Goal: Task Accomplishment & Management: Manage account settings

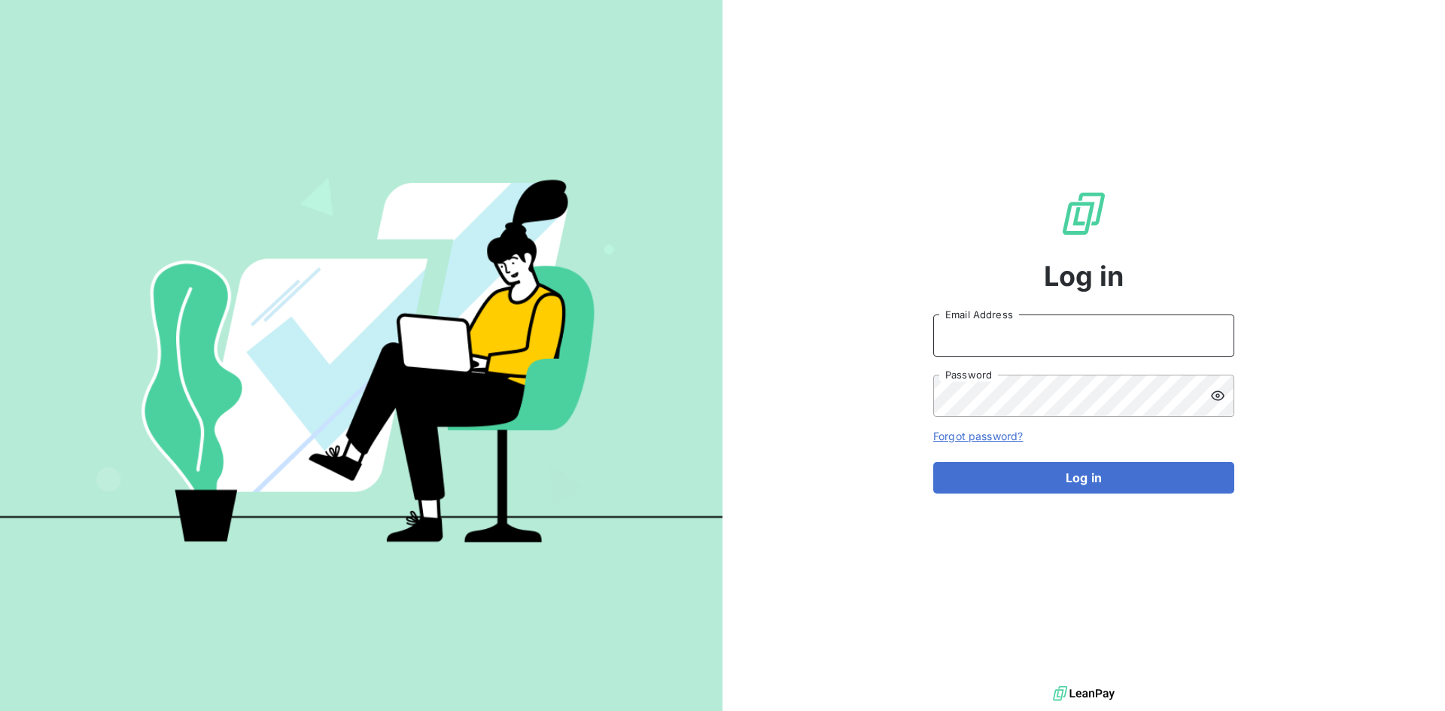
type input "[PERSON_NAME][EMAIL_ADDRESS][PERSON_NAME][DOMAIN_NAME]"
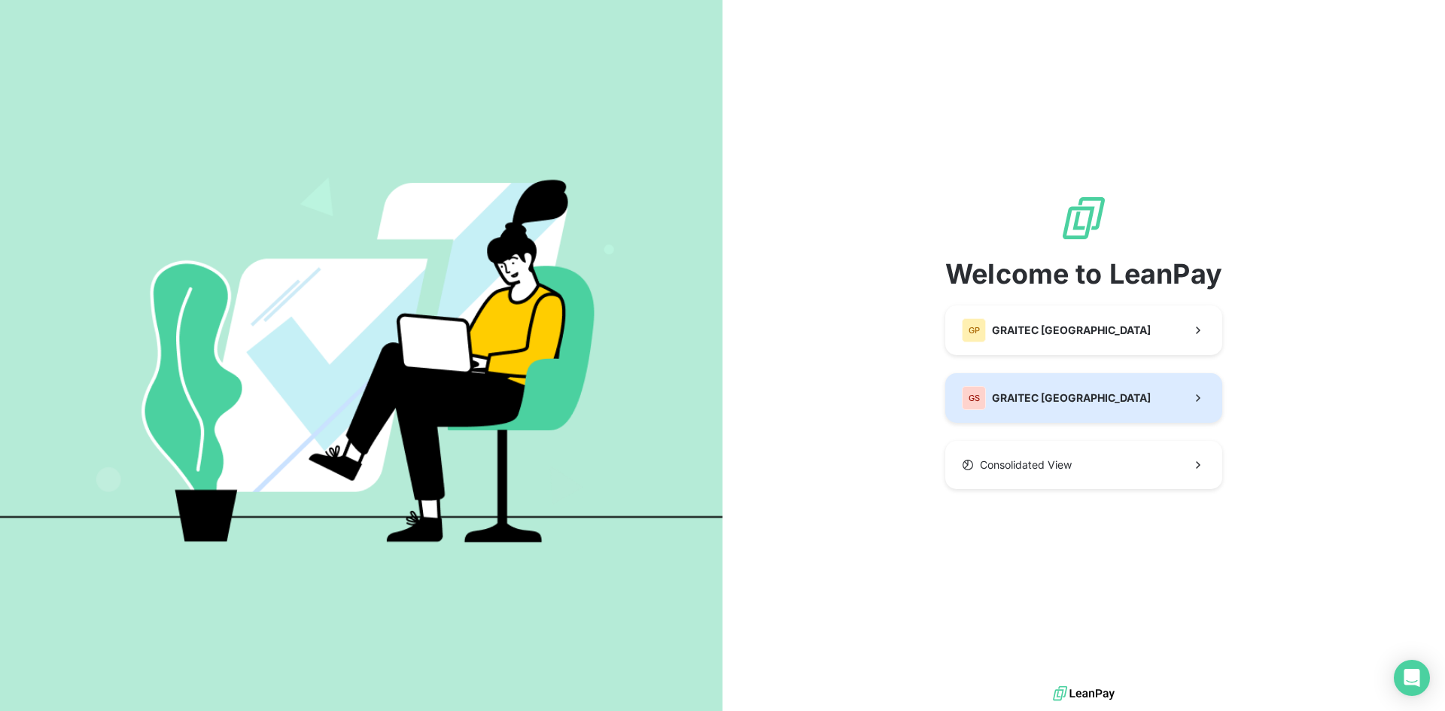
click at [1078, 401] on button "GS GRAITEC [GEOGRAPHIC_DATA]" at bounding box center [1083, 398] width 277 height 50
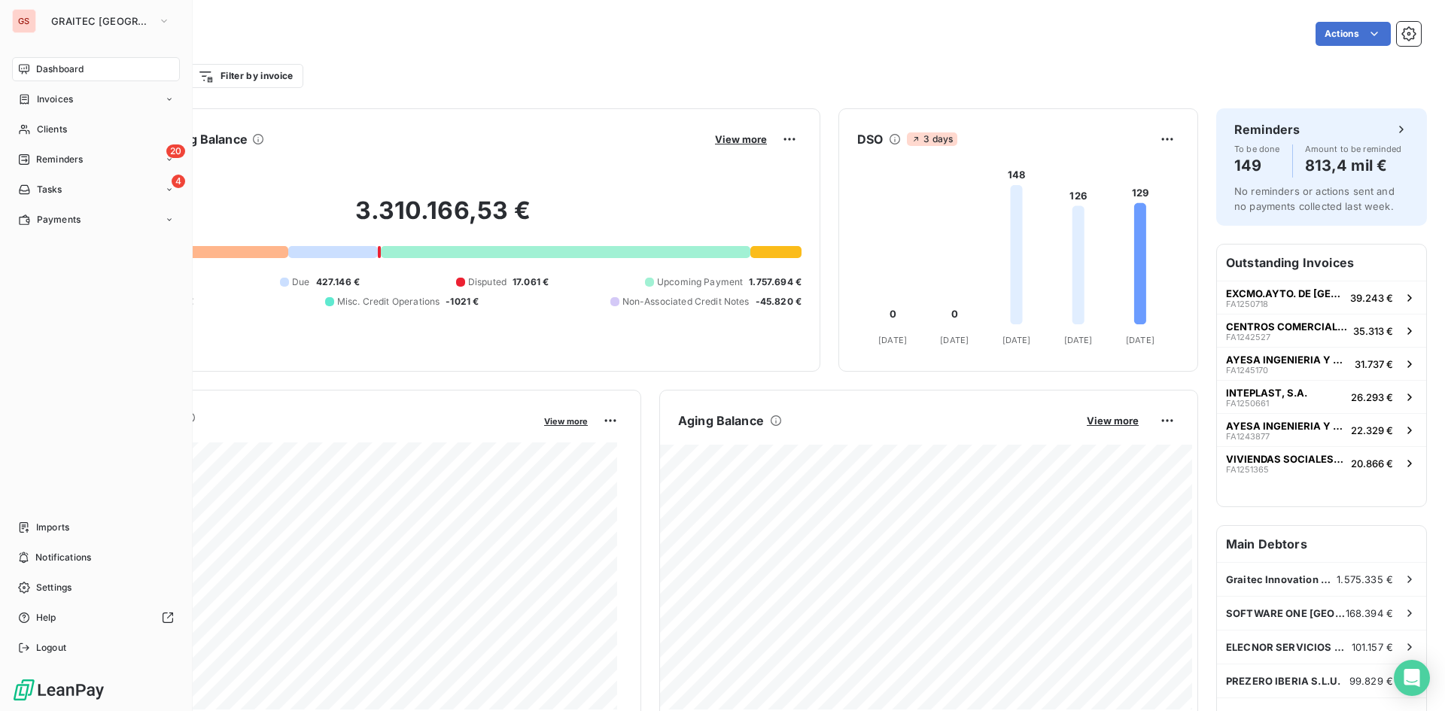
click at [73, 172] on nav "Dashboard Invoices Clients 20 Reminders 4 Tasks Payments" at bounding box center [96, 144] width 168 height 175
click at [68, 190] on div "4 Tasks" at bounding box center [96, 190] width 168 height 24
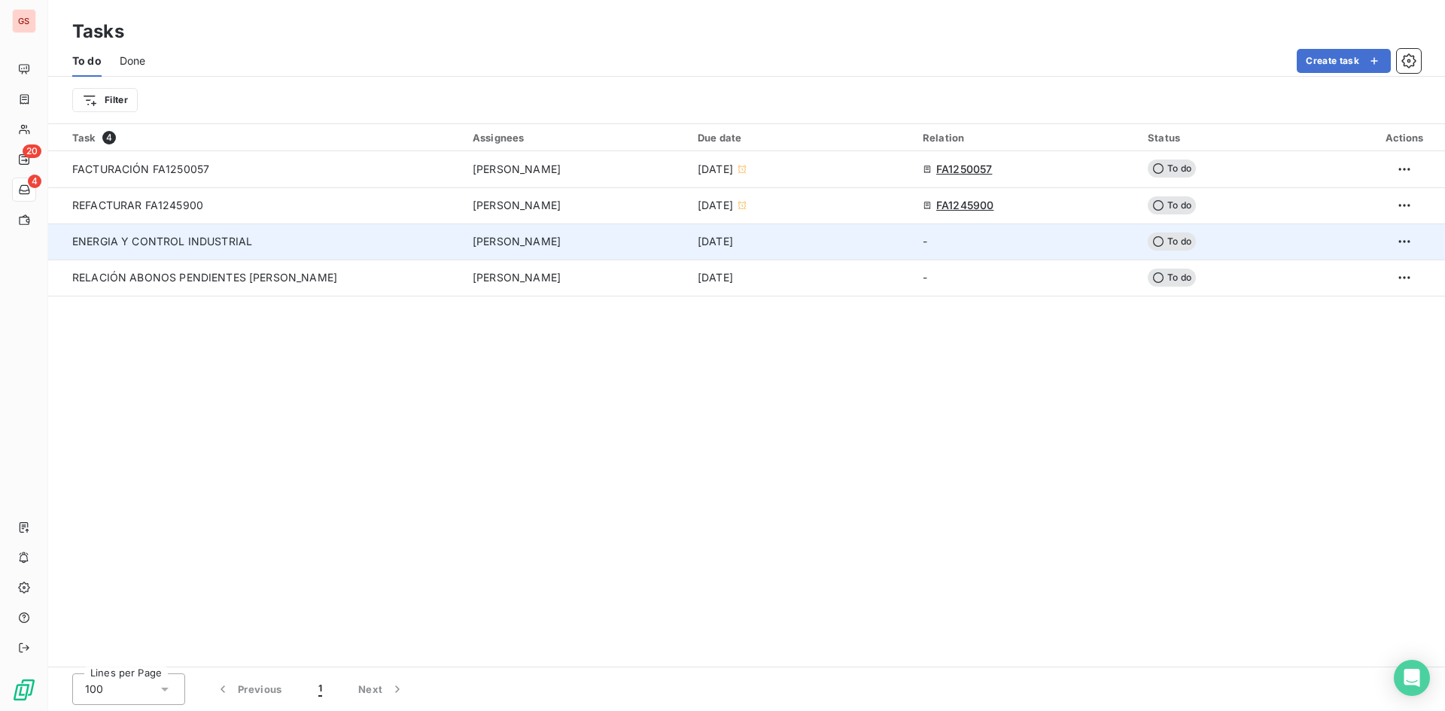
click at [151, 251] on td "ENERGIA Y CONTROL INDUSTRIAL" at bounding box center [255, 241] width 415 height 36
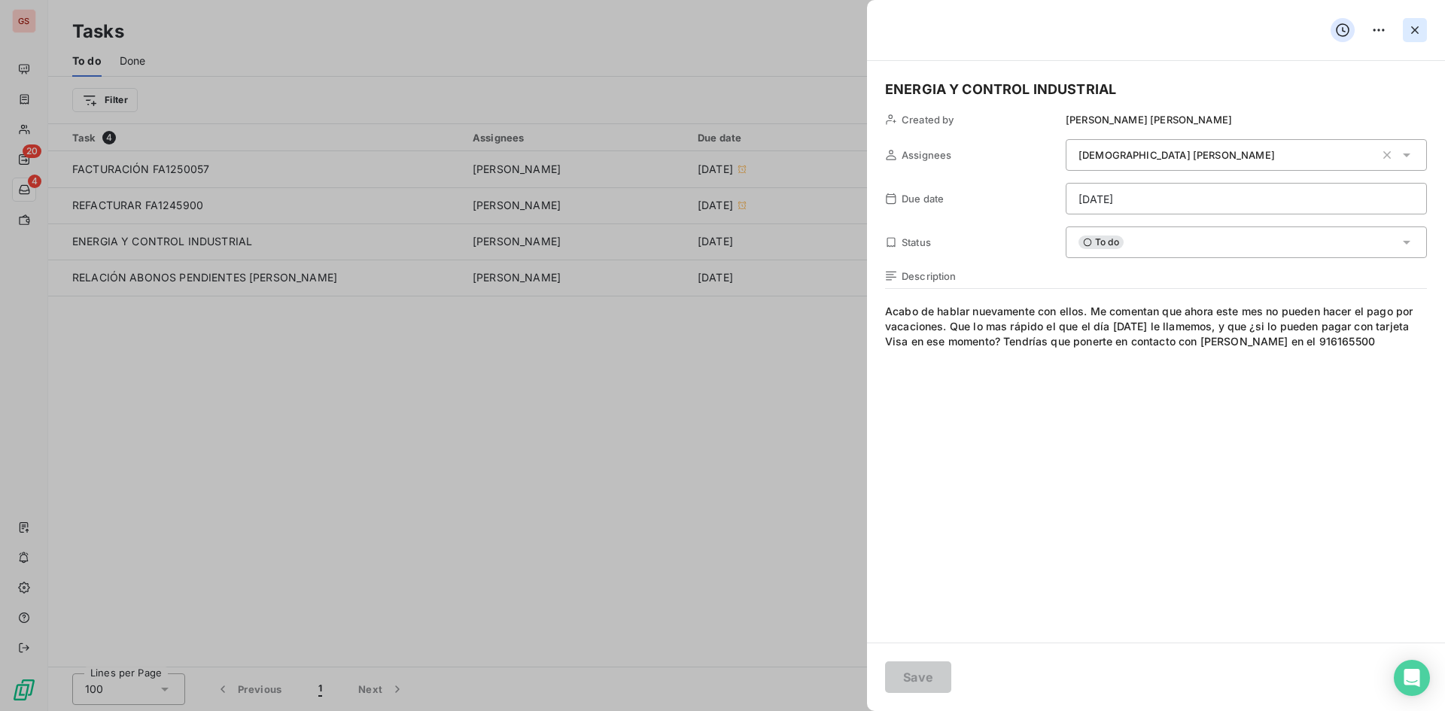
click at [1422, 28] on button "button" at bounding box center [1415, 30] width 24 height 24
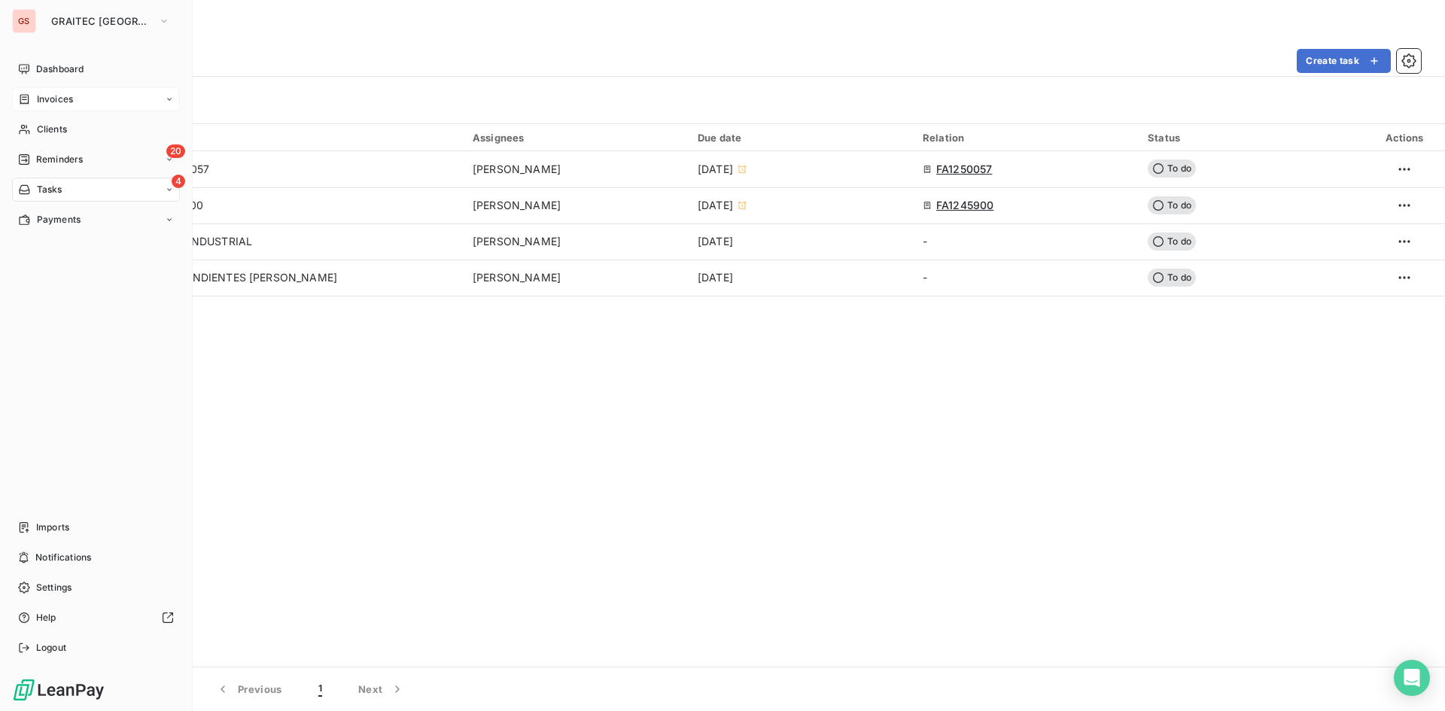
click at [26, 99] on icon at bounding box center [24, 99] width 9 height 10
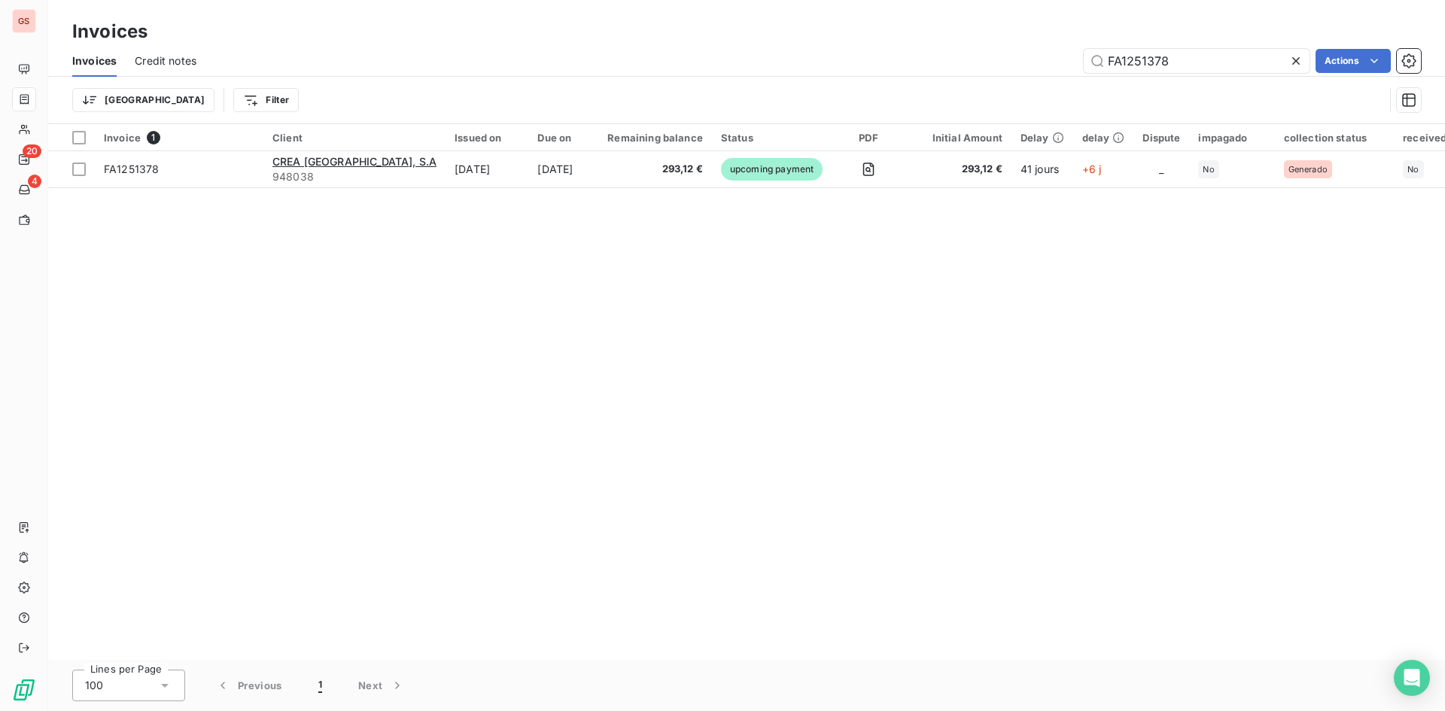
click at [1293, 65] on icon at bounding box center [1295, 60] width 15 height 15
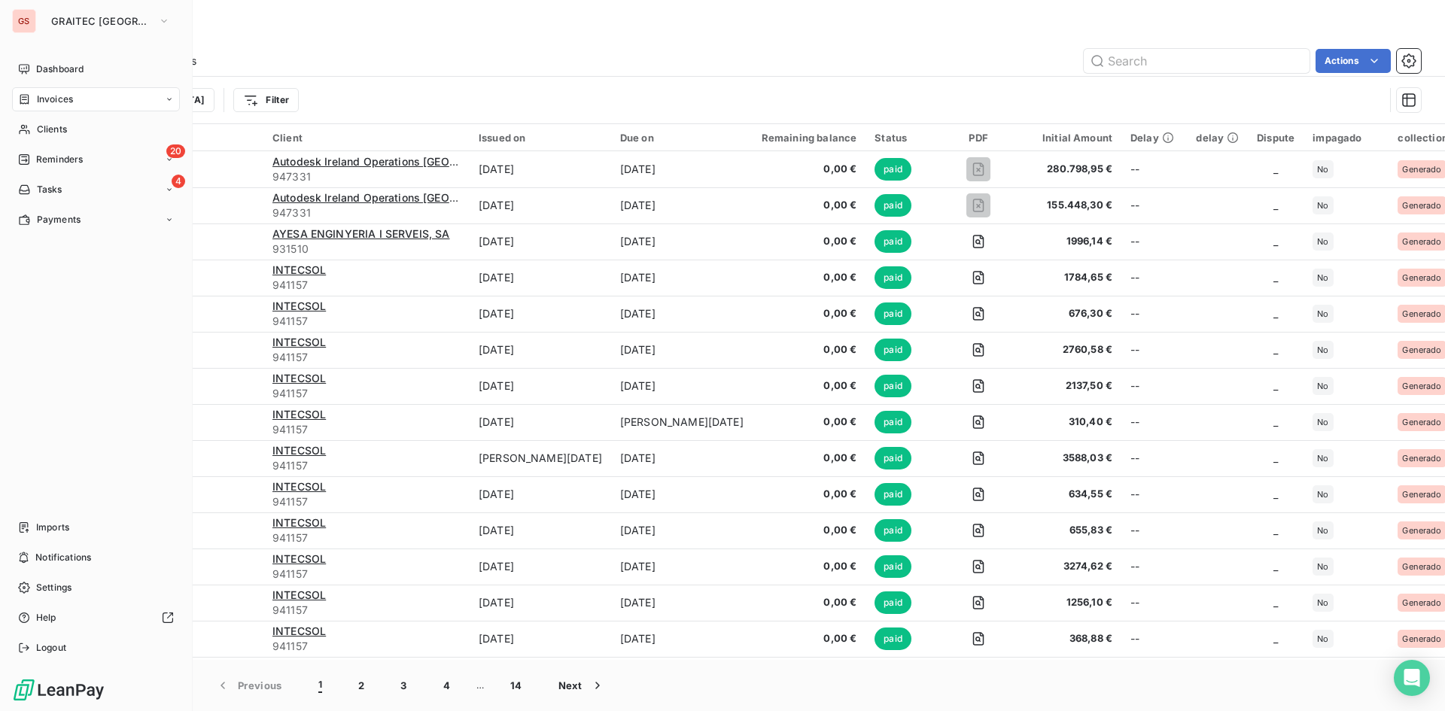
click at [48, 144] on nav "Dashboard Invoices Clients 20 Reminders 4 Tasks Payments" at bounding box center [96, 144] width 168 height 175
click at [53, 150] on div "20 Reminders" at bounding box center [96, 159] width 168 height 24
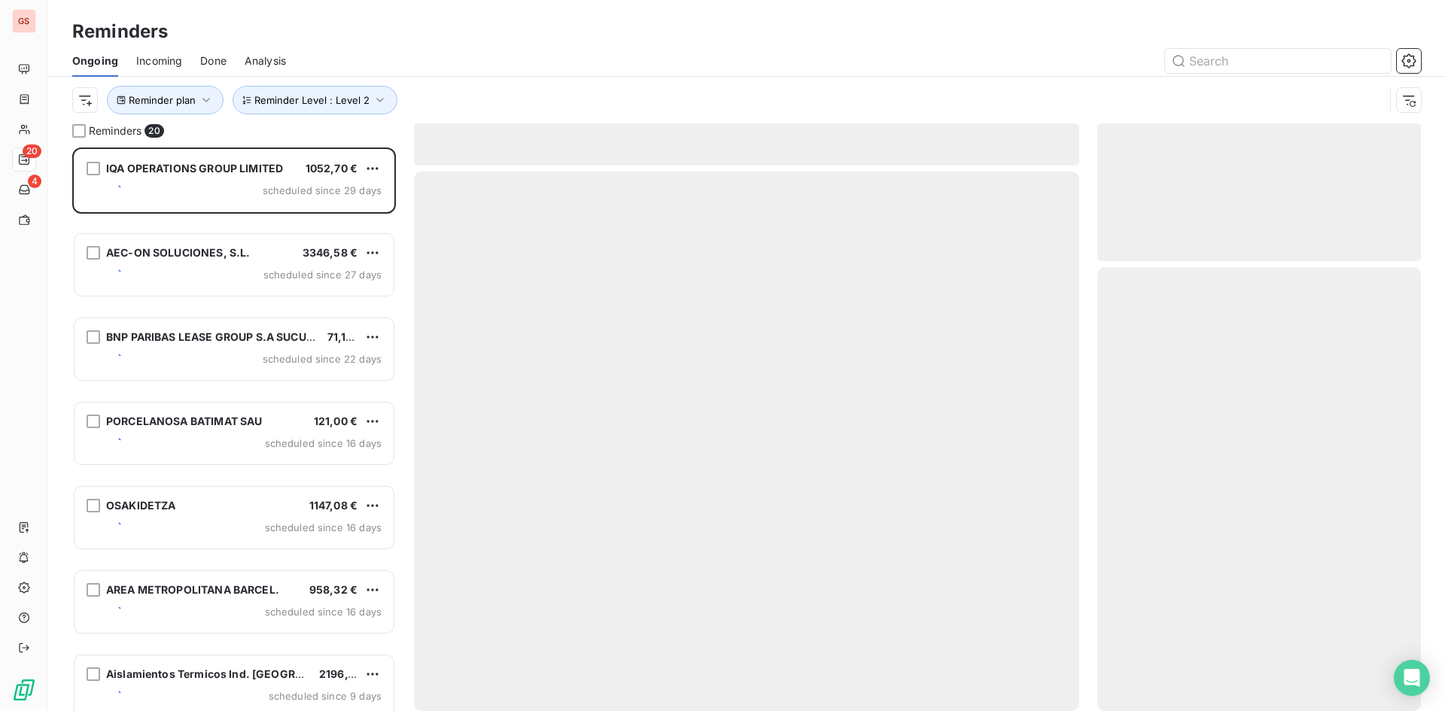
scroll to position [552, 312]
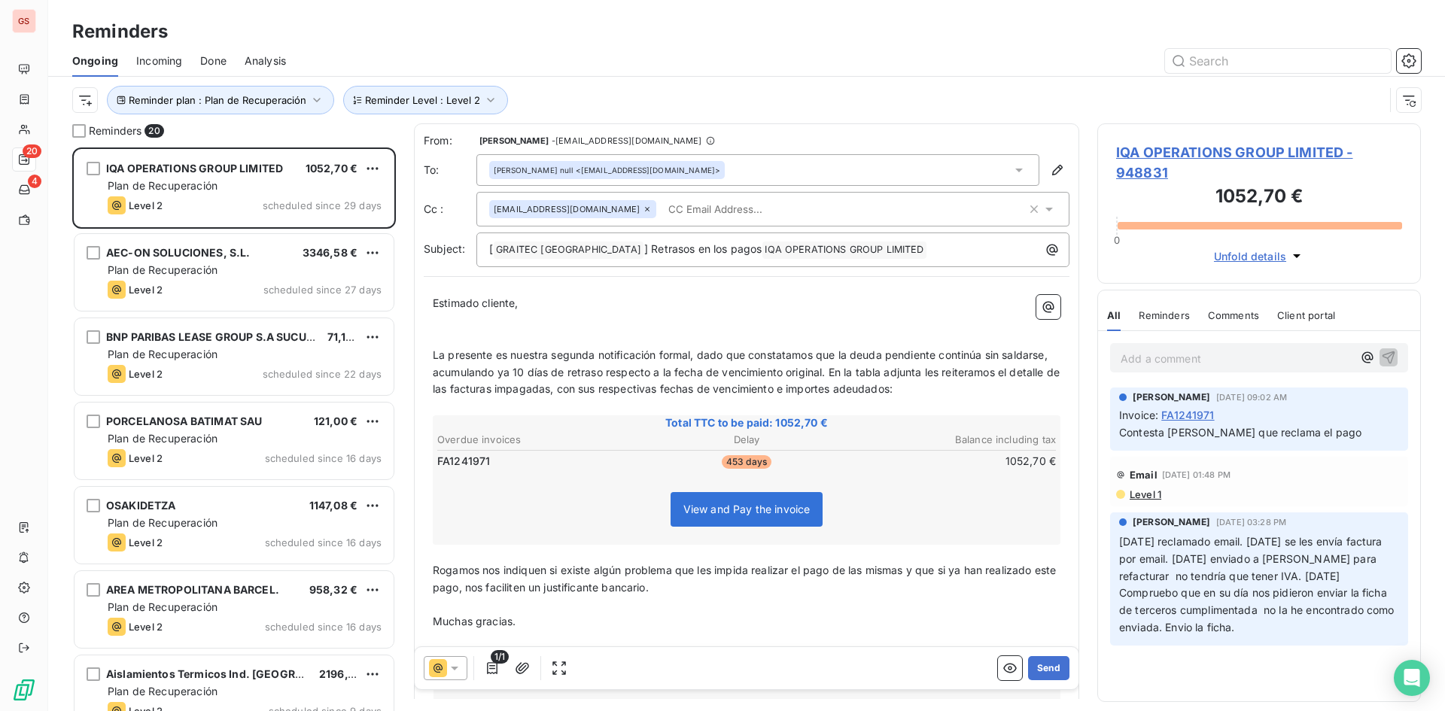
click at [443, 674] on icon at bounding box center [438, 668] width 18 height 18
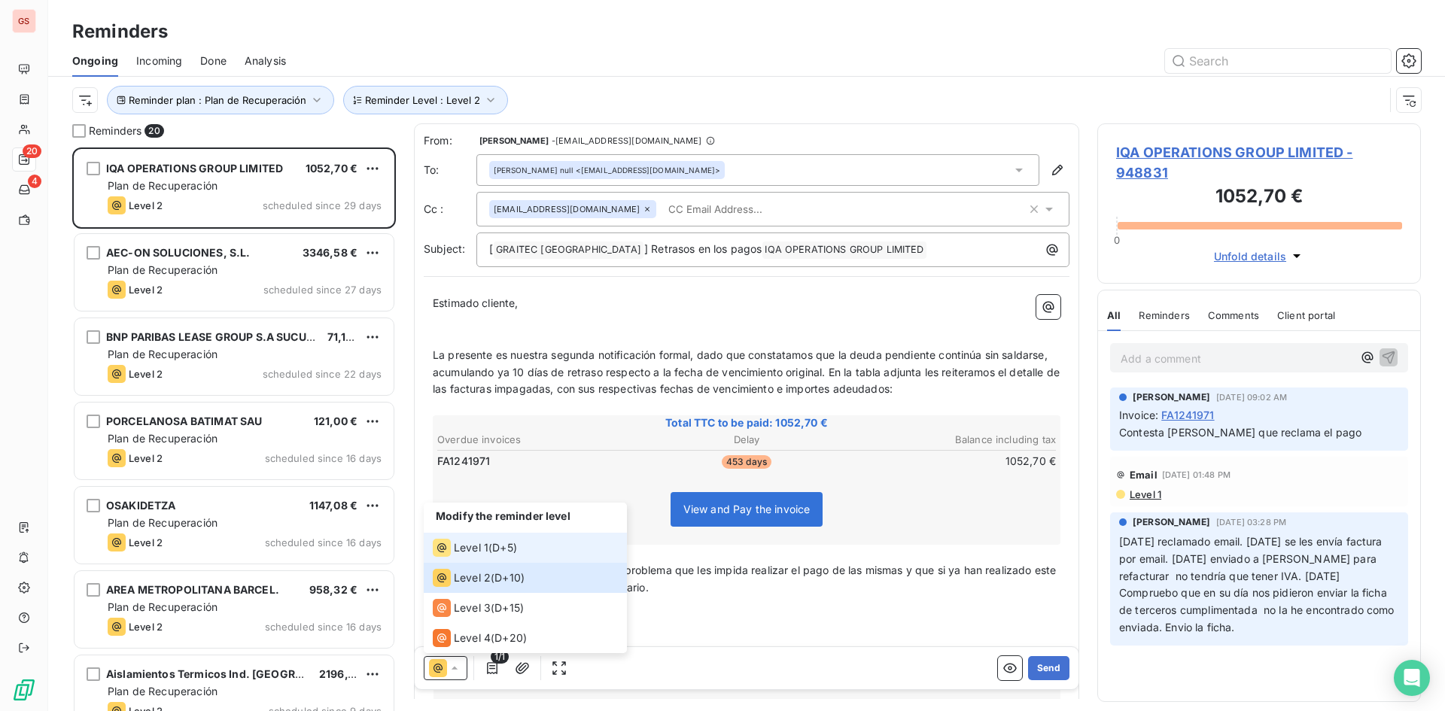
click at [504, 553] on span "D+5 )" at bounding box center [504, 547] width 25 height 15
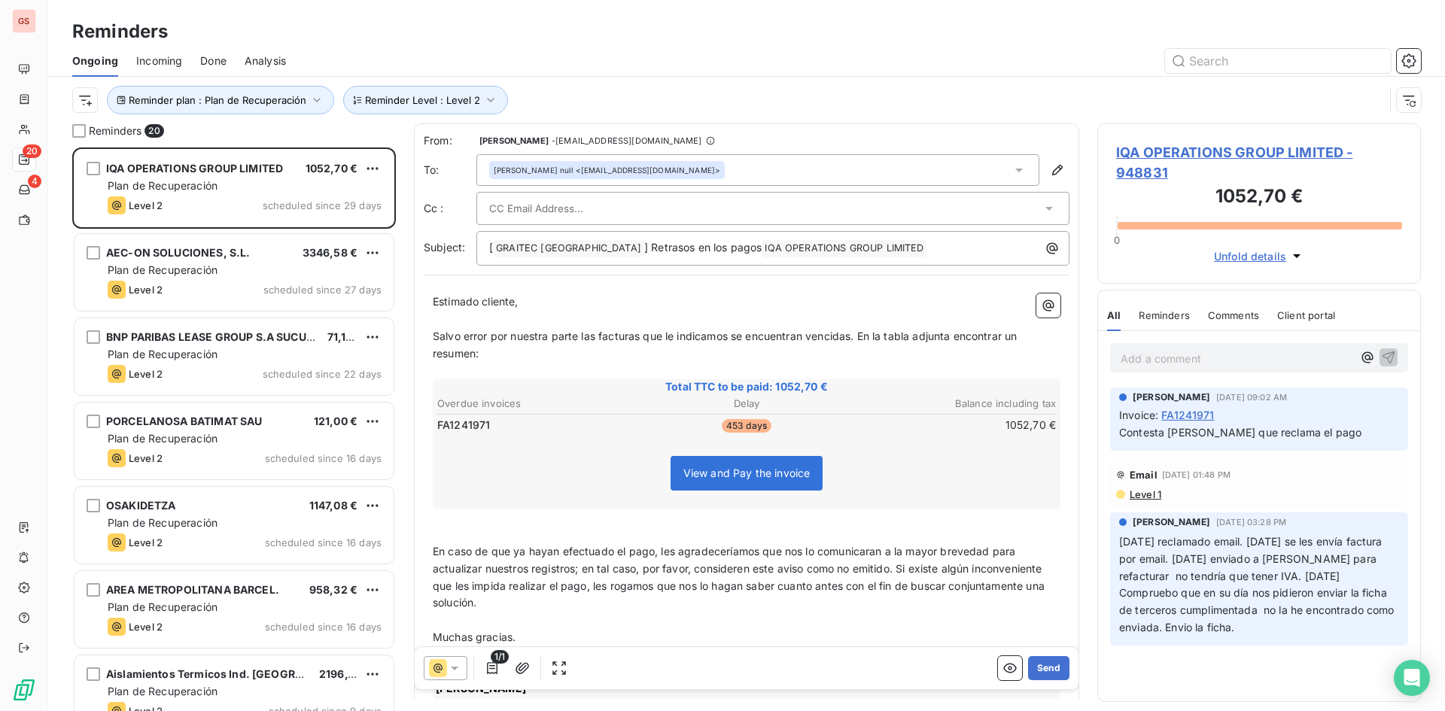
click at [465, 654] on div "1/1 Send" at bounding box center [747, 668] width 664 height 42
click at [457, 661] on icon at bounding box center [454, 668] width 15 height 15
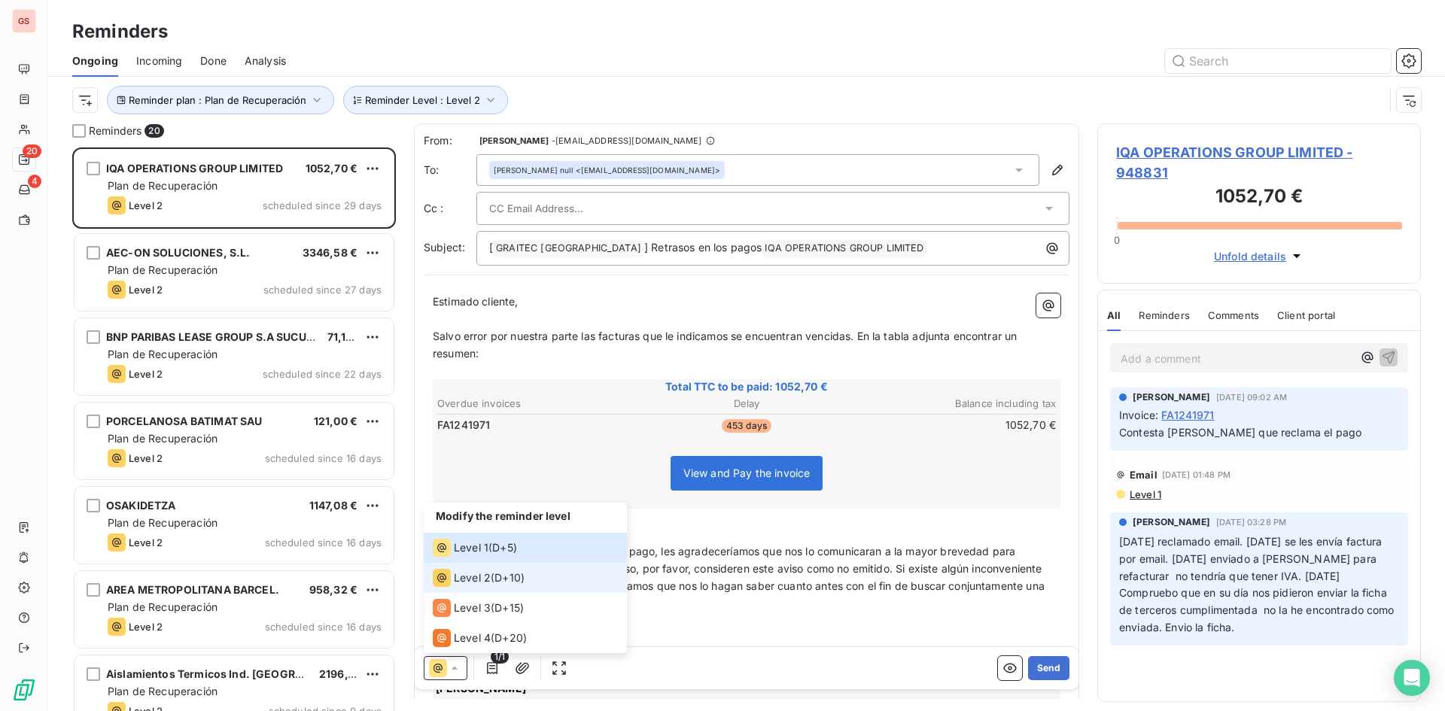
click at [461, 588] on li "Level 2 ( D+10 )" at bounding box center [525, 578] width 203 height 30
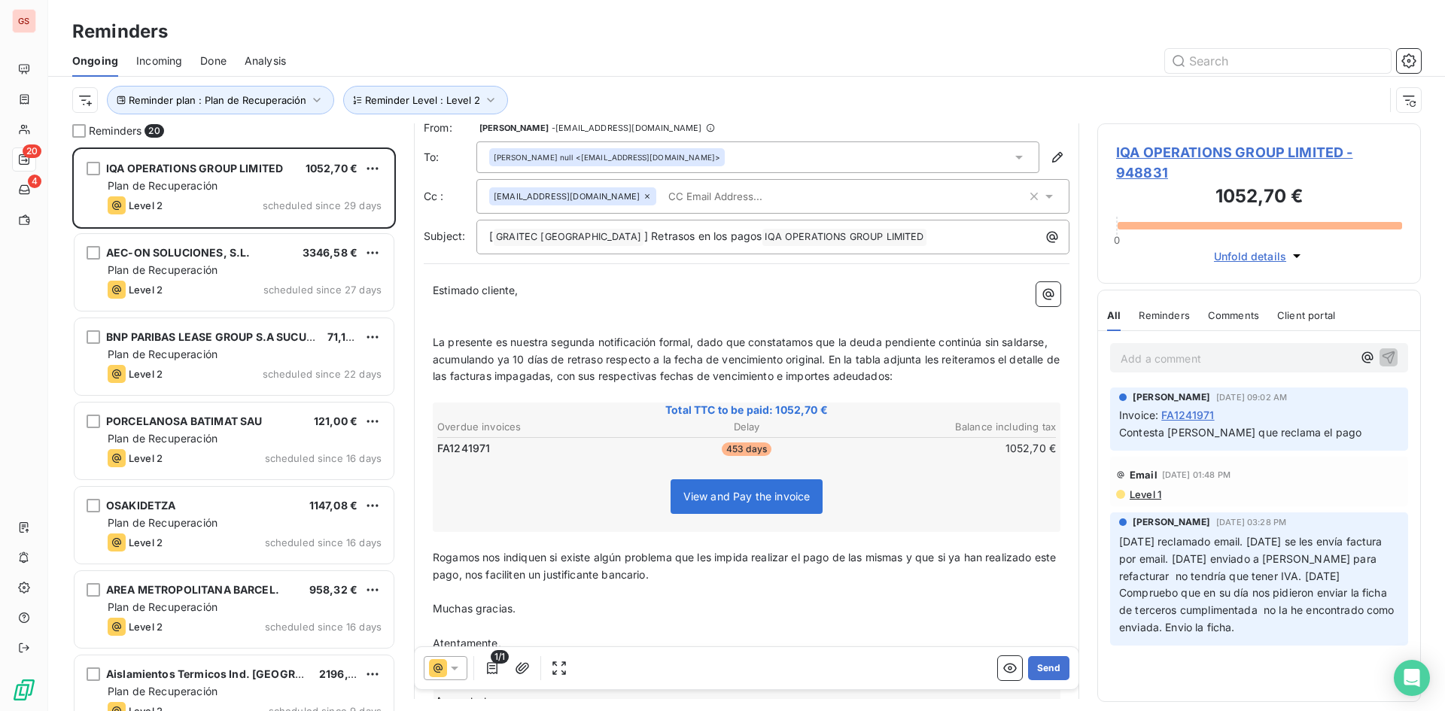
scroll to position [0, 0]
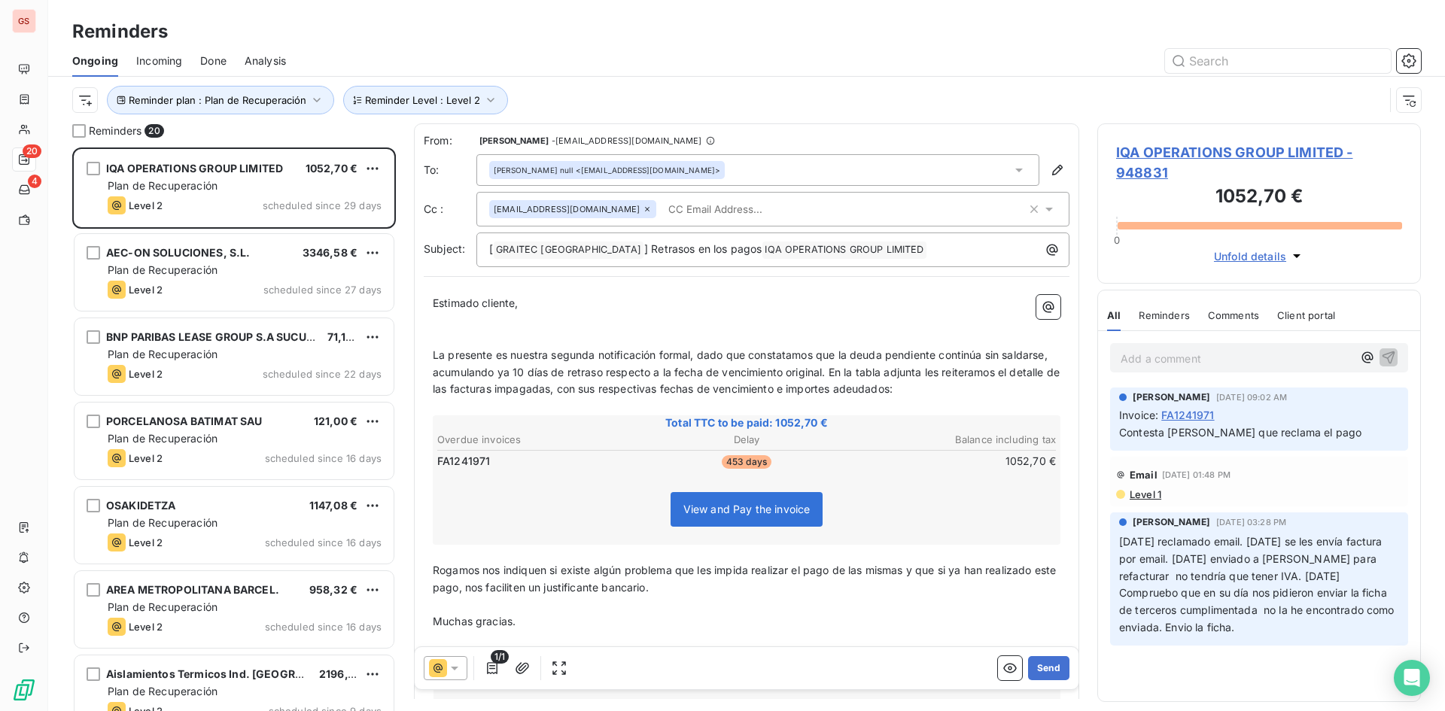
click at [607, 208] on div "[EMAIL_ADDRESS][DOMAIN_NAME]" at bounding box center [757, 209] width 537 height 23
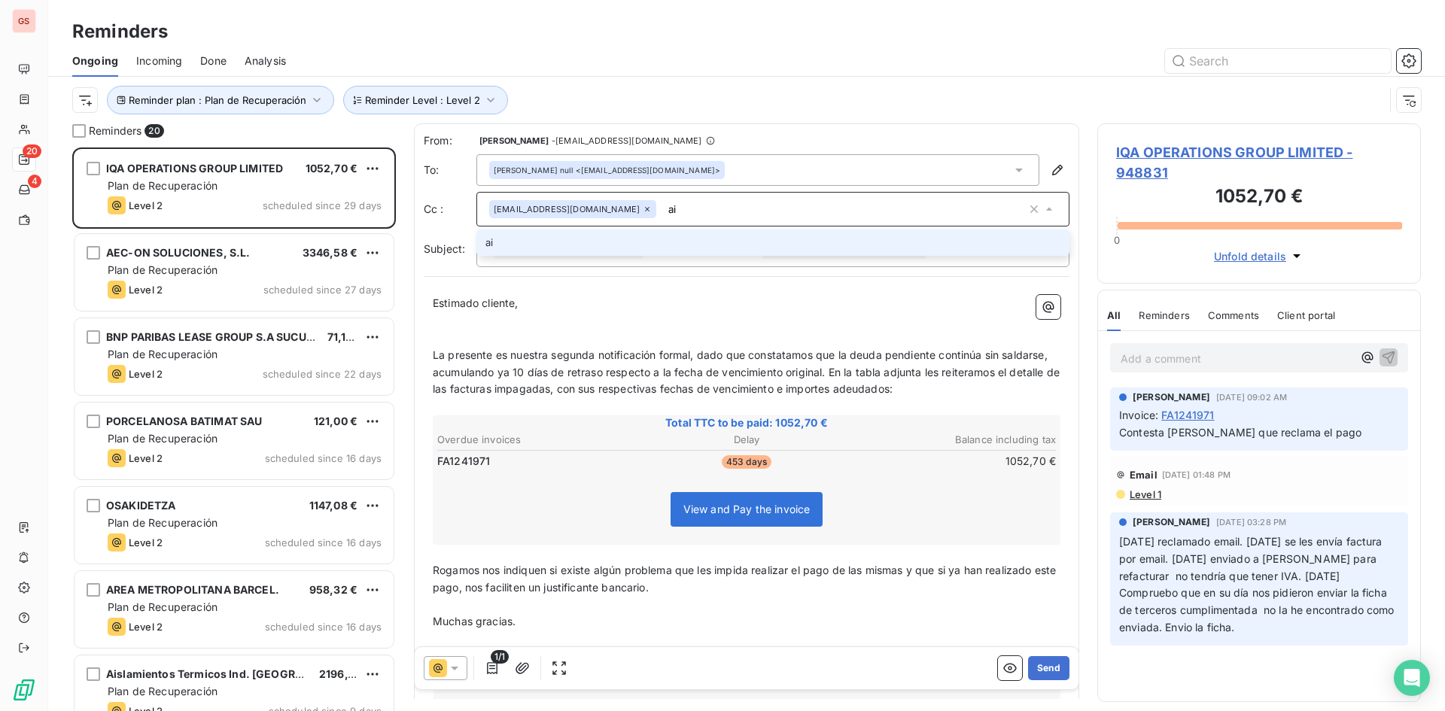
type input "a"
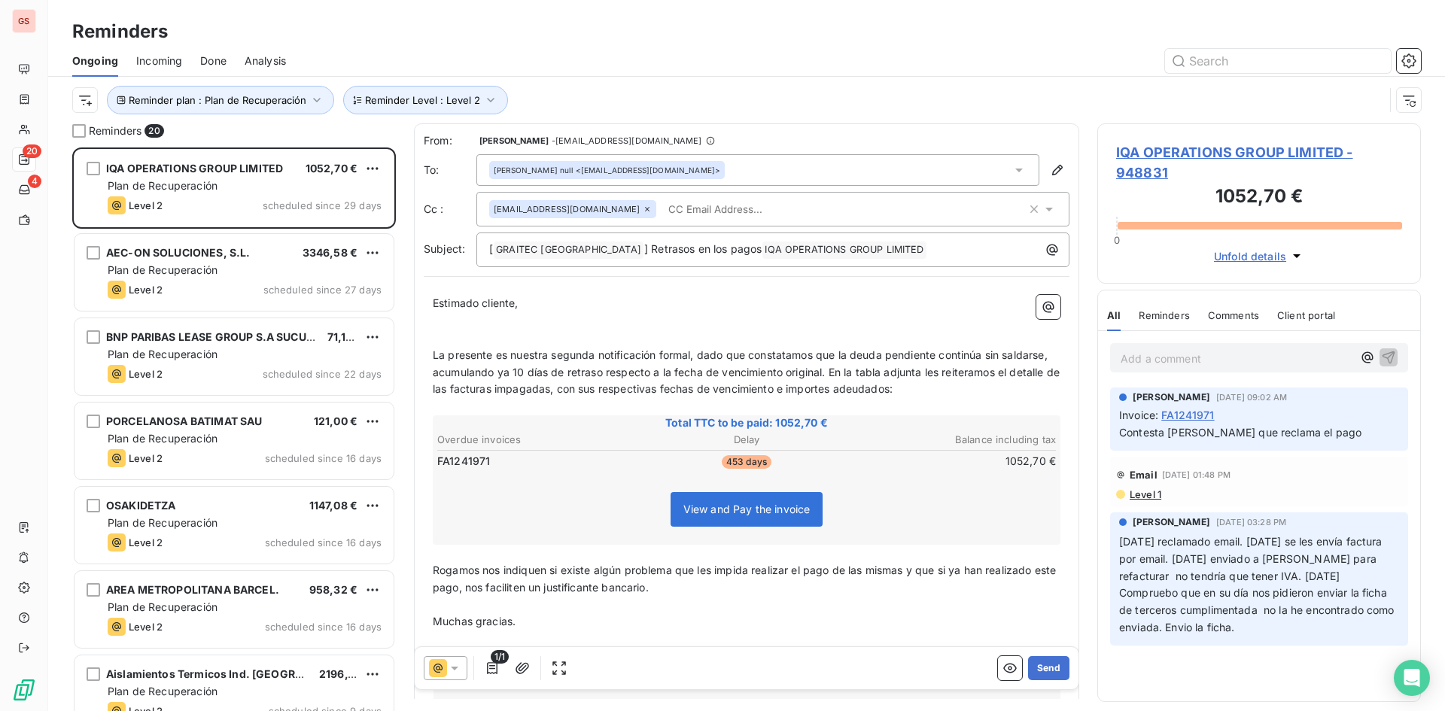
click at [1193, 418] on span "FA1241971" at bounding box center [1187, 415] width 53 height 16
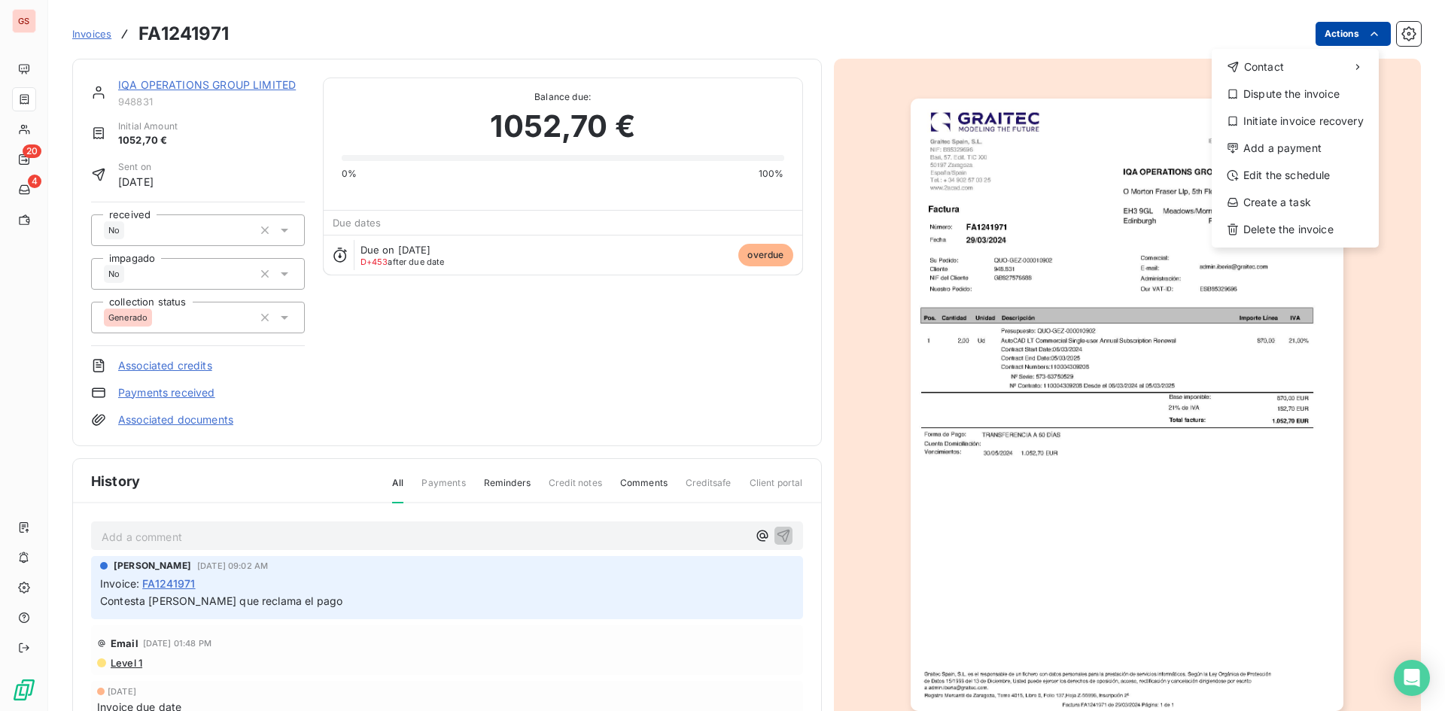
click at [1376, 32] on html "GS 20 4 Invoices FA1241971 Actions Contact Dispute the invoice Initiate invoice…" at bounding box center [722, 355] width 1445 height 711
click at [1293, 101] on div "Dispute the invoice" at bounding box center [1294, 94] width 155 height 24
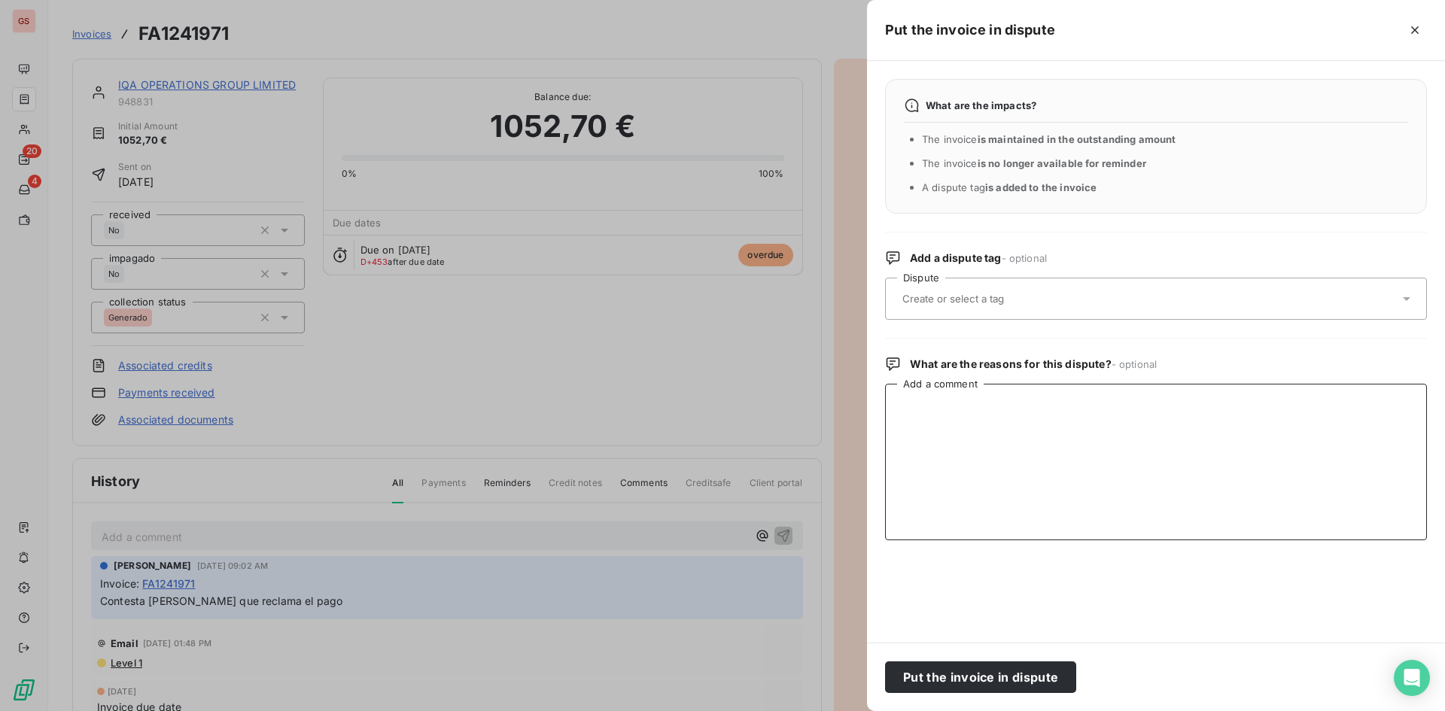
click at [1002, 442] on textarea "Add a comment" at bounding box center [1156, 462] width 542 height 157
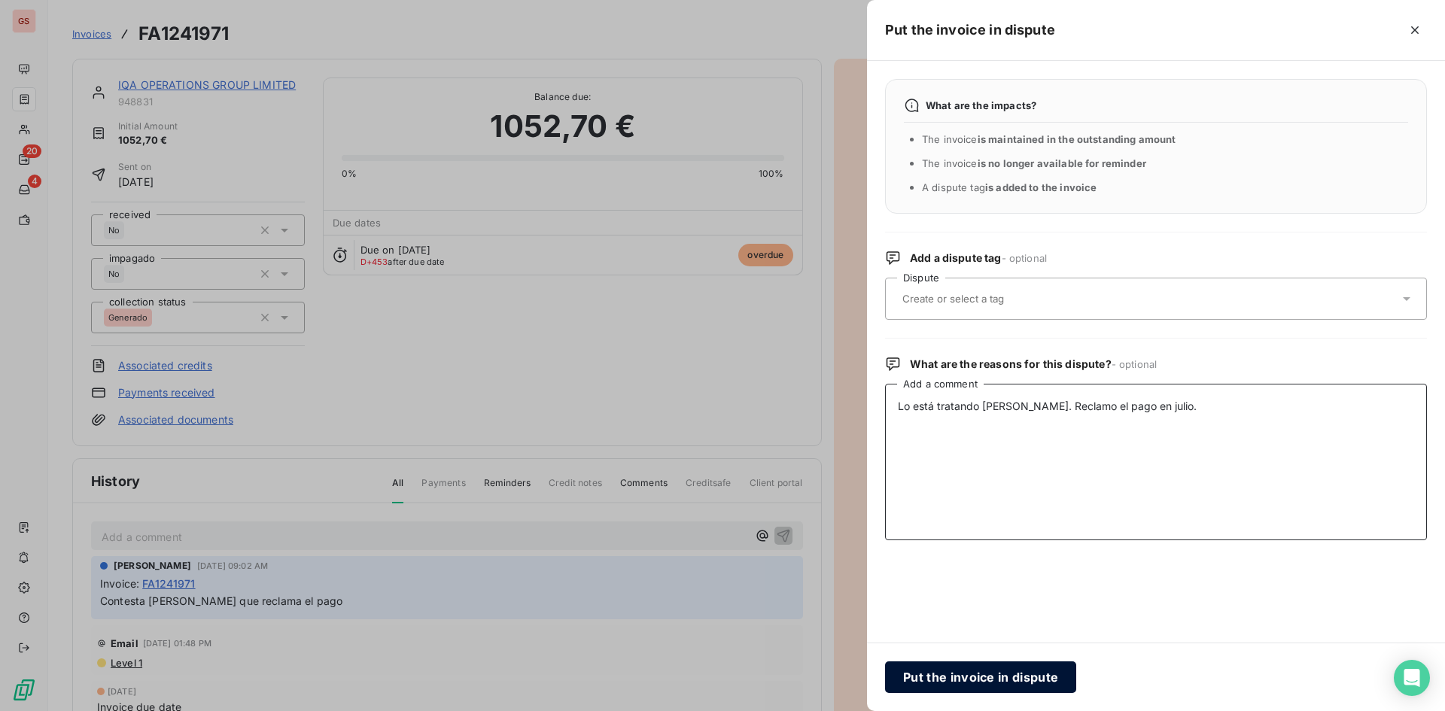
type textarea "Lo está tratando [PERSON_NAME]. Reclamo el pago en julio."
click at [977, 669] on button "Put the invoice in dispute" at bounding box center [980, 677] width 191 height 32
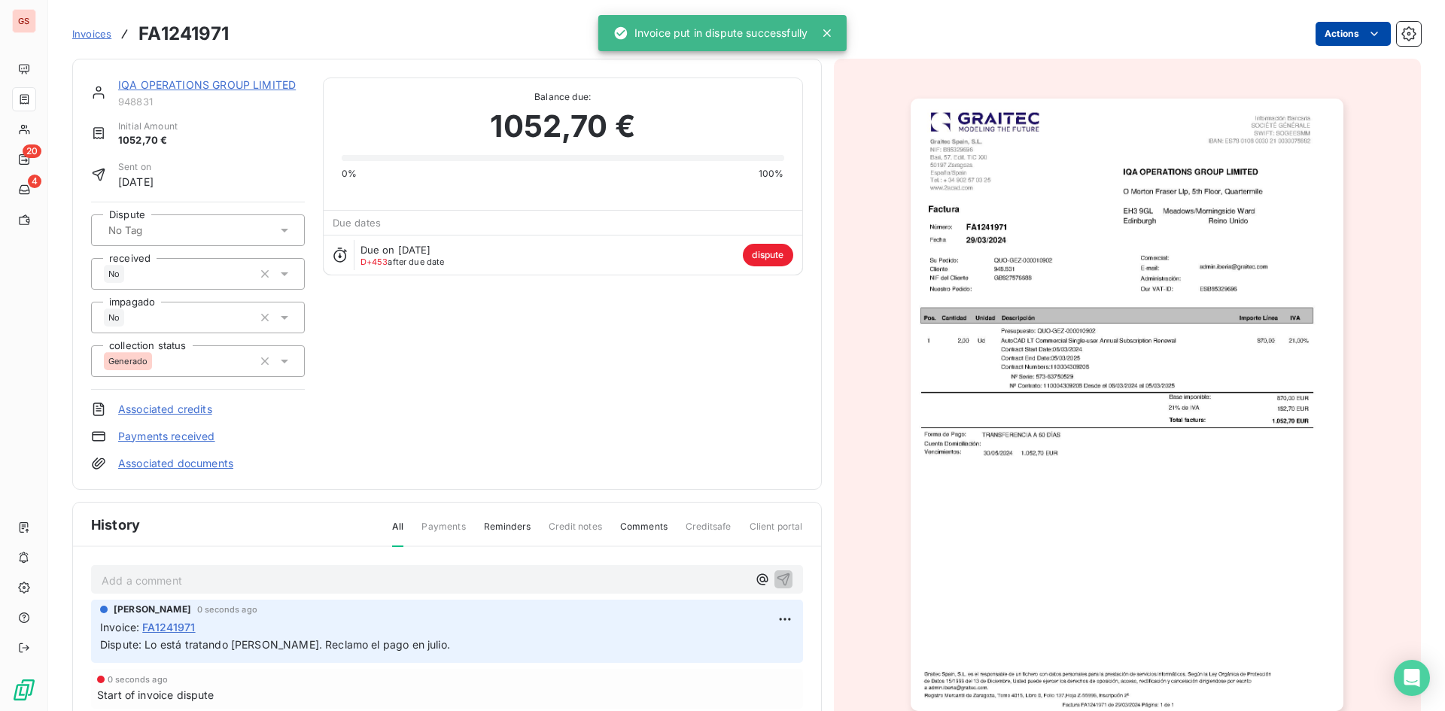
click at [1375, 28] on html "GS 20 4 Invoices FA1241971 Actions IQA OPERATIONS GROUP LIMITED 948831 Initial …" at bounding box center [722, 355] width 1445 height 711
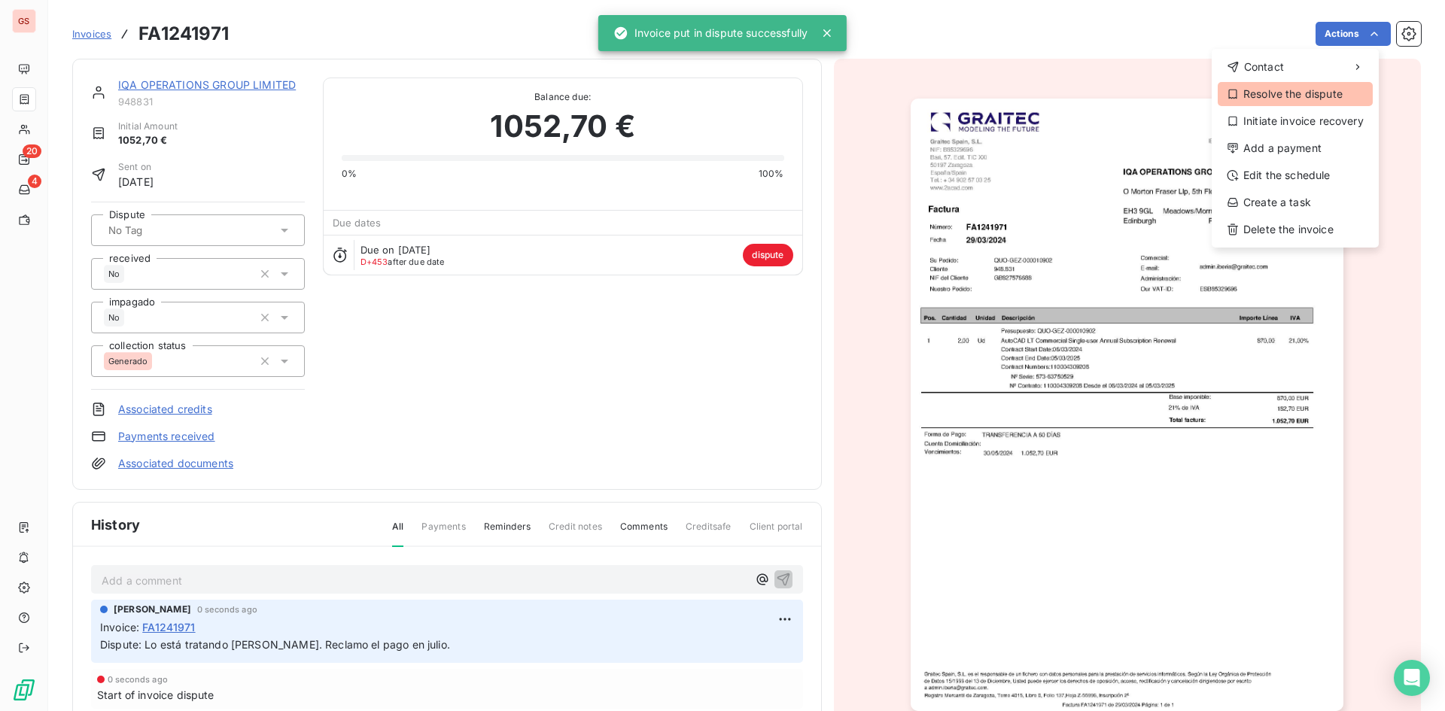
click at [1311, 101] on div "Resolve the dispute" at bounding box center [1294, 94] width 155 height 24
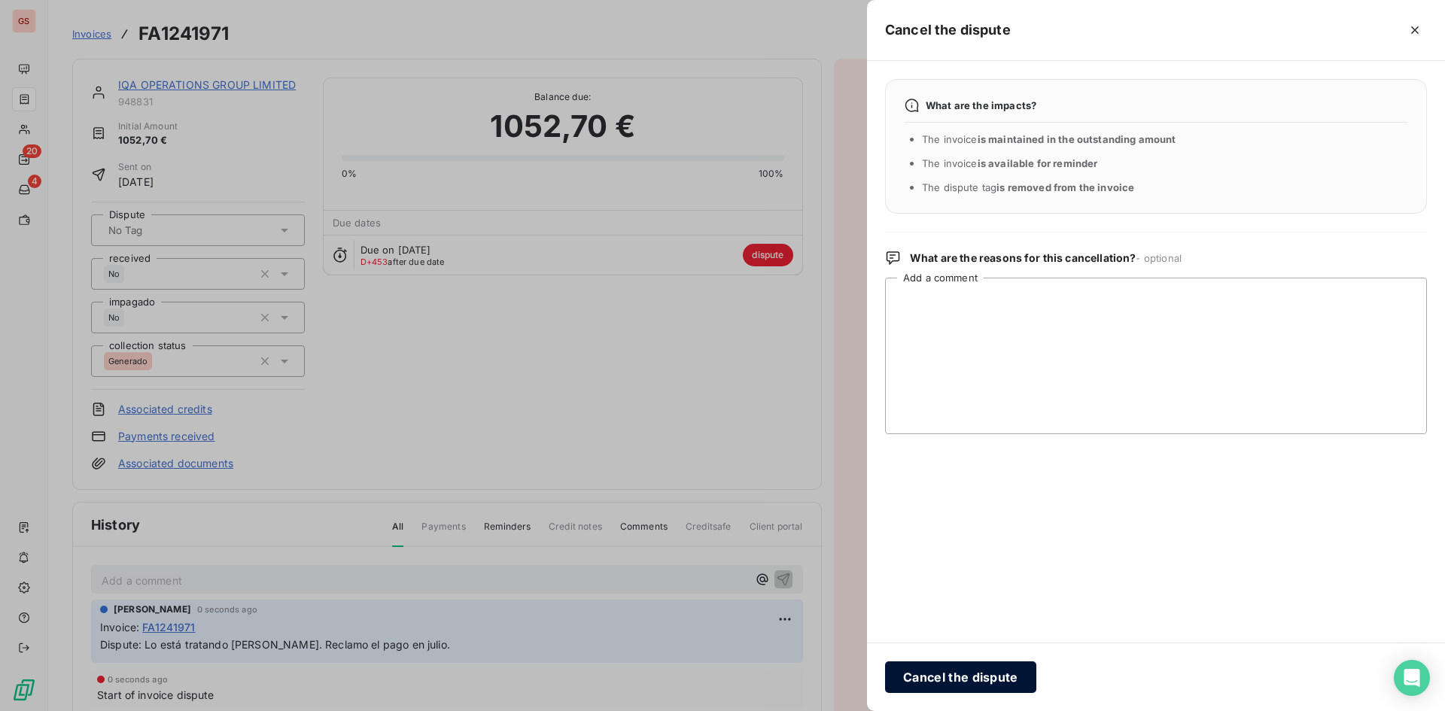
click at [1011, 679] on button "Cancel the dispute" at bounding box center [960, 677] width 151 height 32
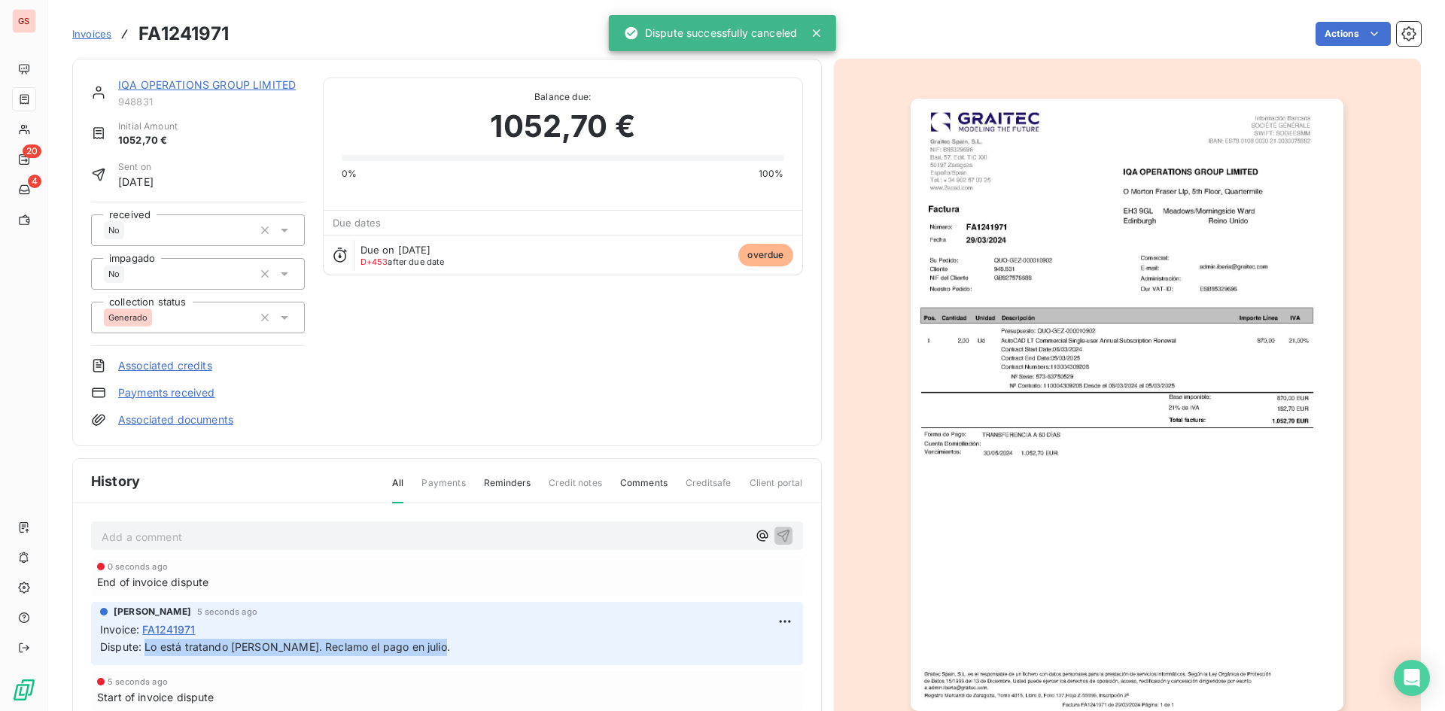
drag, startPoint x: 439, startPoint y: 649, endPoint x: 145, endPoint y: 646, distance: 293.5
click at [145, 646] on p "Dispute: Lo está tratando [PERSON_NAME]. Reclamo el pago en julio." at bounding box center [447, 647] width 694 height 17
copy span "Lo está tratando [PERSON_NAME]. Reclamo el pago en julio."
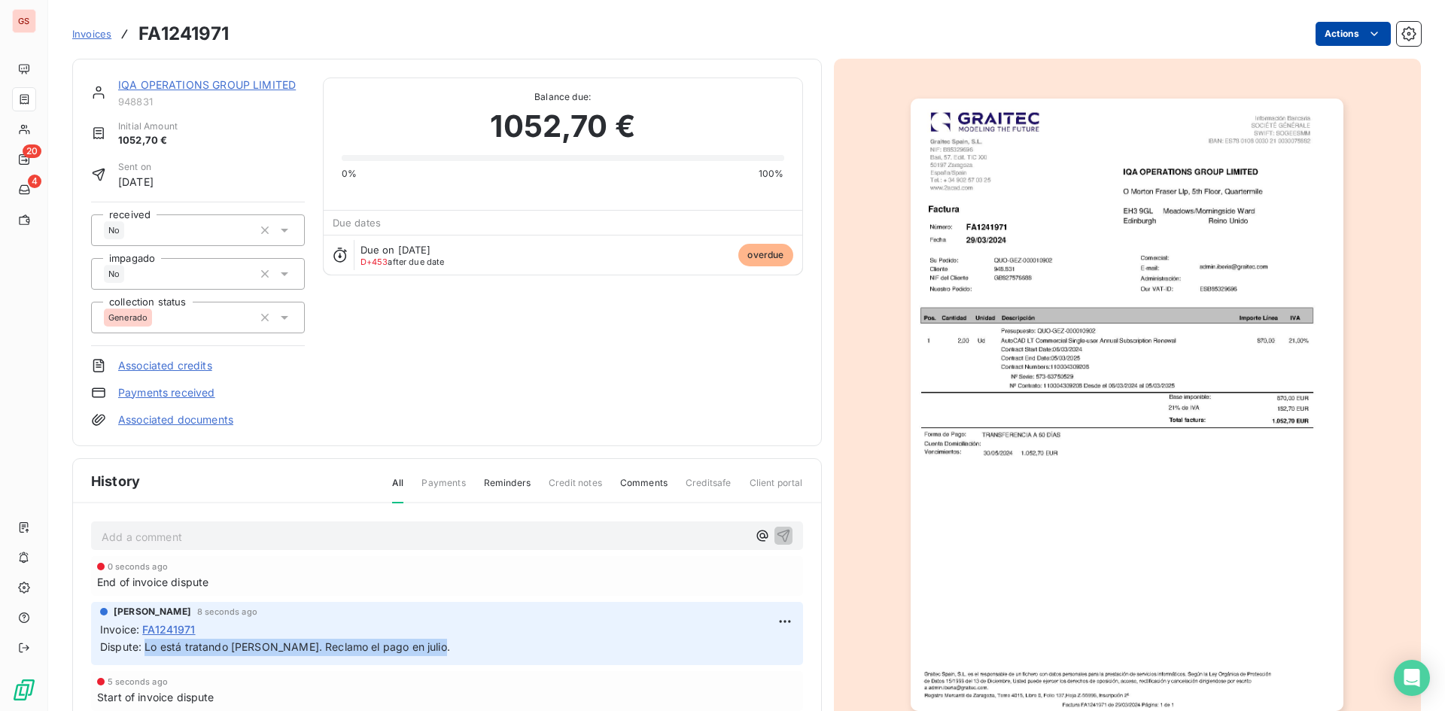
click at [1345, 38] on html "GS 20 4 Invoices FA1241971 Actions IQA OPERATIONS GROUP LIMITED 948831 Initial …" at bounding box center [722, 355] width 1445 height 711
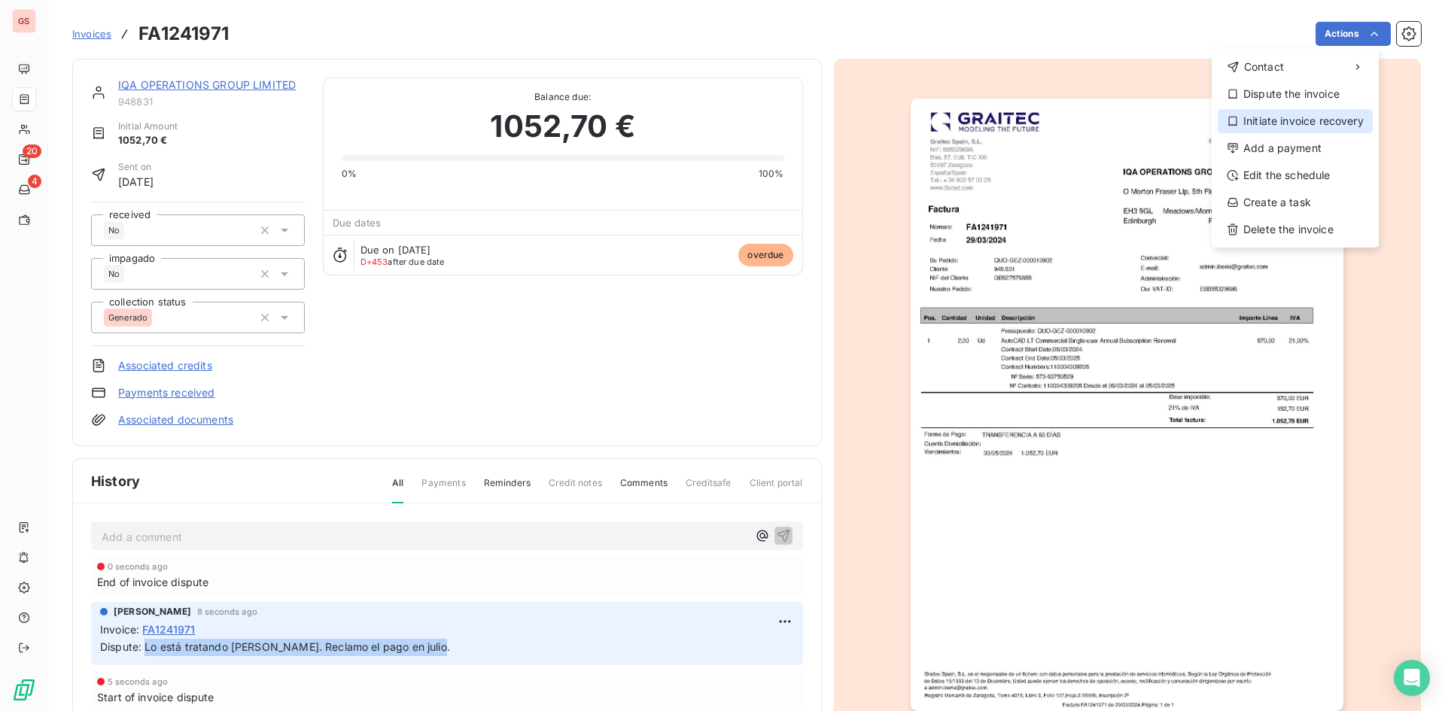
click at [1318, 125] on div "Initiate invoice recovery" at bounding box center [1294, 121] width 155 height 24
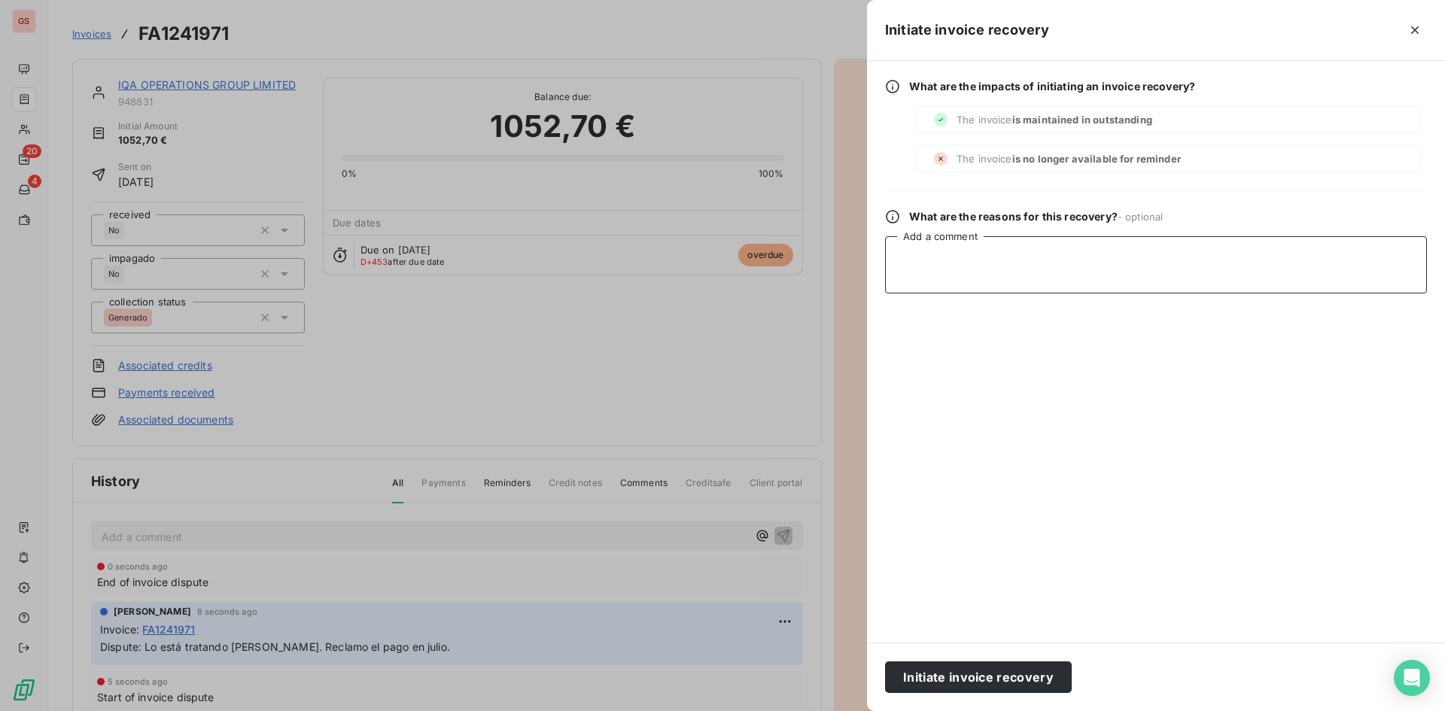
click at [1108, 278] on textarea "Add a comment" at bounding box center [1156, 264] width 542 height 57
paste textarea "Lo está tratando [PERSON_NAME]. Reclamo el pago en julio."
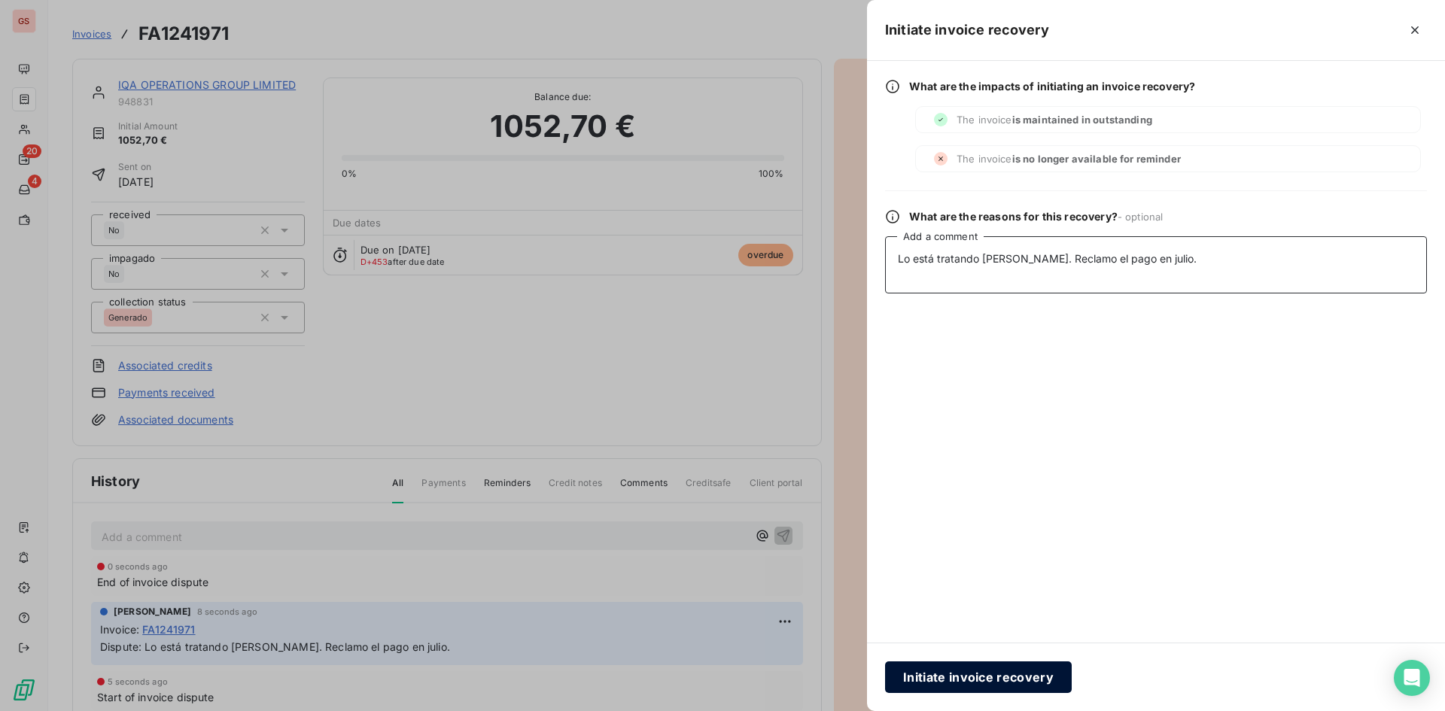
type textarea "Lo está tratando [PERSON_NAME]. Reclamo el pago en julio."
click at [991, 676] on button "Initiate invoice recovery" at bounding box center [978, 677] width 187 height 32
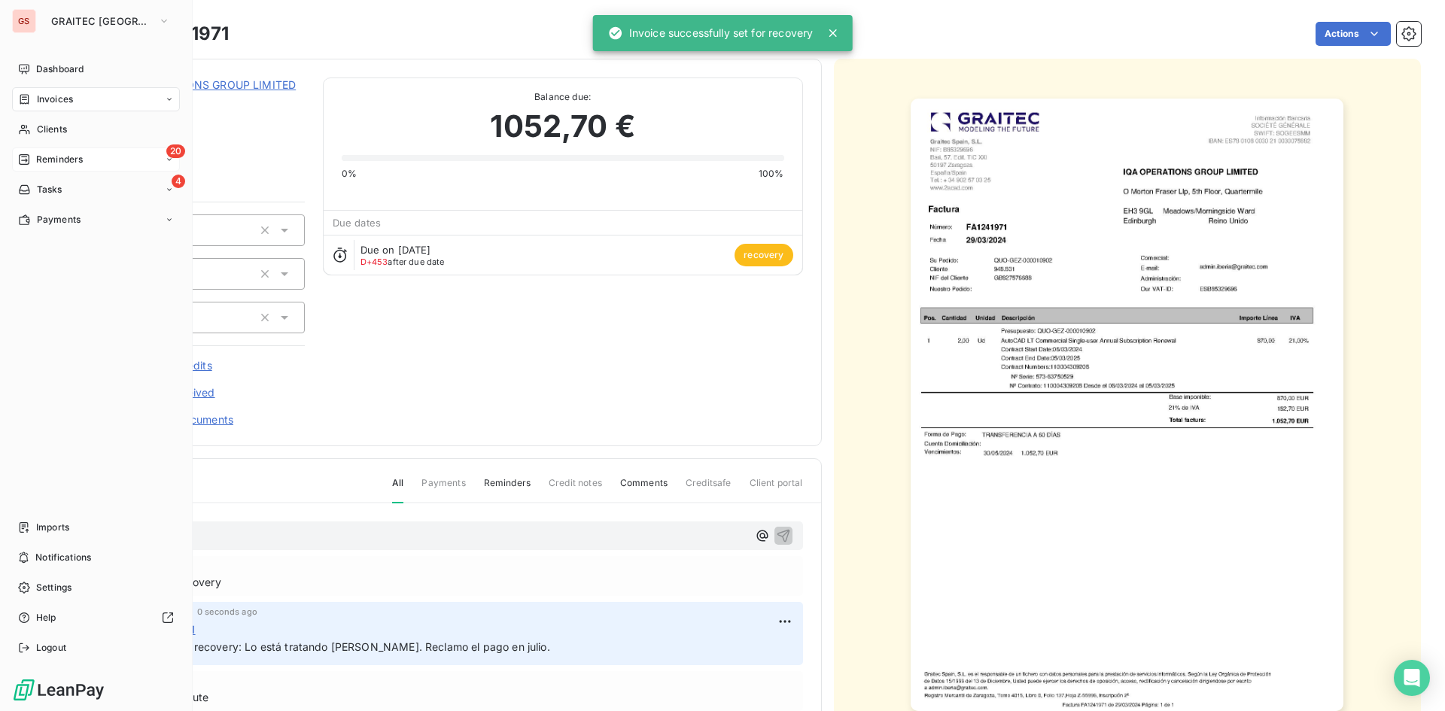
click at [60, 152] on div "20 Reminders" at bounding box center [96, 159] width 168 height 24
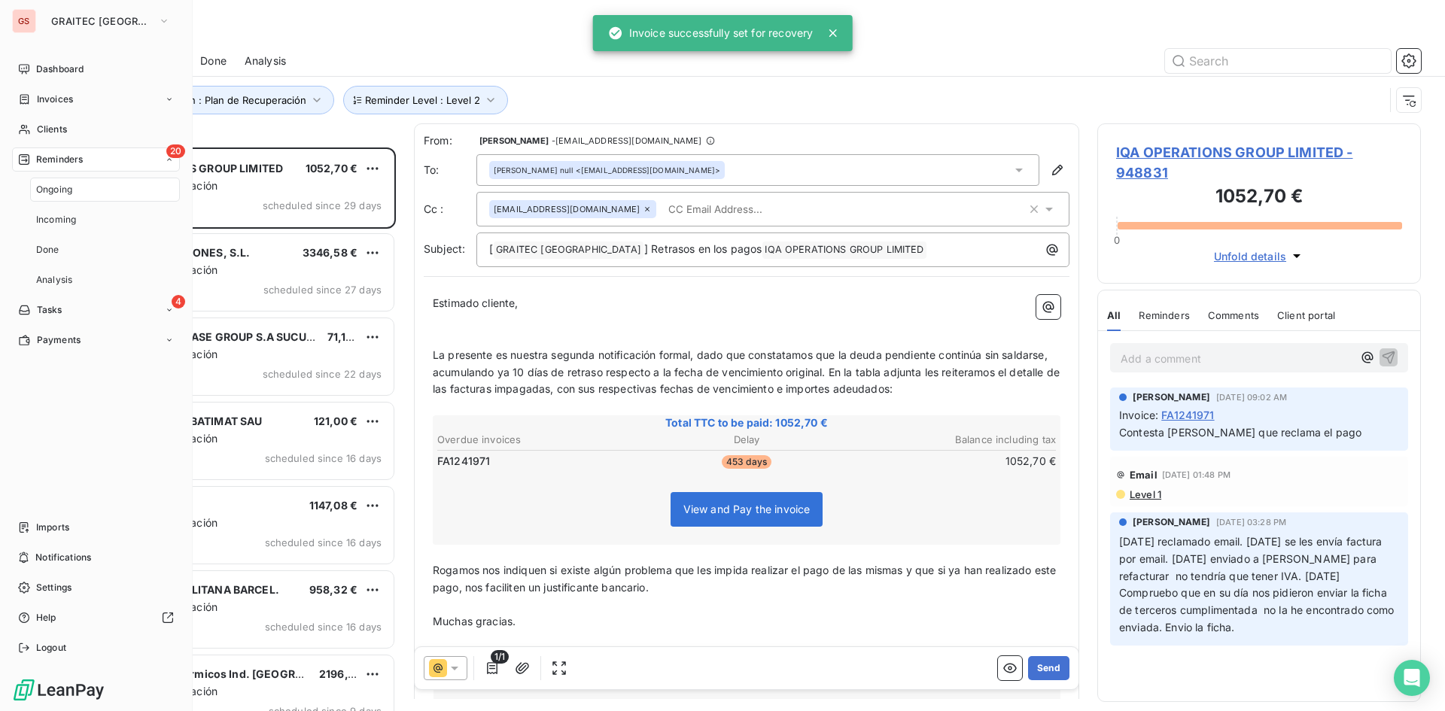
scroll to position [552, 312]
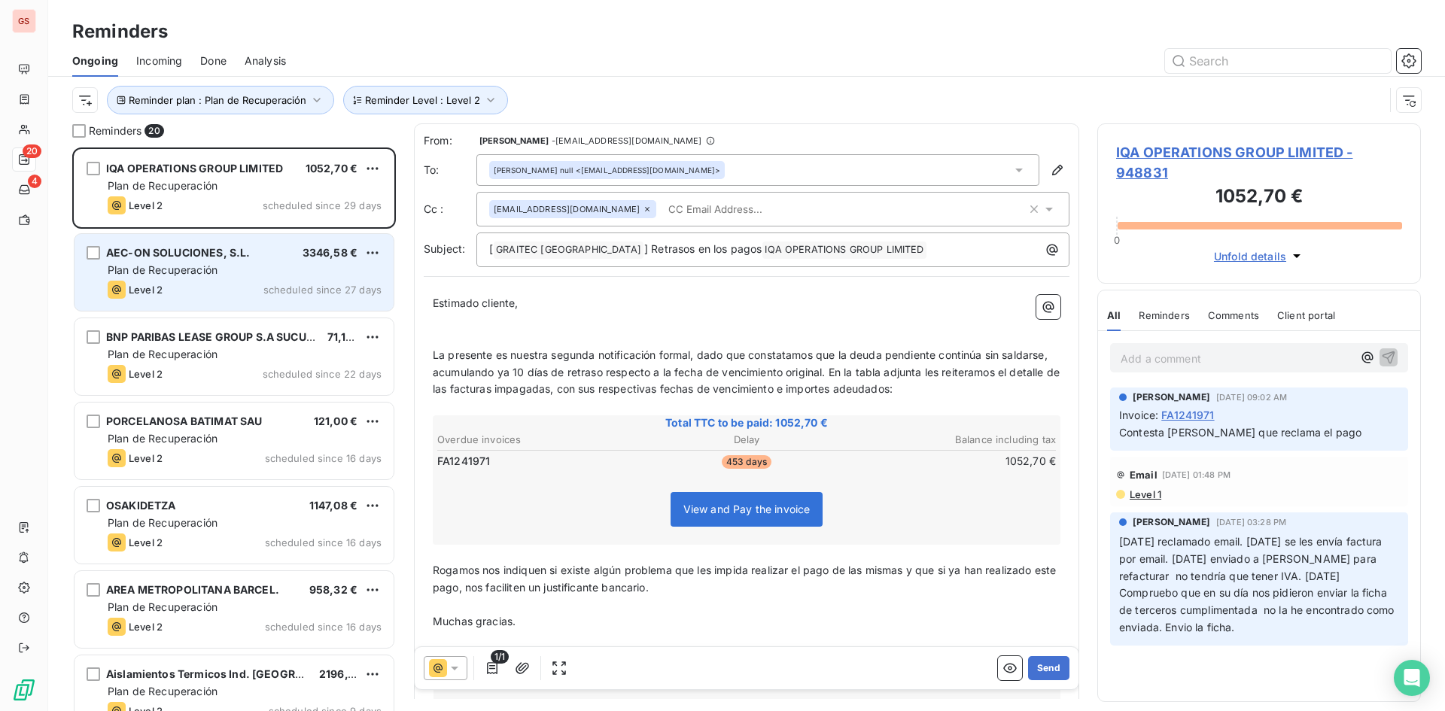
click at [309, 275] on div "Plan de Recuperación" at bounding box center [245, 270] width 274 height 15
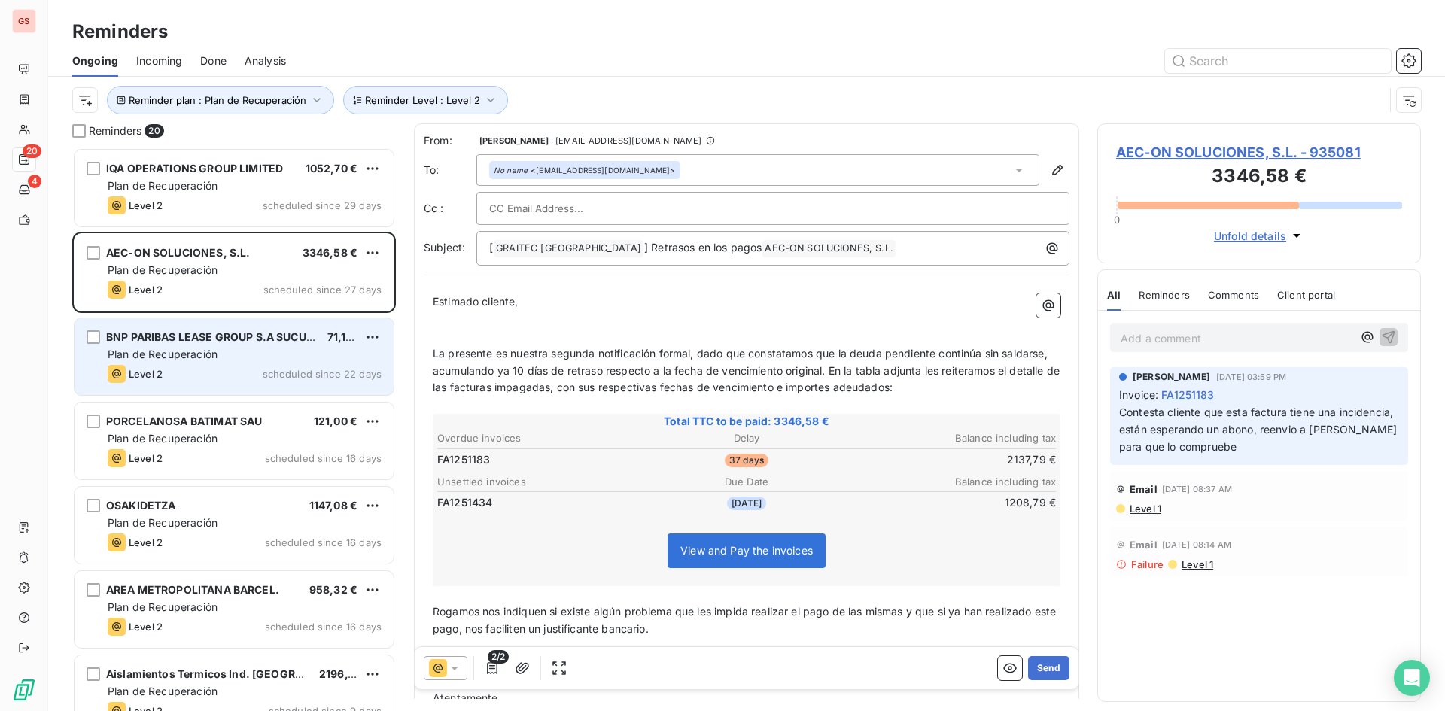
click at [260, 351] on div "Plan de Recuperación" at bounding box center [245, 354] width 274 height 15
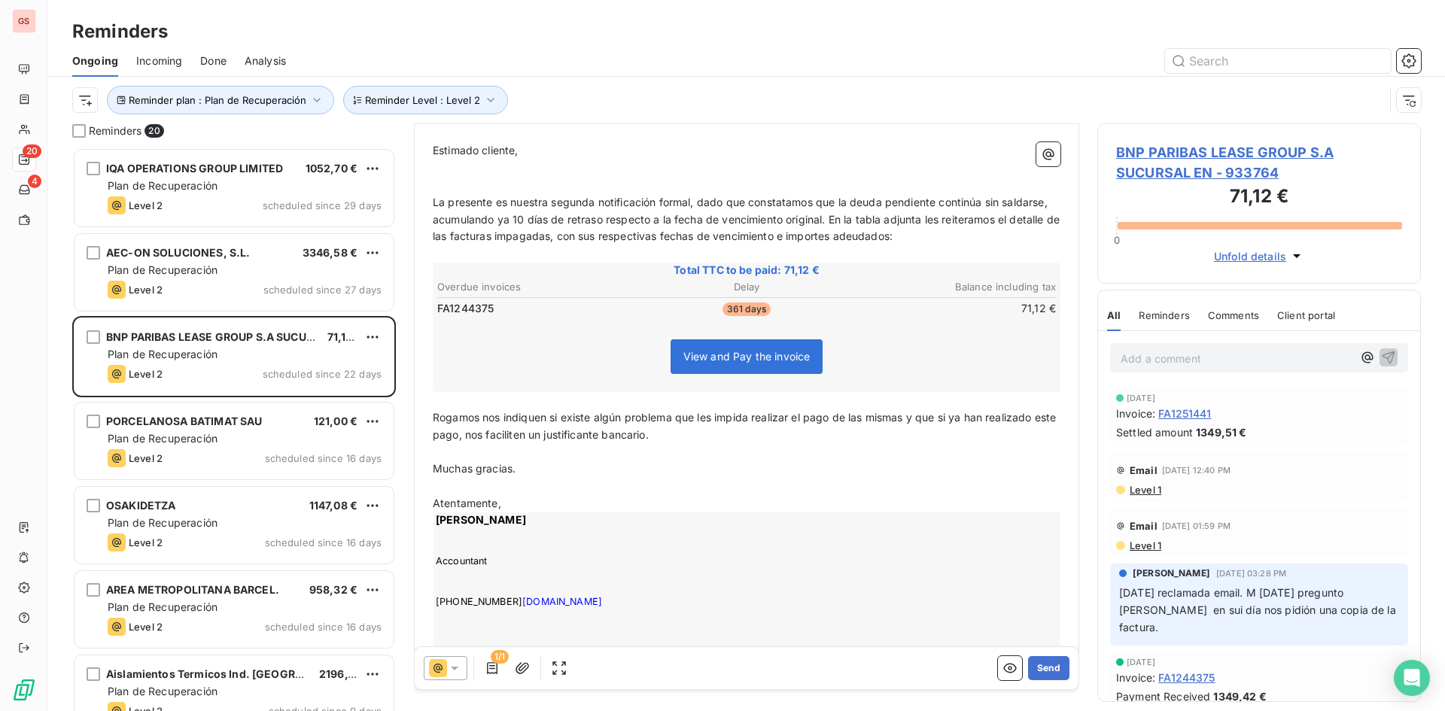
scroll to position [183, 0]
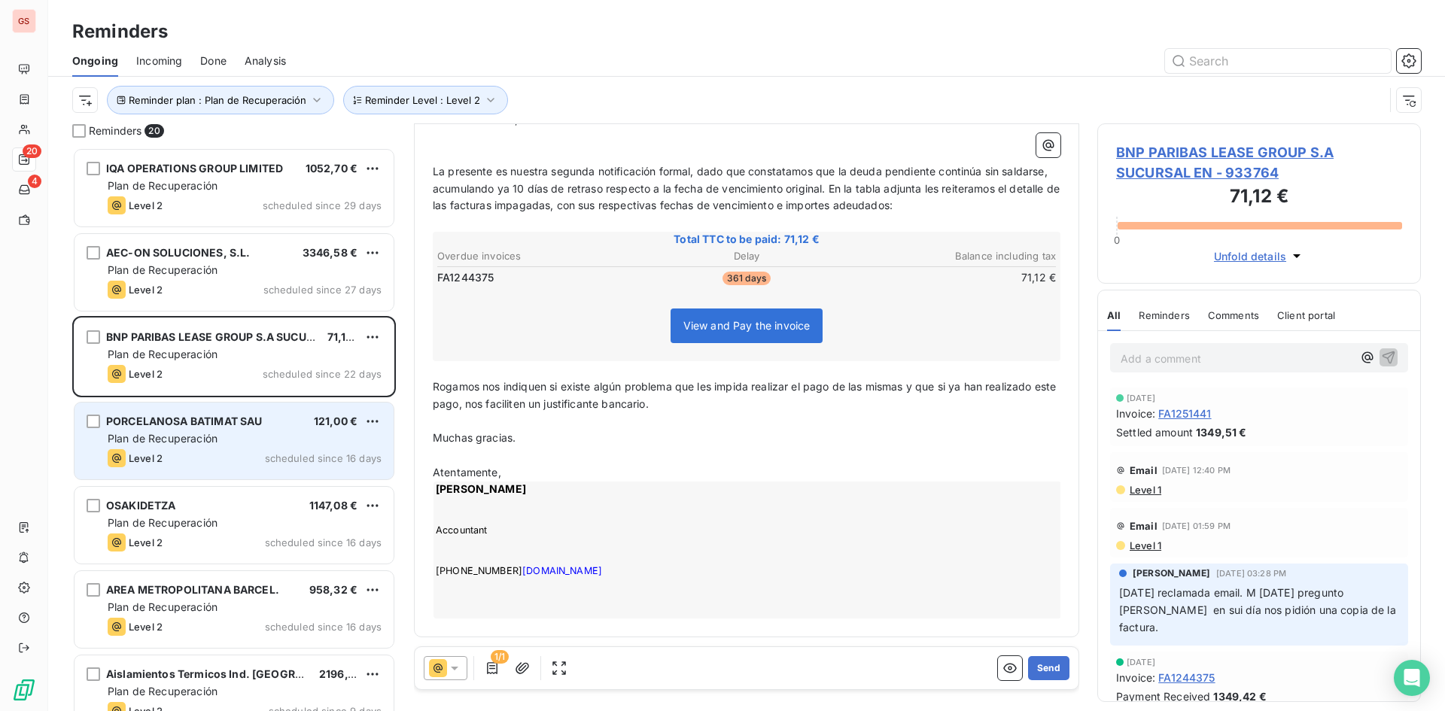
click at [279, 439] on div "Plan de Recuperación" at bounding box center [245, 438] width 274 height 15
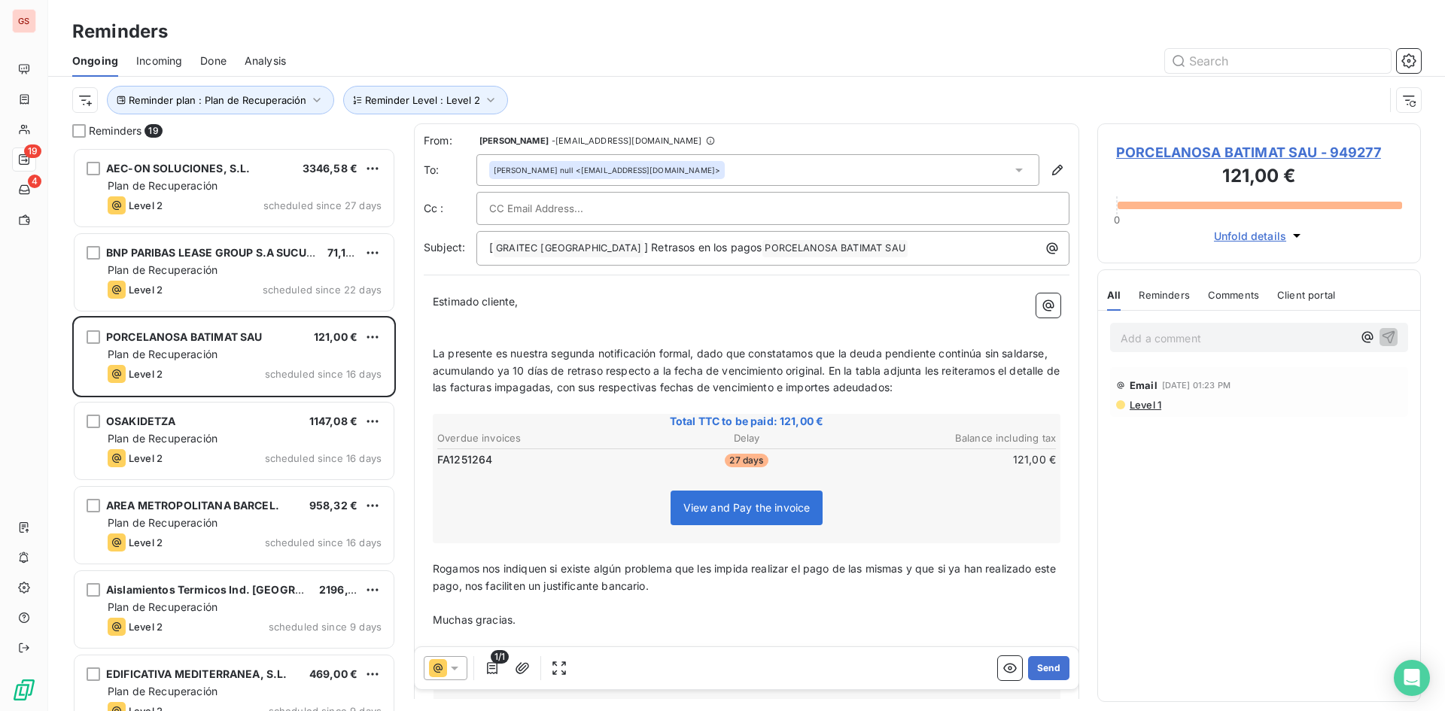
click at [1059, 672] on div "1/1 Send" at bounding box center [747, 668] width 664 height 42
click at [1051, 670] on button "Send" at bounding box center [1048, 668] width 41 height 24
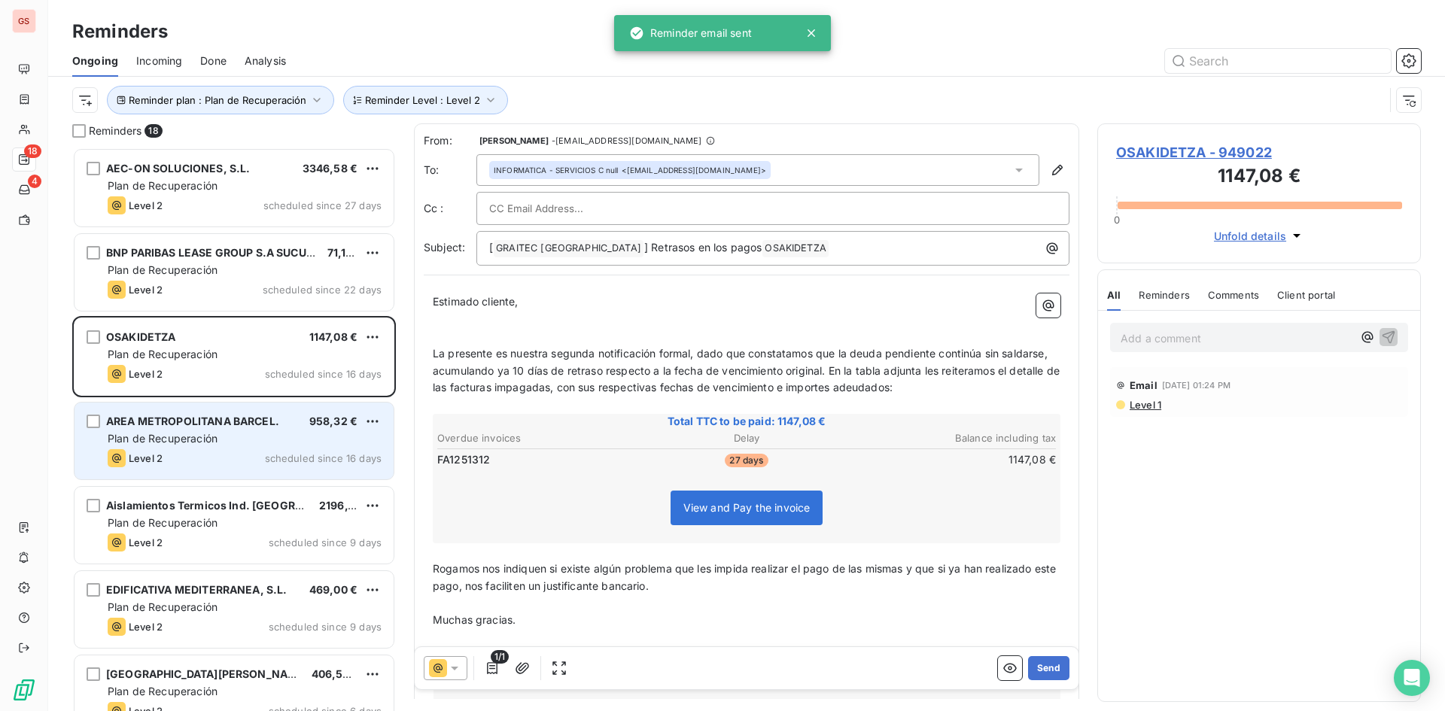
click at [235, 431] on div "Plan de Recuperación" at bounding box center [245, 438] width 274 height 15
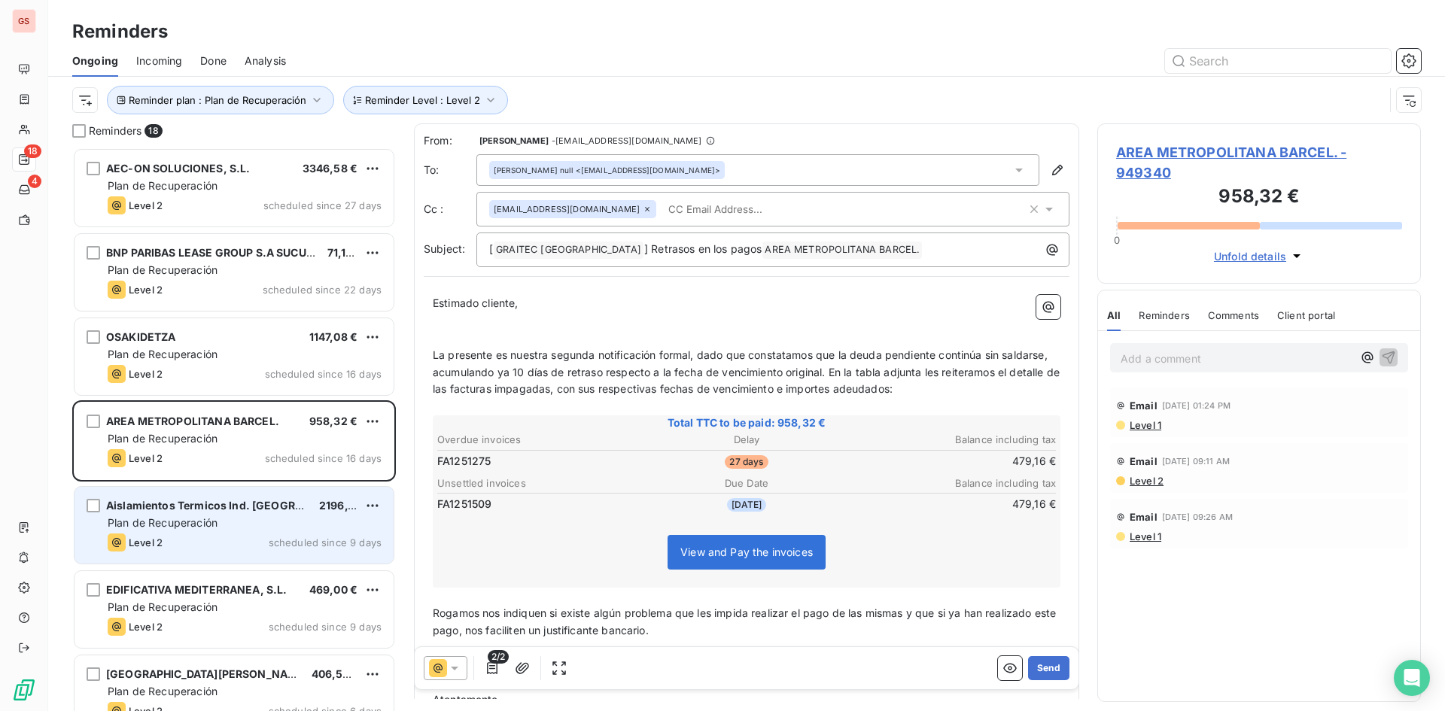
click at [204, 520] on span "Plan de Recuperación" at bounding box center [163, 522] width 110 height 13
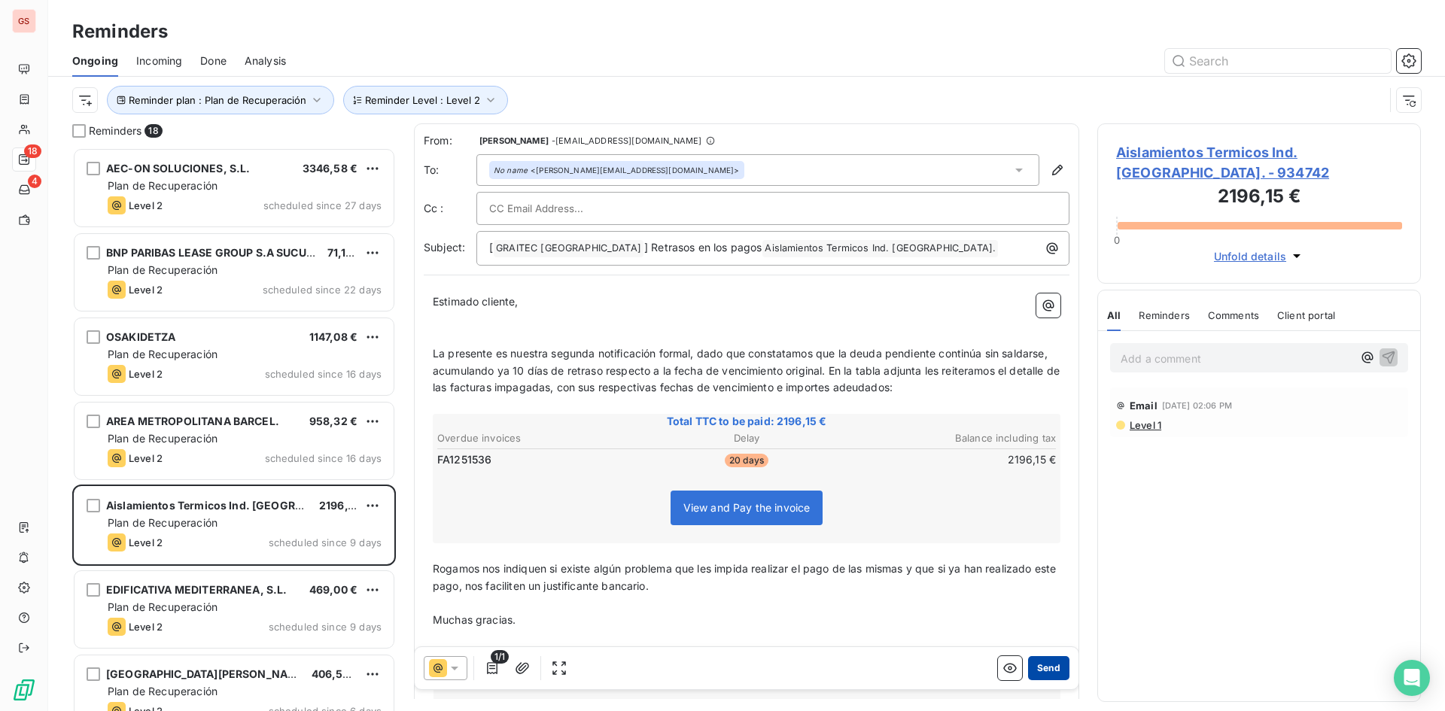
click at [1042, 674] on button "Send" at bounding box center [1048, 668] width 41 height 24
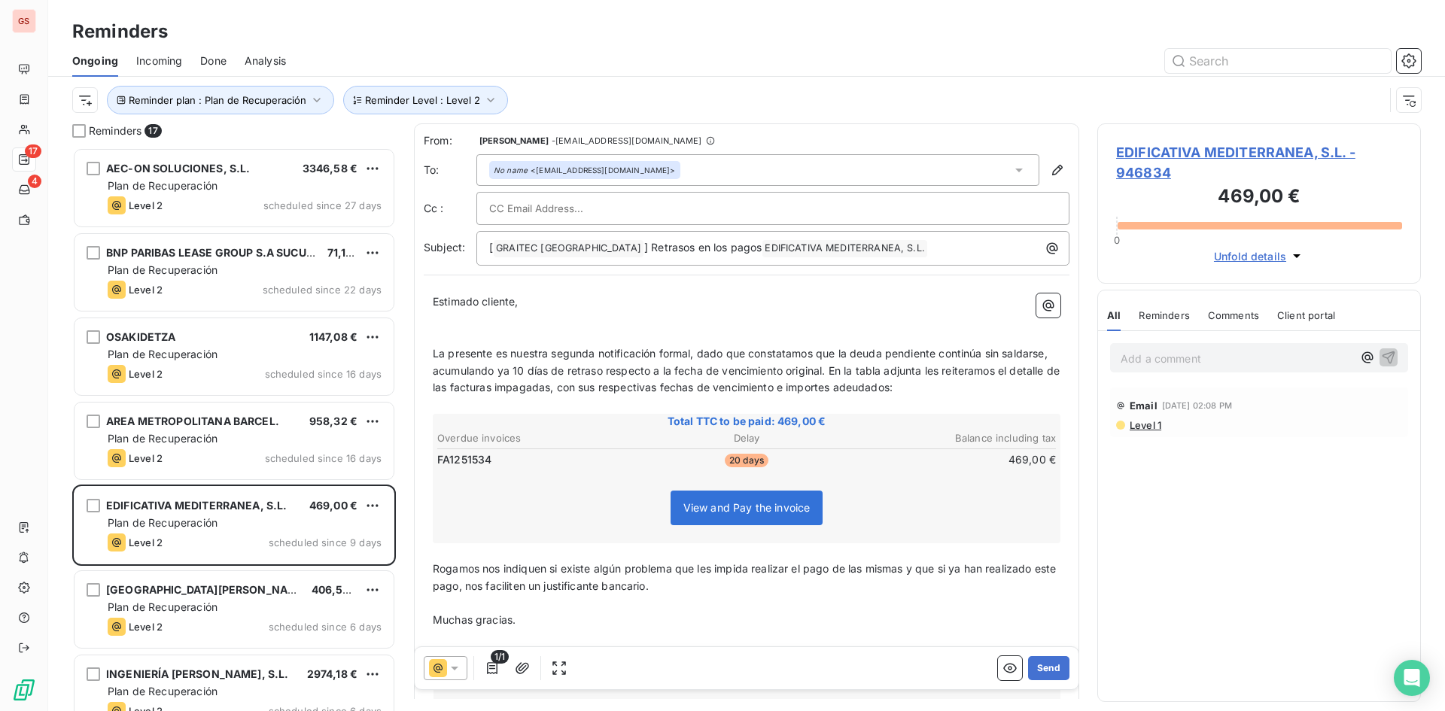
click at [1169, 355] on p "Add a comment ﻿" at bounding box center [1236, 358] width 232 height 19
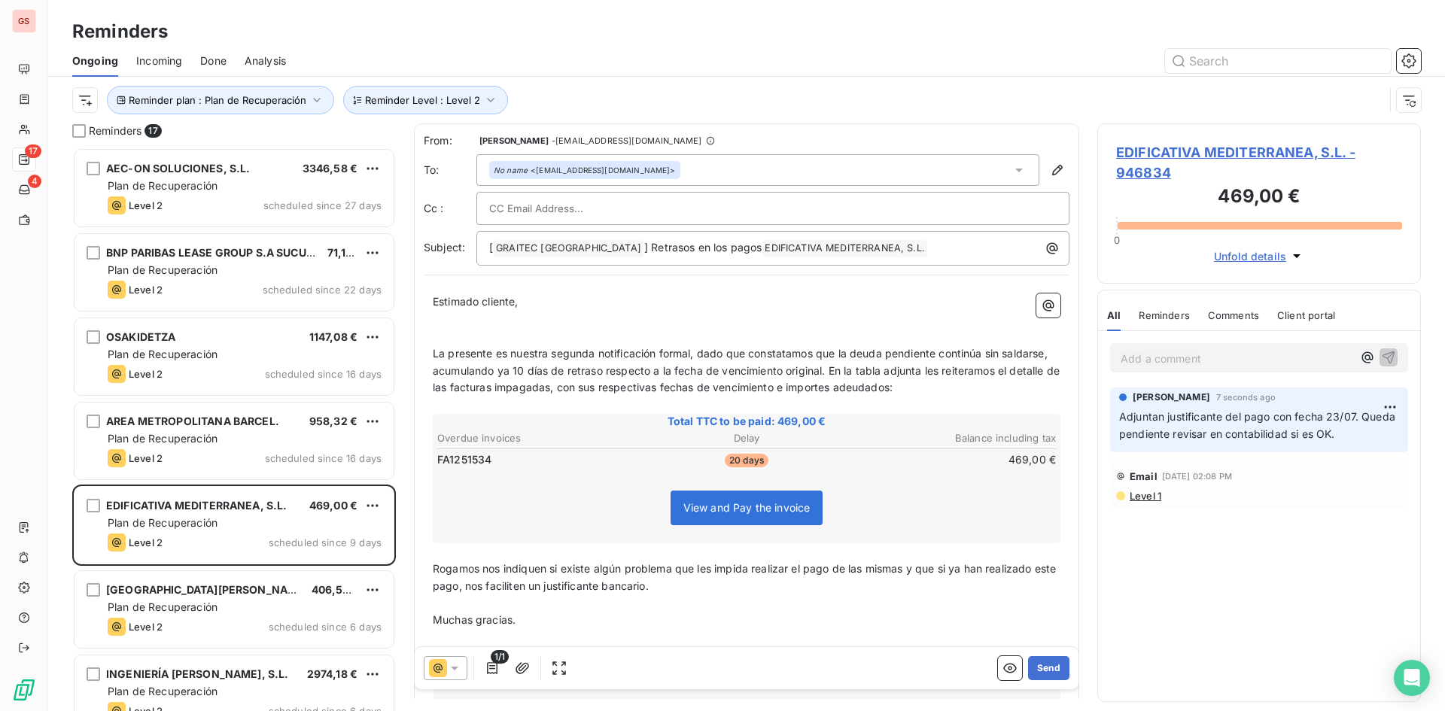
click at [1176, 312] on span "Reminders" at bounding box center [1163, 315] width 50 height 12
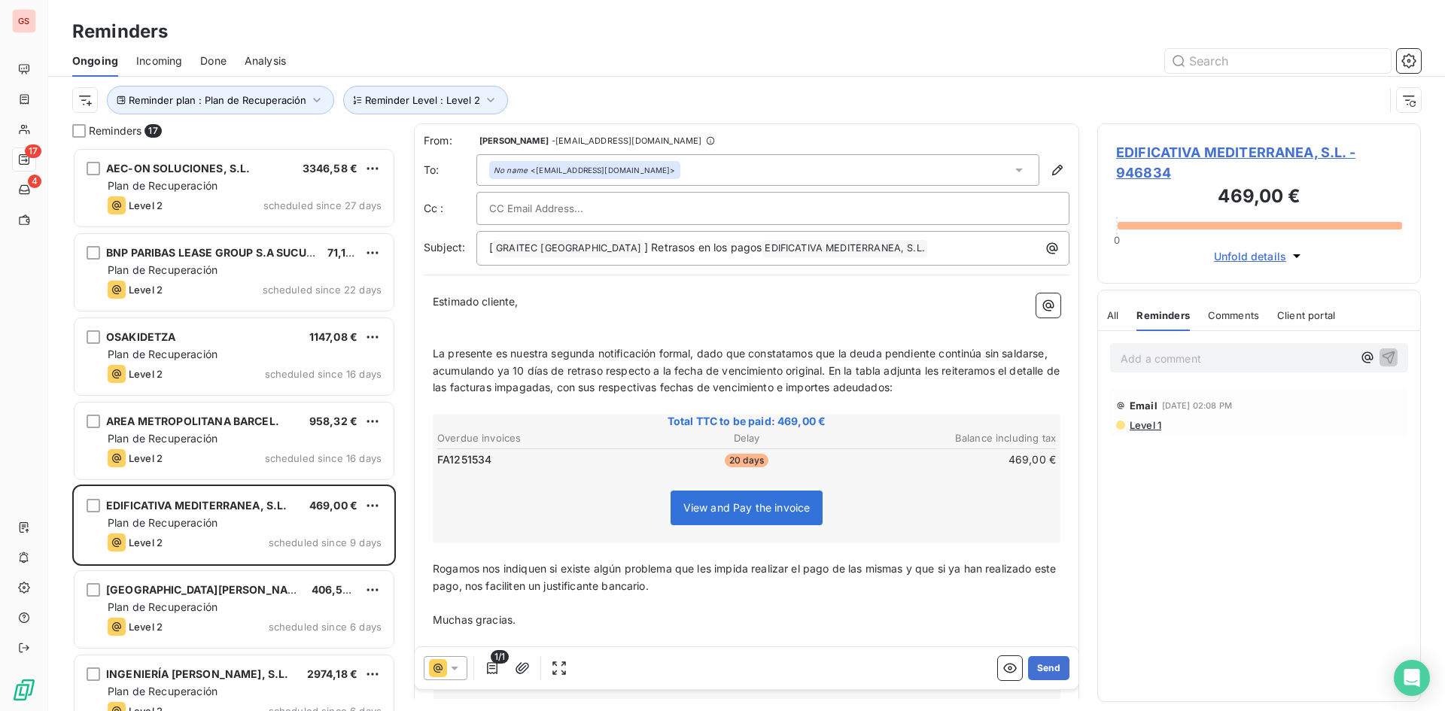
click at [1233, 147] on span "EDIFICATIVA MEDITERRANEA, S.L. - 946834" at bounding box center [1259, 162] width 286 height 41
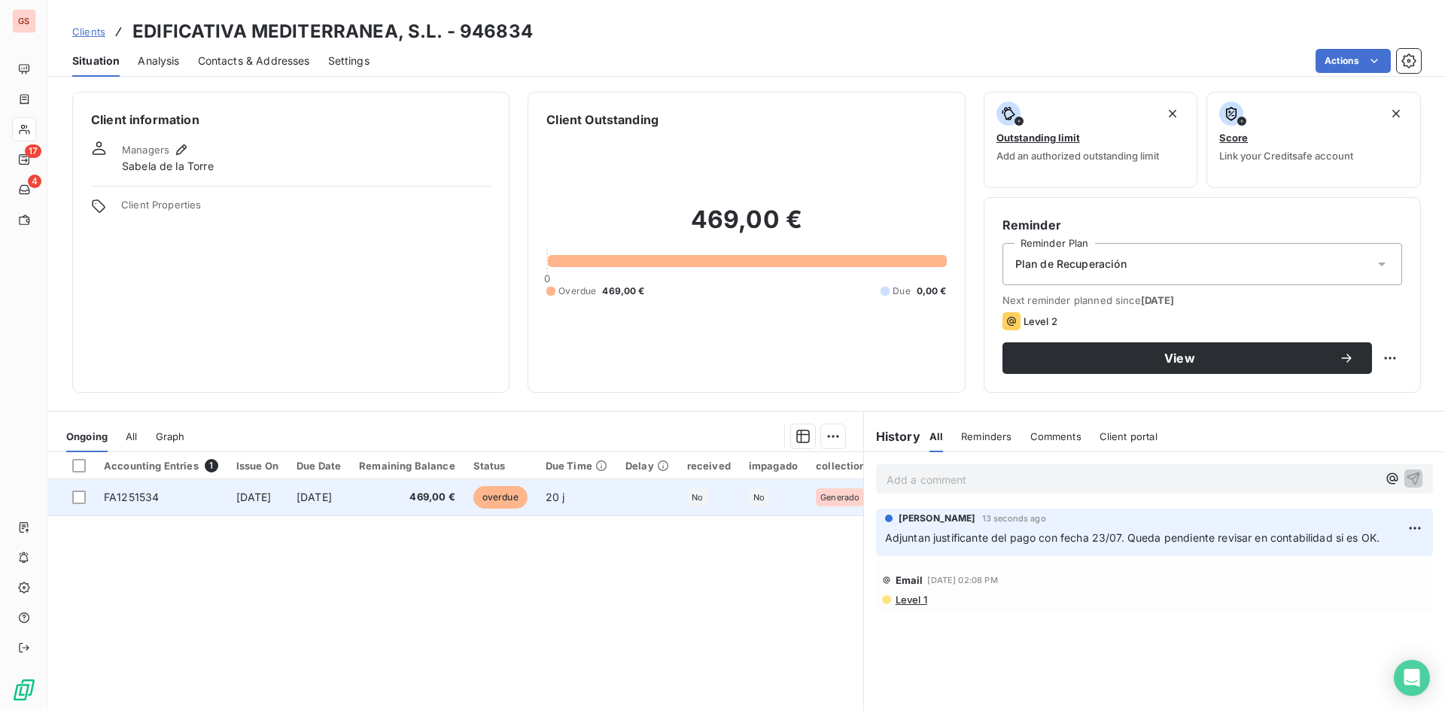
click at [565, 503] on span "20 j" at bounding box center [556, 497] width 20 height 13
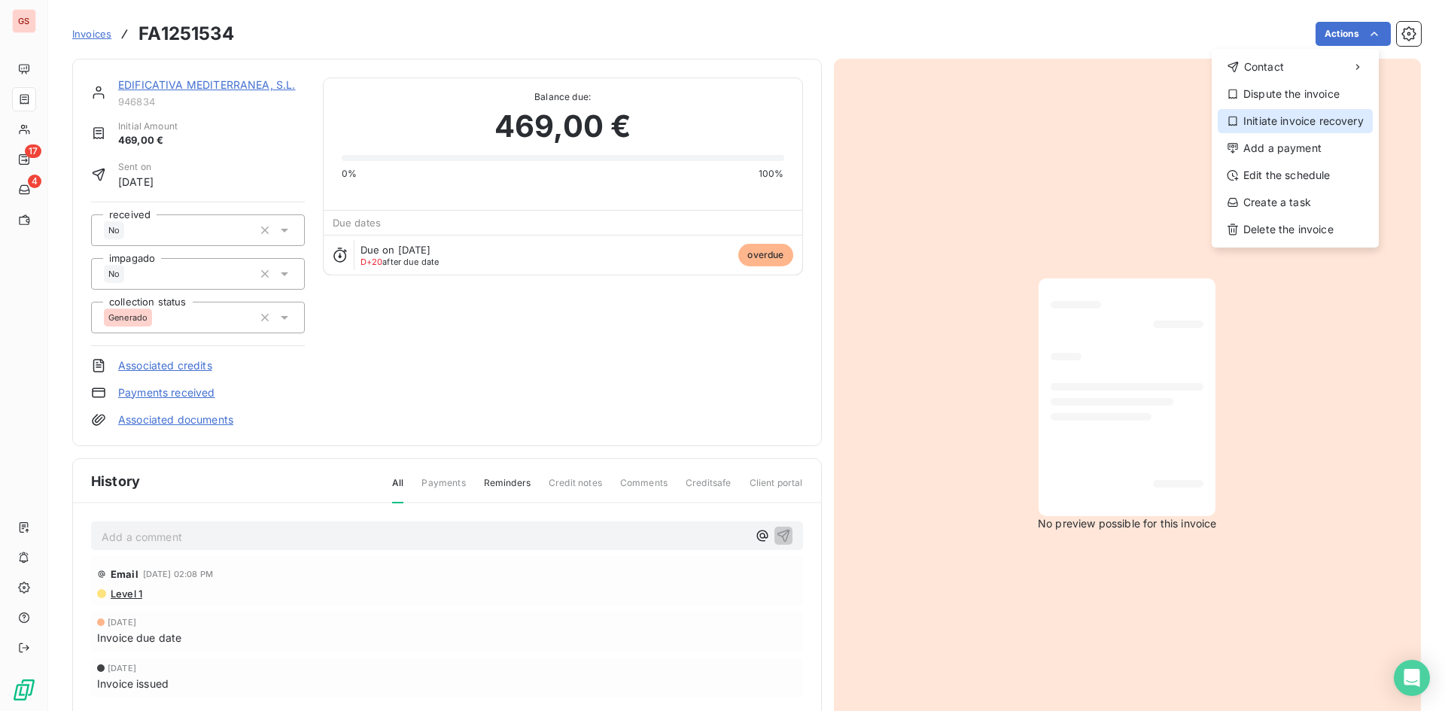
click at [1321, 126] on div "Initiate invoice recovery" at bounding box center [1294, 121] width 155 height 24
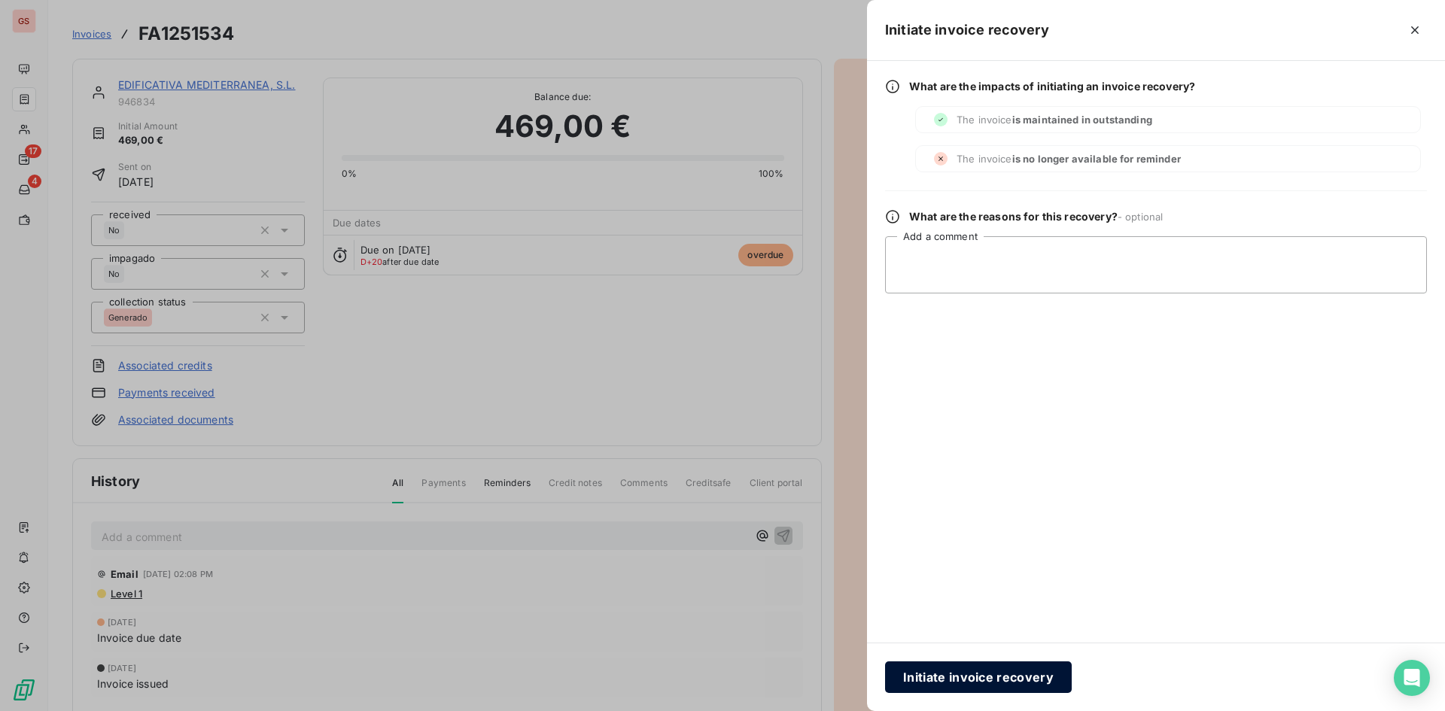
click at [920, 688] on button "Initiate invoice recovery" at bounding box center [978, 677] width 187 height 32
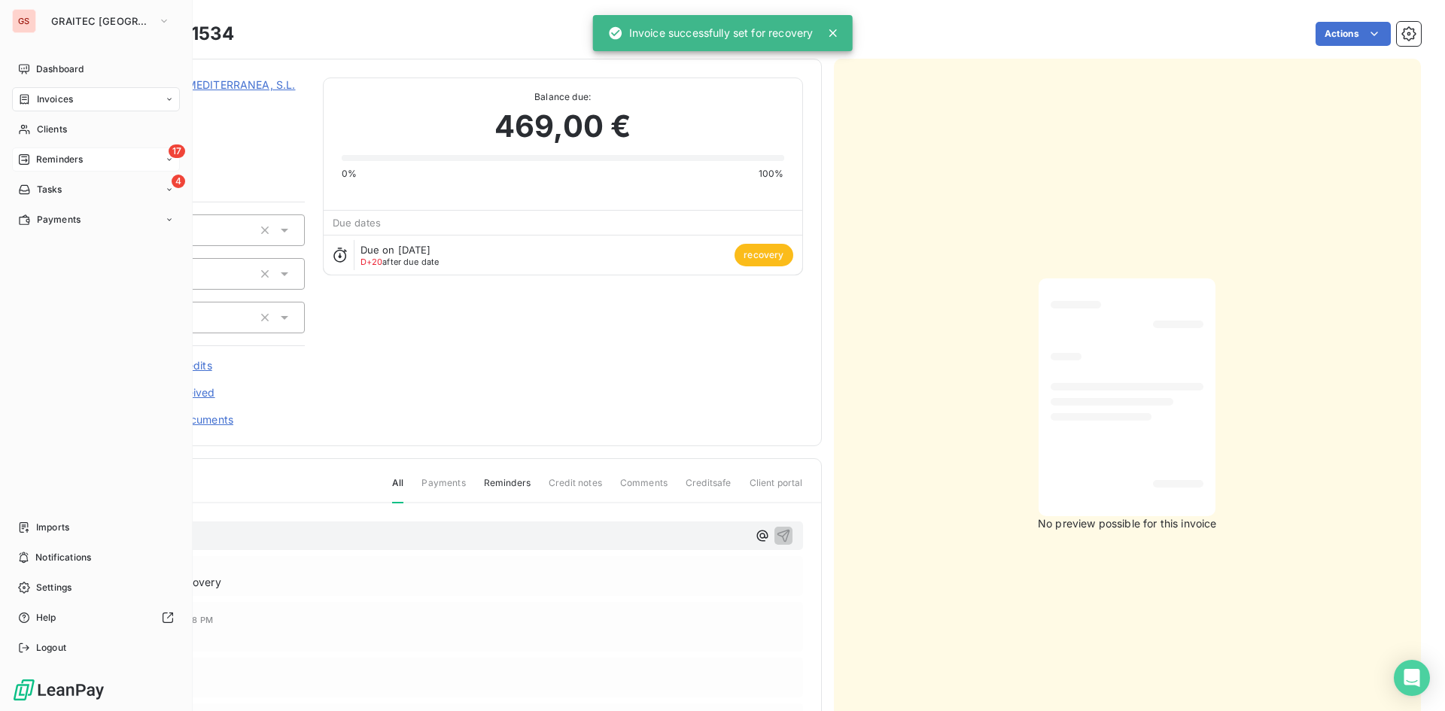
click at [41, 154] on span "Reminders" at bounding box center [59, 160] width 47 height 14
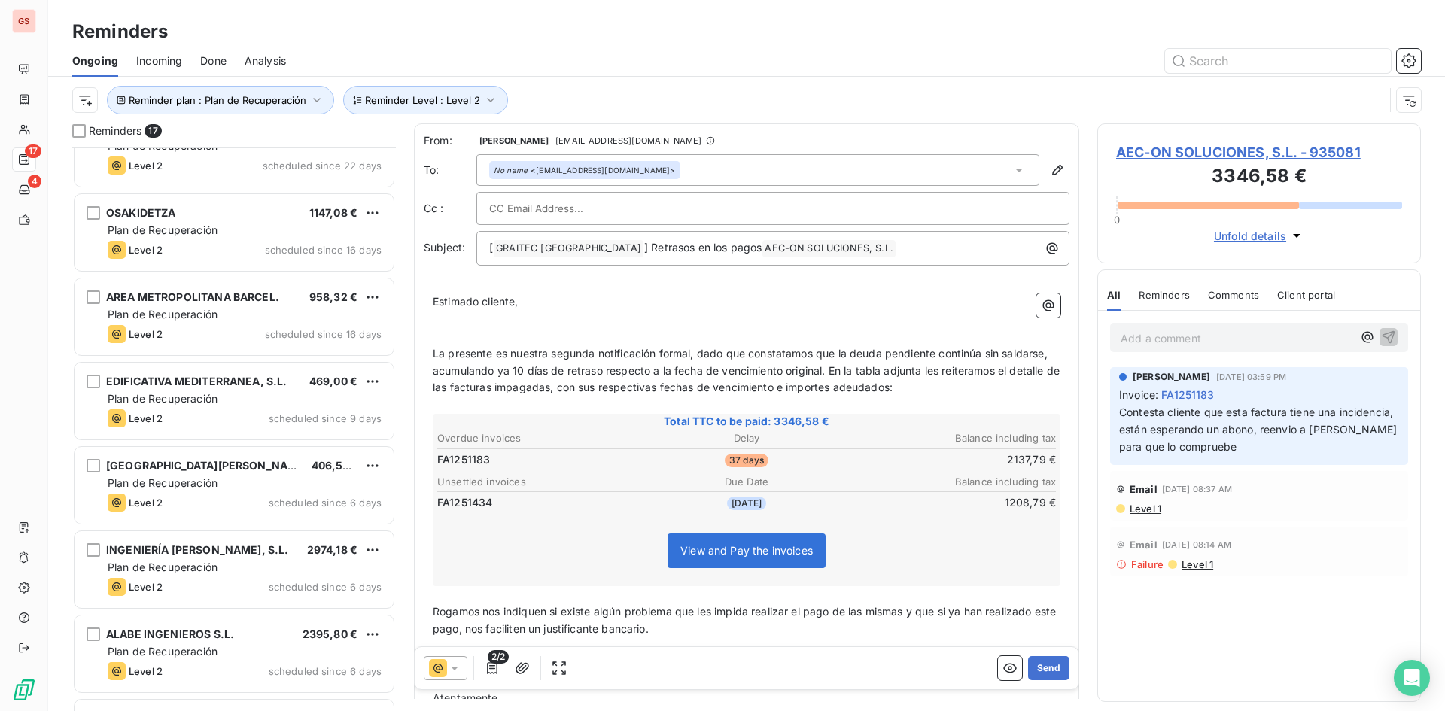
scroll to position [151, 0]
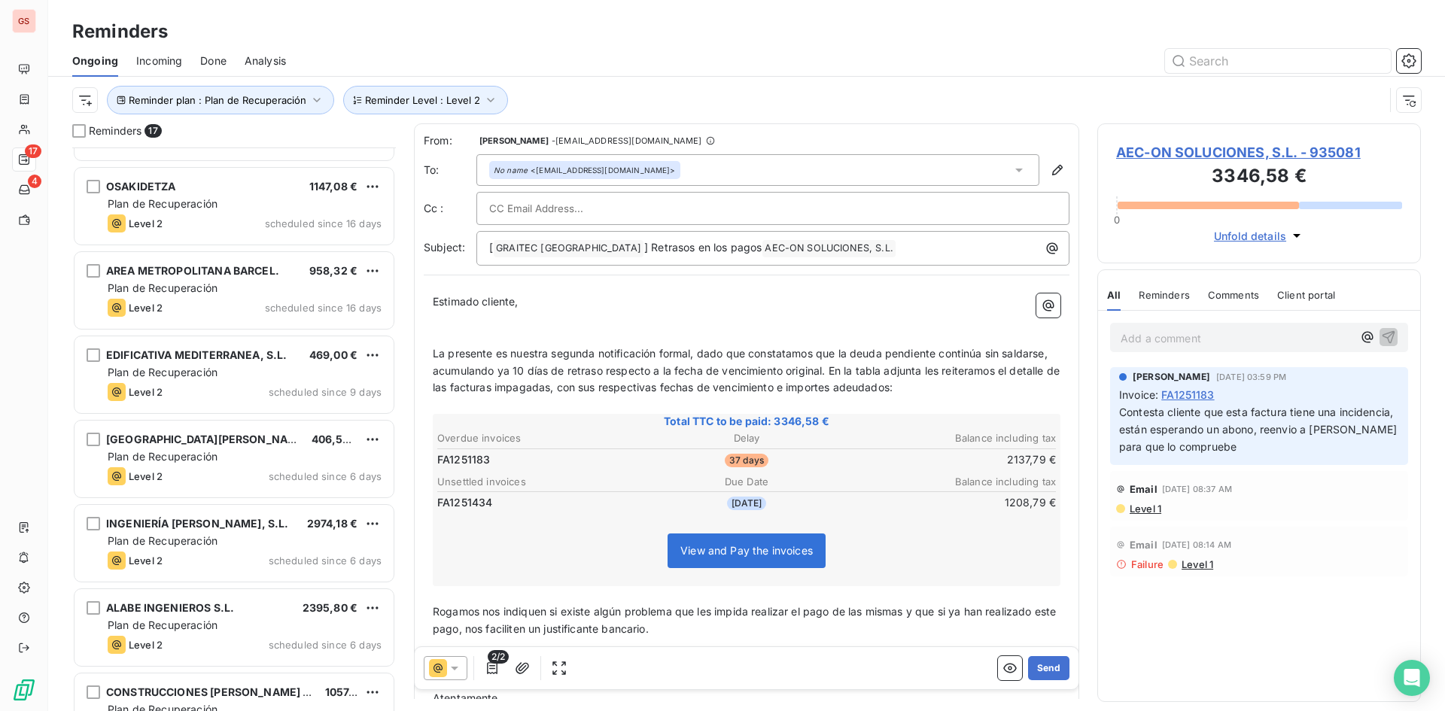
click at [239, 59] on div "Ongoing Incoming Done Analysis" at bounding box center [746, 61] width 1397 height 32
click at [248, 58] on span "Analysis" at bounding box center [265, 60] width 41 height 15
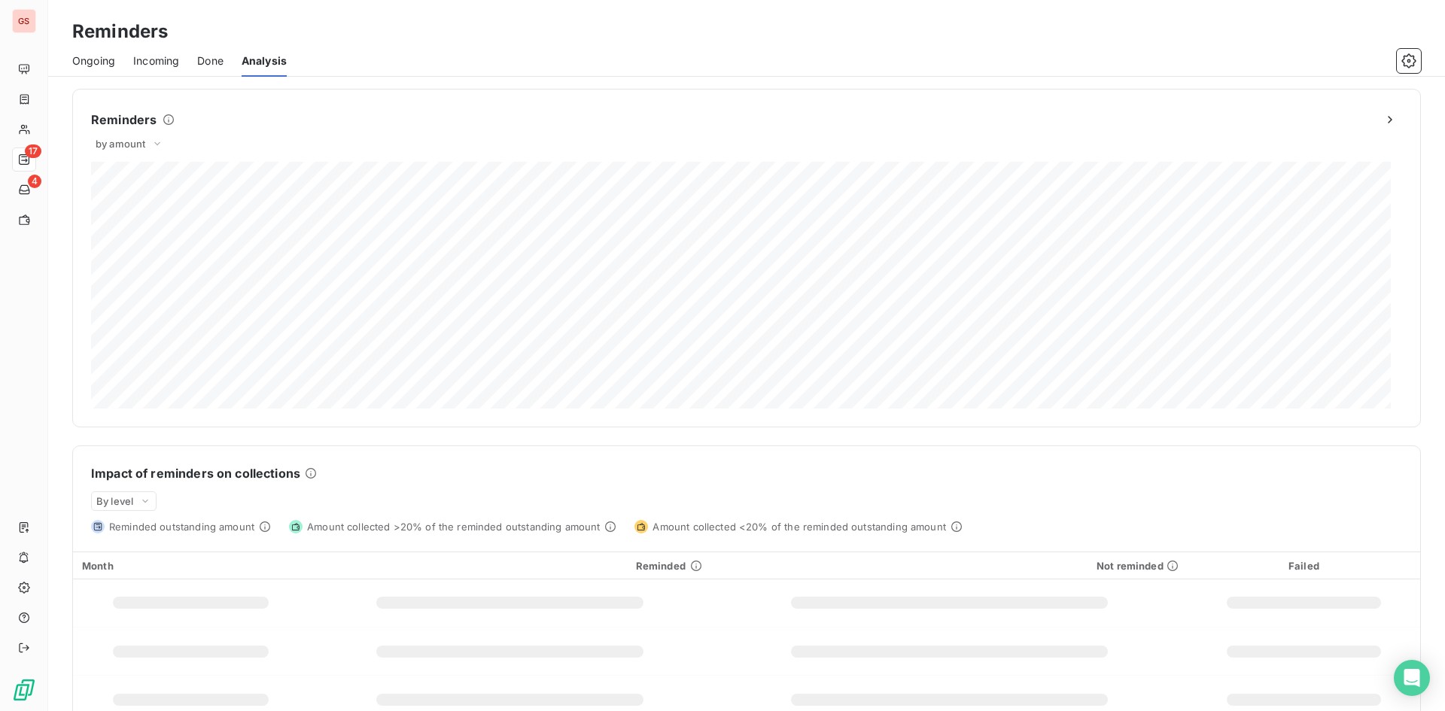
click at [218, 59] on span "Done" at bounding box center [210, 60] width 26 height 15
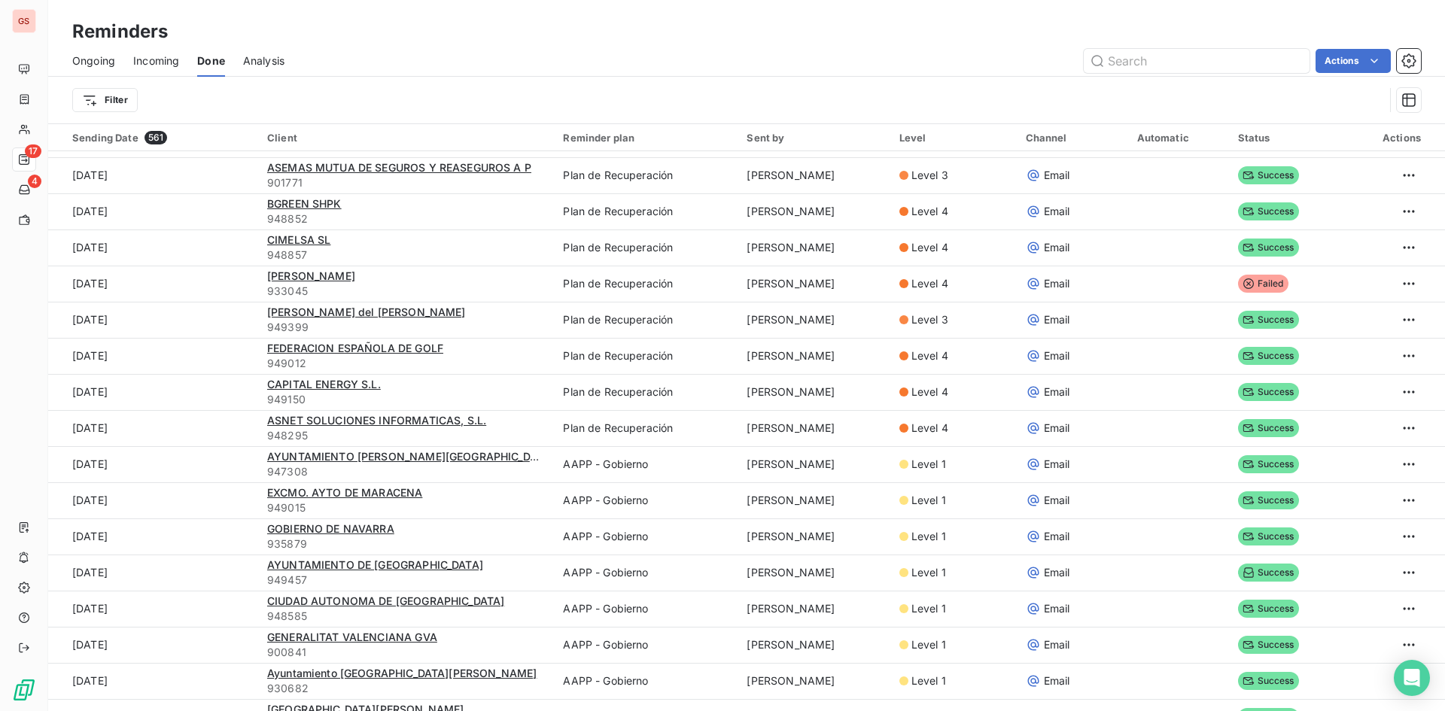
scroll to position [1580, 0]
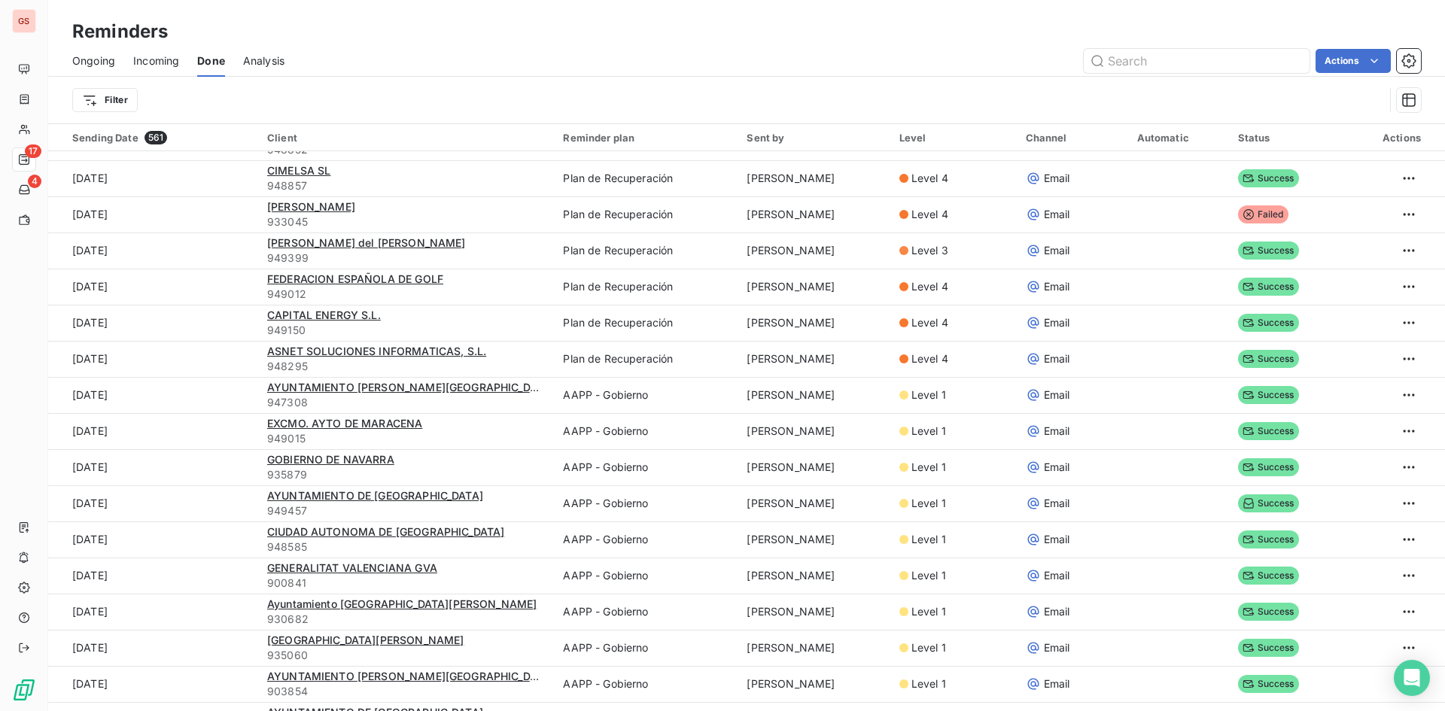
click at [85, 59] on span "Ongoing" at bounding box center [93, 60] width 43 height 15
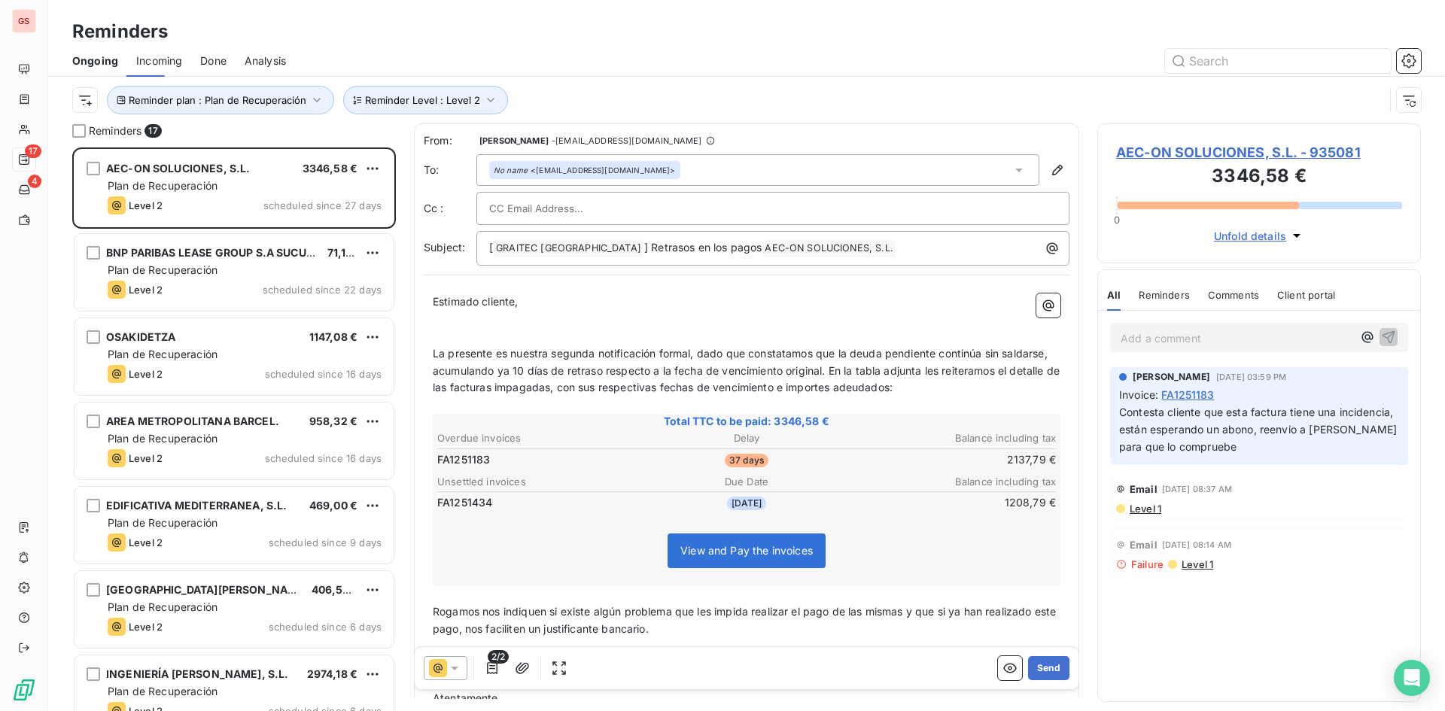
scroll to position [552, 312]
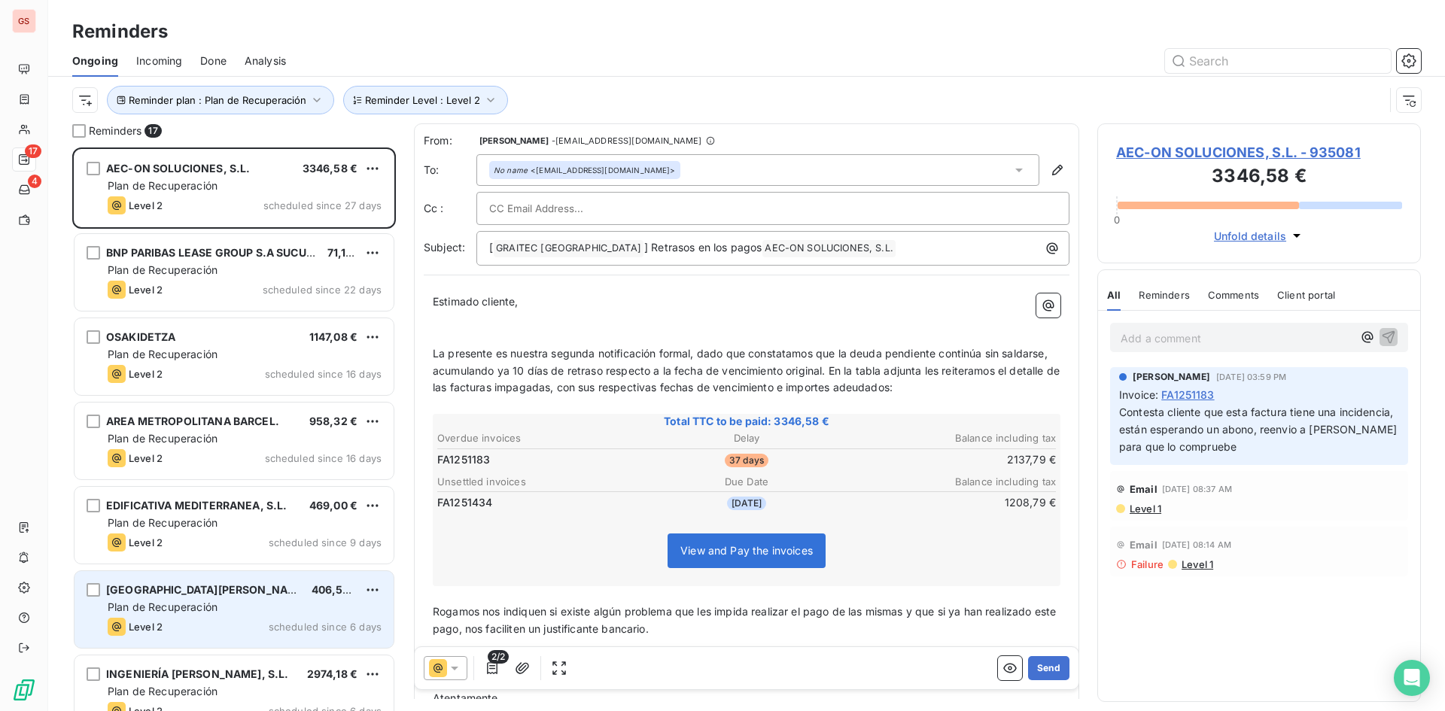
click at [237, 599] on div "[GEOGRAPHIC_DATA][PERSON_NAME] 406,56 € Plan de Recuperación Level 2 scheduled …" at bounding box center [233, 609] width 319 height 77
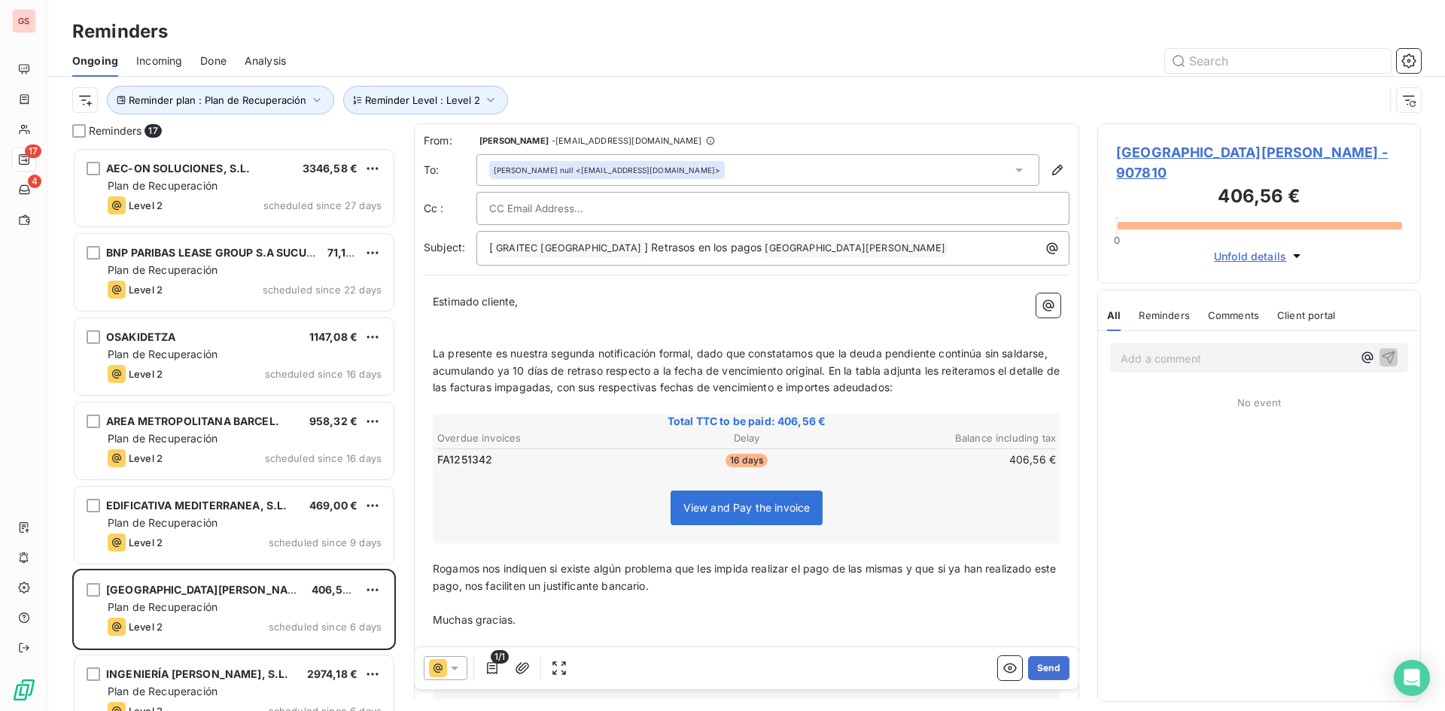
click at [448, 673] on icon at bounding box center [454, 668] width 15 height 15
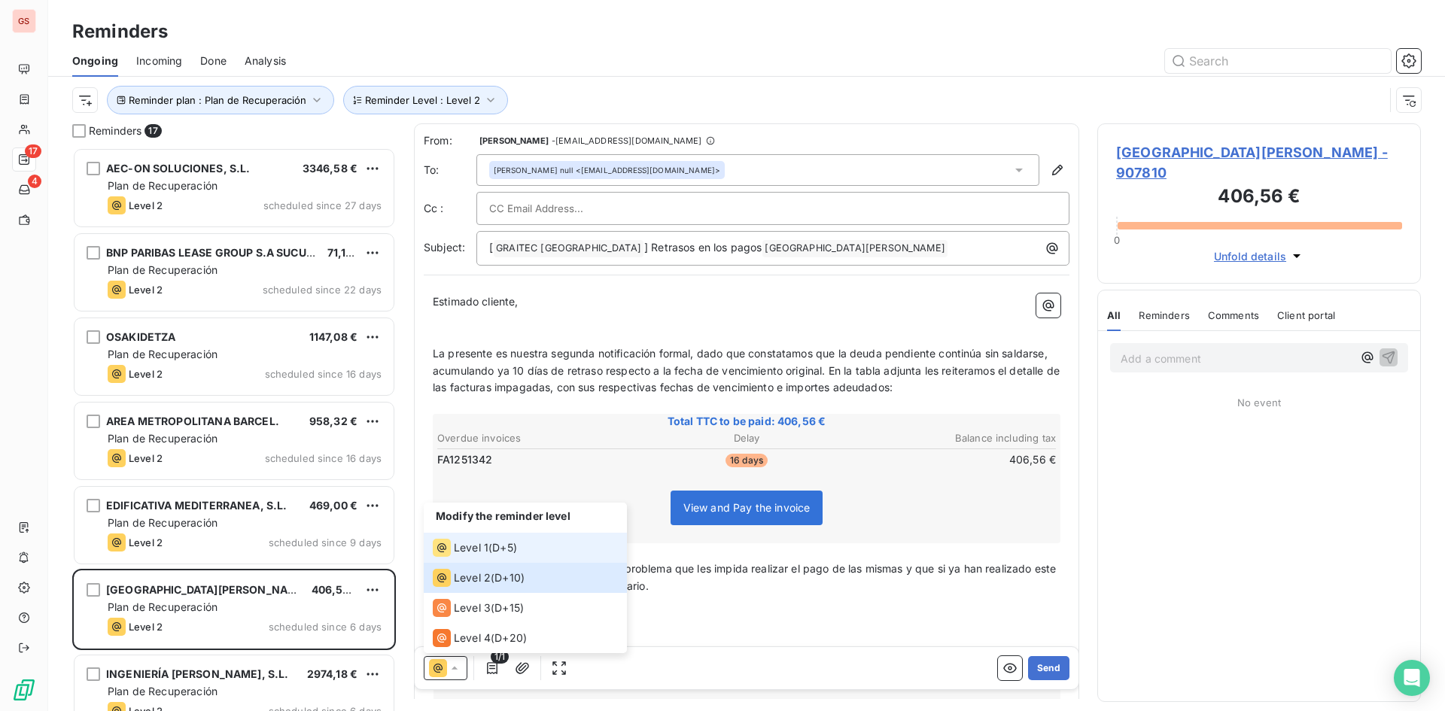
click at [481, 561] on li "Level 1 ( D+5 )" at bounding box center [525, 548] width 203 height 30
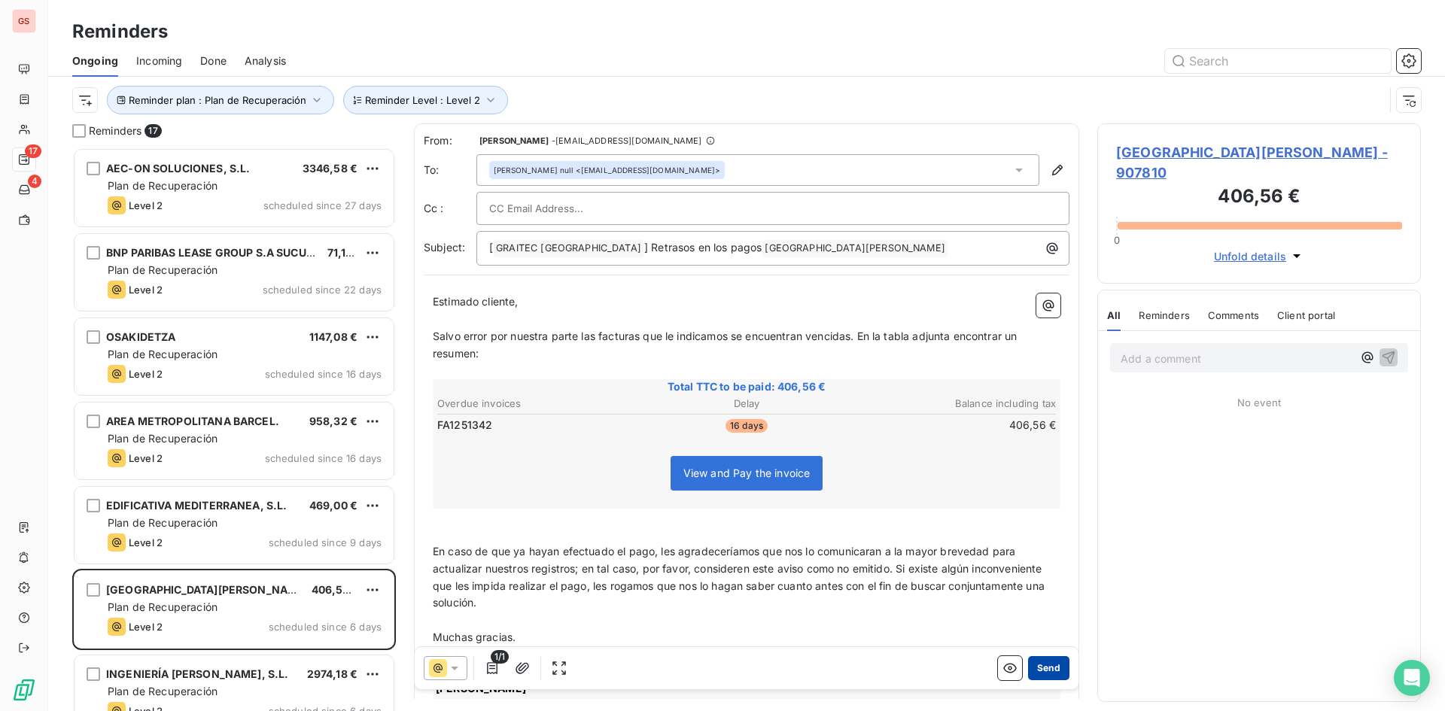
click at [1048, 669] on button "Send" at bounding box center [1048, 668] width 41 height 24
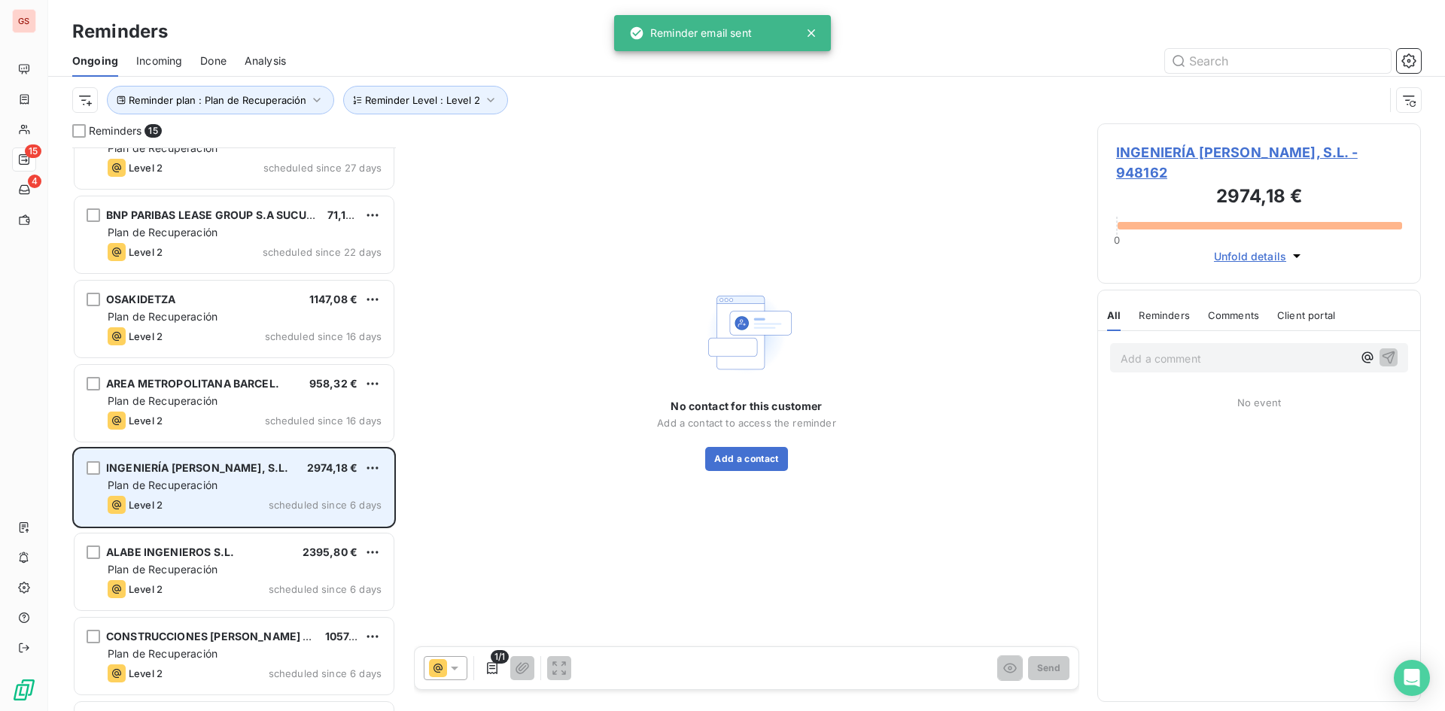
scroll to position [76, 0]
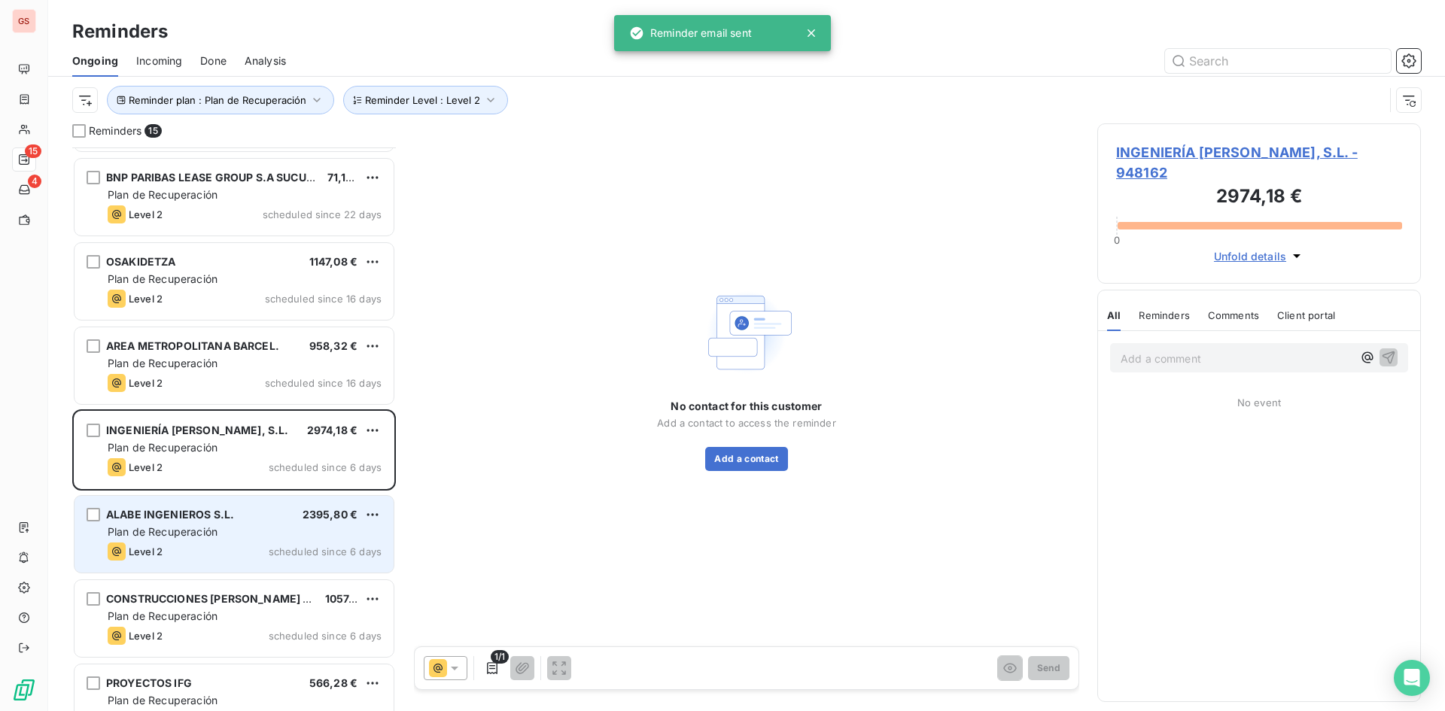
click at [240, 525] on div "Plan de Recuperación" at bounding box center [245, 531] width 274 height 15
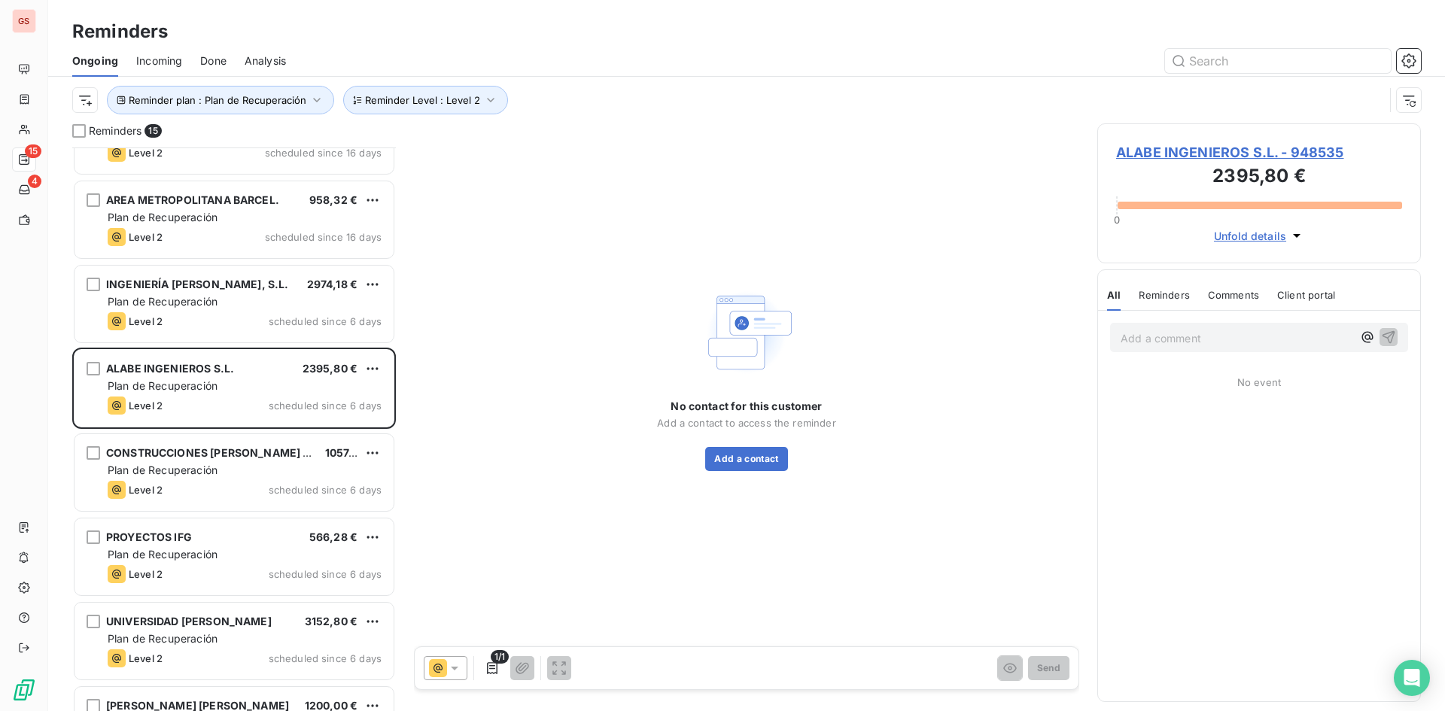
scroll to position [226, 0]
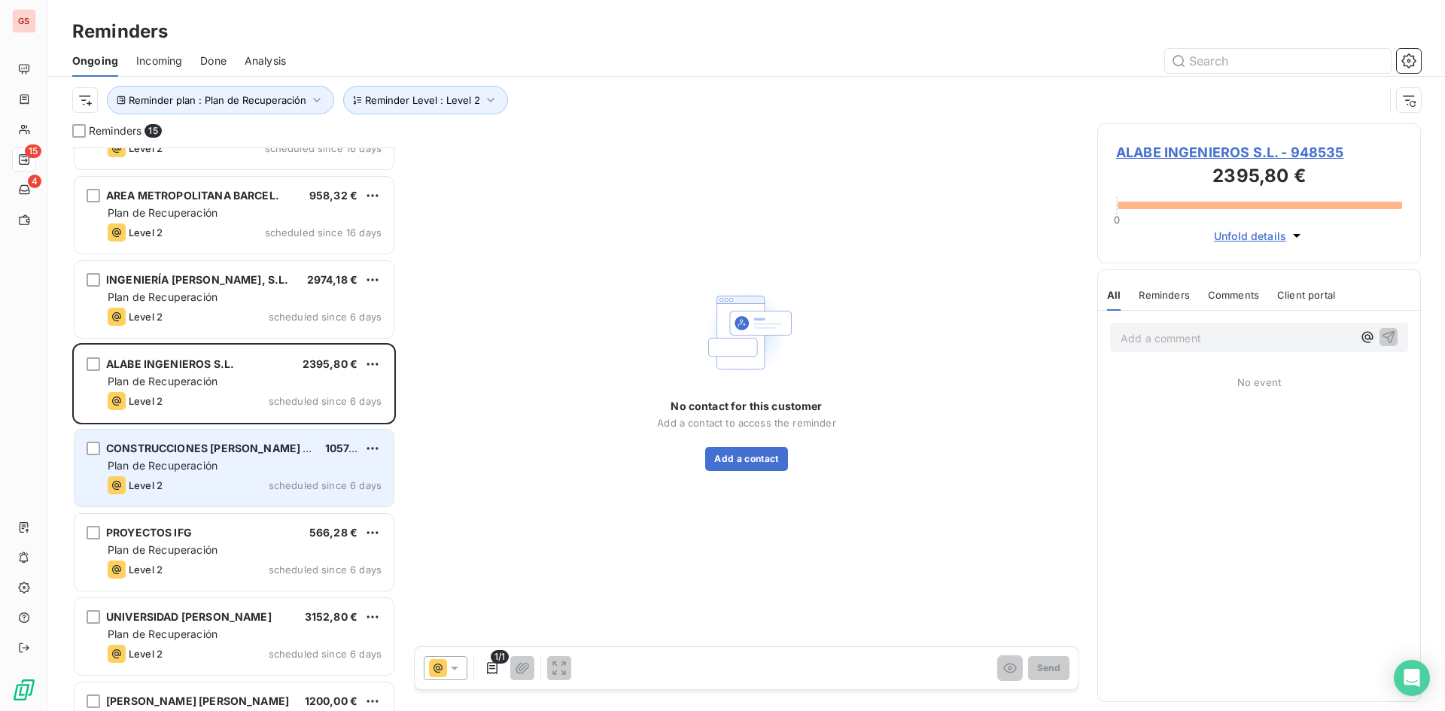
click at [220, 481] on div "Level 2 scheduled since 6 days" at bounding box center [245, 485] width 274 height 18
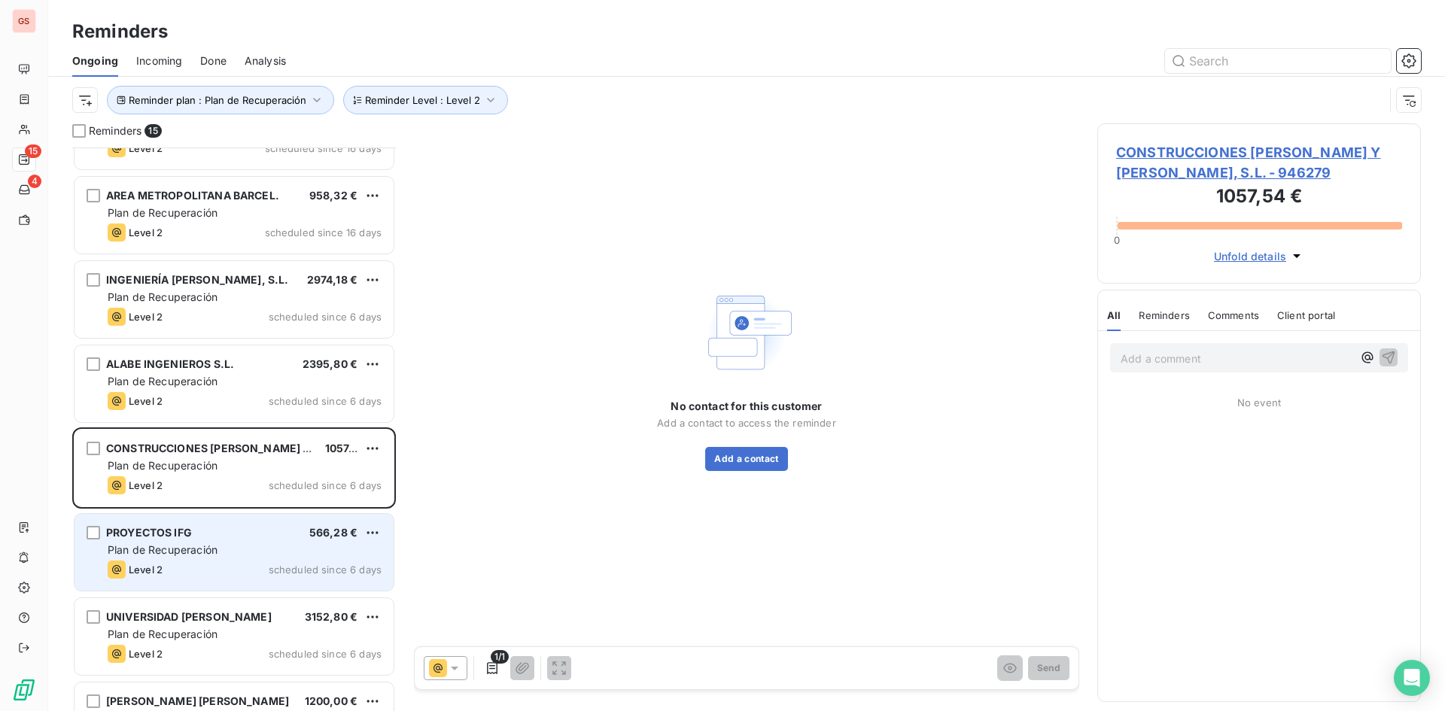
click at [215, 530] on div "PROYECTOS IFG 566,28 €" at bounding box center [245, 533] width 274 height 14
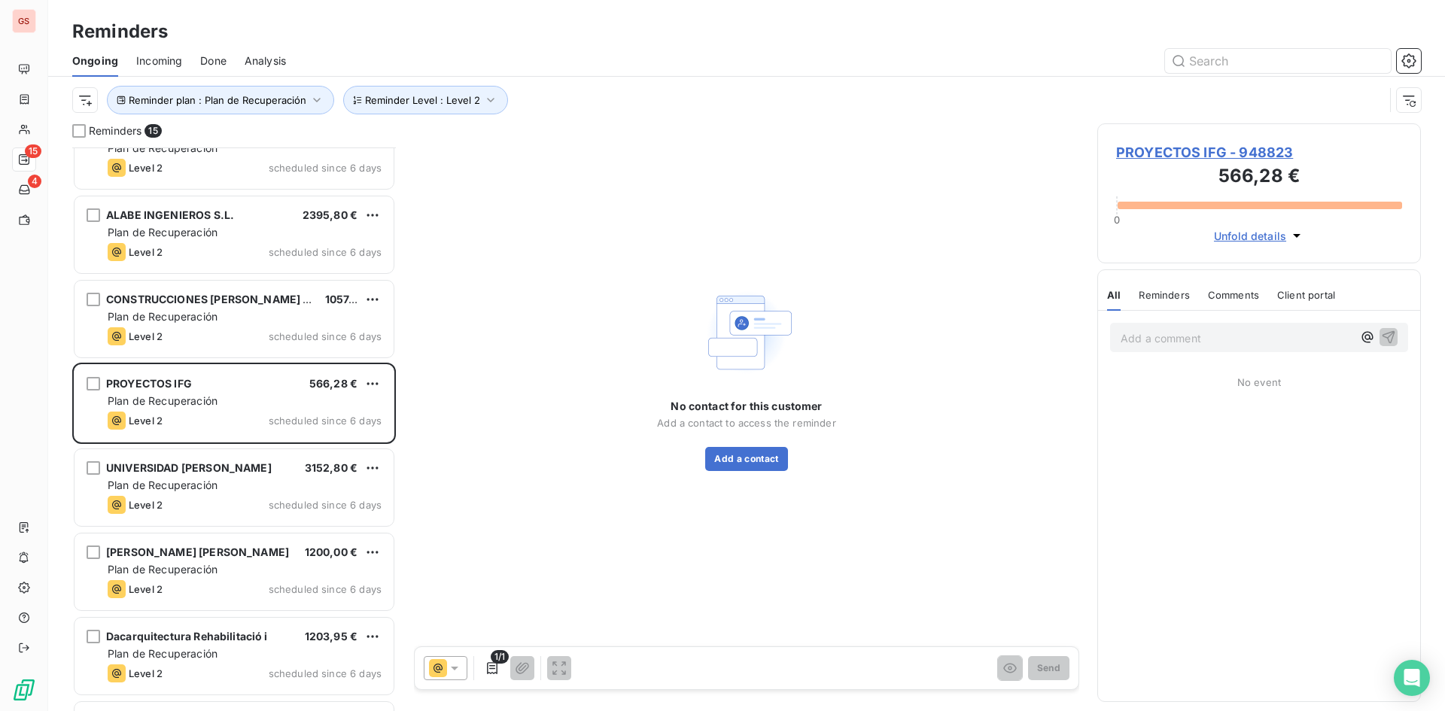
scroll to position [377, 0]
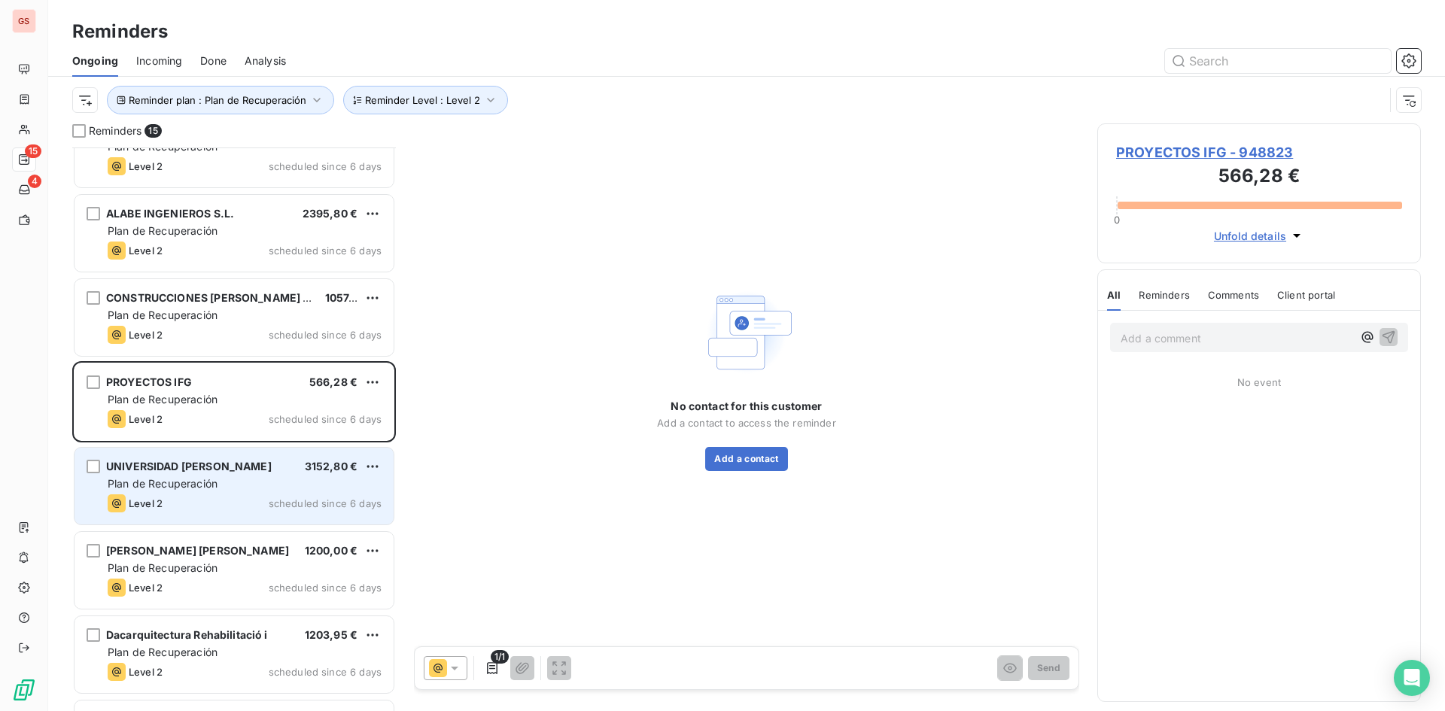
click at [259, 485] on div "Plan de Recuperación" at bounding box center [245, 483] width 274 height 15
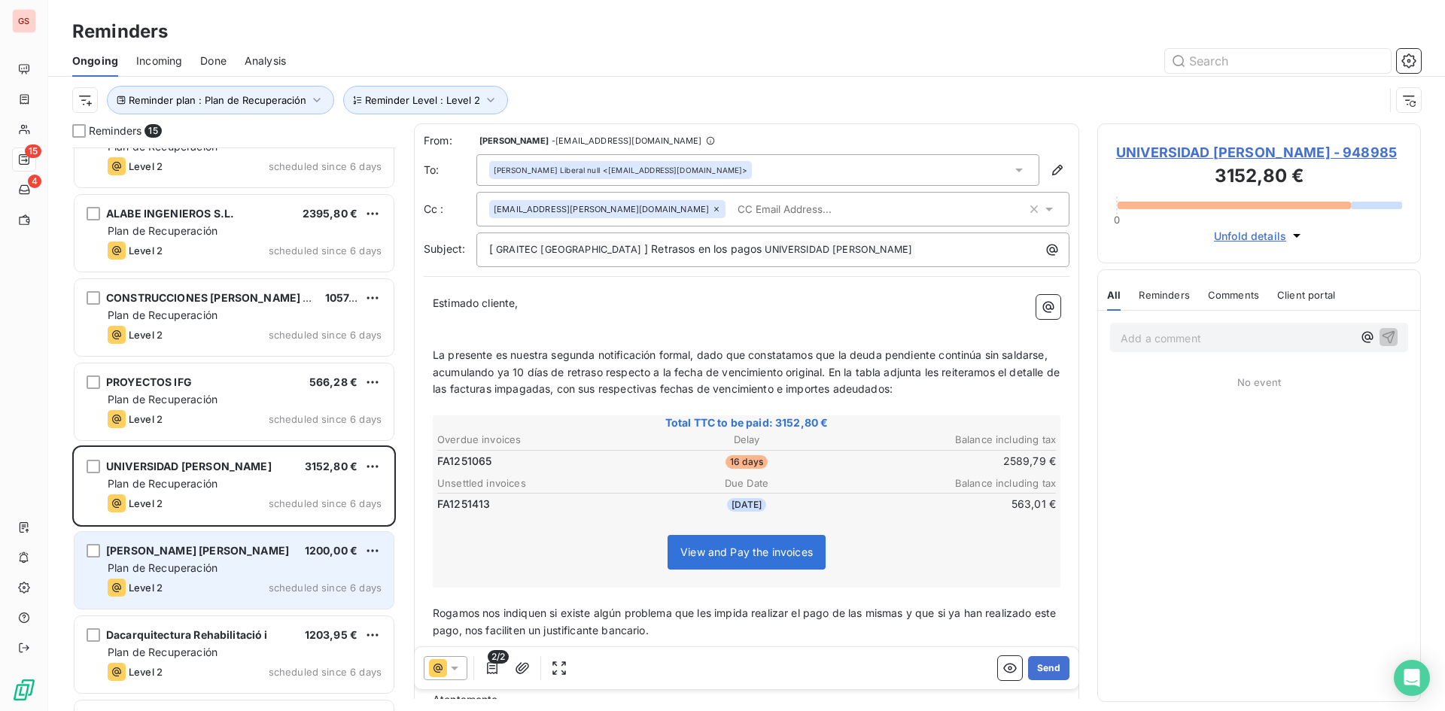
click at [264, 561] on div "Plan de Recuperación" at bounding box center [245, 568] width 274 height 15
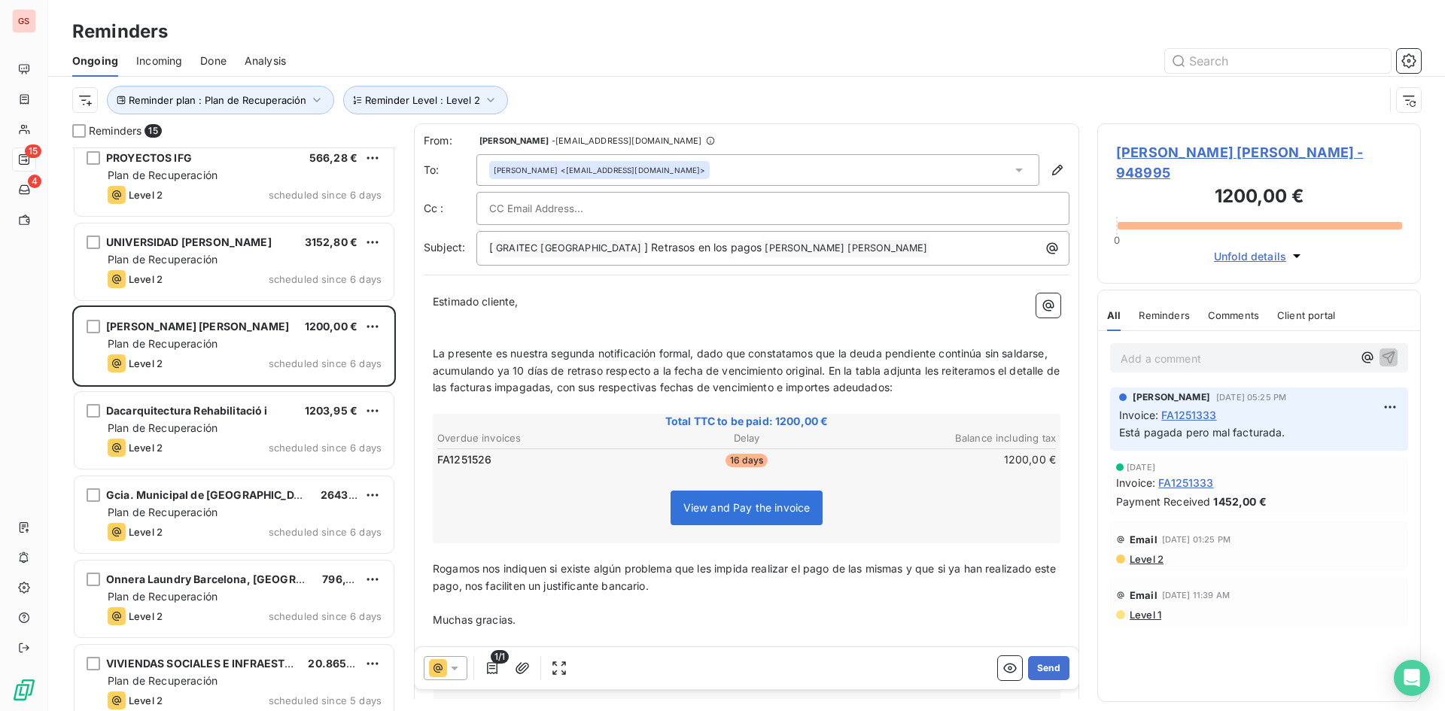
scroll to position [603, 0]
click at [264, 442] on div "Level 2 scheduled since 6 days" at bounding box center [245, 446] width 274 height 18
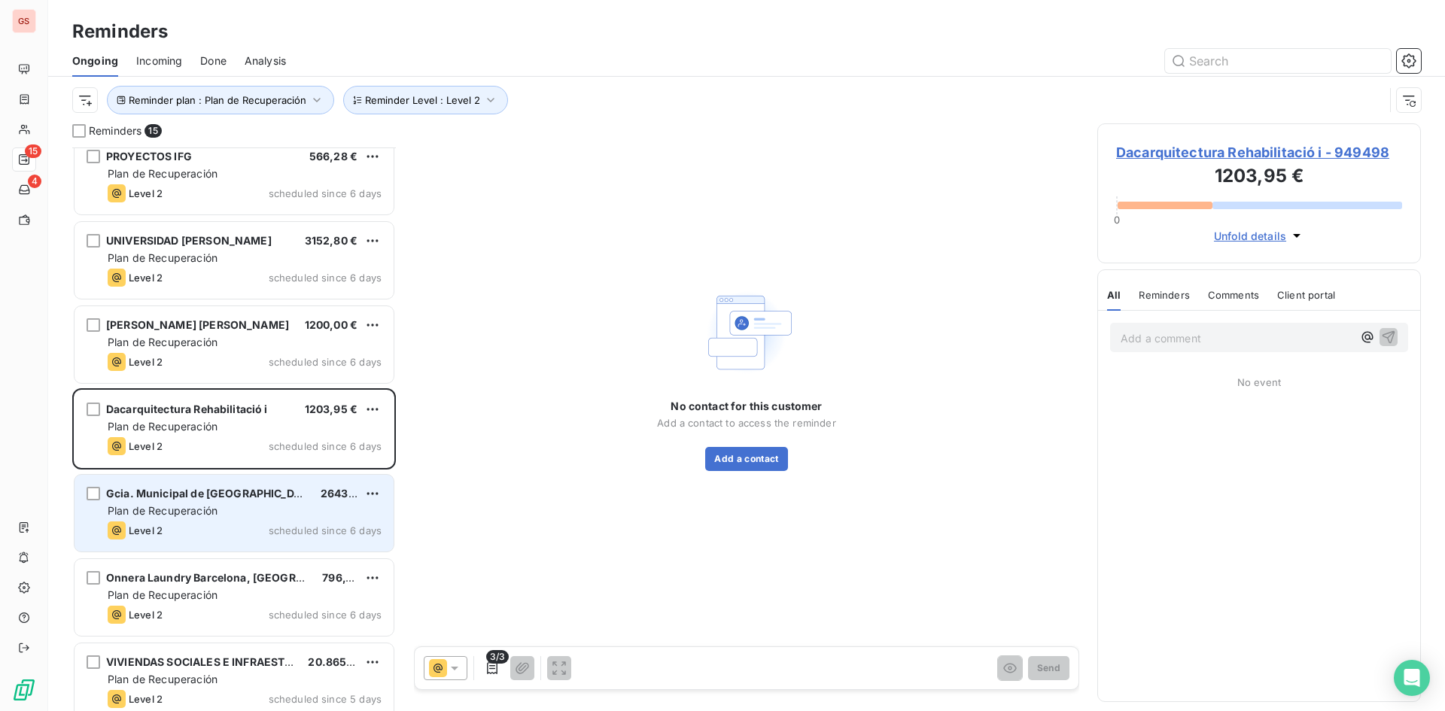
click at [264, 498] on span "Gcia. Municipal de [GEOGRAPHIC_DATA]. Sanlúcar de Bda" at bounding box center [257, 493] width 302 height 13
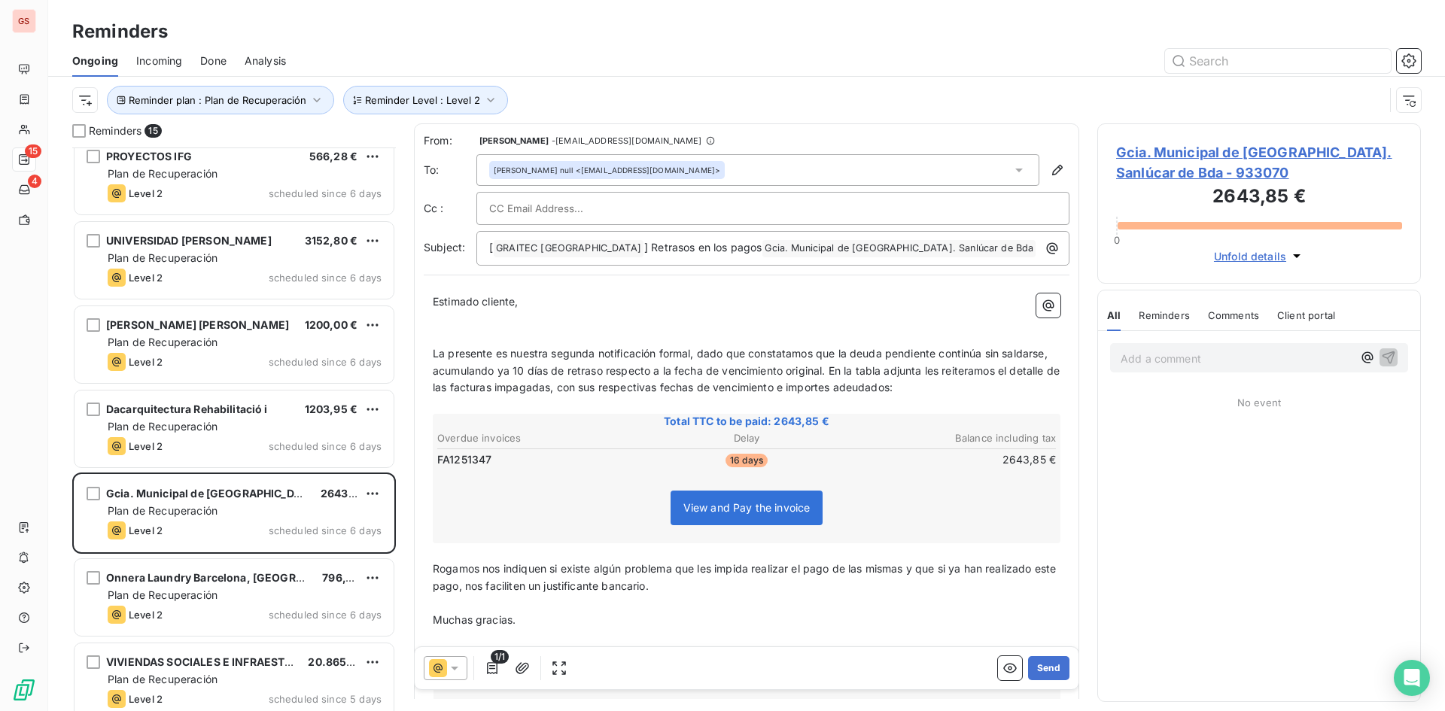
click at [460, 658] on div at bounding box center [446, 668] width 44 height 24
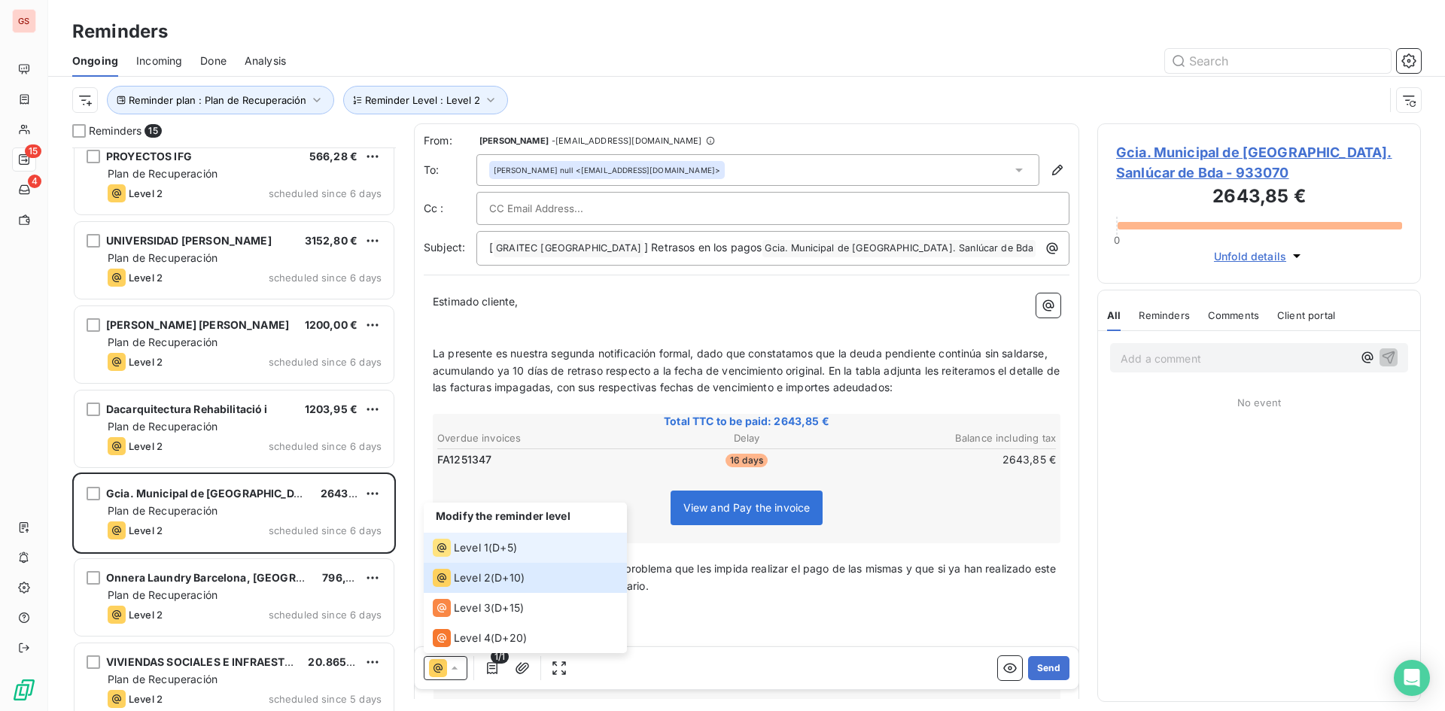
click at [493, 552] on div "Level 1 ( D+5 )" at bounding box center [475, 548] width 84 height 18
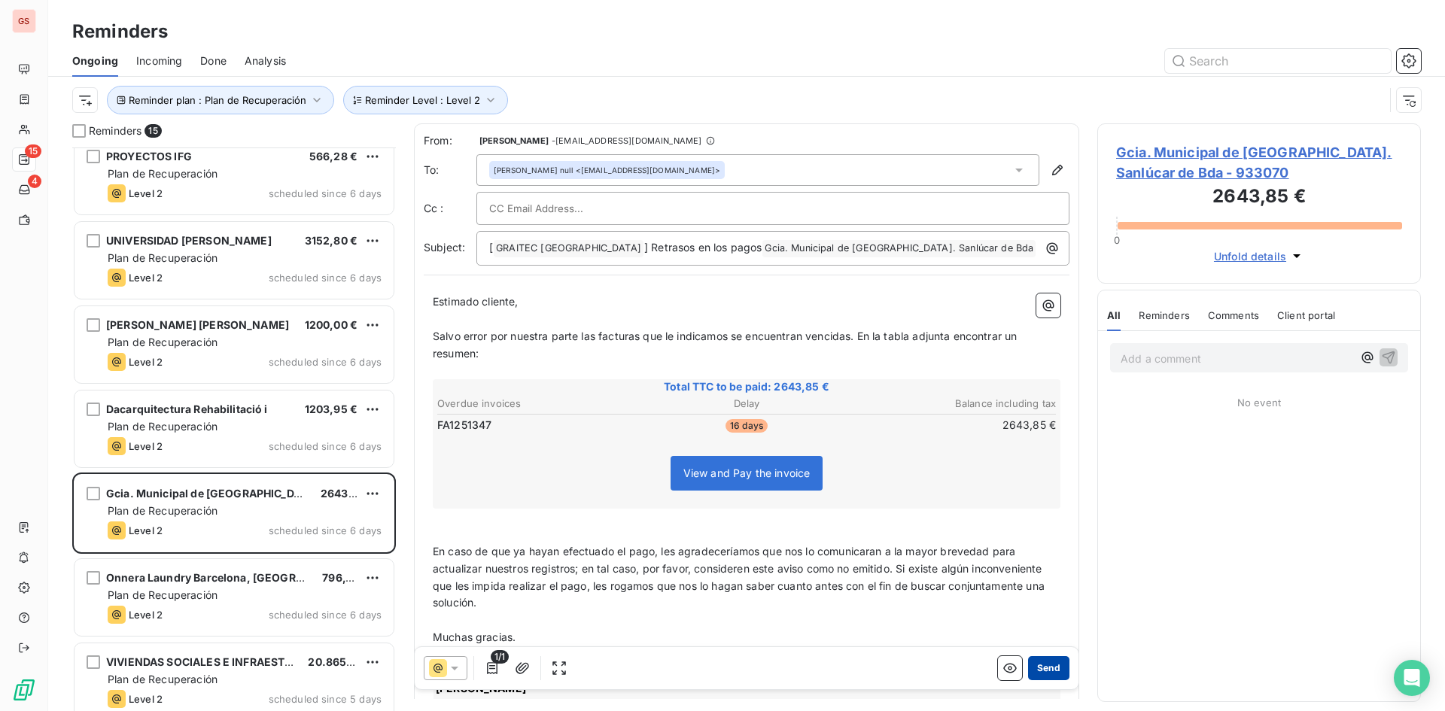
click at [1048, 658] on button "Send" at bounding box center [1048, 668] width 41 height 24
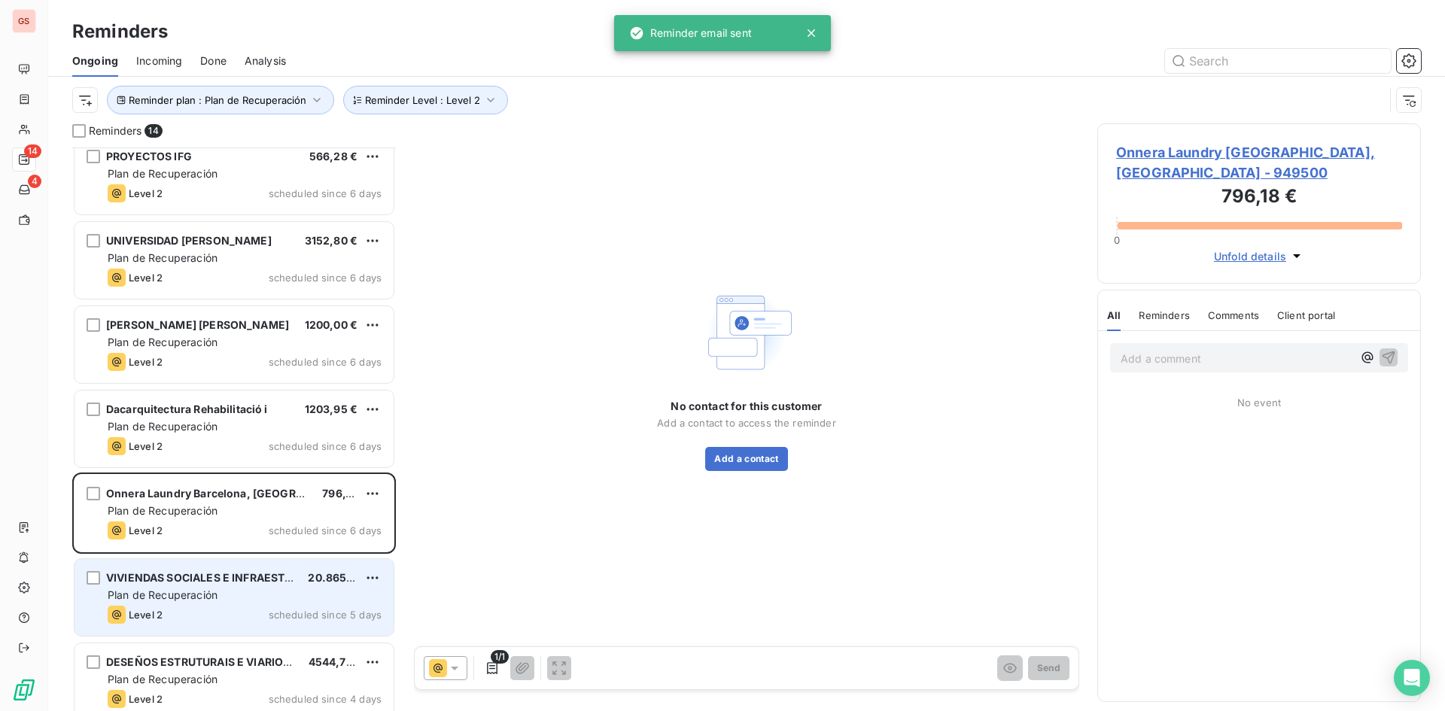
click at [270, 600] on div "Plan de Recuperación" at bounding box center [245, 595] width 274 height 15
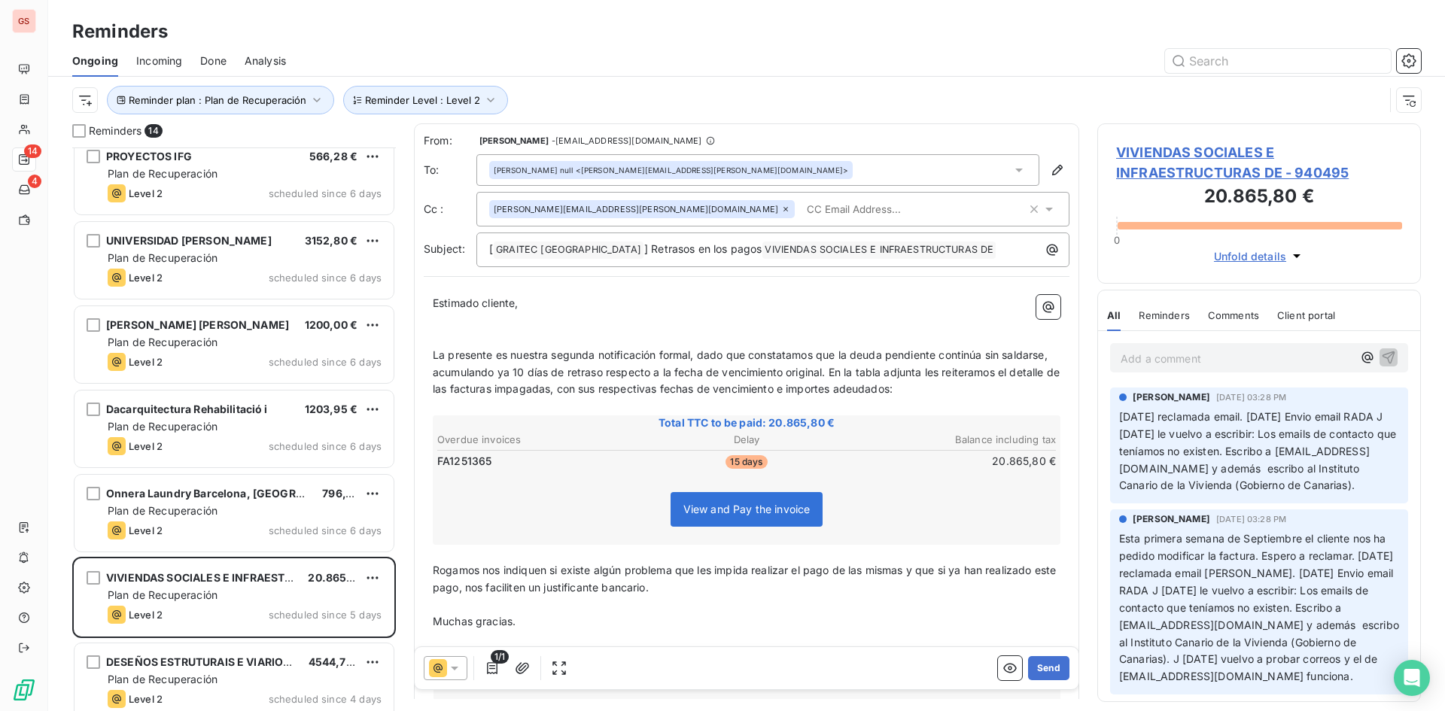
scroll to position [14, 0]
drag, startPoint x: 1158, startPoint y: 685, endPoint x: 1295, endPoint y: 682, distance: 137.0
click at [1295, 682] on span "Esta primera semana de Septiembre el cliente nos ha pedido modificar la factura…" at bounding box center [1260, 607] width 283 height 150
copy span "[EMAIL_ADDRESS][DOMAIN_NAME]"
click at [801, 207] on input "text" at bounding box center [888, 209] width 174 height 23
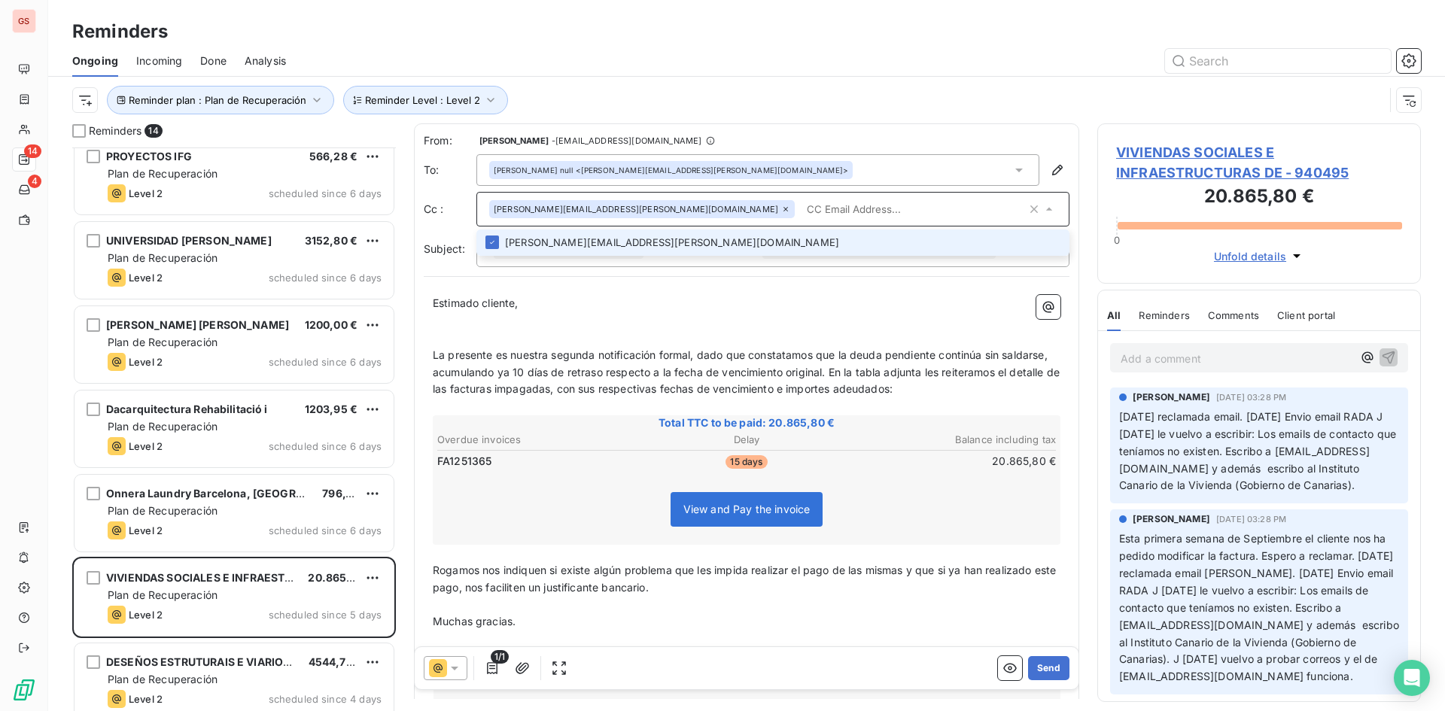
paste input "[EMAIL_ADDRESS][DOMAIN_NAME]"
type input "[EMAIL_ADDRESS][DOMAIN_NAME]"
click at [705, 239] on li "[EMAIL_ADDRESS][DOMAIN_NAME]" at bounding box center [772, 242] width 593 height 26
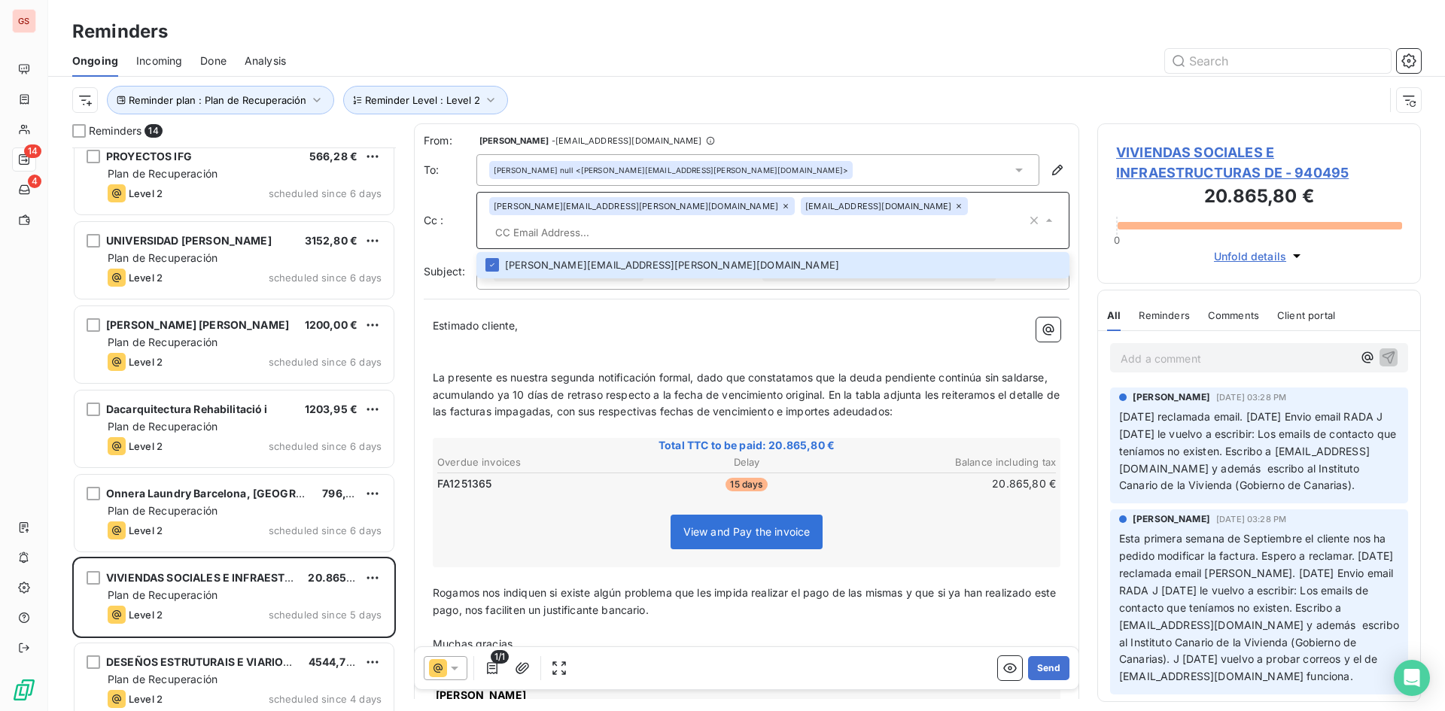
click at [466, 669] on div at bounding box center [446, 668] width 44 height 24
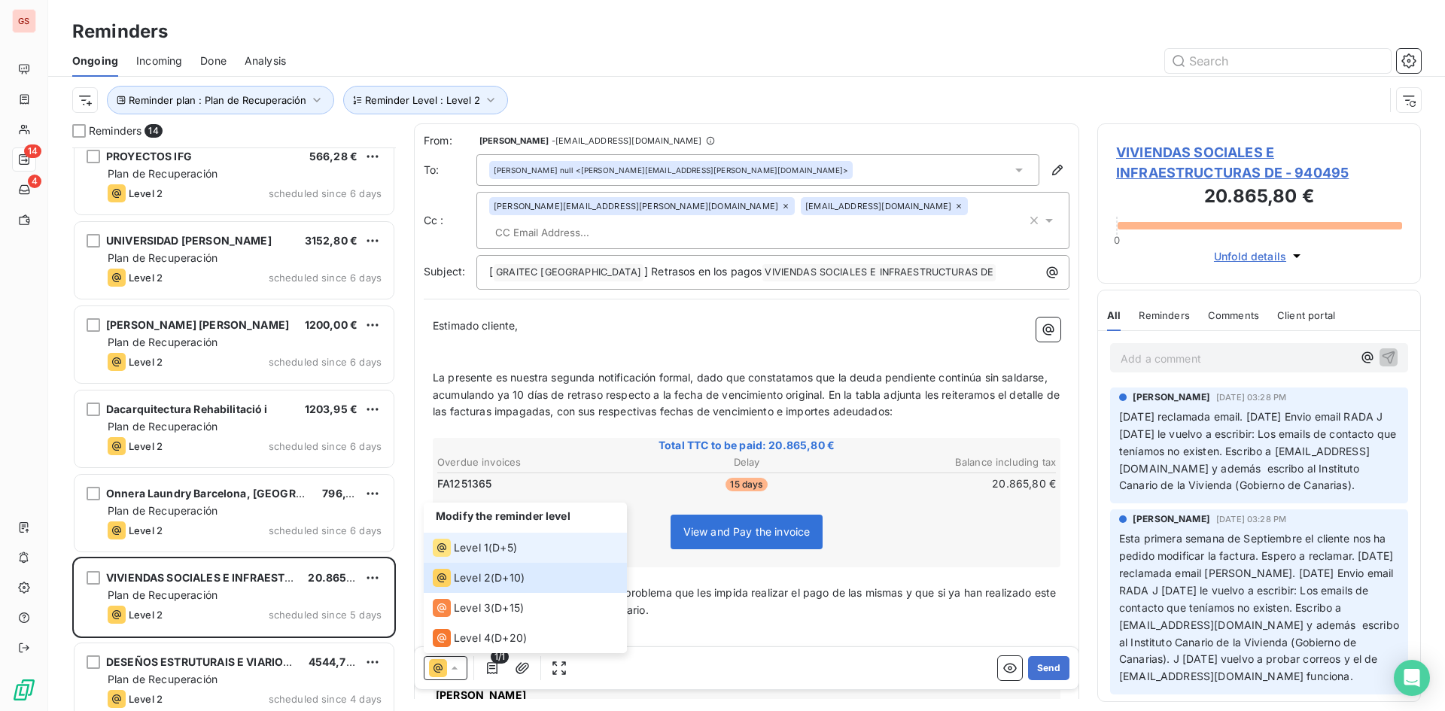
click at [479, 537] on li "Level 1 ( D+5 )" at bounding box center [525, 548] width 203 height 30
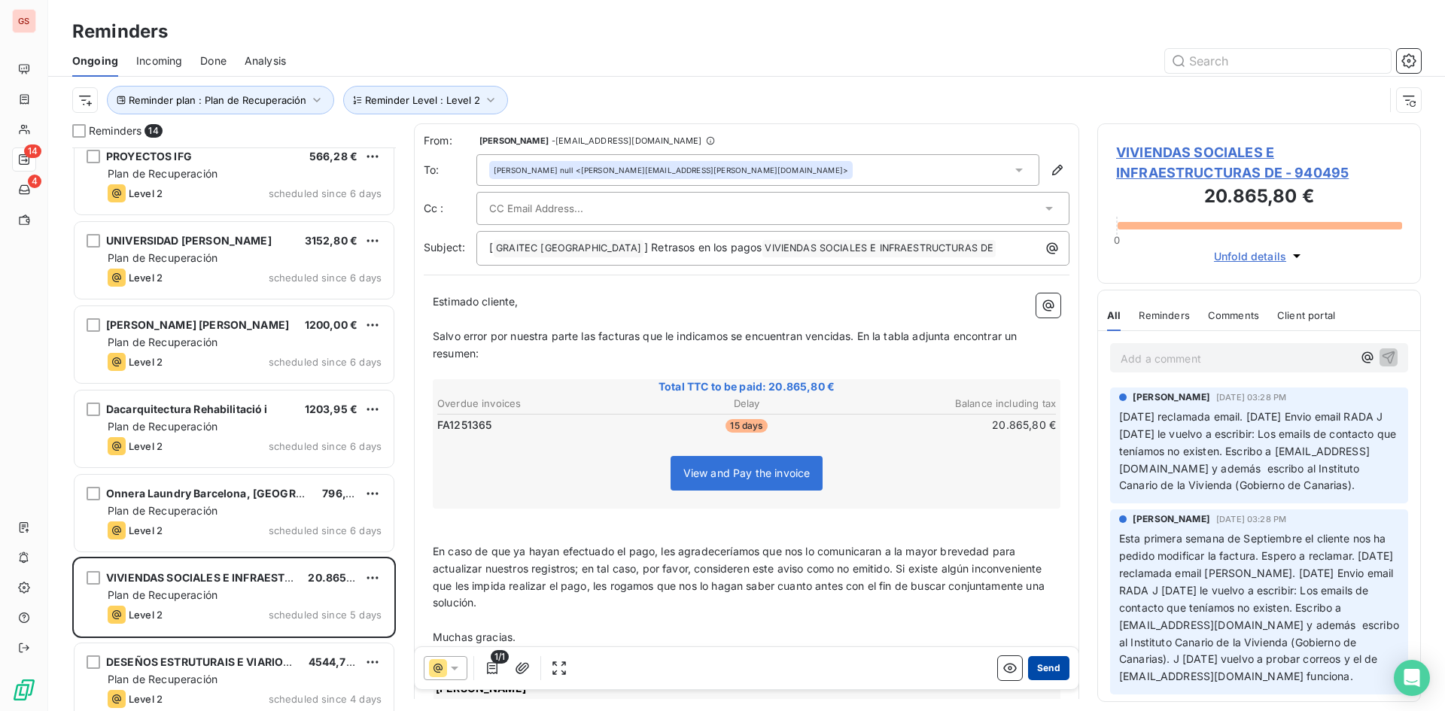
click at [1038, 667] on button "Send" at bounding box center [1048, 668] width 41 height 24
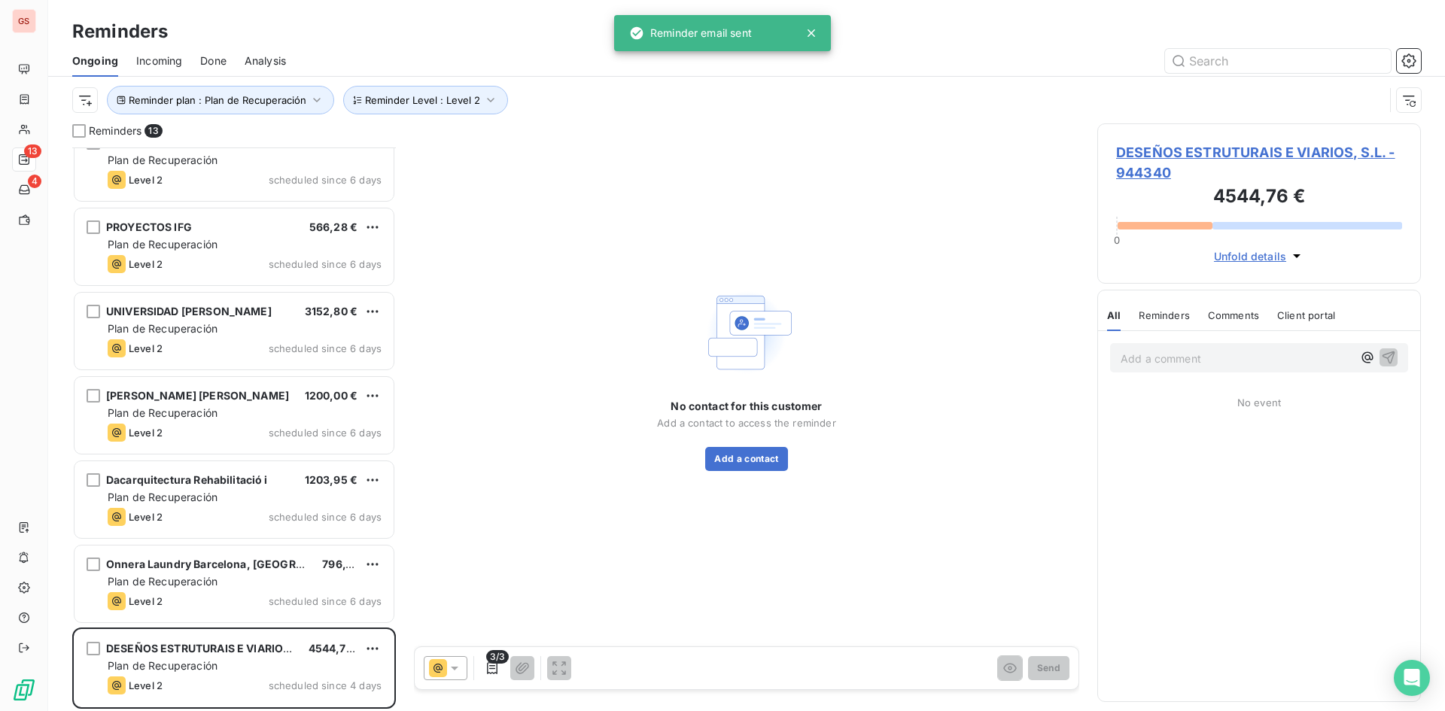
scroll to position [533, 0]
click at [429, 95] on span "Reminder Level : Level 2" at bounding box center [422, 100] width 115 height 12
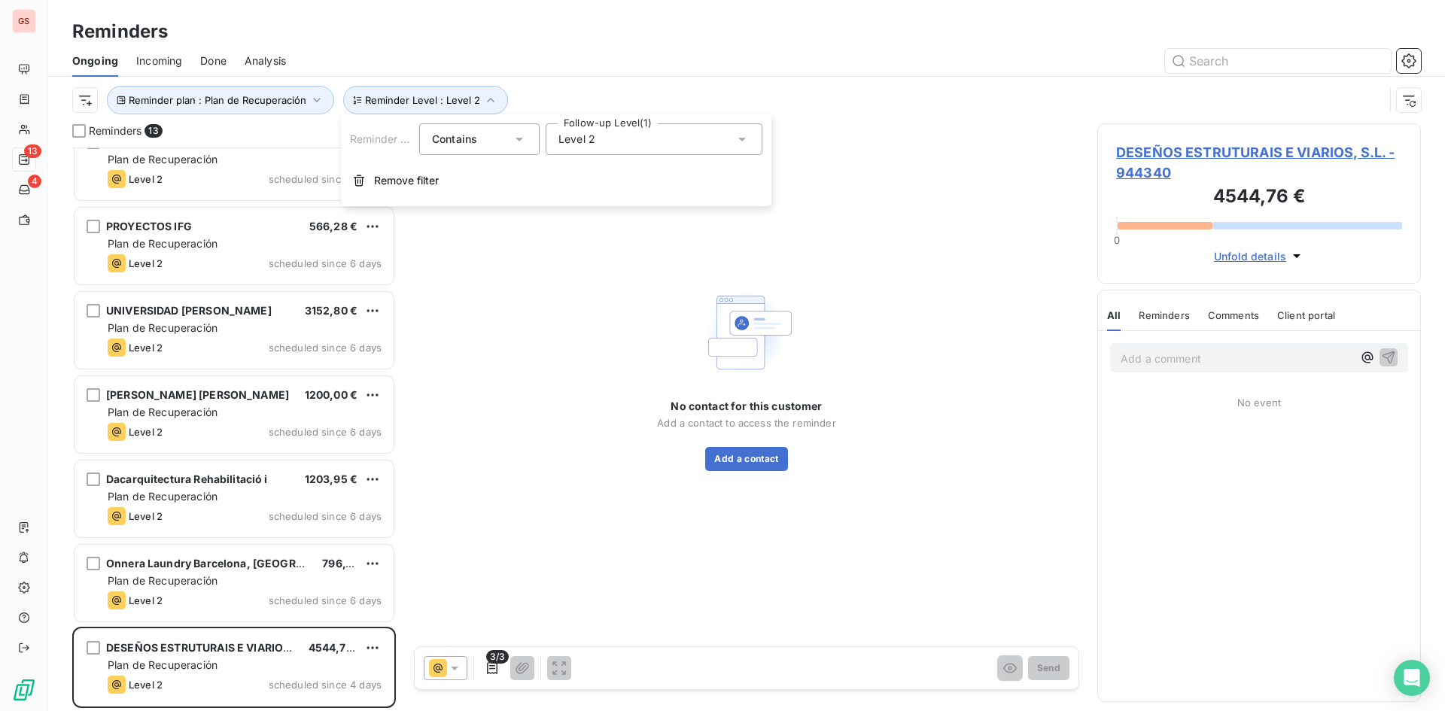
click at [612, 137] on div "Level 2" at bounding box center [654, 139] width 217 height 32
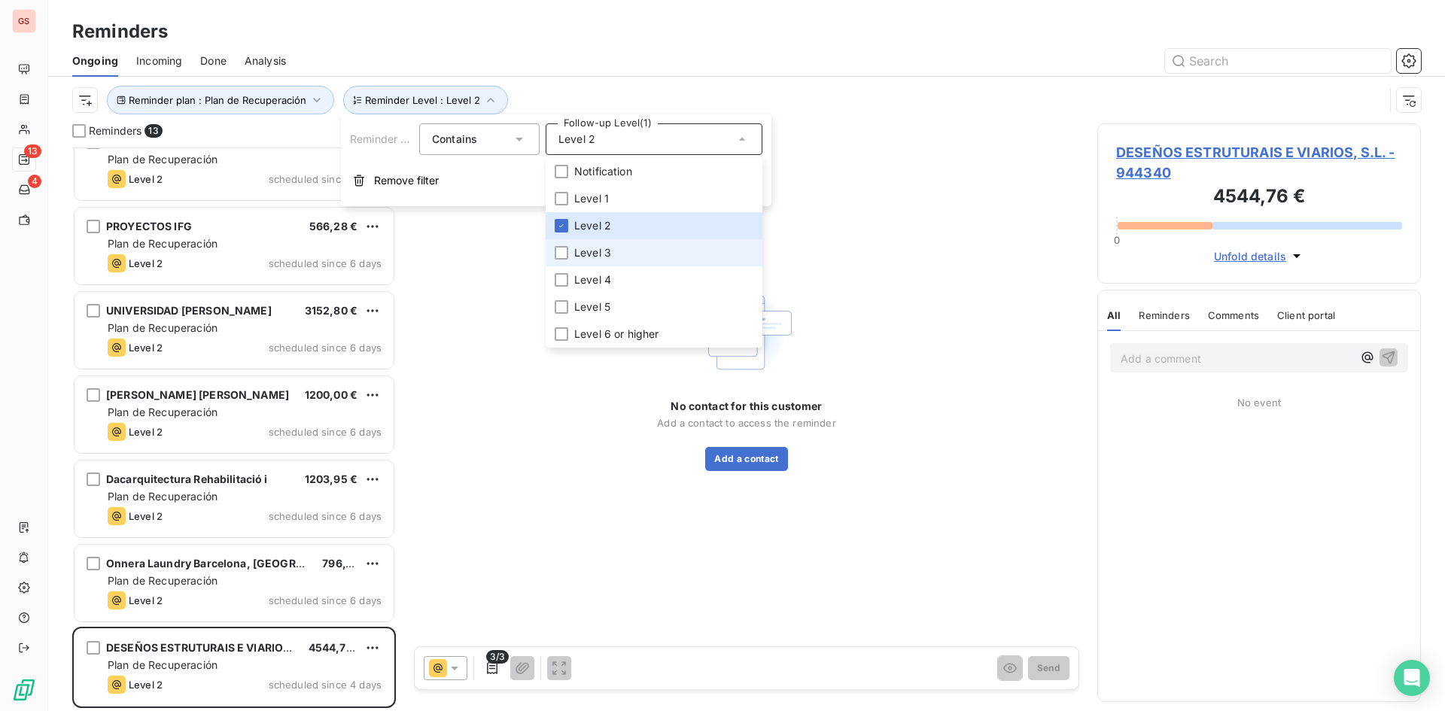
click at [615, 250] on li "Level 3" at bounding box center [654, 252] width 217 height 27
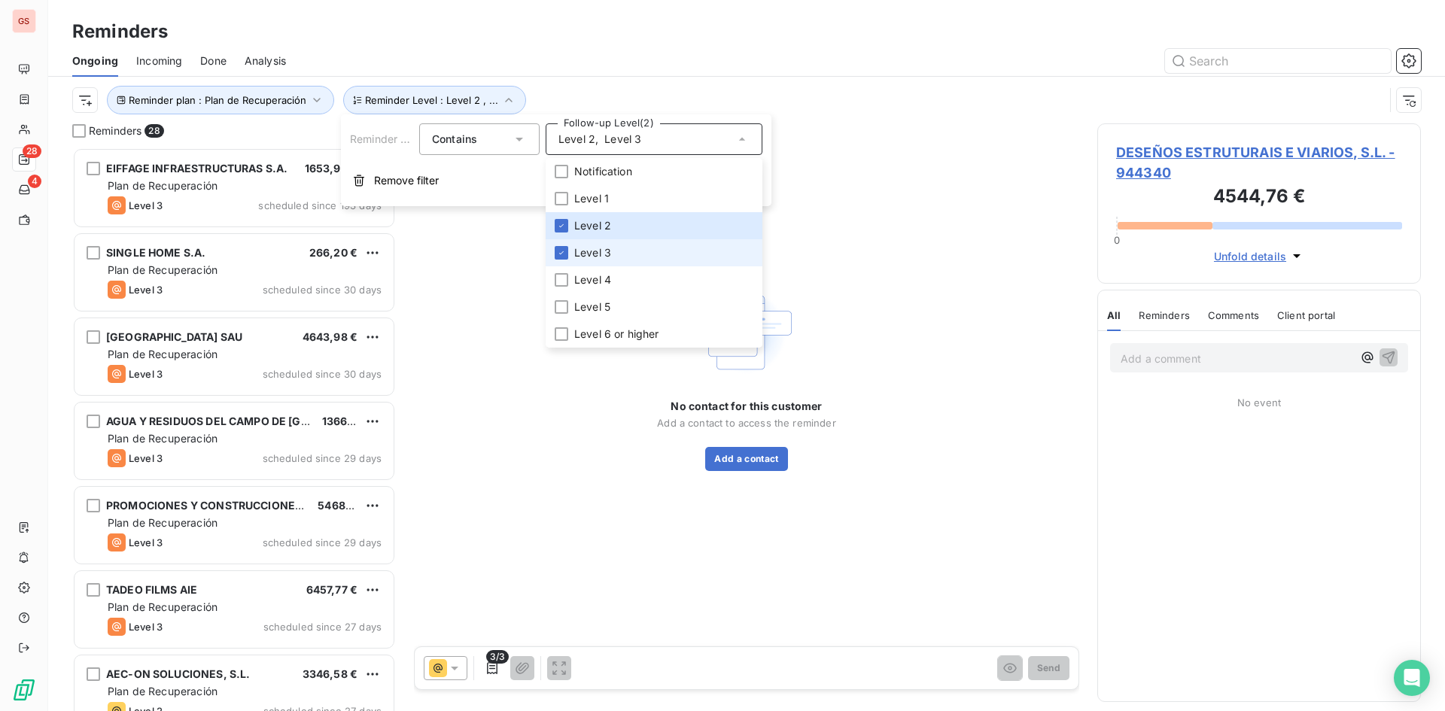
scroll to position [552, 312]
click at [609, 268] on li "Level 4" at bounding box center [654, 279] width 217 height 27
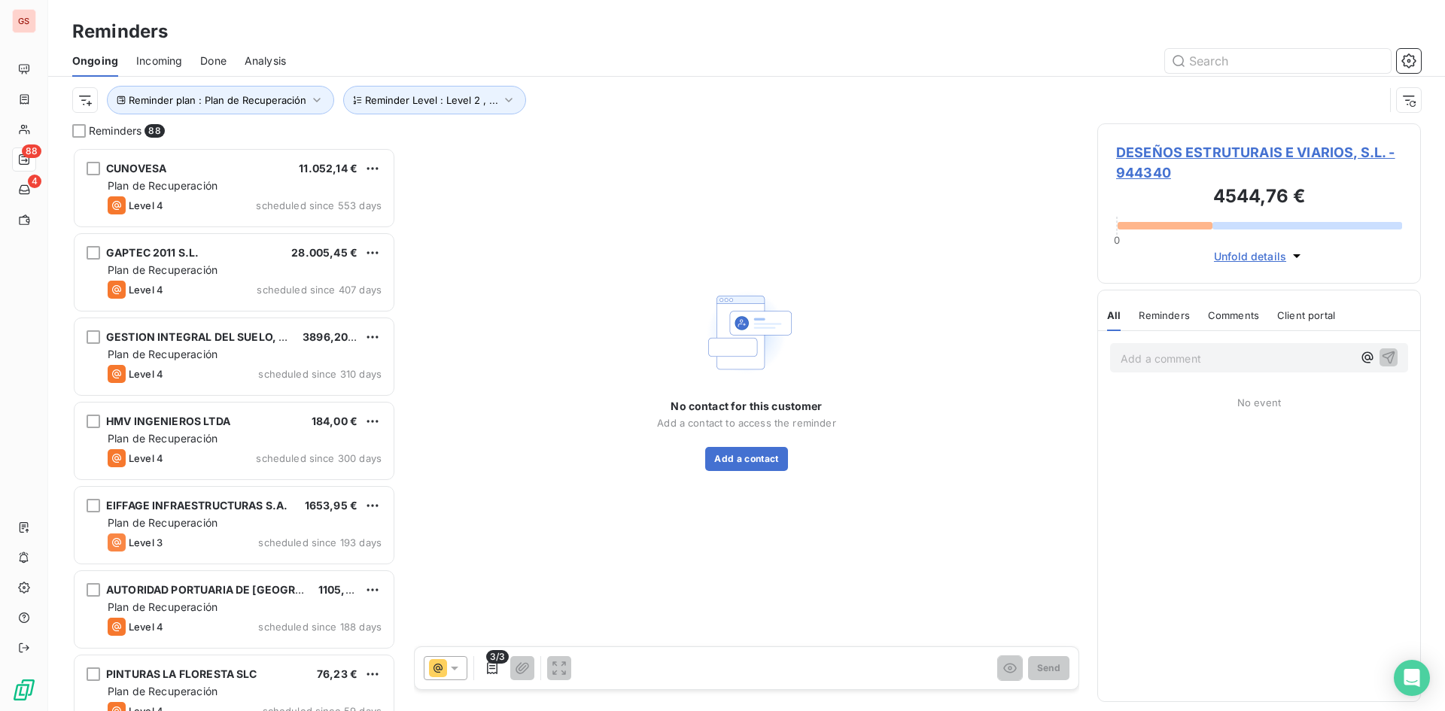
click at [597, 76] on div "Ongoing Incoming Done Analysis" at bounding box center [746, 61] width 1397 height 32
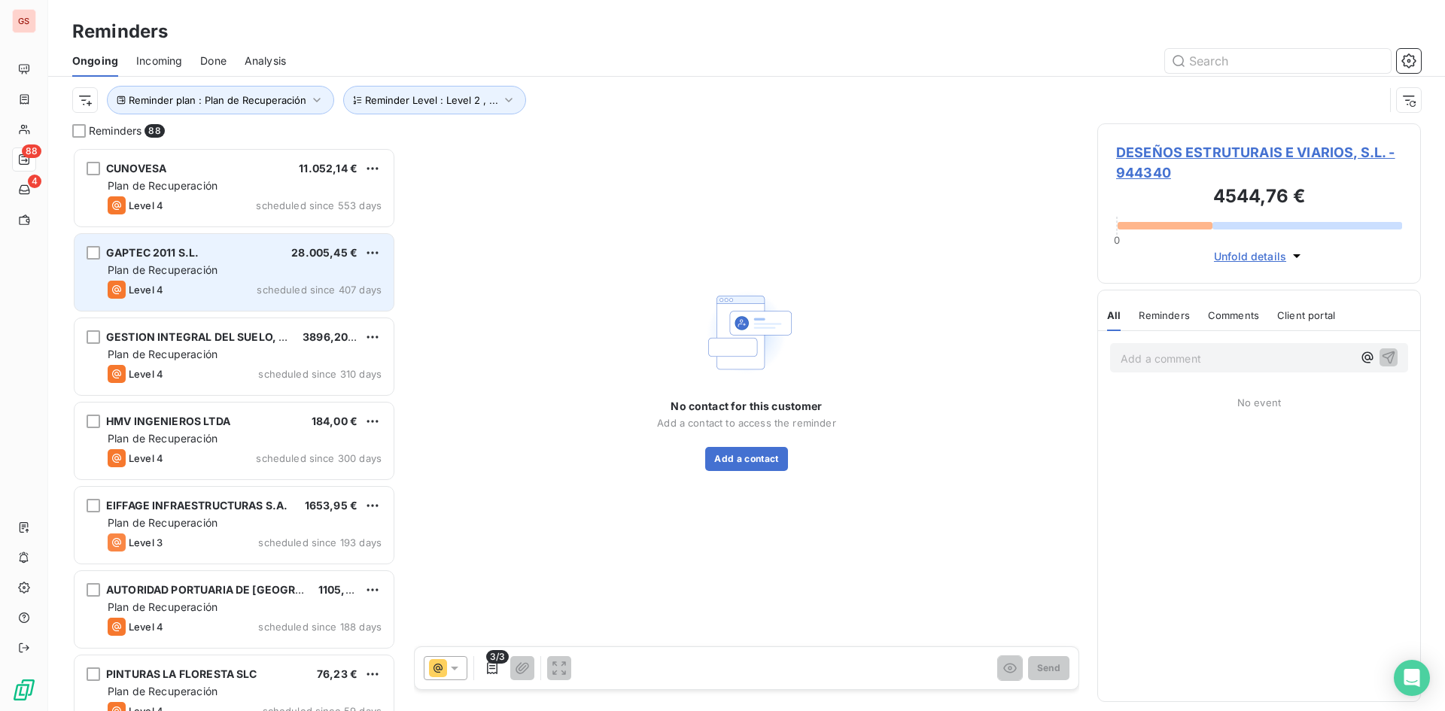
click at [217, 275] on span "Plan de Recuperación" at bounding box center [163, 269] width 110 height 13
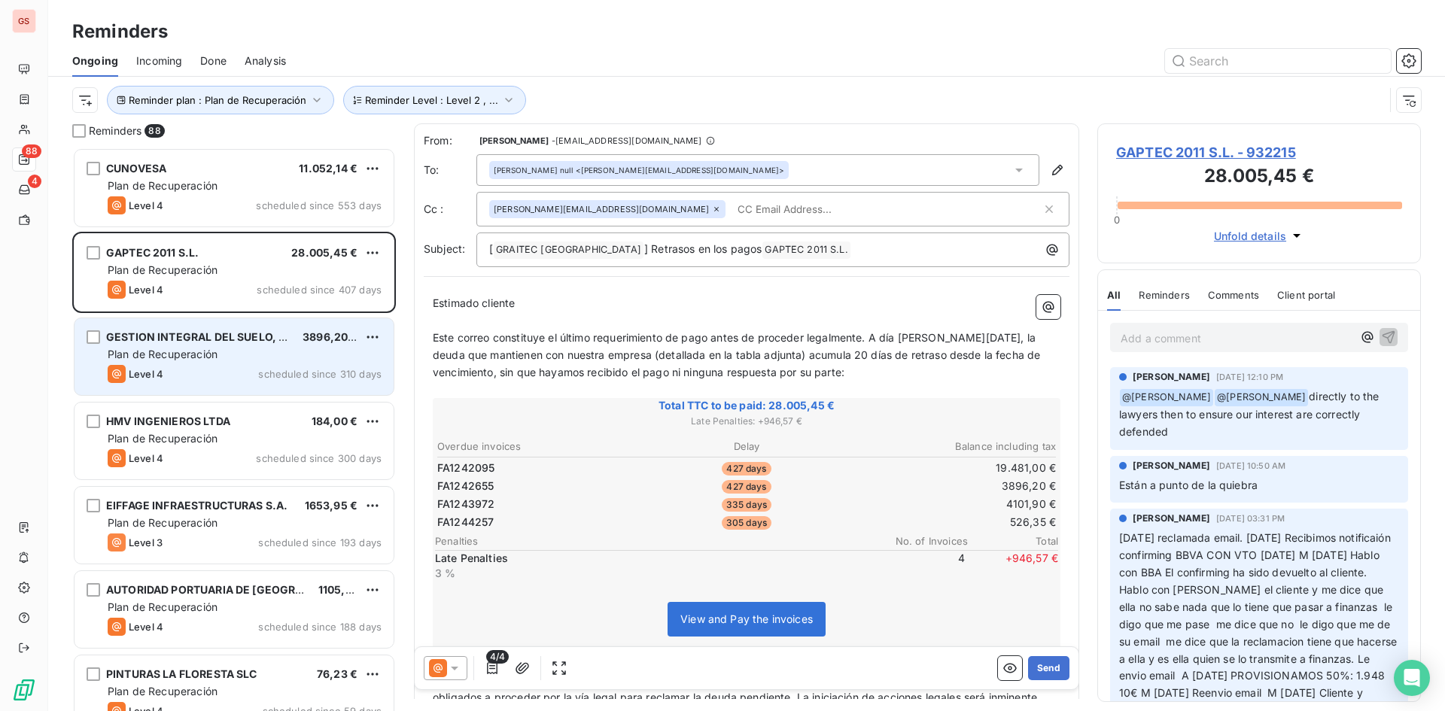
click at [191, 339] on span "GESTION INTEGRAL DEL SUELO, SL" at bounding box center [199, 336] width 186 height 13
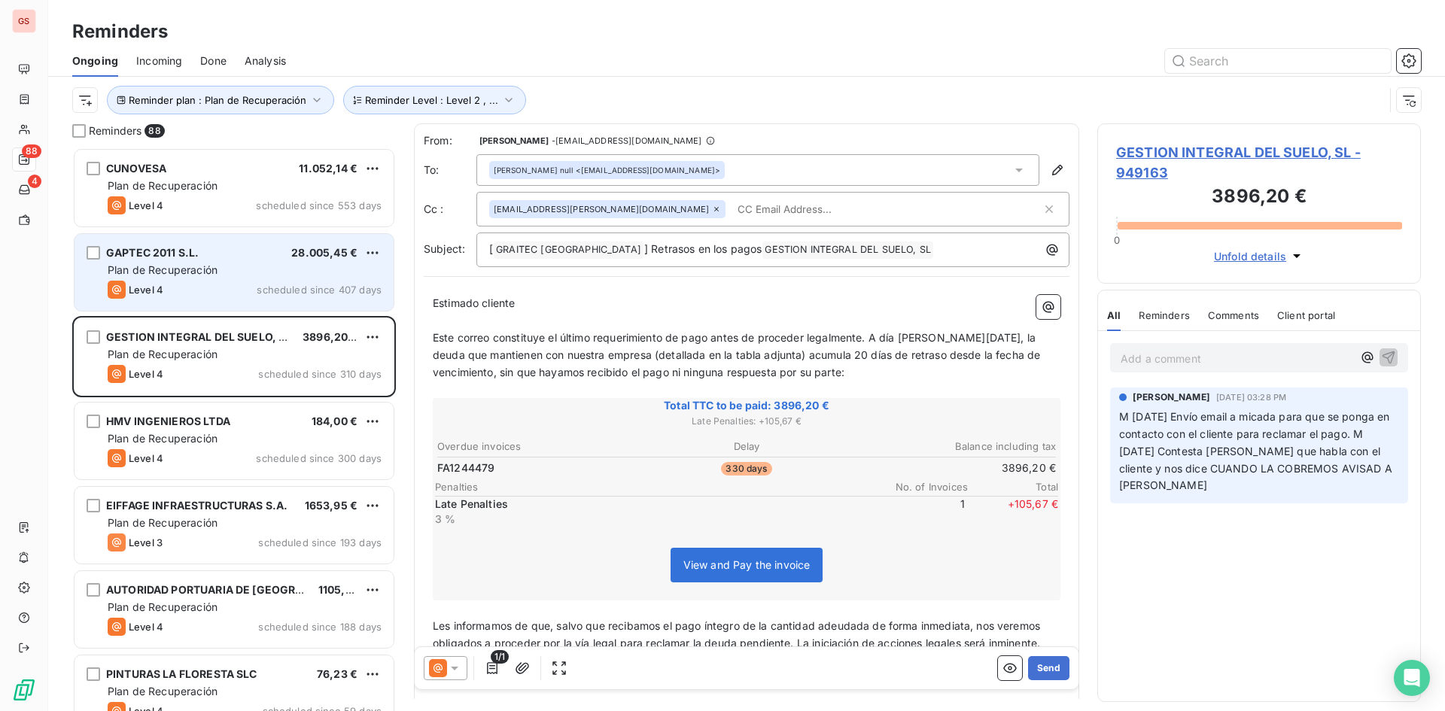
click at [217, 282] on div "Level 4 scheduled since 407 days" at bounding box center [245, 290] width 274 height 18
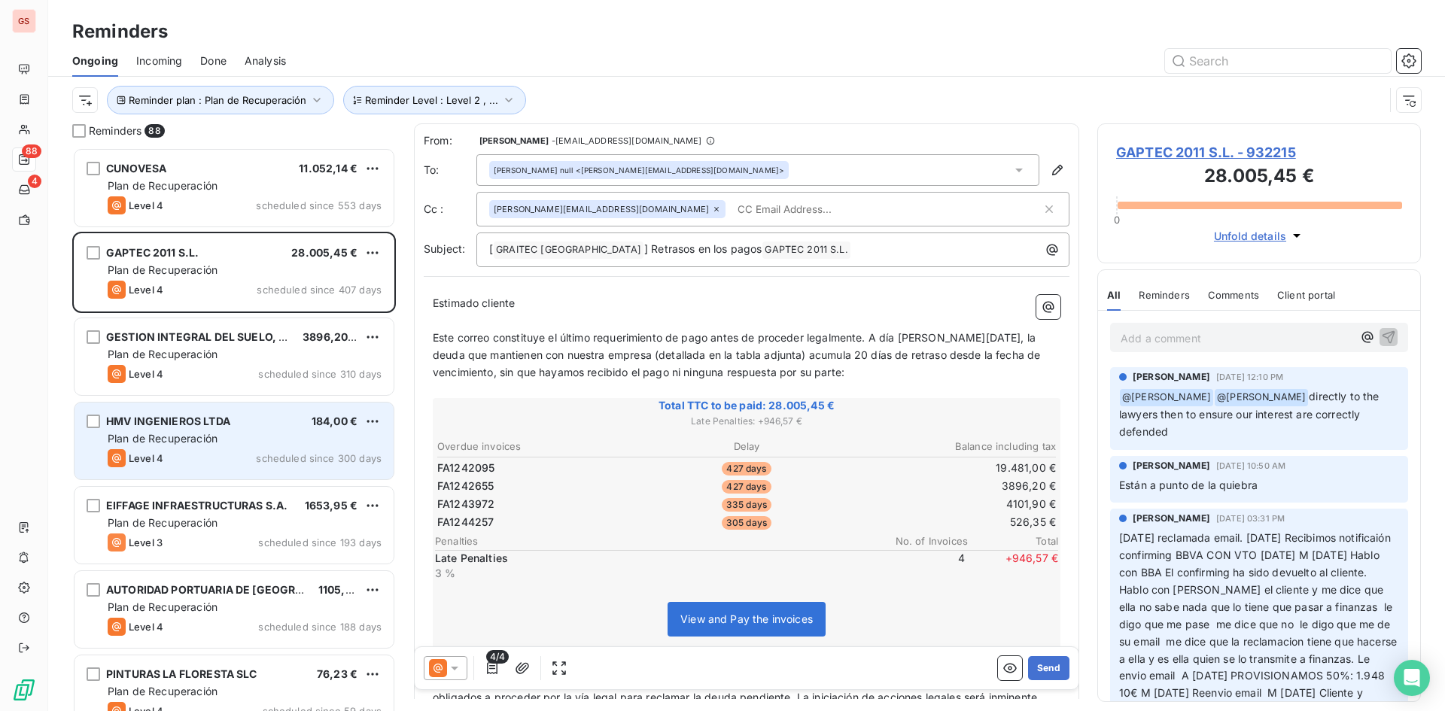
click at [262, 455] on span "scheduled since 300 days" at bounding box center [319, 458] width 126 height 12
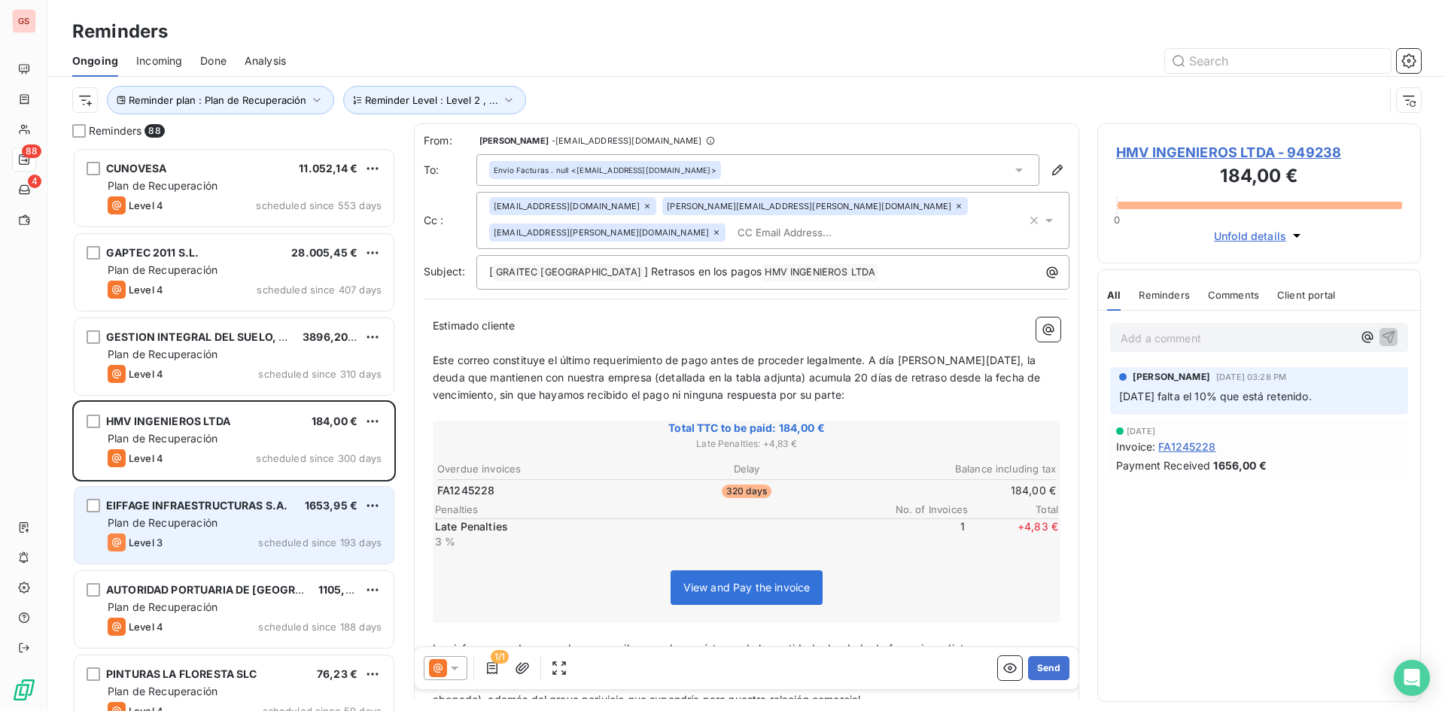
click at [257, 505] on span "EIFFAGE INFRAESTRUCTURAS S.A." at bounding box center [196, 505] width 181 height 13
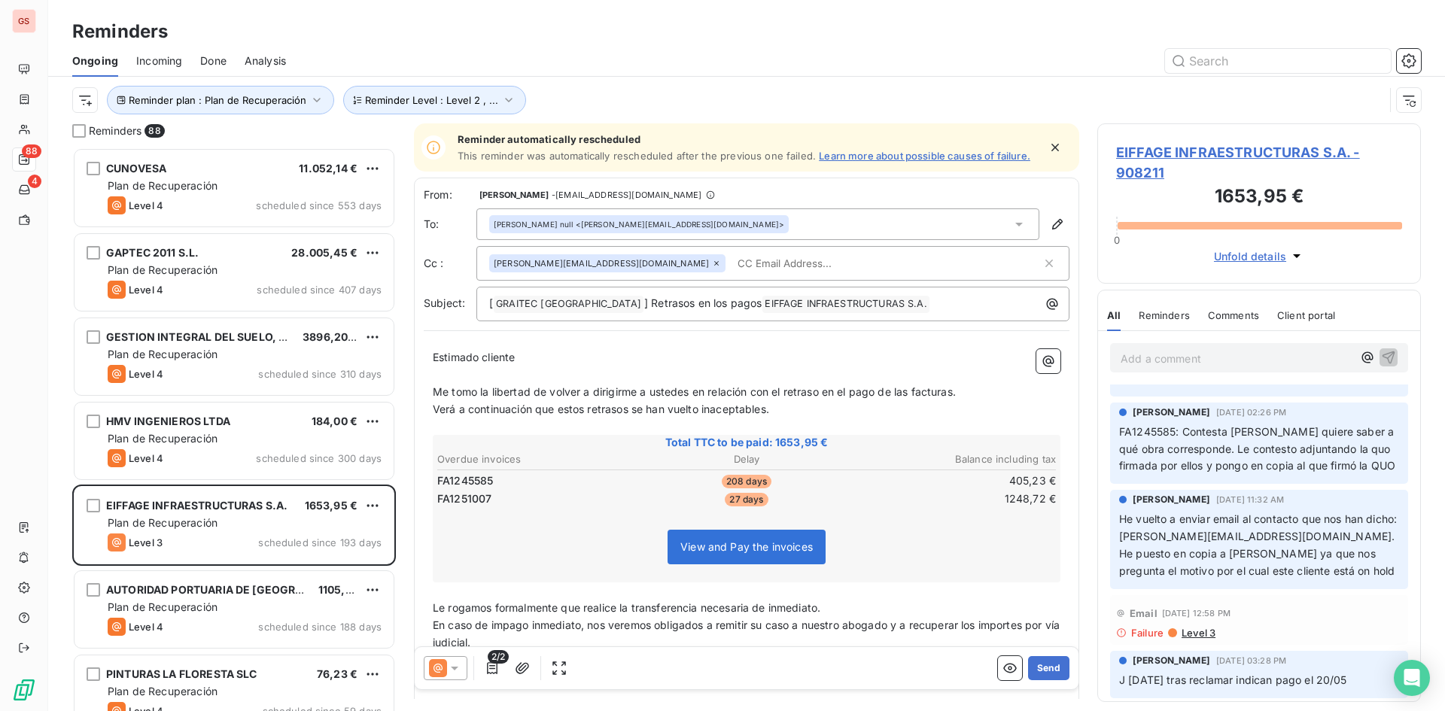
click at [901, 229] on div "[PERSON_NAME] null <[PERSON_NAME][EMAIL_ADDRESS][DOMAIN_NAME]>" at bounding box center [757, 224] width 563 height 32
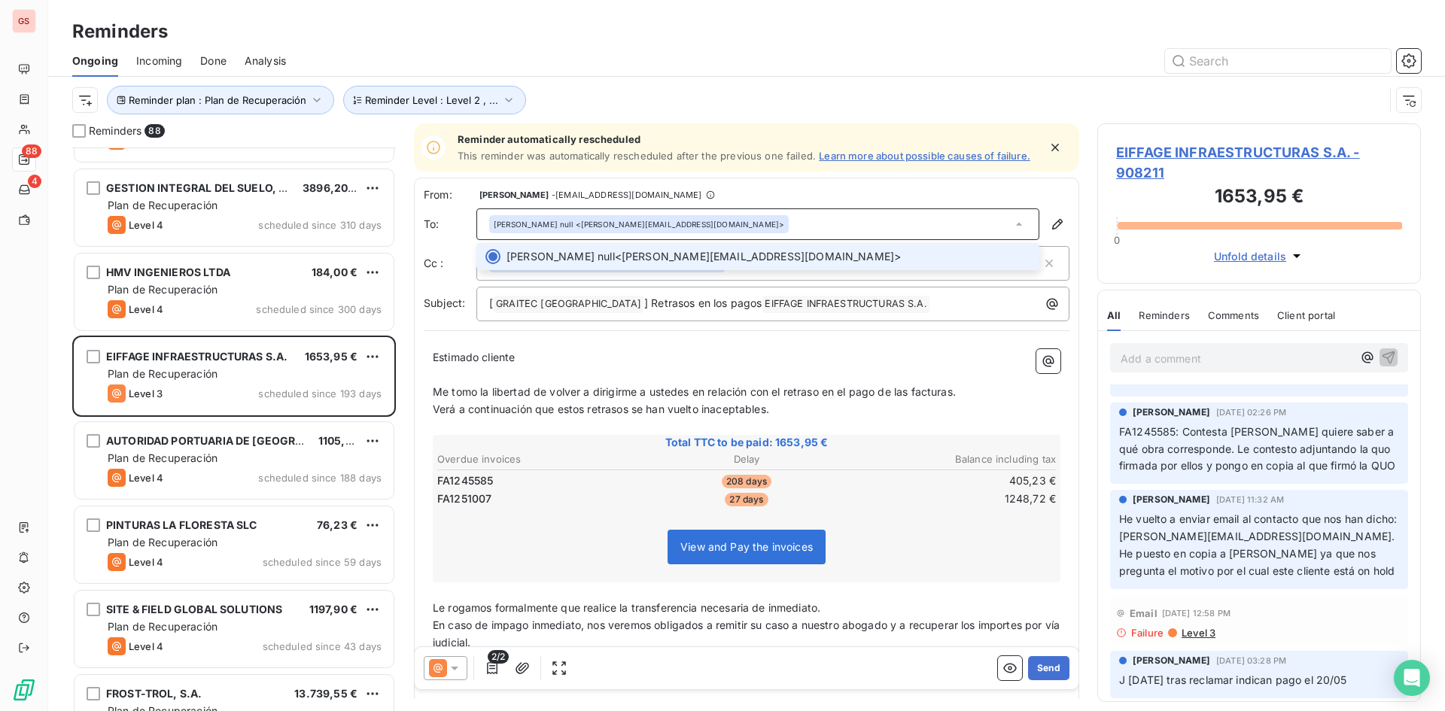
scroll to position [151, 0]
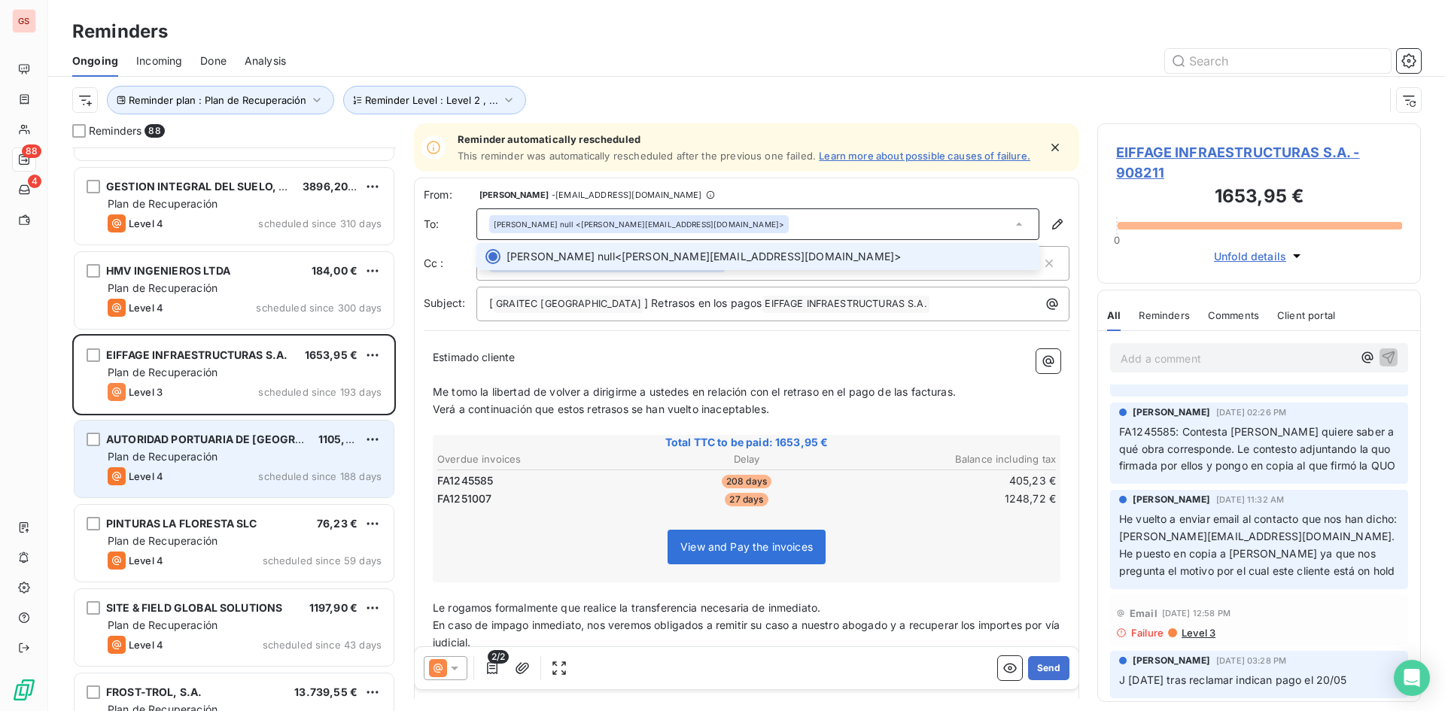
click at [249, 460] on div "Plan de Recuperación" at bounding box center [245, 456] width 274 height 15
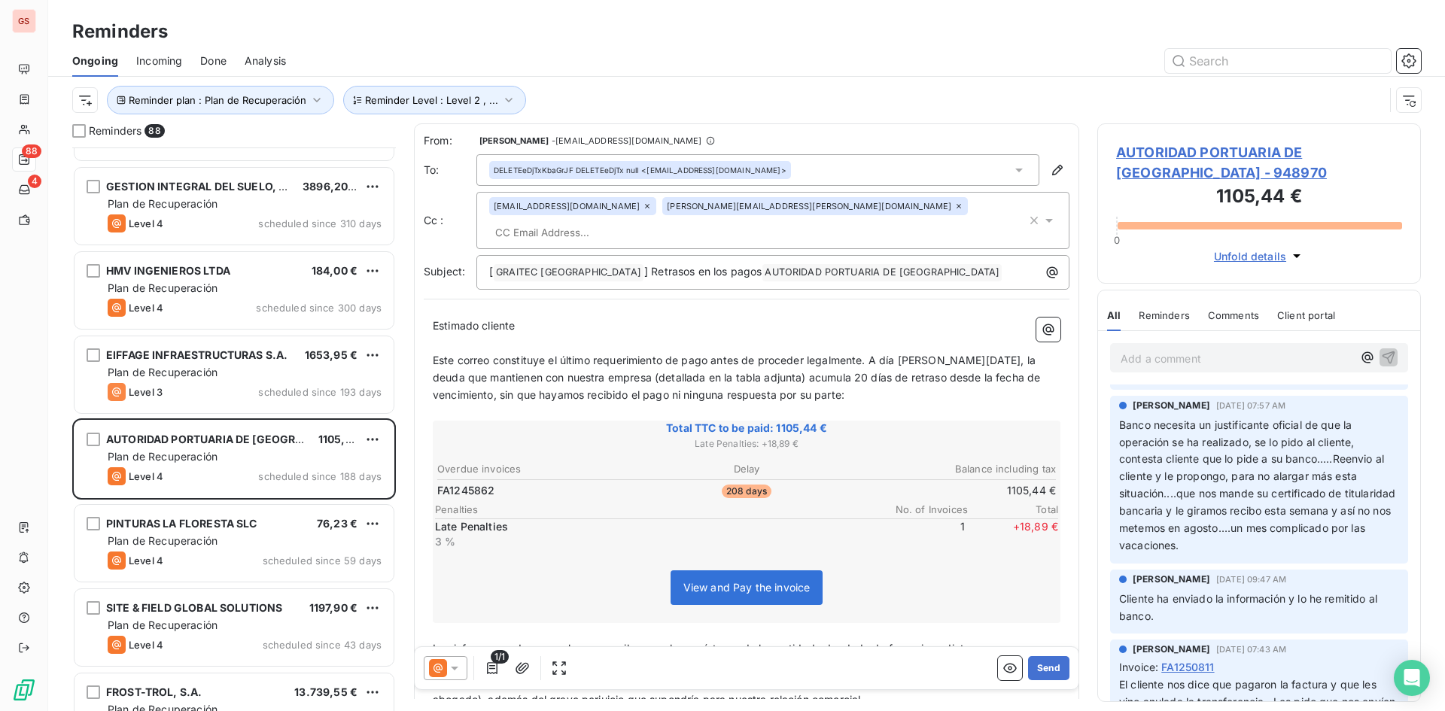
scroll to position [357, 0]
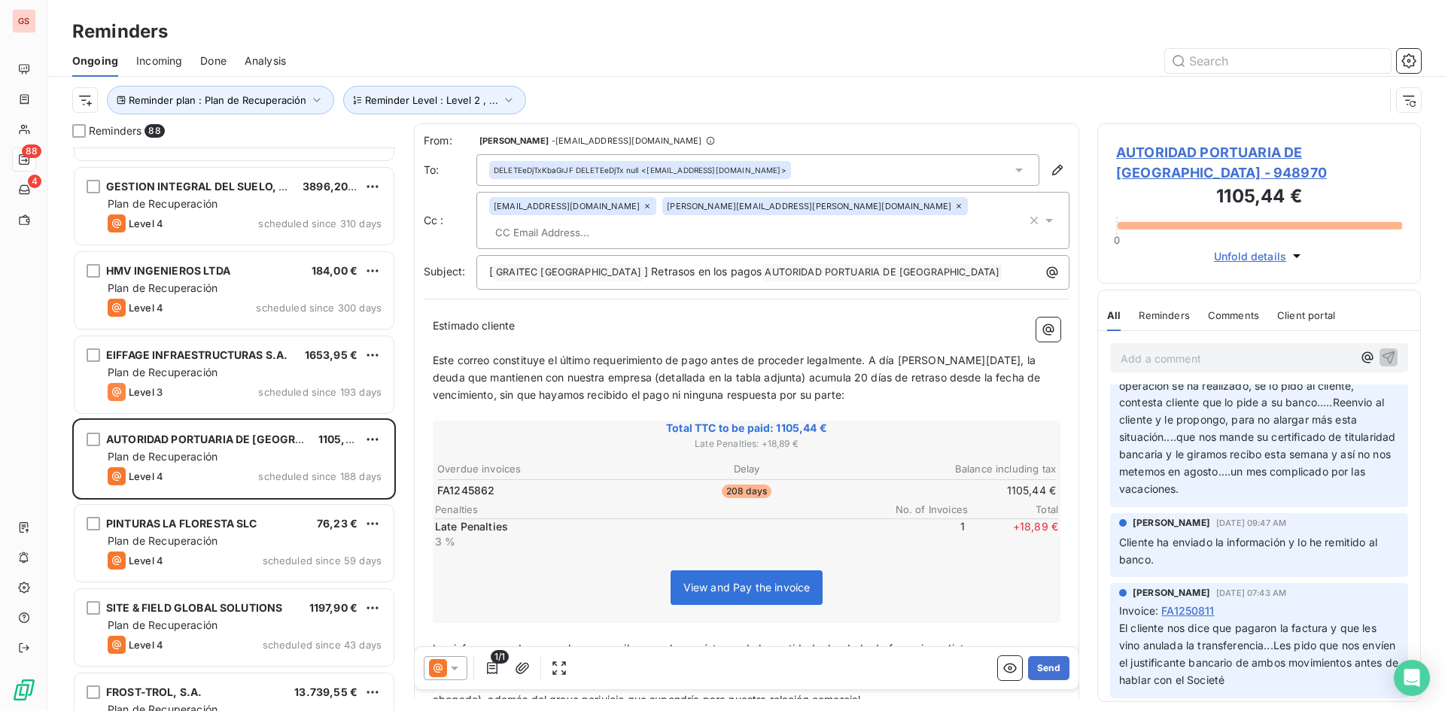
click at [451, 658] on div at bounding box center [446, 668] width 44 height 24
click at [461, 668] on icon at bounding box center [454, 668] width 15 height 15
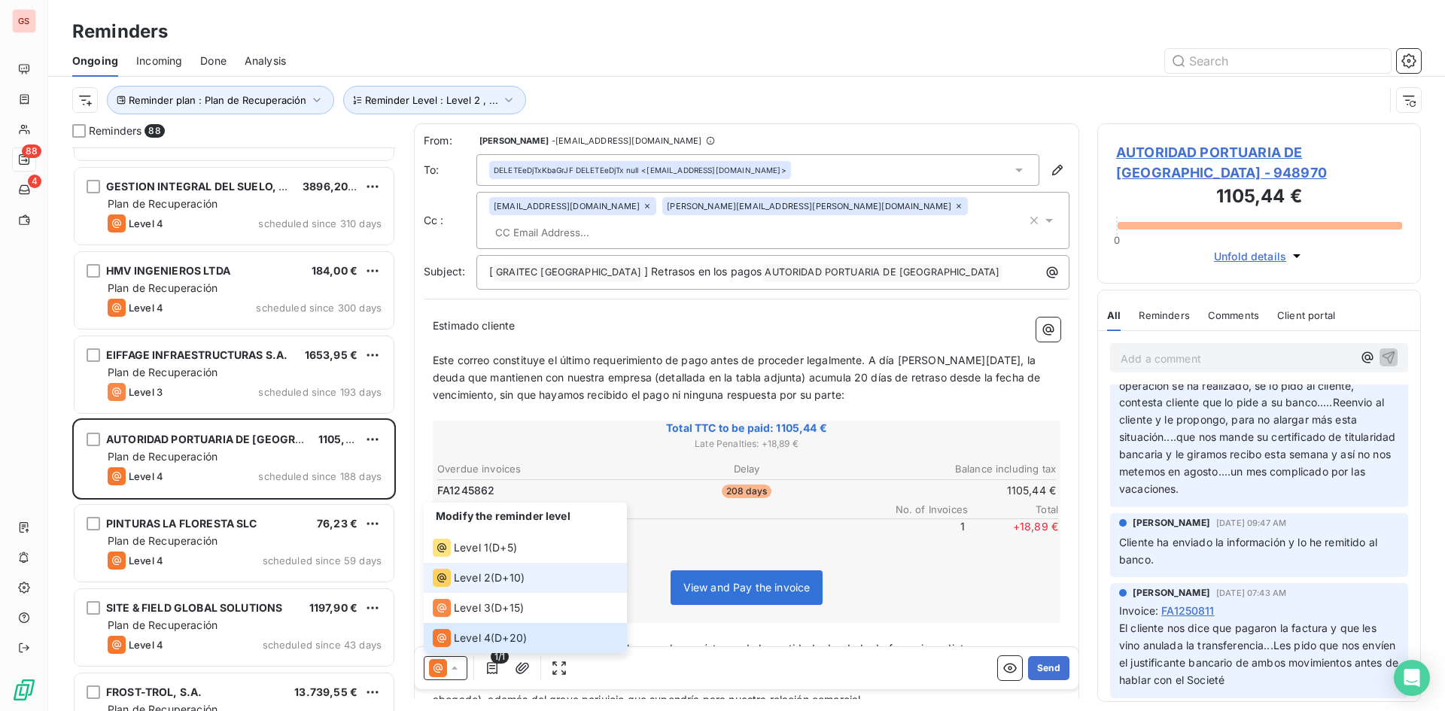
click at [504, 571] on span "D+10 )" at bounding box center [509, 577] width 30 height 15
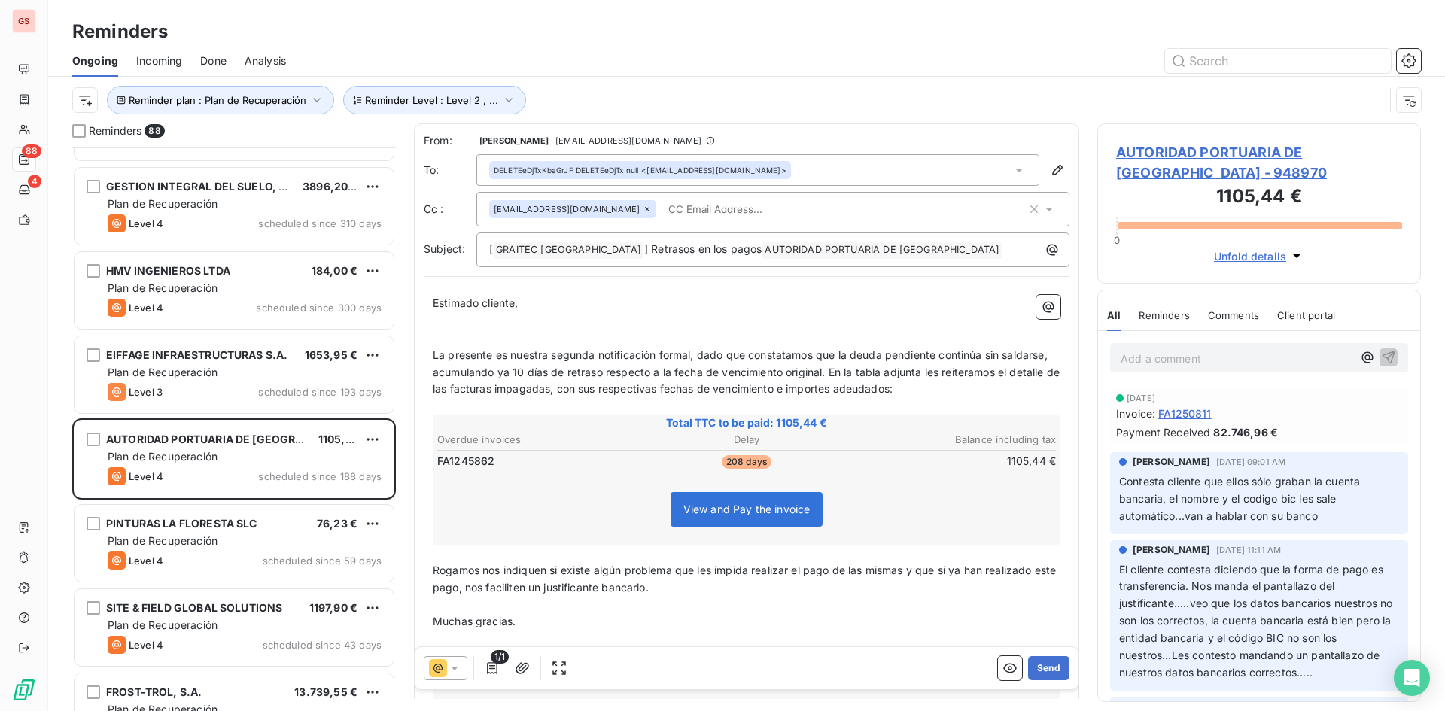
click at [560, 373] on span "La presente es nuestra segunda notificación formal, dado que constatamos que la…" at bounding box center [748, 371] width 630 height 47
click at [772, 175] on div "DELETEeDjTxKbaGrJF DELETEeDjTx null <[EMAIL_ADDRESS][DOMAIN_NAME]>" at bounding box center [640, 170] width 293 height 11
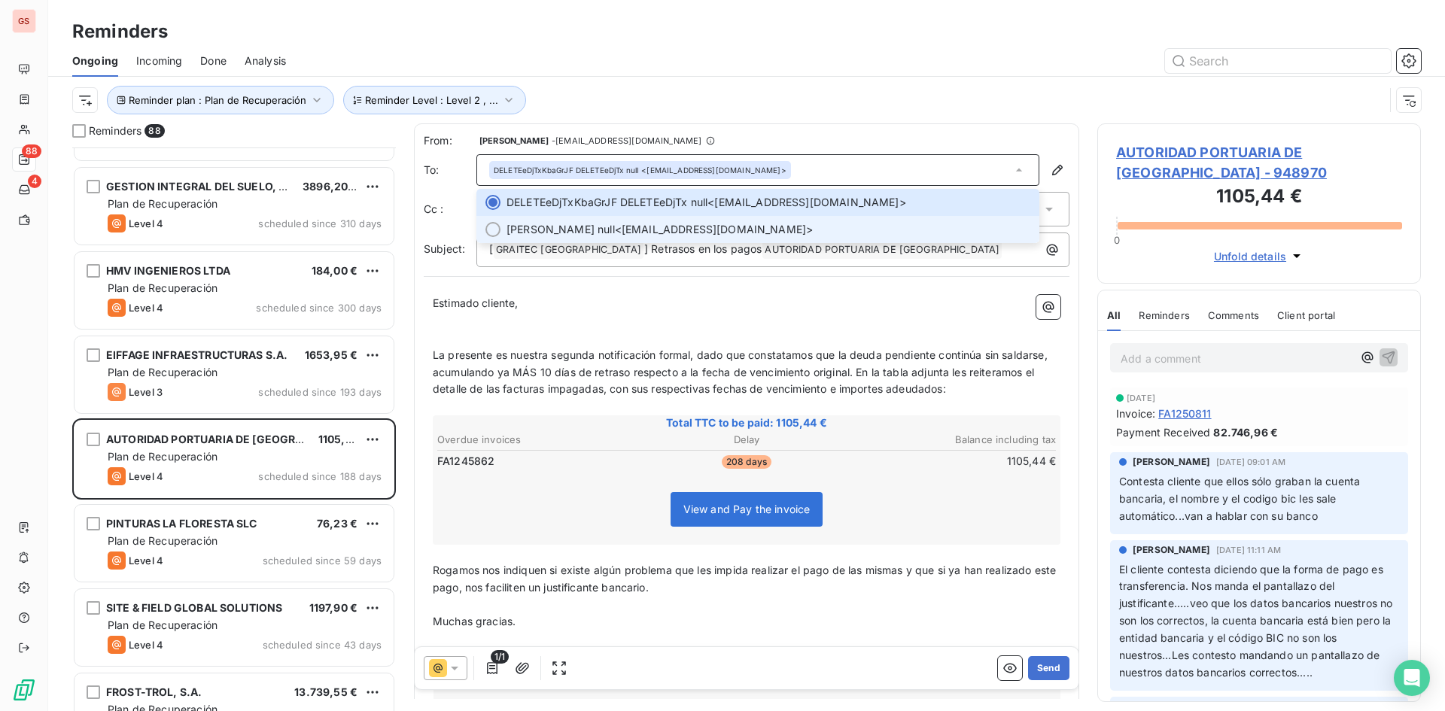
click at [747, 220] on li "[PERSON_NAME] <[EMAIL_ADDRESS][DOMAIN_NAME]>" at bounding box center [757, 229] width 563 height 27
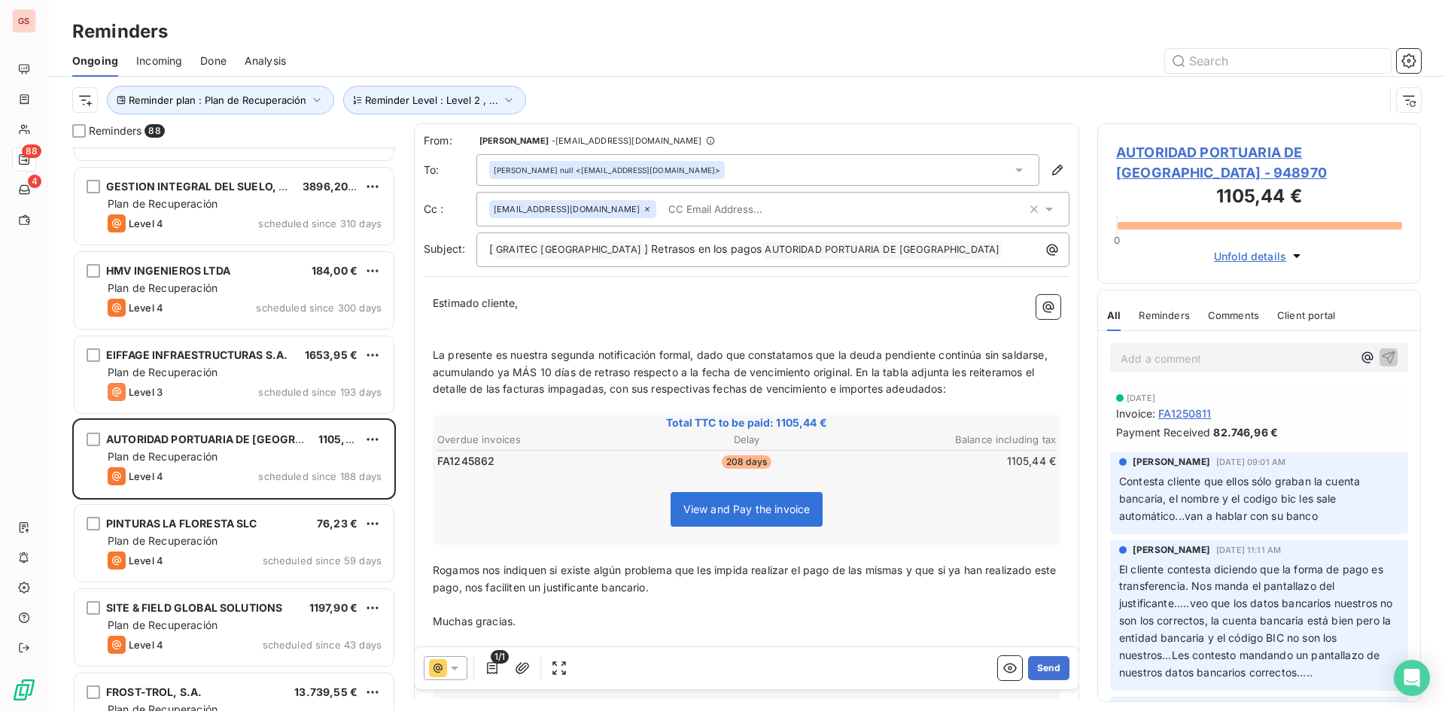
click at [803, 173] on div "[PERSON_NAME] <[EMAIL_ADDRESS][DOMAIN_NAME]>" at bounding box center [757, 170] width 563 height 32
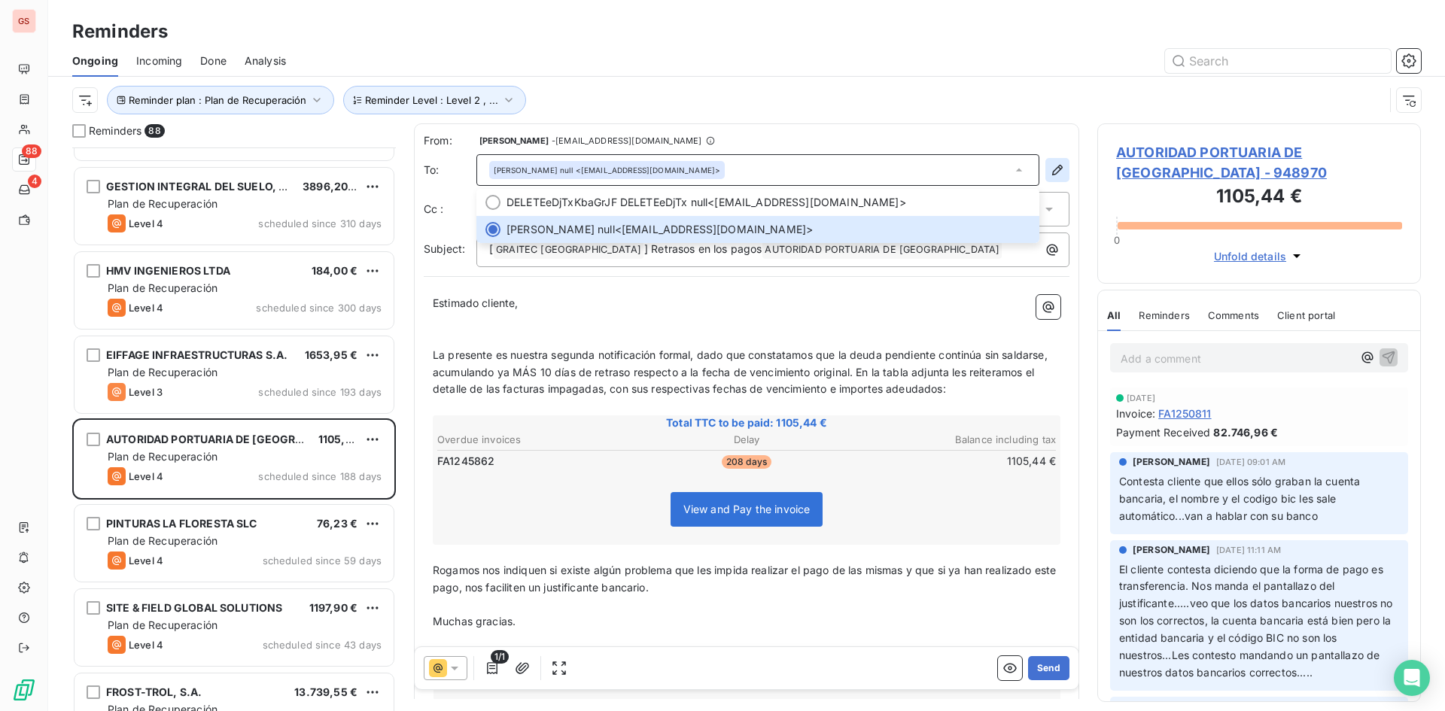
click at [1054, 169] on div "From: [PERSON_NAME] - [EMAIL_ADDRESS][DOMAIN_NAME] To: [PERSON_NAME] null <[EMA…" at bounding box center [746, 472] width 665 height 698
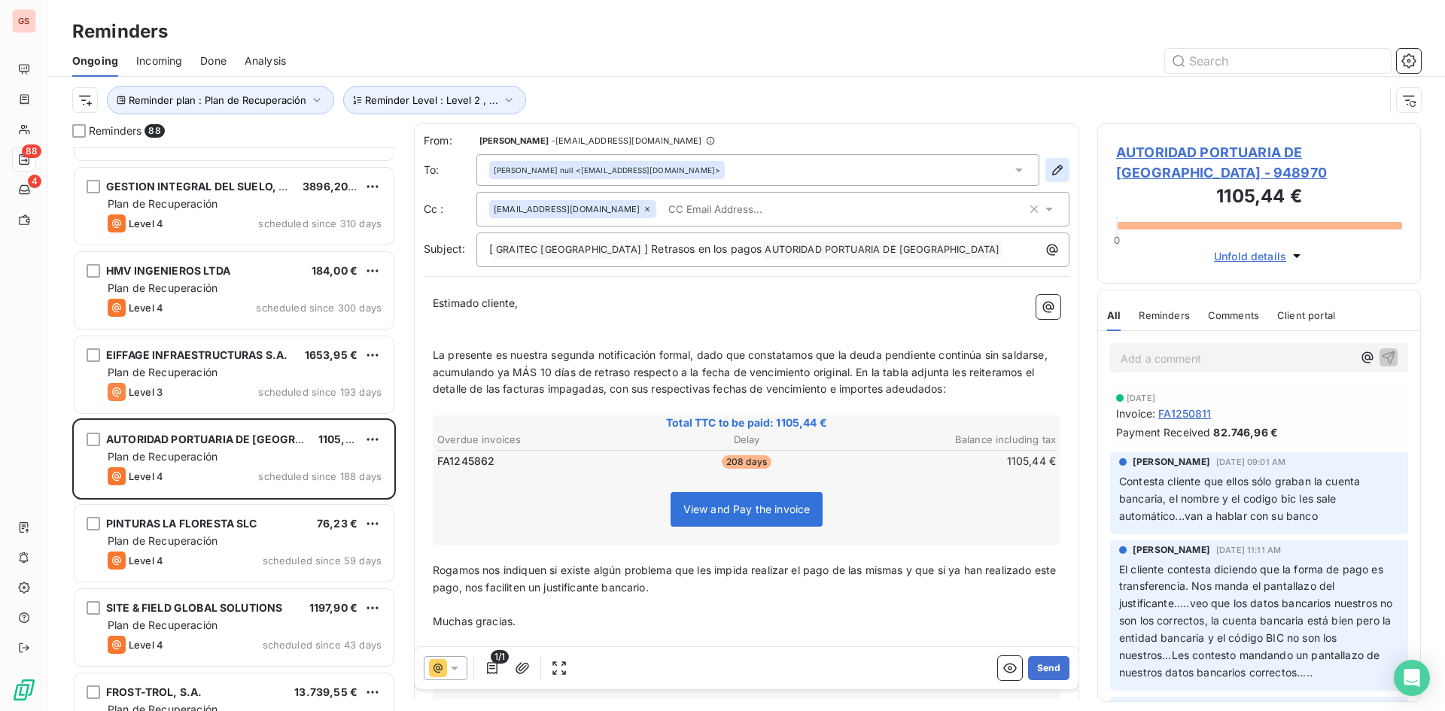
click at [1052, 168] on icon "button" at bounding box center [1057, 170] width 11 height 11
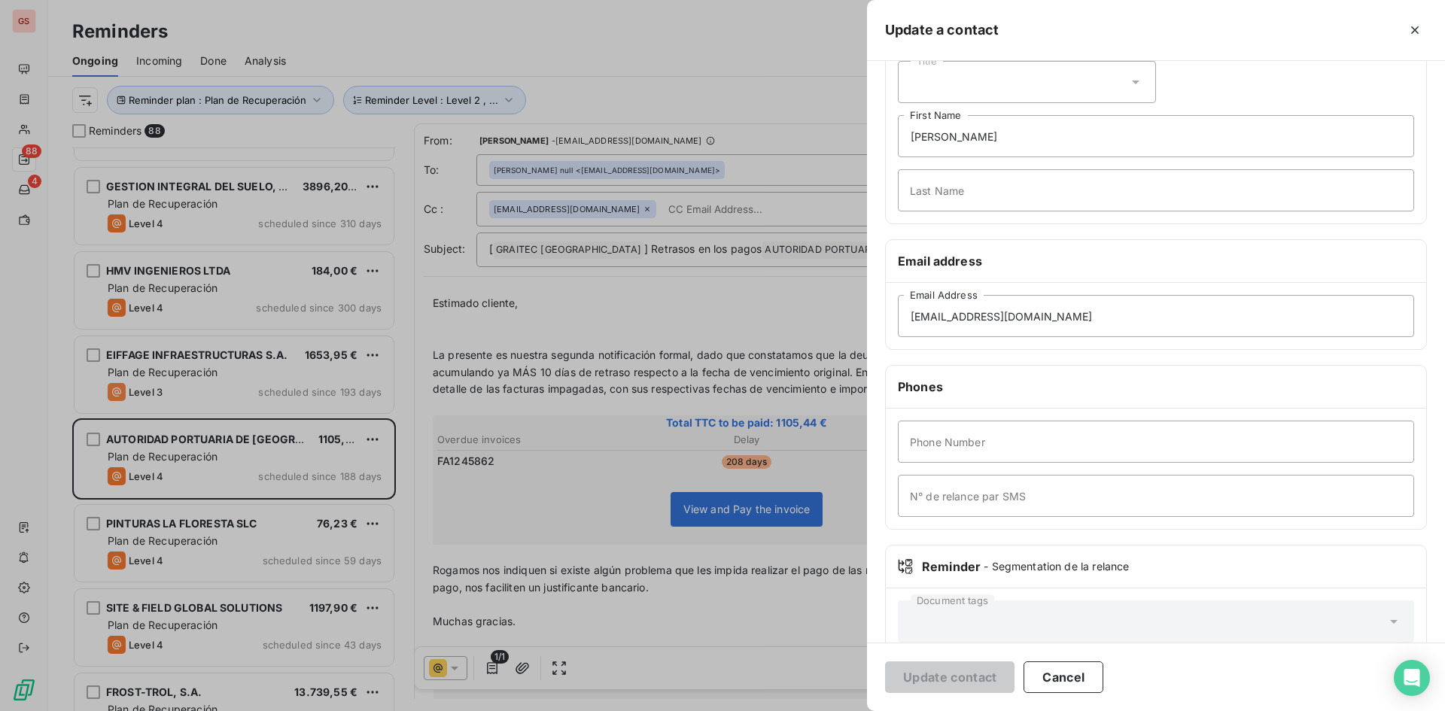
scroll to position [105, 0]
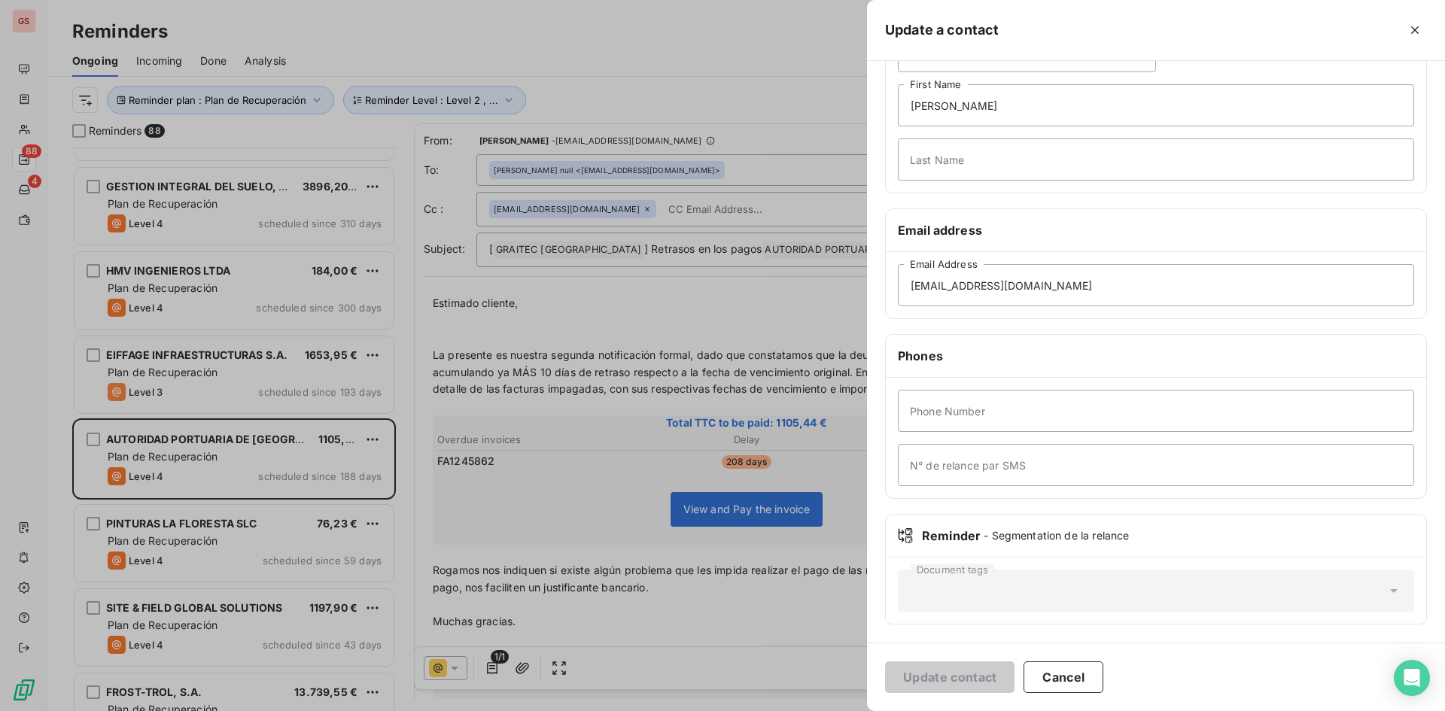
click at [1063, 676] on button "Cancel" at bounding box center [1063, 677] width 80 height 32
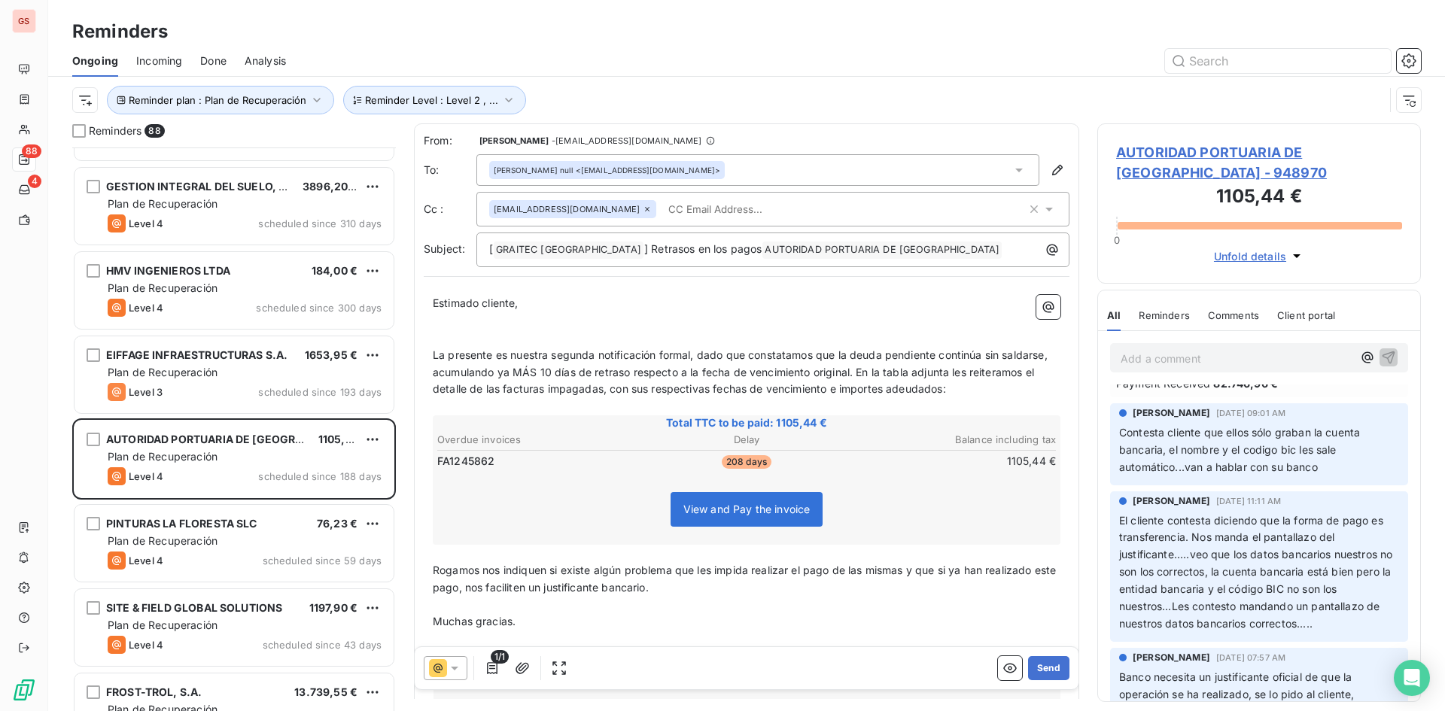
scroll to position [226, 0]
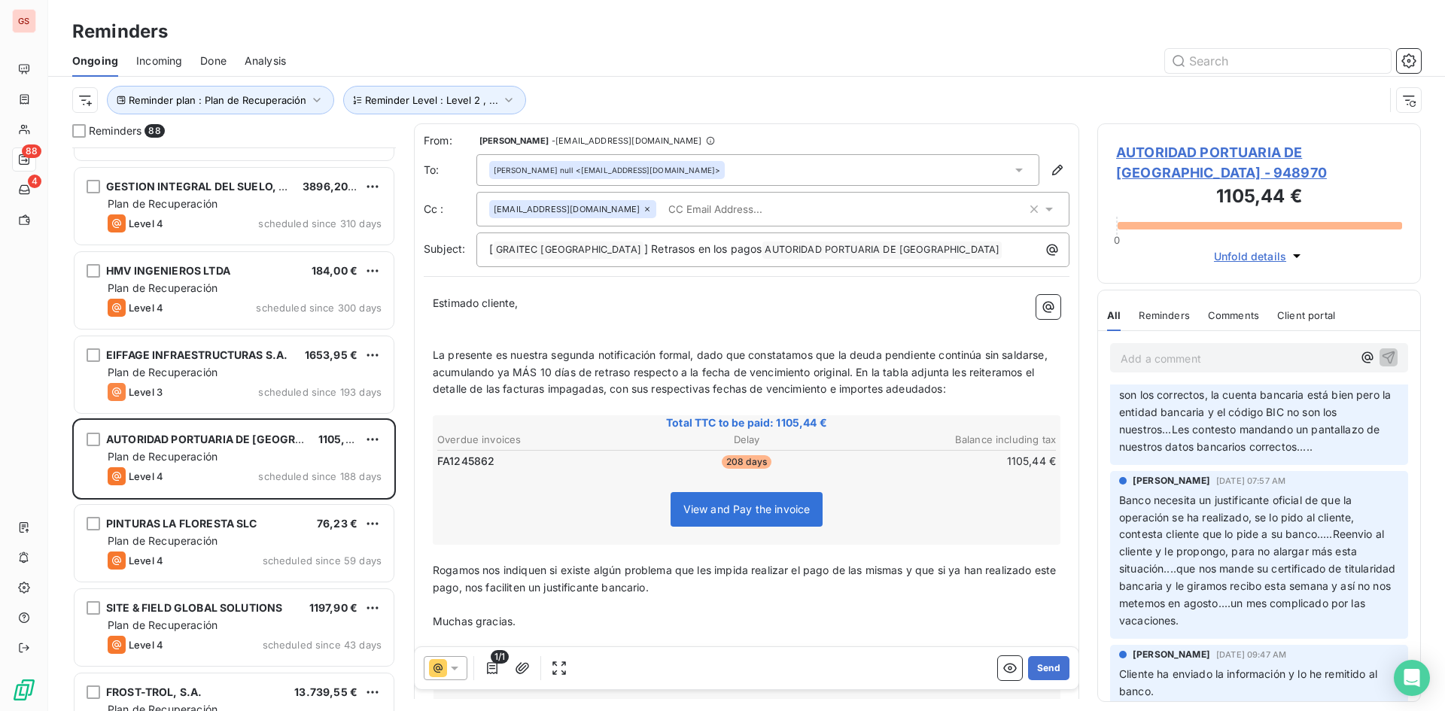
drag, startPoint x: 580, startPoint y: 375, endPoint x: 576, endPoint y: 389, distance: 15.0
click at [579, 375] on span "La presente es nuestra segunda notificación formal, dado que constatamos que la…" at bounding box center [742, 371] width 618 height 47
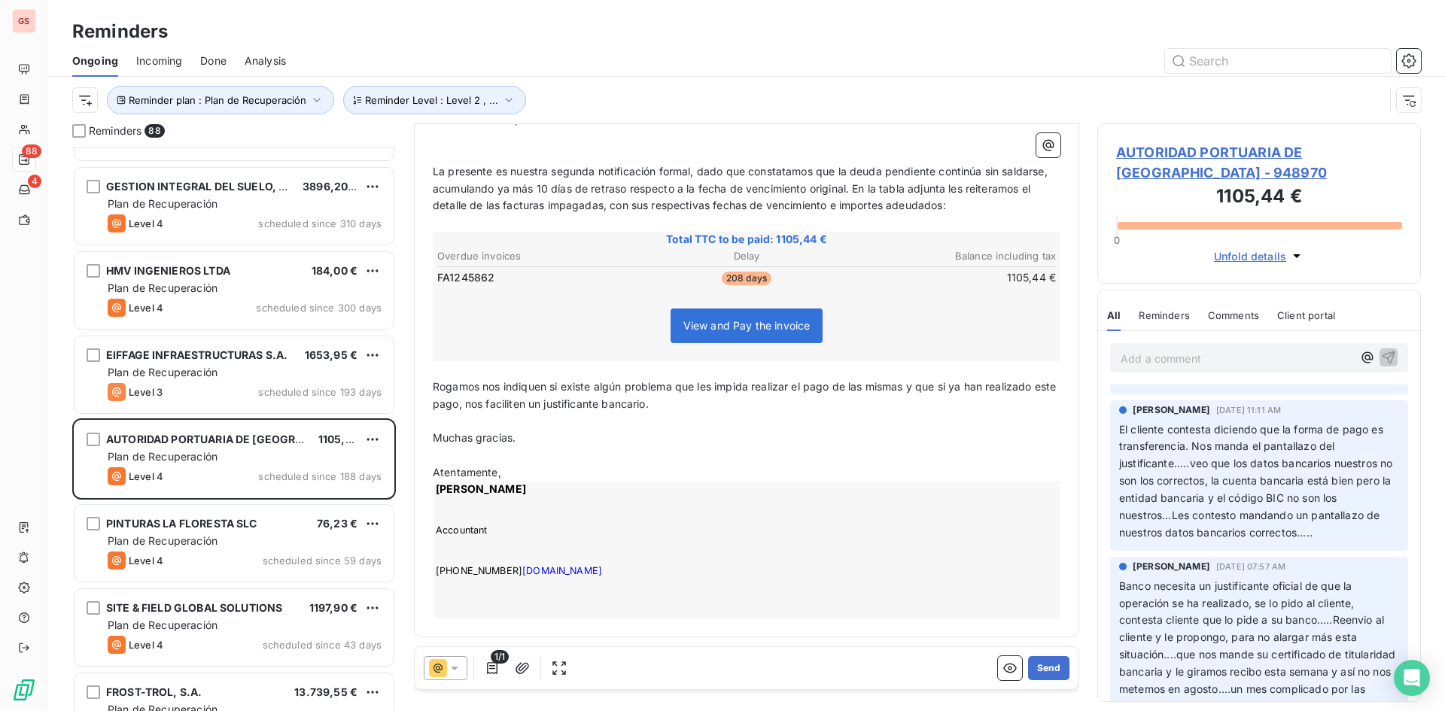
scroll to position [132, 0]
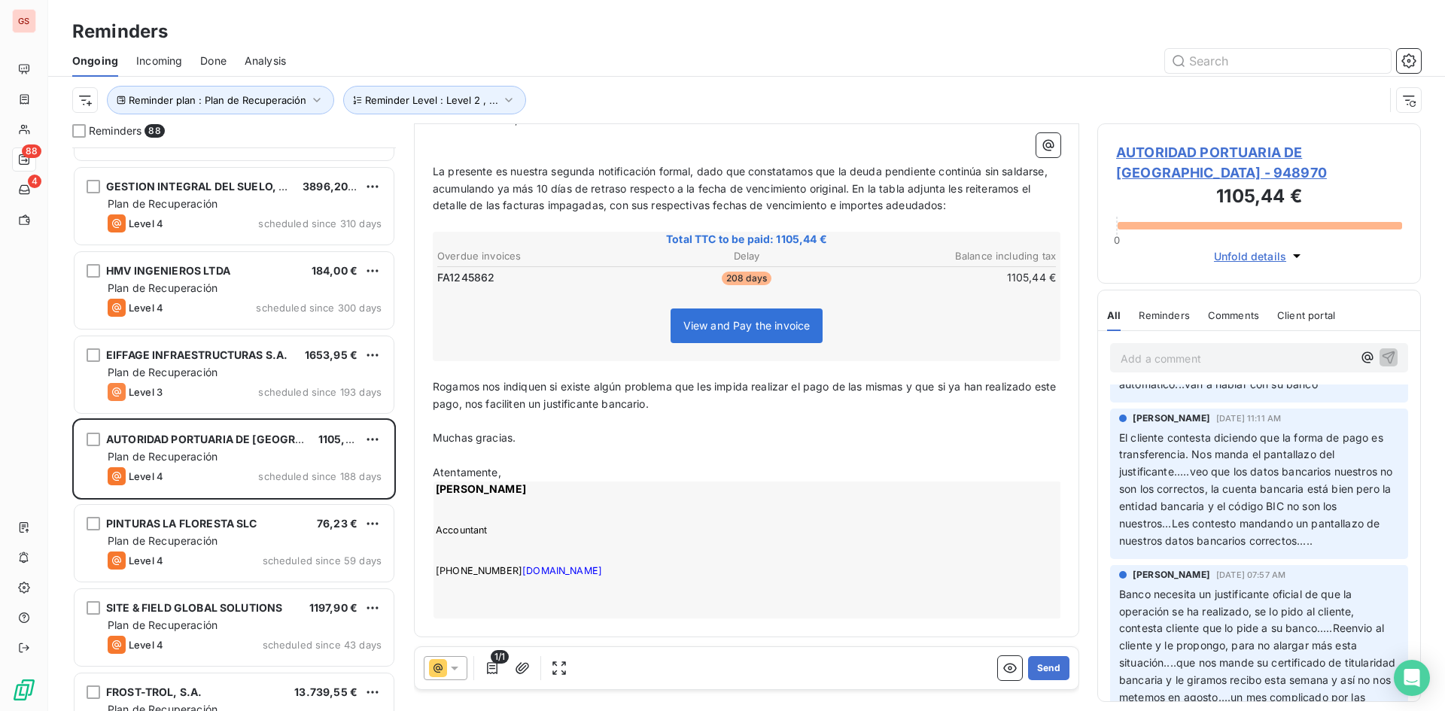
drag, startPoint x: 1154, startPoint y: 577, endPoint x: 941, endPoint y: 542, distance: 215.1
click at [941, 542] on div "[PERSON_NAME] Accountant [PHONE_NUMBER] [DOMAIN_NAME]" at bounding box center [747, 550] width 628 height 137
click at [1028, 670] on button "Send" at bounding box center [1048, 668] width 41 height 24
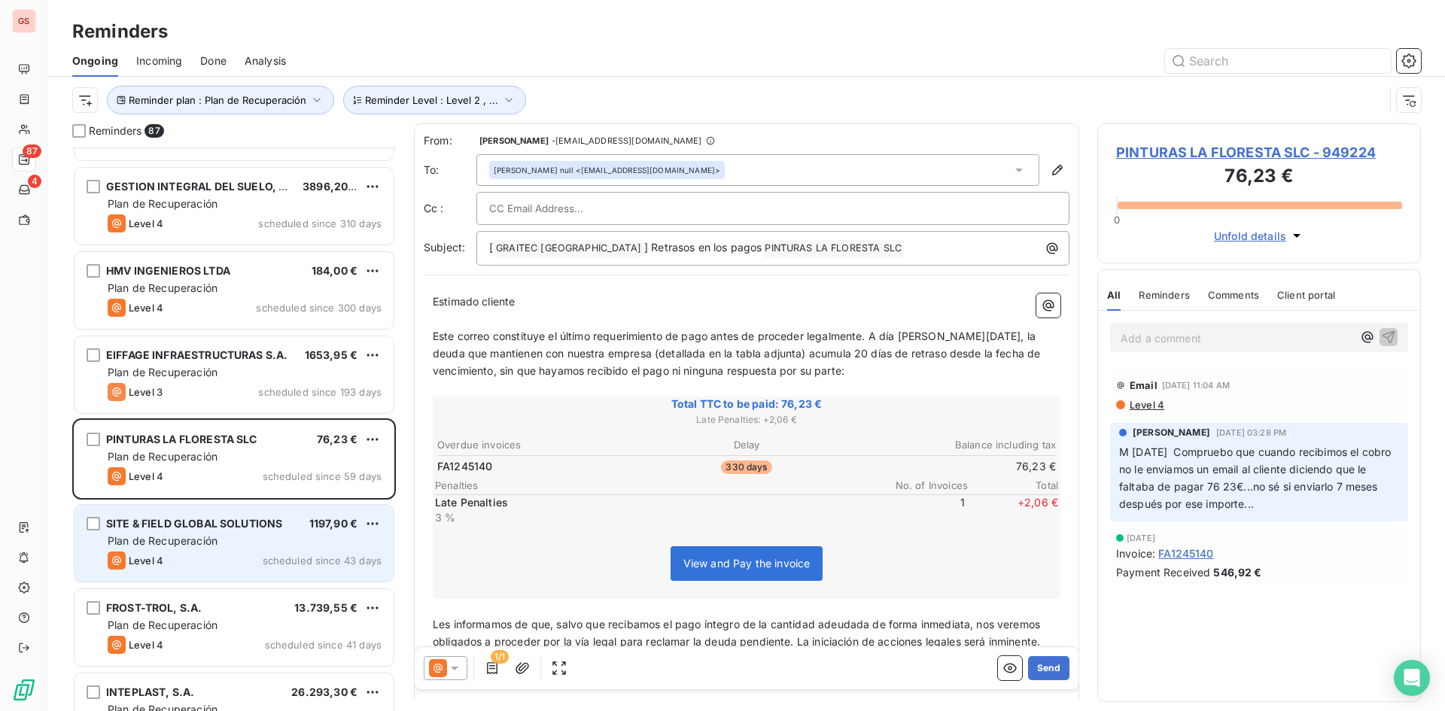
click at [165, 533] on div "SITE & FIELD GLOBAL SOLUTIONS 1197,90 € Plan de Recuperación Level 4 scheduled …" at bounding box center [233, 543] width 319 height 77
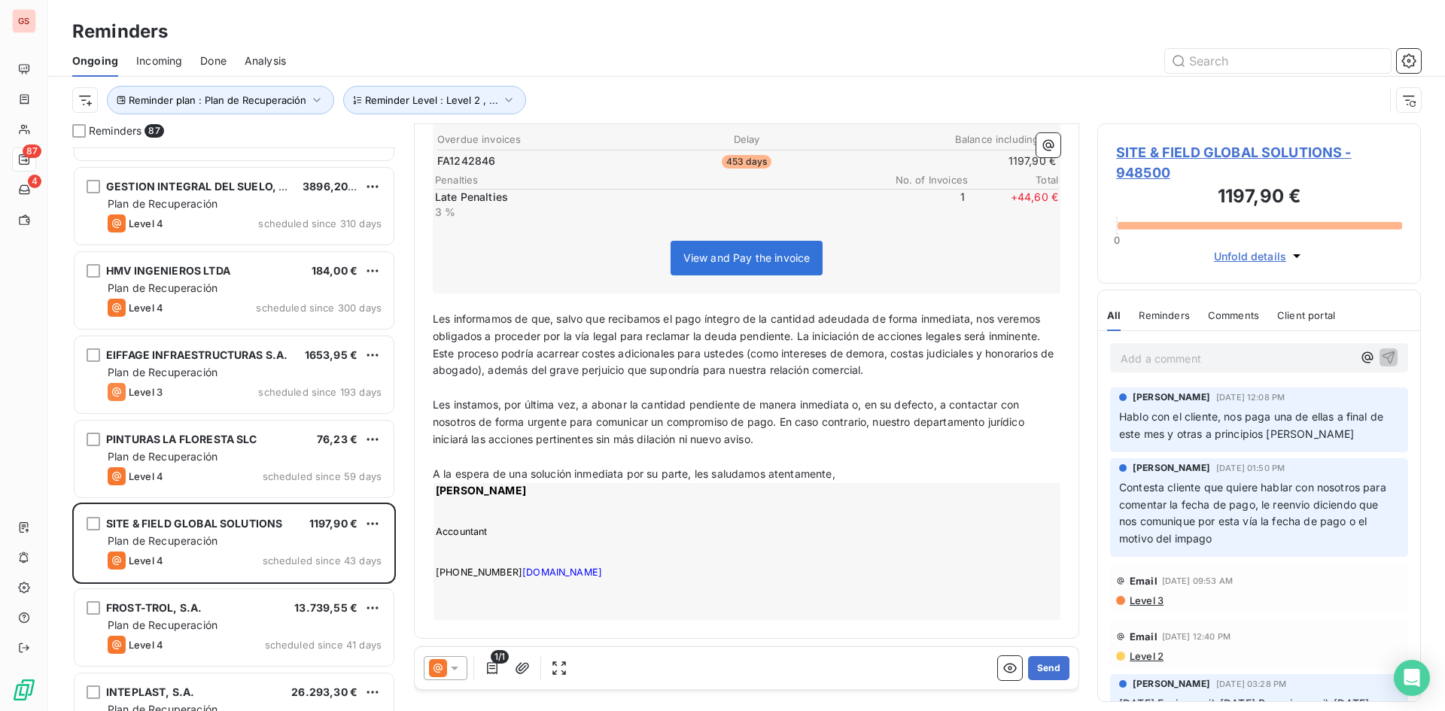
scroll to position [308, 0]
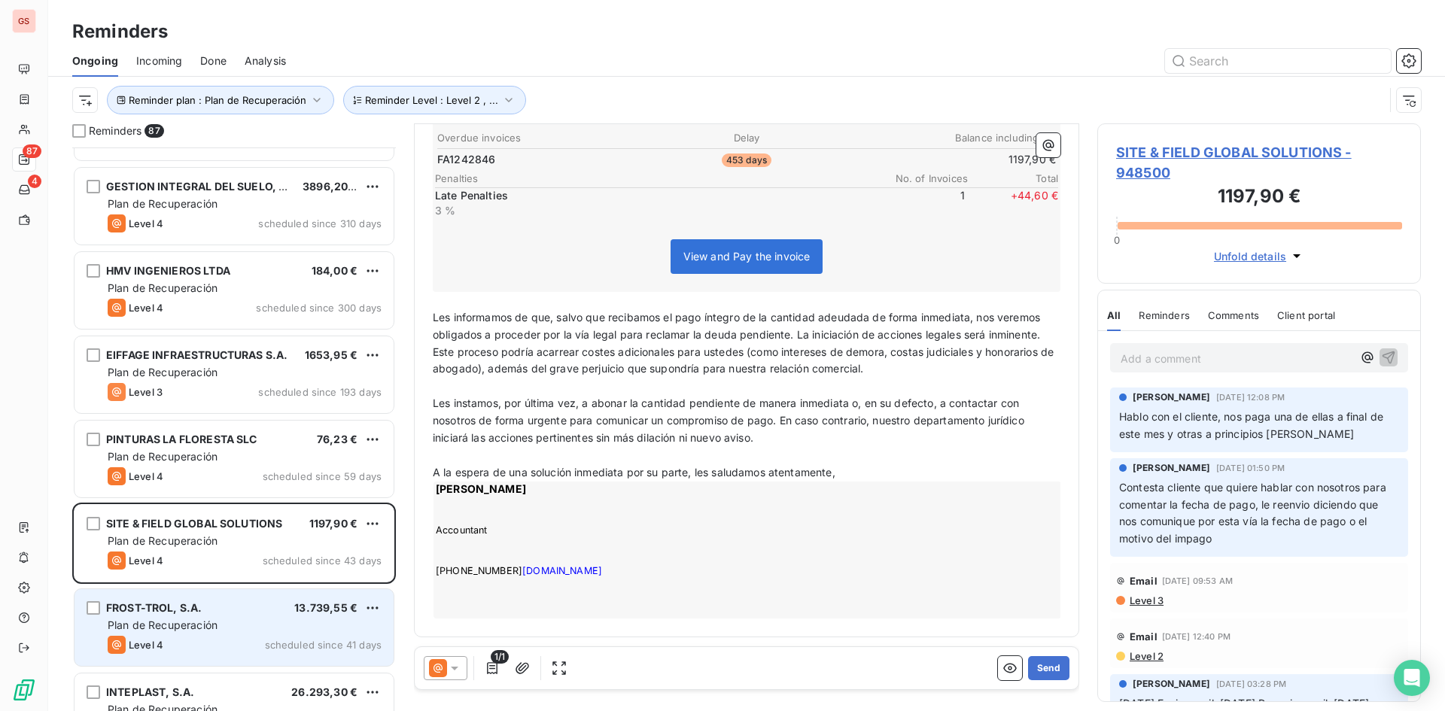
click at [254, 622] on div "Plan de Recuperación" at bounding box center [245, 625] width 274 height 15
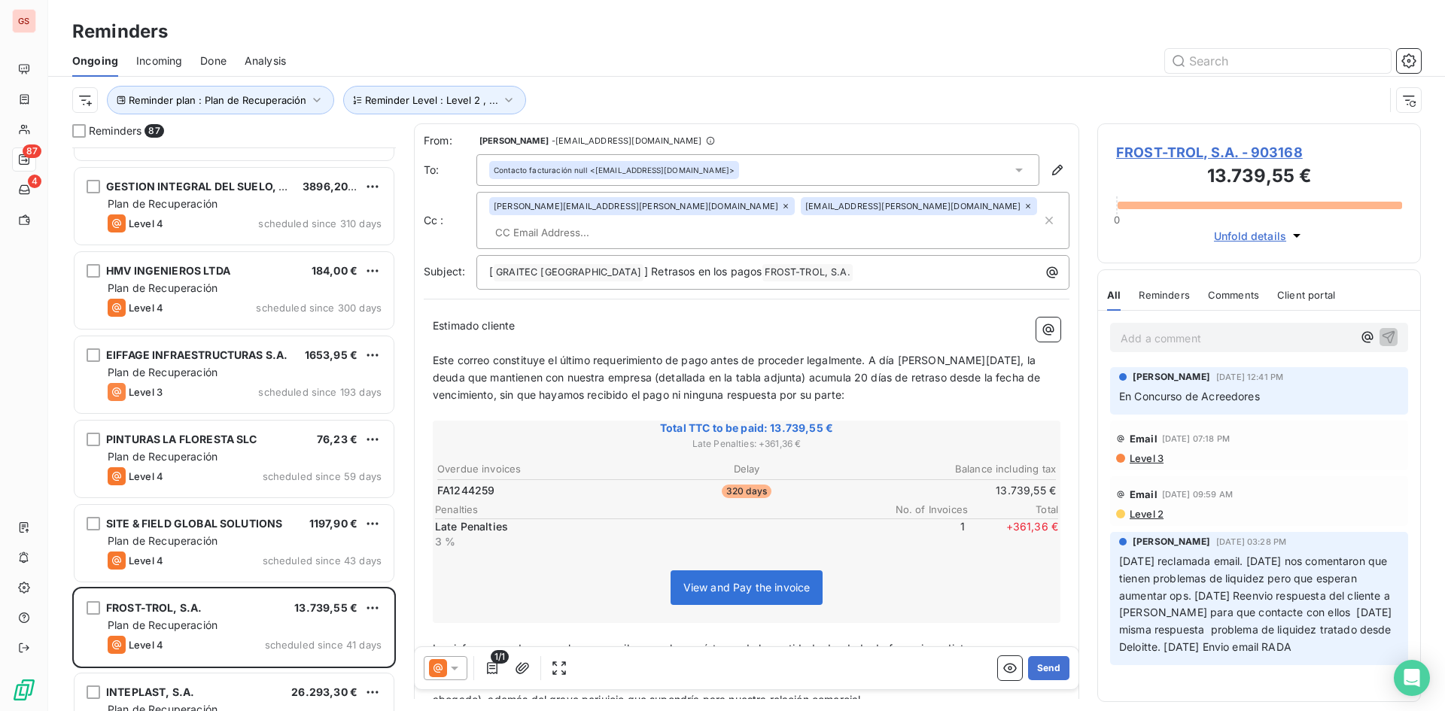
drag, startPoint x: 1212, startPoint y: 148, endPoint x: 1226, endPoint y: 147, distance: 14.4
click at [1226, 147] on span "FROST-TROL, S.A. - 903168" at bounding box center [1259, 152] width 286 height 20
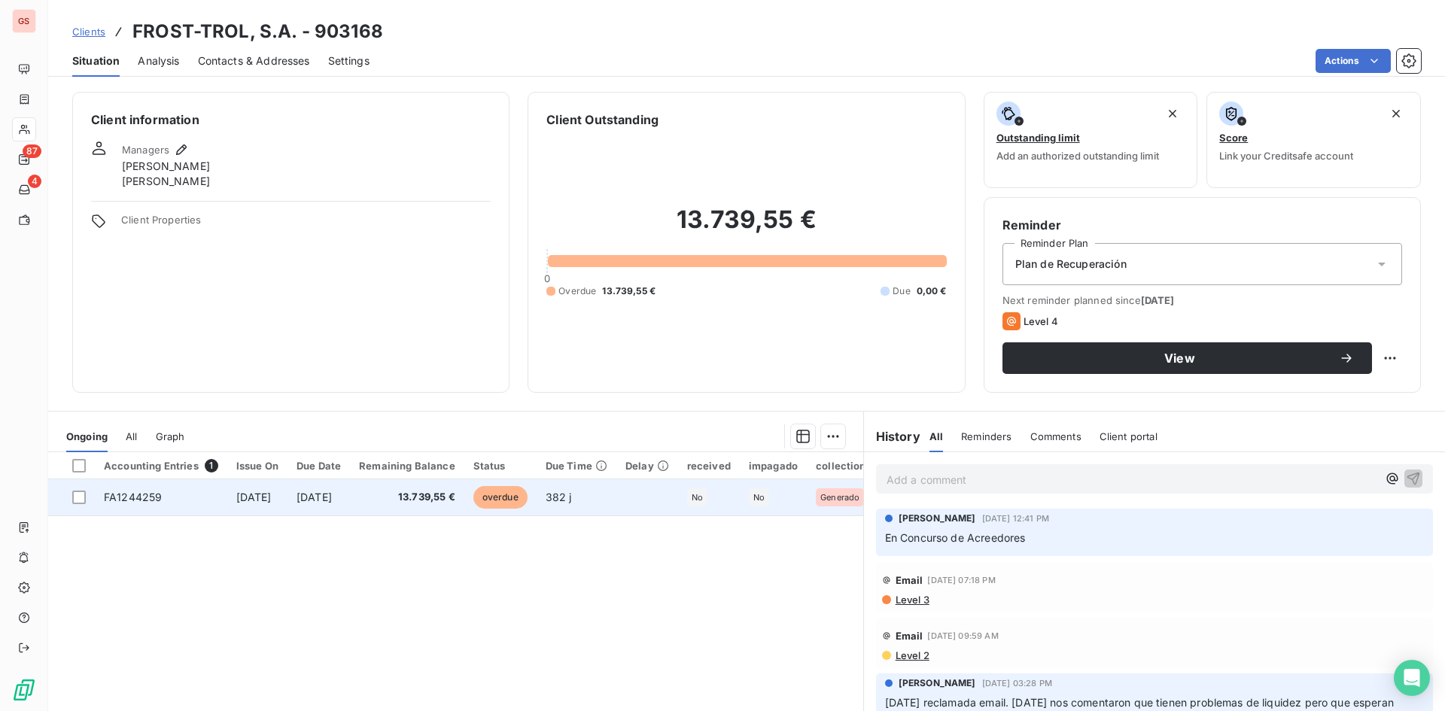
click at [440, 506] on td "13.739,55 €" at bounding box center [407, 497] width 114 height 36
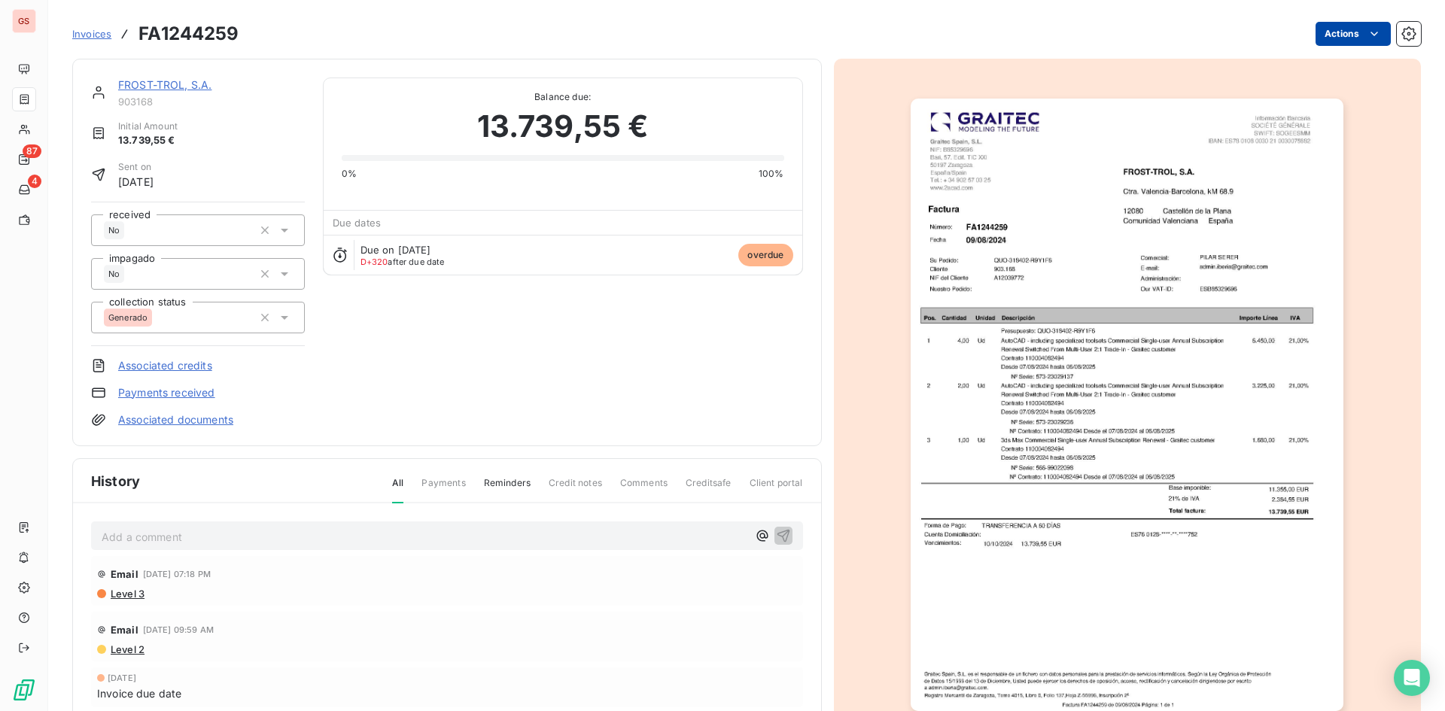
click at [1356, 23] on div "Invoices FA1244259 Actions" at bounding box center [746, 34] width 1348 height 32
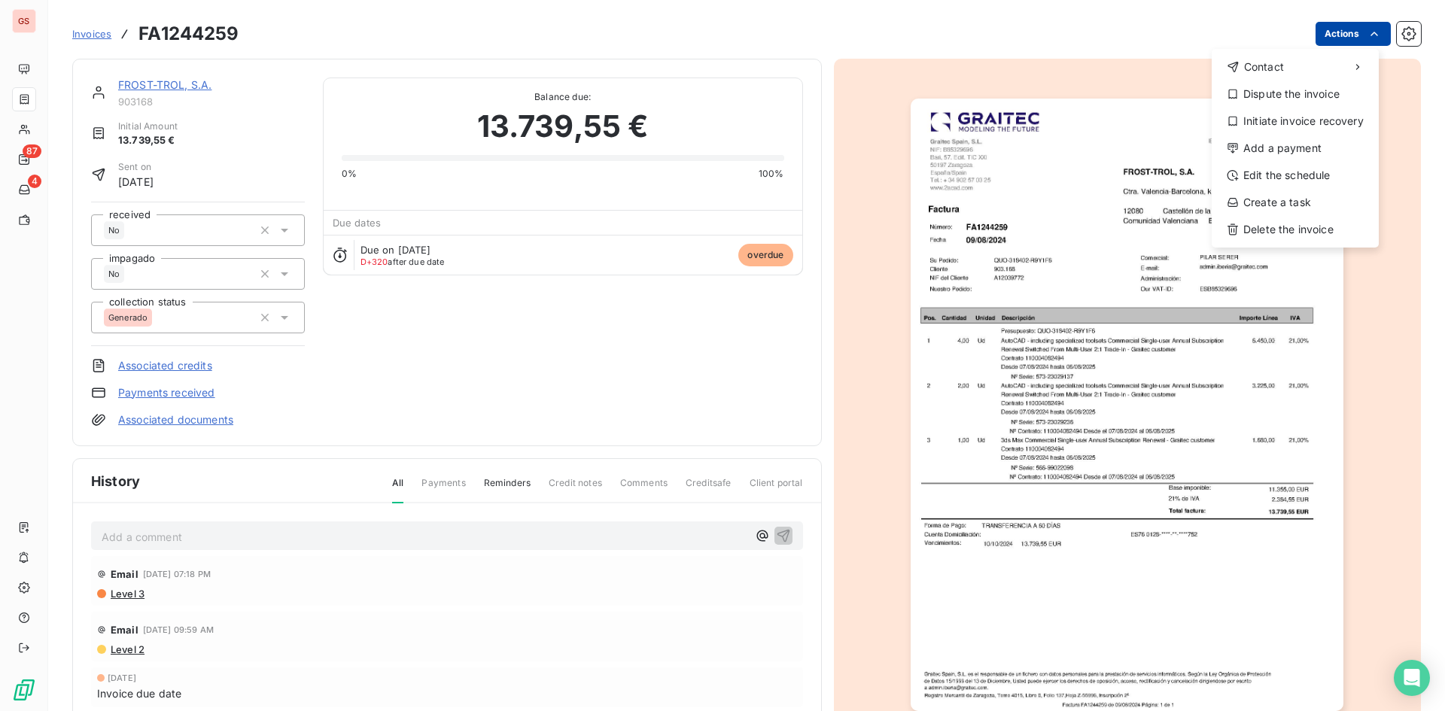
click at [1353, 29] on html "GS 87 4 Invoices FA1244259 Actions Contact Dispute the invoice Initiate invoice…" at bounding box center [722, 355] width 1445 height 711
click at [1312, 123] on div "Initiate invoice recovery" at bounding box center [1294, 121] width 155 height 24
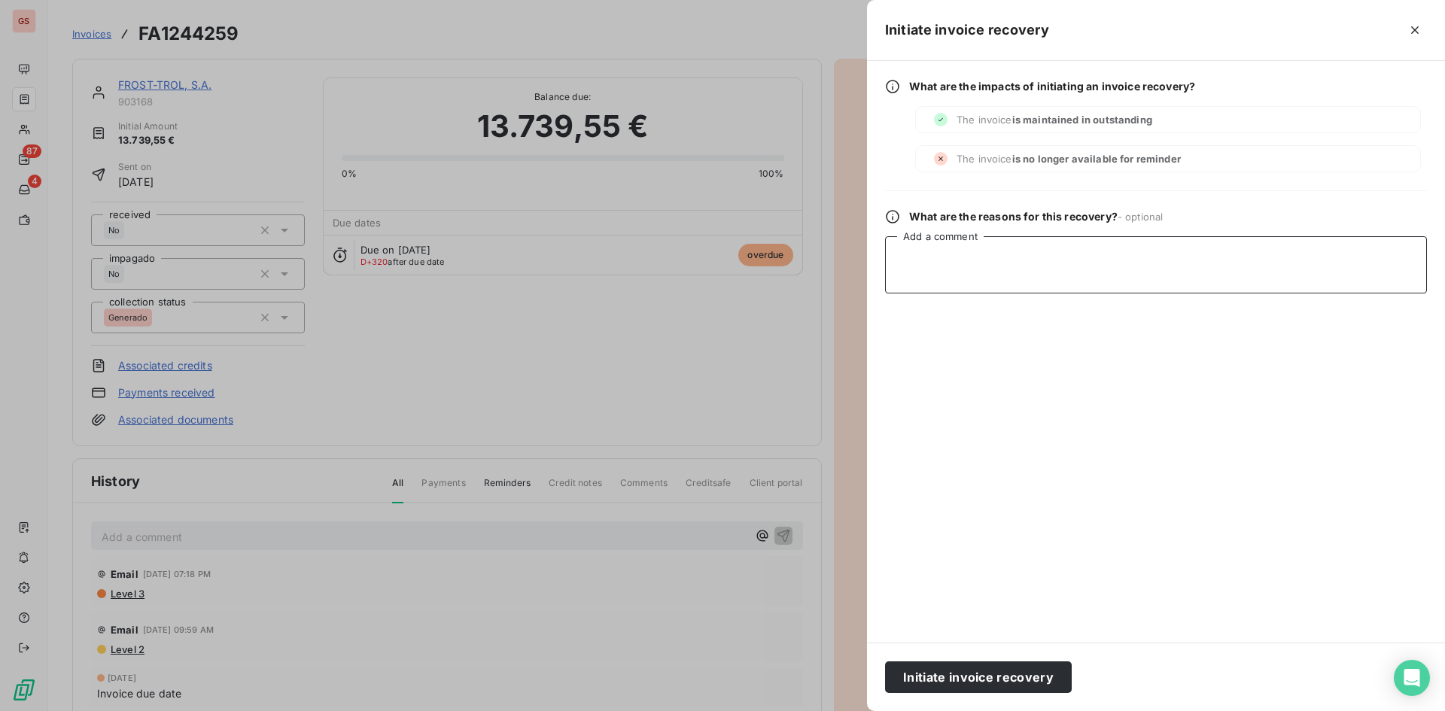
click at [1019, 269] on textarea "Add a comment" at bounding box center [1156, 264] width 542 height 57
type textarea "c"
type textarea "Concurso de Acreedores."
click at [995, 670] on button "Initiate invoice recovery" at bounding box center [978, 677] width 187 height 32
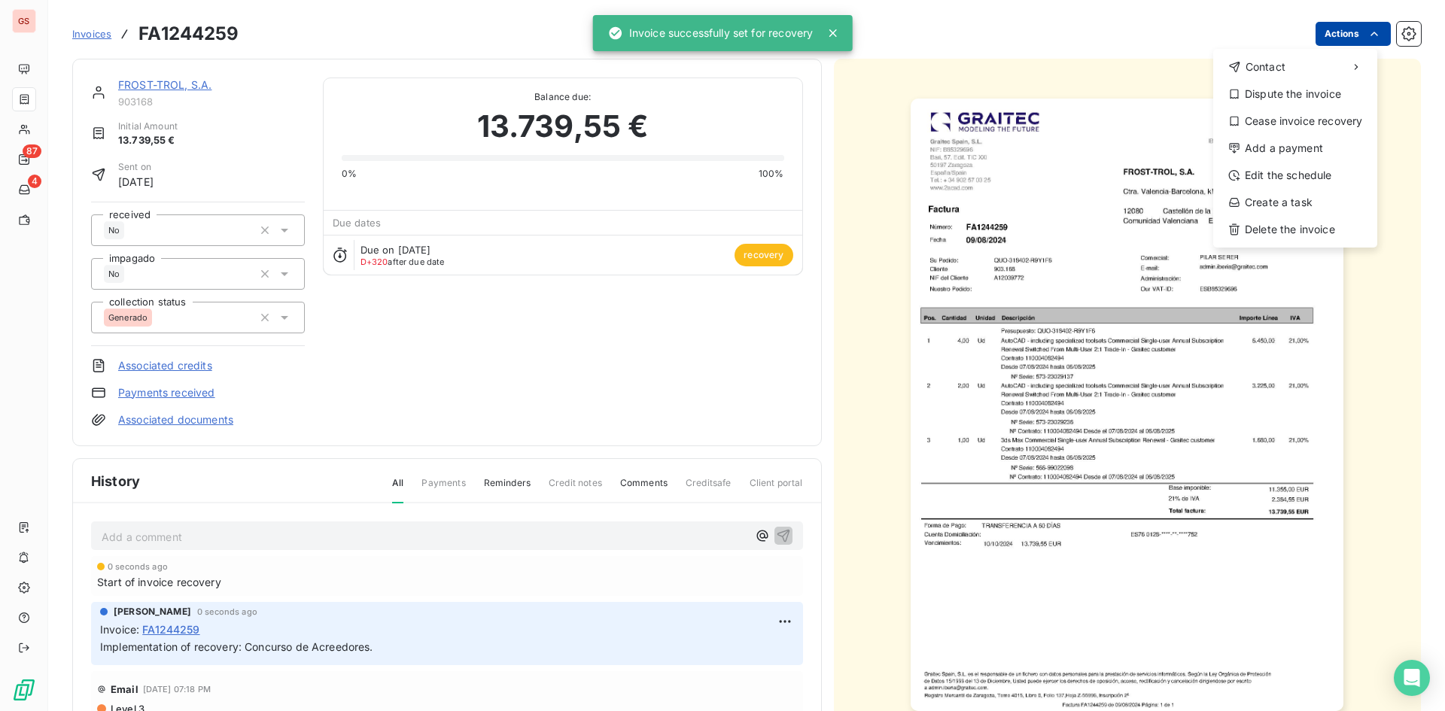
click at [1318, 38] on html "GS 87 4 Invoices FA1244259 Actions Contact Dispute the invoice Cease invoice re…" at bounding box center [722, 355] width 1445 height 711
click at [1305, 87] on div "Dispute the invoice" at bounding box center [1295, 94] width 152 height 24
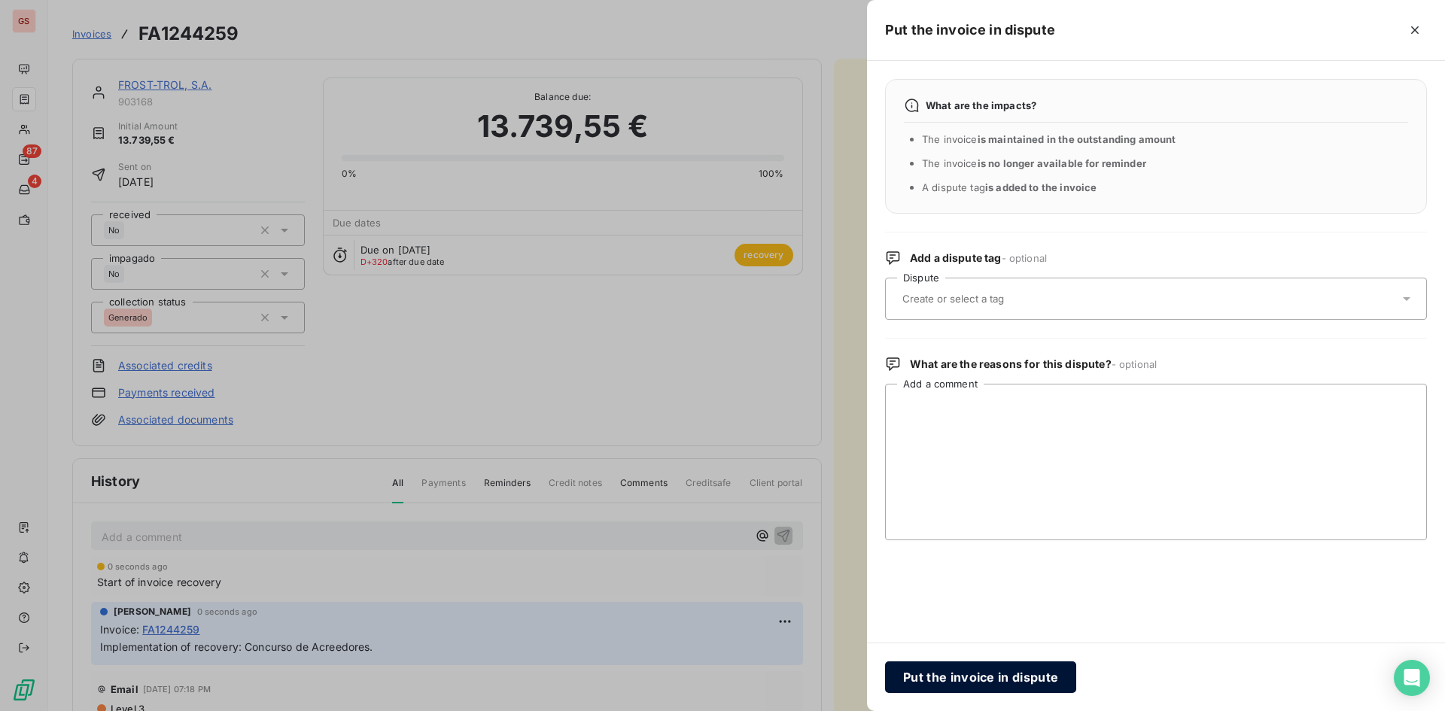
click at [975, 666] on button "Put the invoice in dispute" at bounding box center [980, 677] width 191 height 32
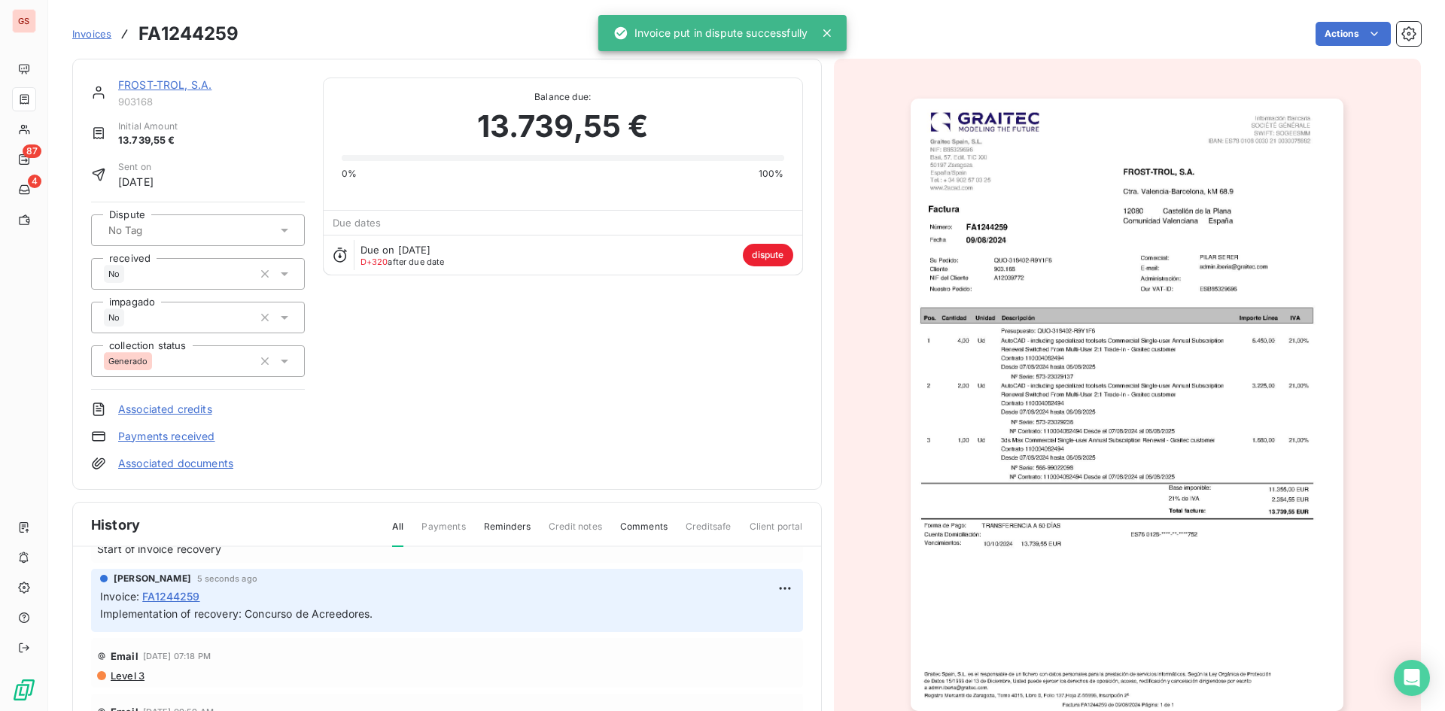
scroll to position [93, 0]
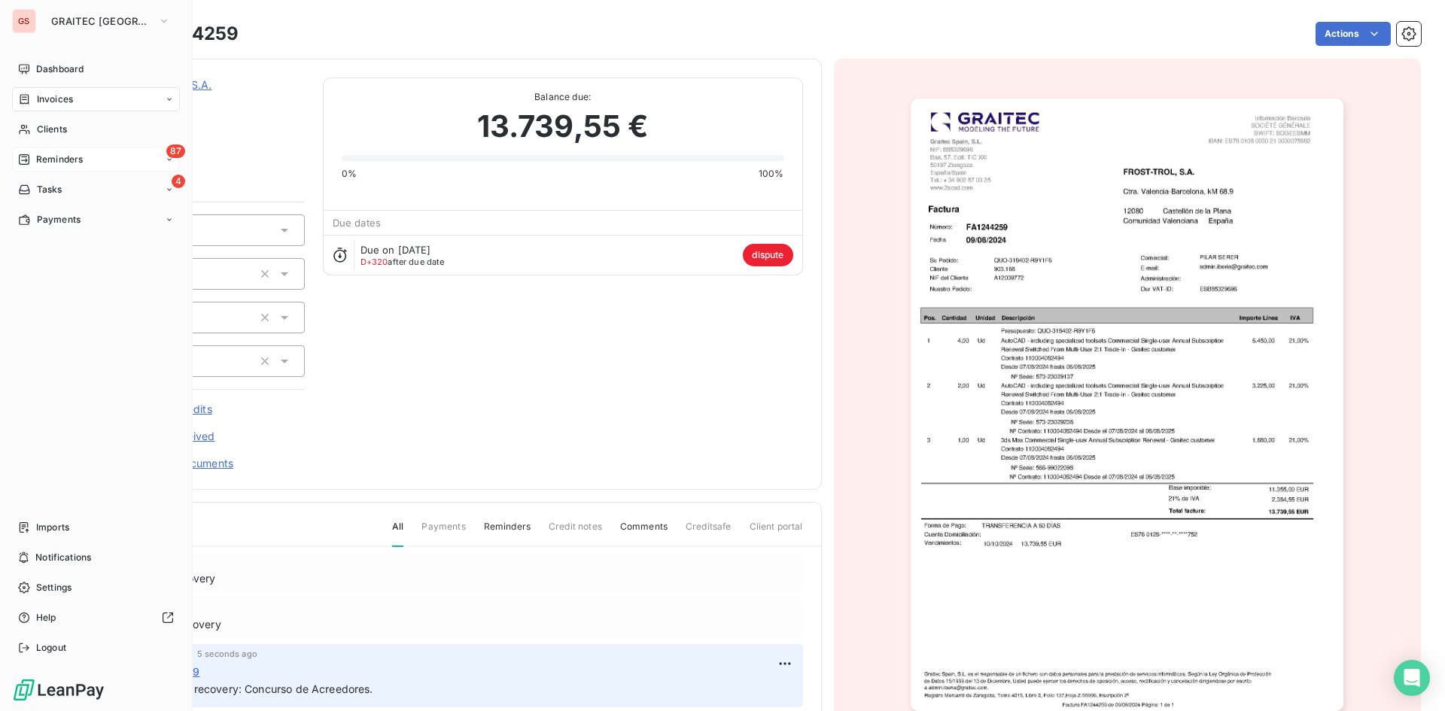
click at [78, 150] on div "87 Reminders" at bounding box center [96, 159] width 168 height 24
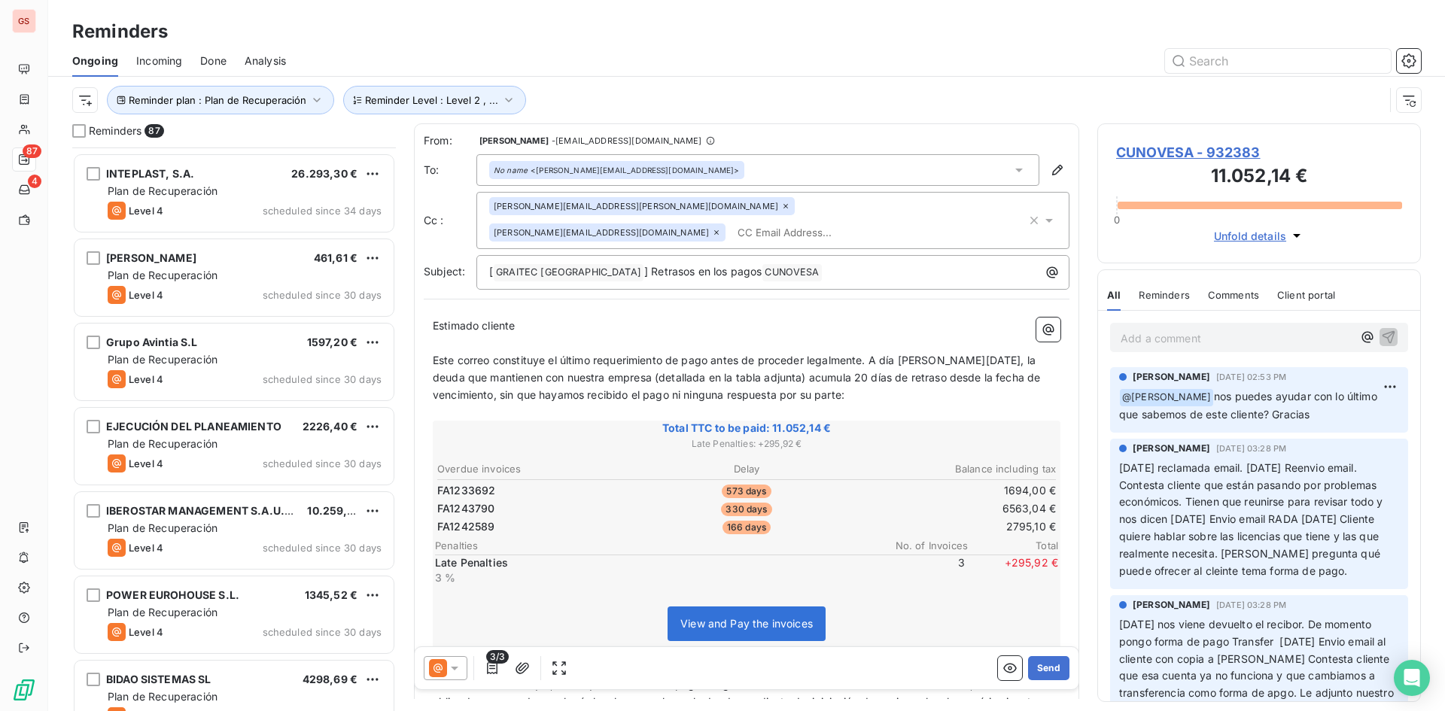
scroll to position [678, 0]
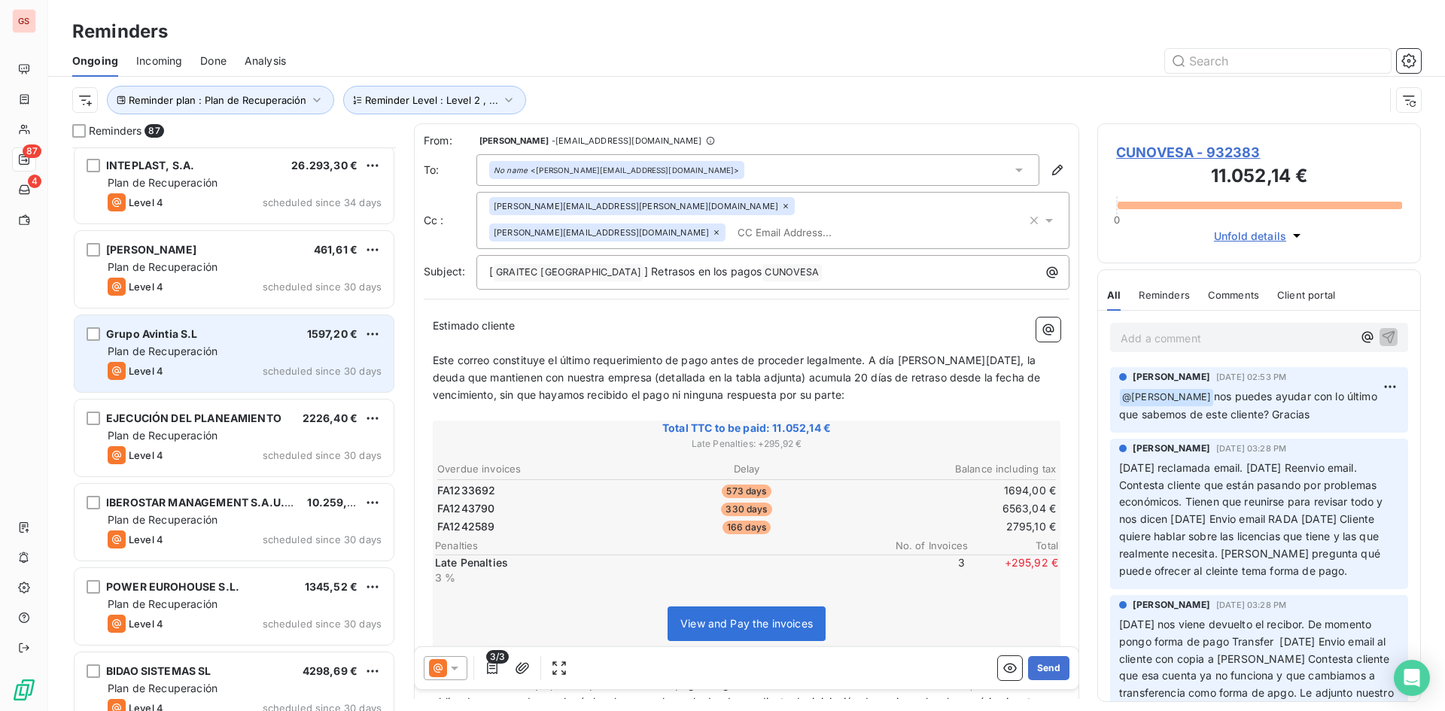
click at [208, 366] on div "Level 4 scheduled since 30 days" at bounding box center [245, 371] width 274 height 18
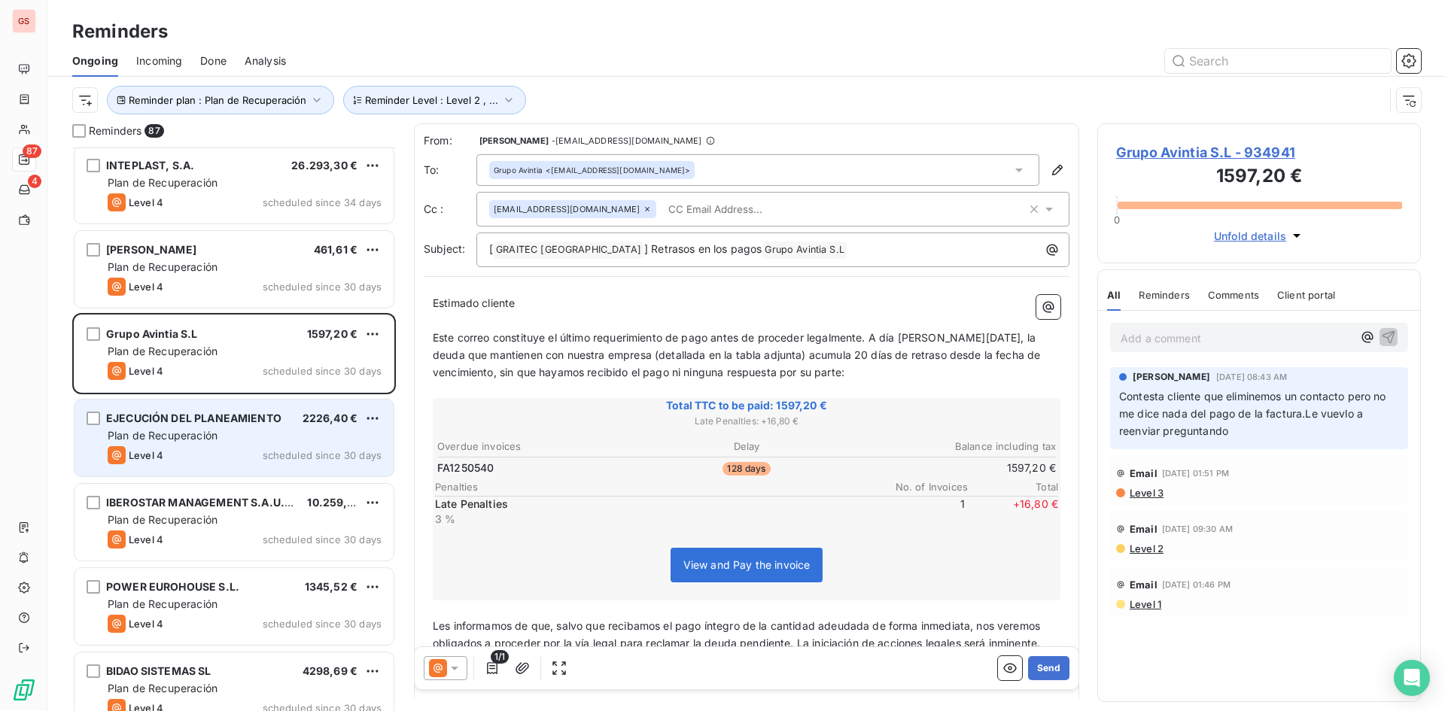
click at [255, 441] on div "Plan de Recuperación" at bounding box center [245, 435] width 274 height 15
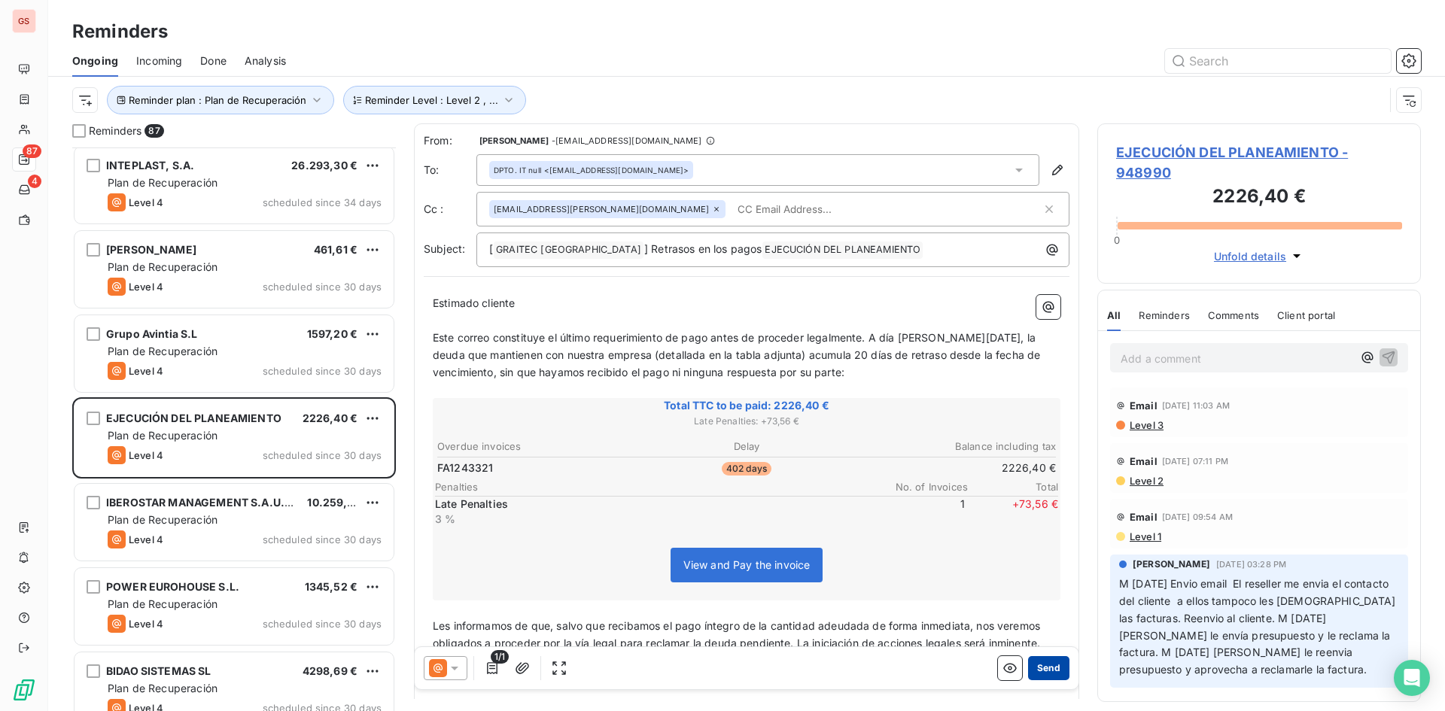
click at [1030, 667] on button "Send" at bounding box center [1048, 668] width 41 height 24
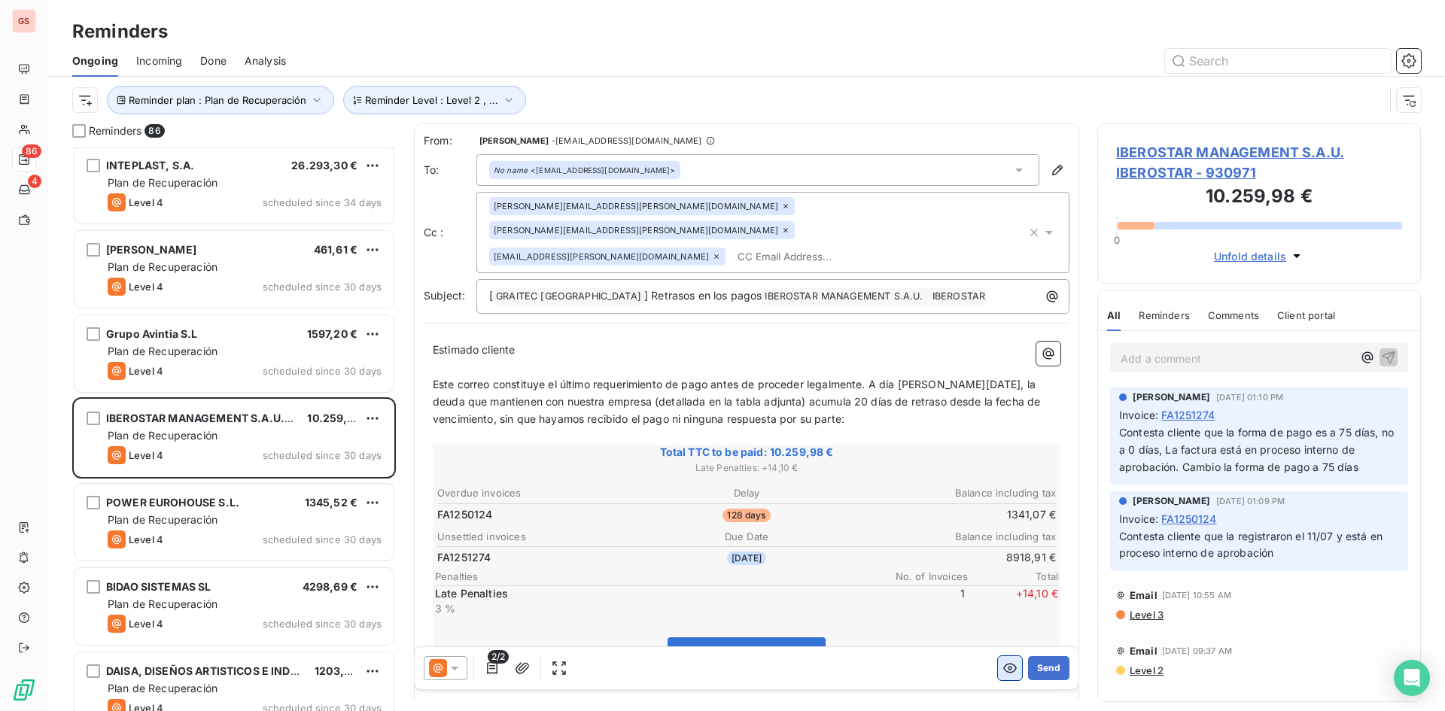
drag, startPoint x: 1024, startPoint y: 670, endPoint x: 1008, endPoint y: 676, distance: 17.2
drag, startPoint x: 1008, startPoint y: 676, endPoint x: 874, endPoint y: 612, distance: 148.4
click at [874, 625] on div "View and Pay the invoices" at bounding box center [746, 657] width 623 height 65
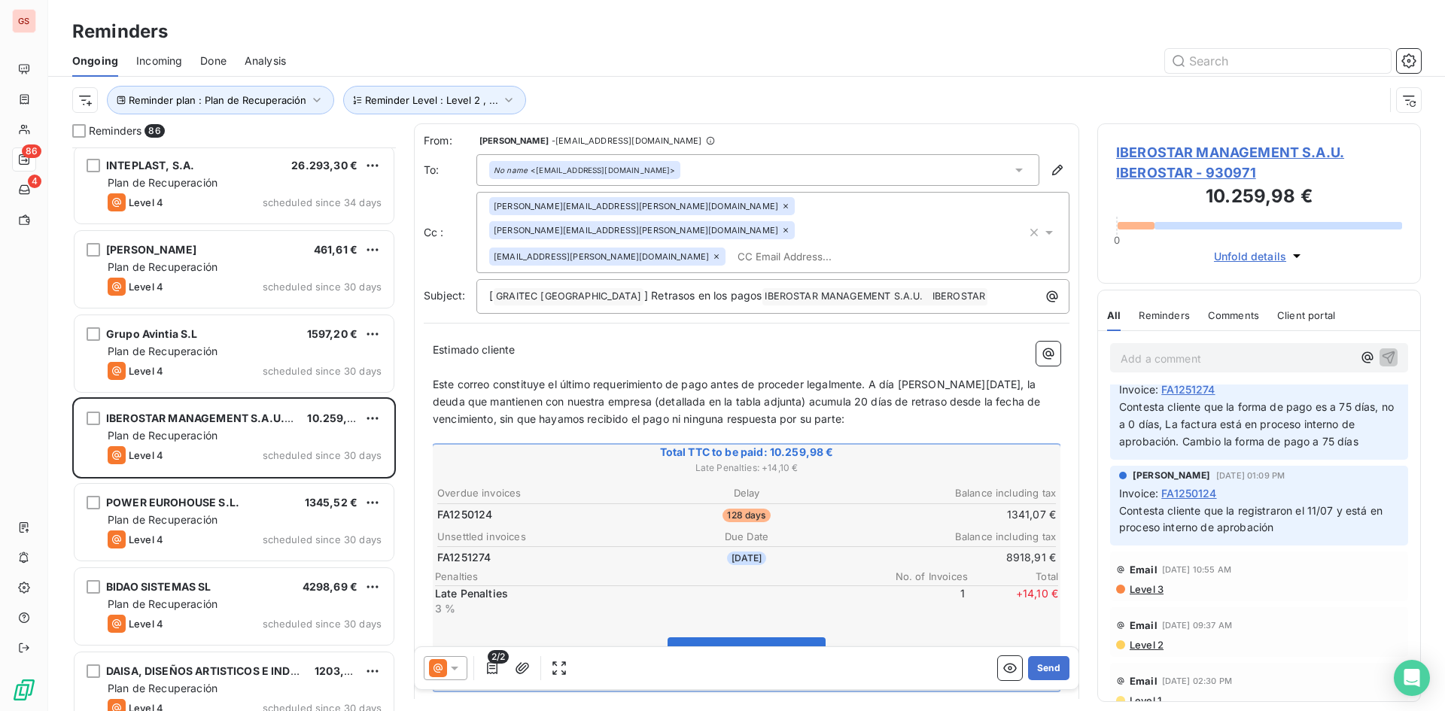
scroll to position [40, 0]
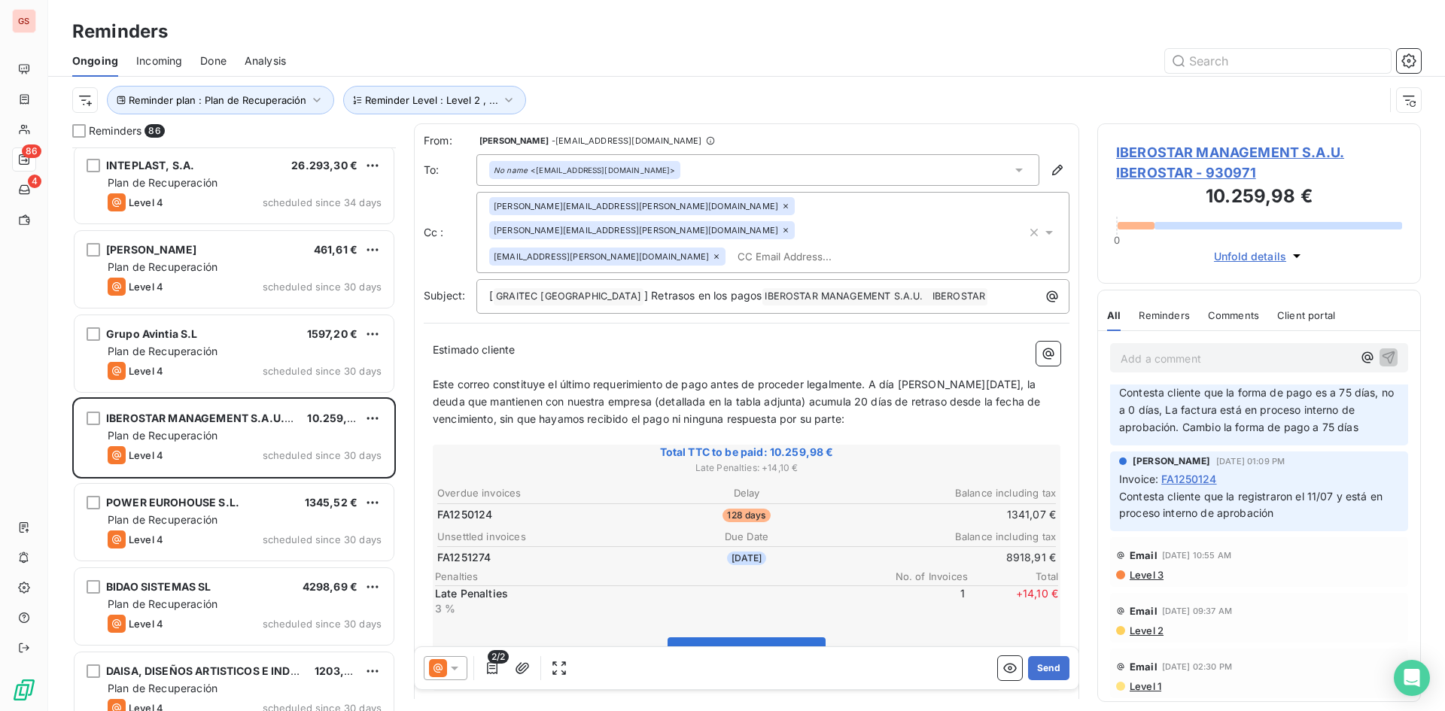
click at [457, 665] on icon at bounding box center [454, 668] width 15 height 15
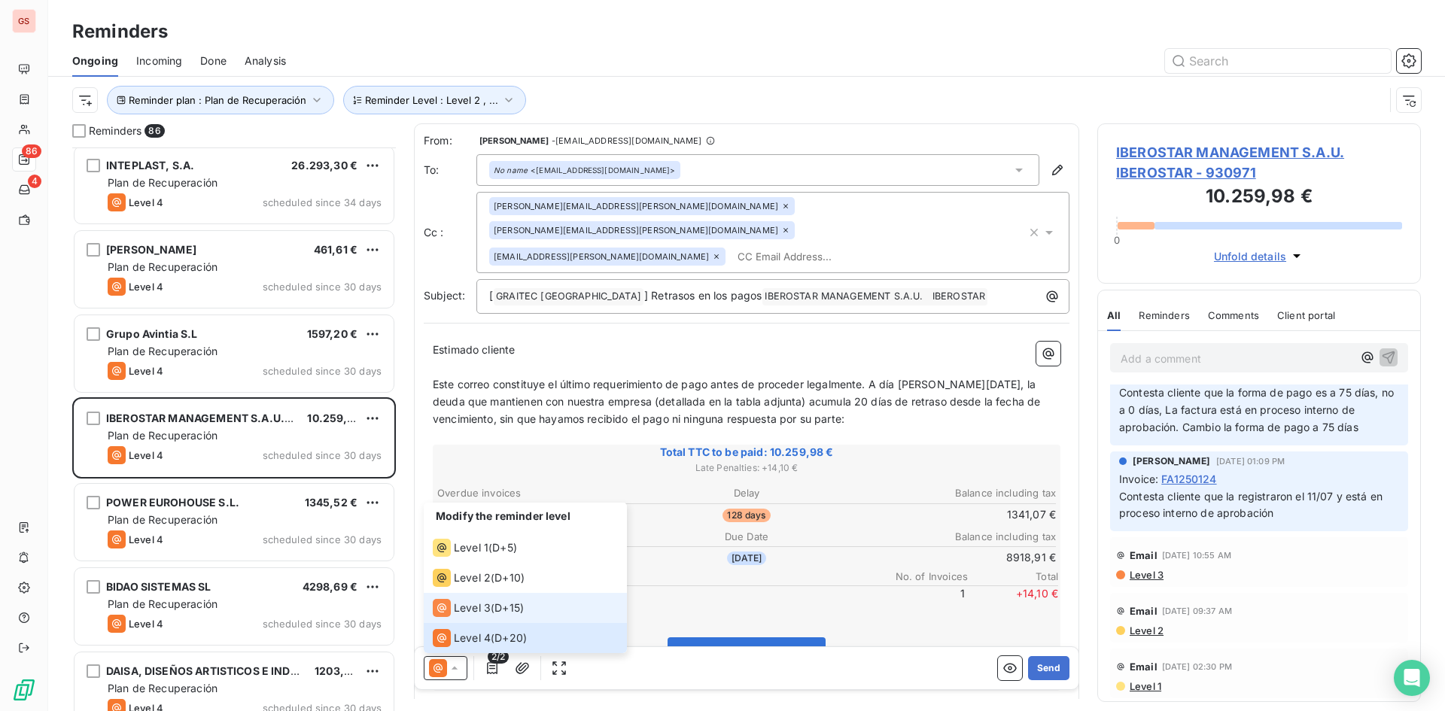
click at [569, 607] on li "Level 3 ( D+15 )" at bounding box center [525, 608] width 203 height 30
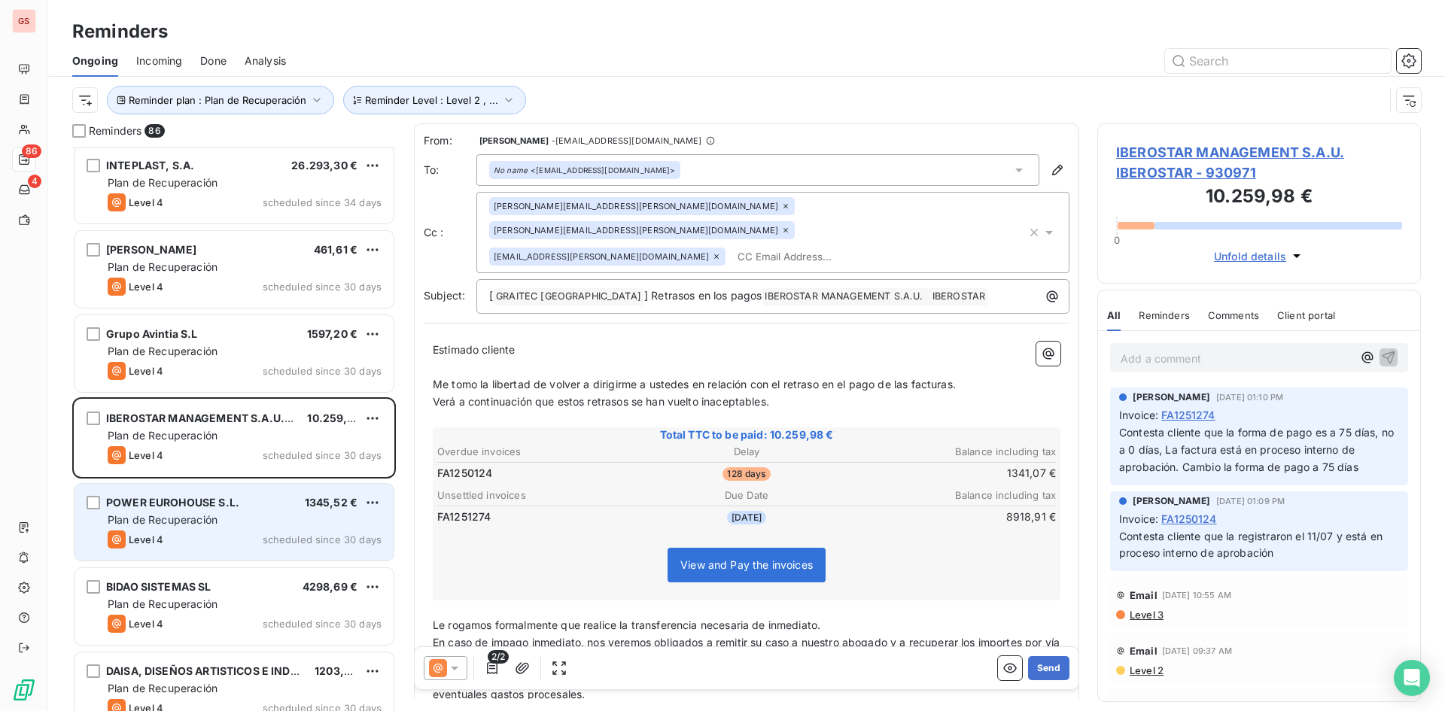
click at [309, 522] on div "Plan de Recuperación" at bounding box center [245, 519] width 274 height 15
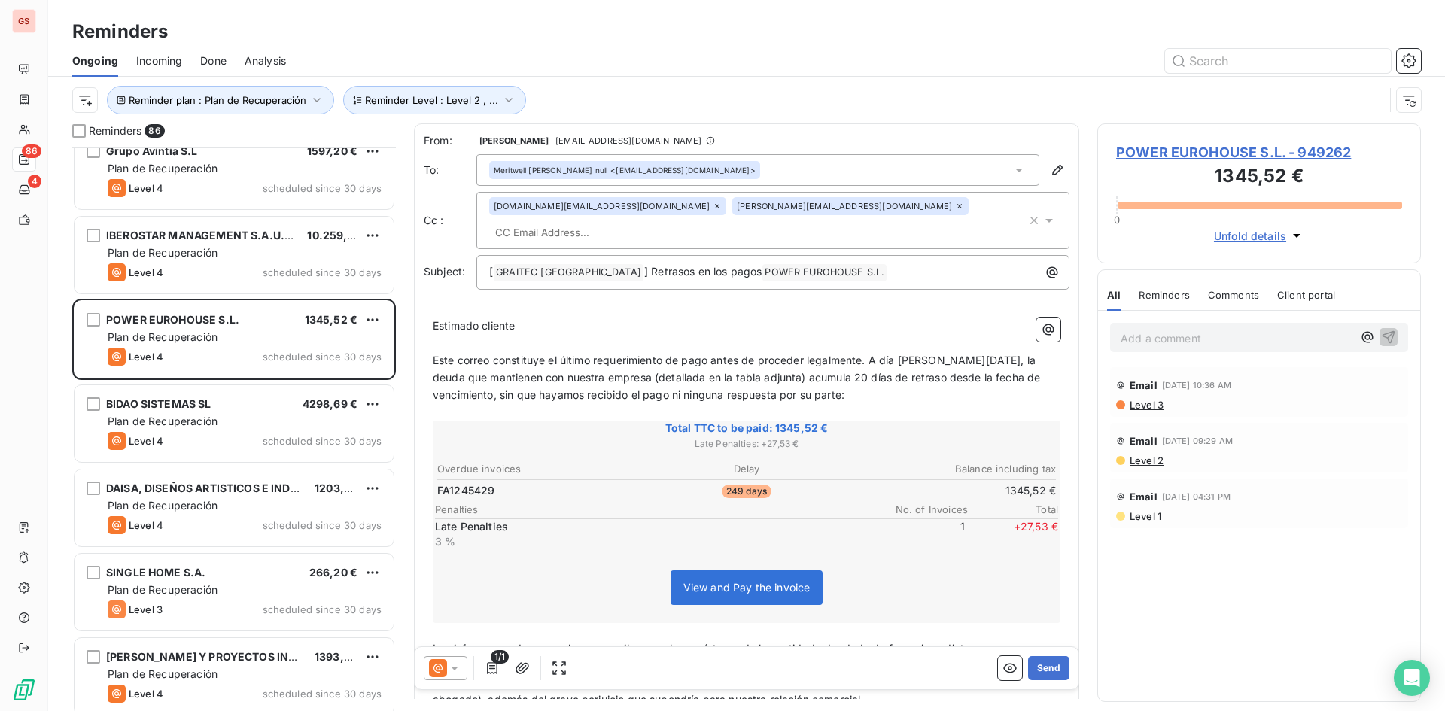
scroll to position [904, 0]
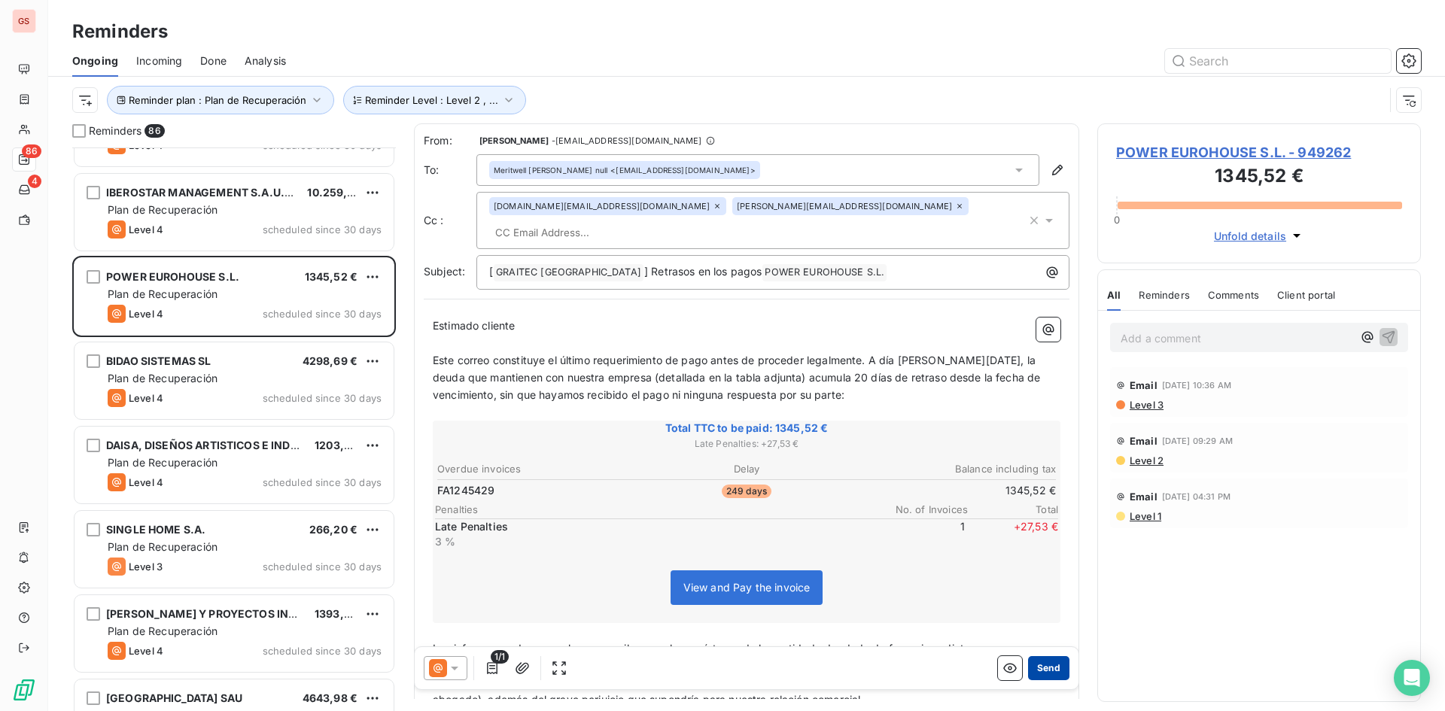
click at [1041, 670] on button "Send" at bounding box center [1048, 668] width 41 height 24
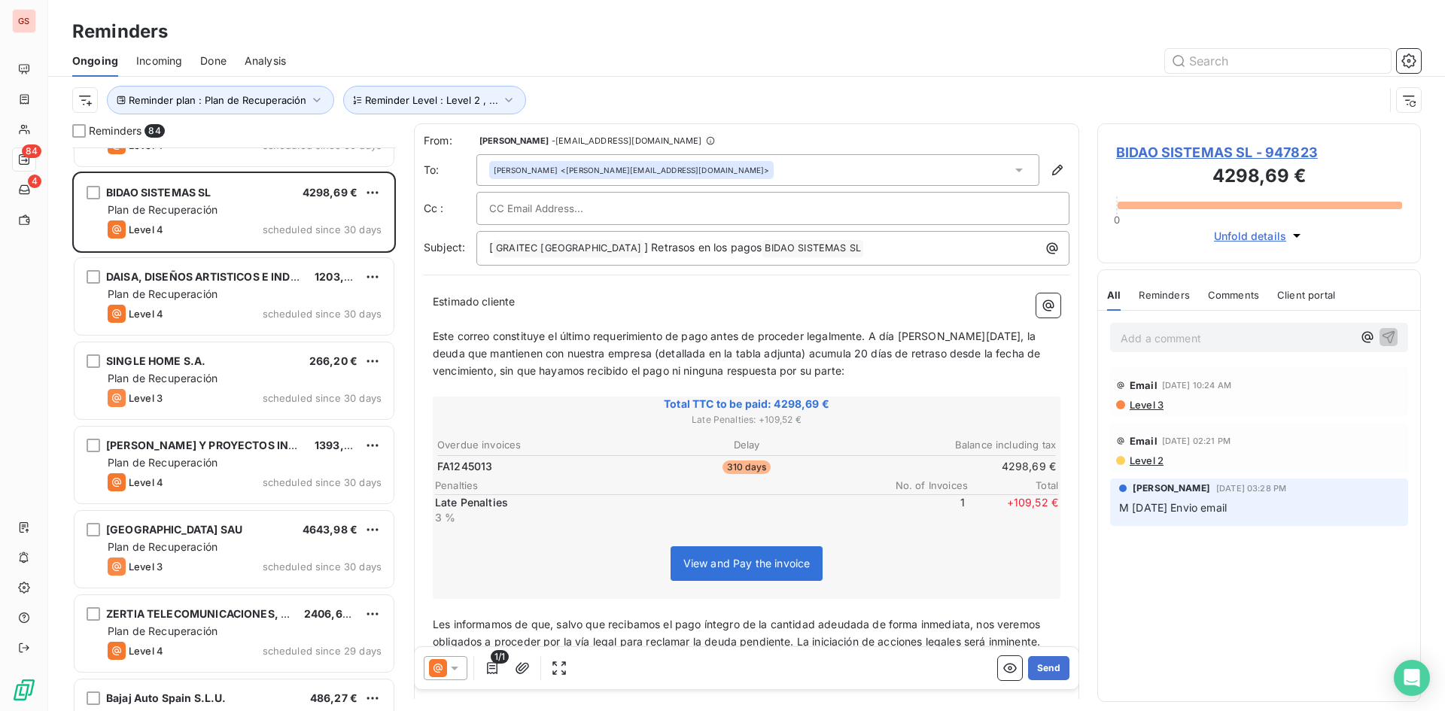
click at [1041, 670] on button "Send" at bounding box center [1048, 668] width 41 height 24
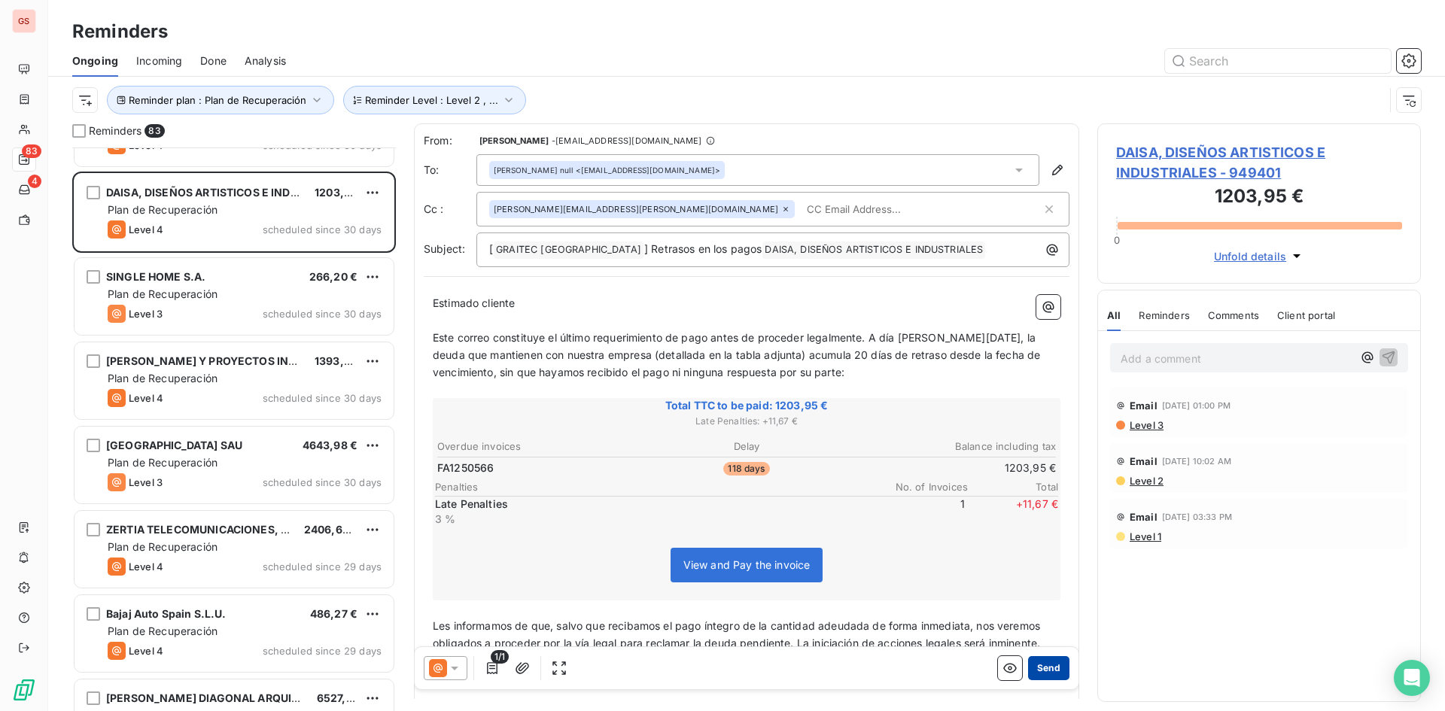
click at [1035, 670] on button "Send" at bounding box center [1048, 668] width 41 height 24
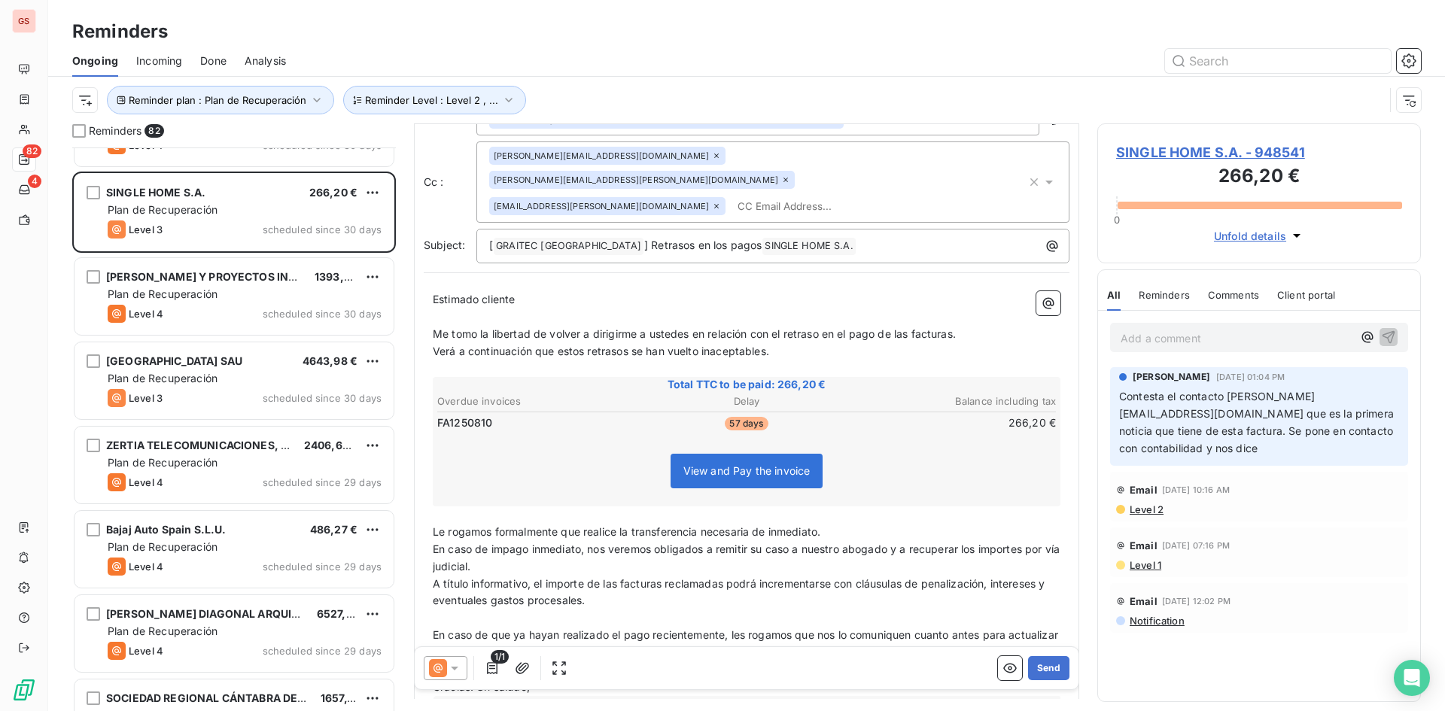
scroll to position [219, 0]
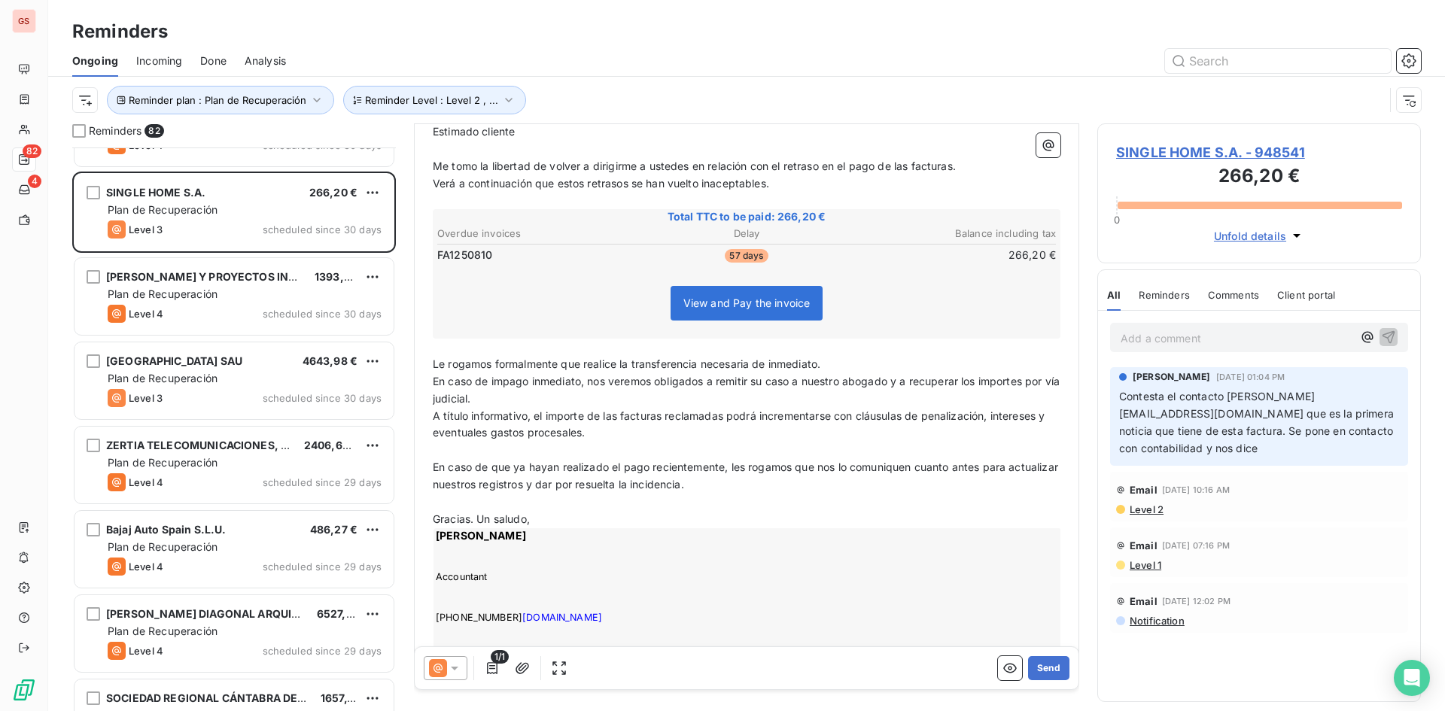
click at [553, 511] on p "Gracias. Un saludo," at bounding box center [747, 519] width 628 height 17
click at [737, 494] on p "﻿" at bounding box center [747, 502] width 628 height 17
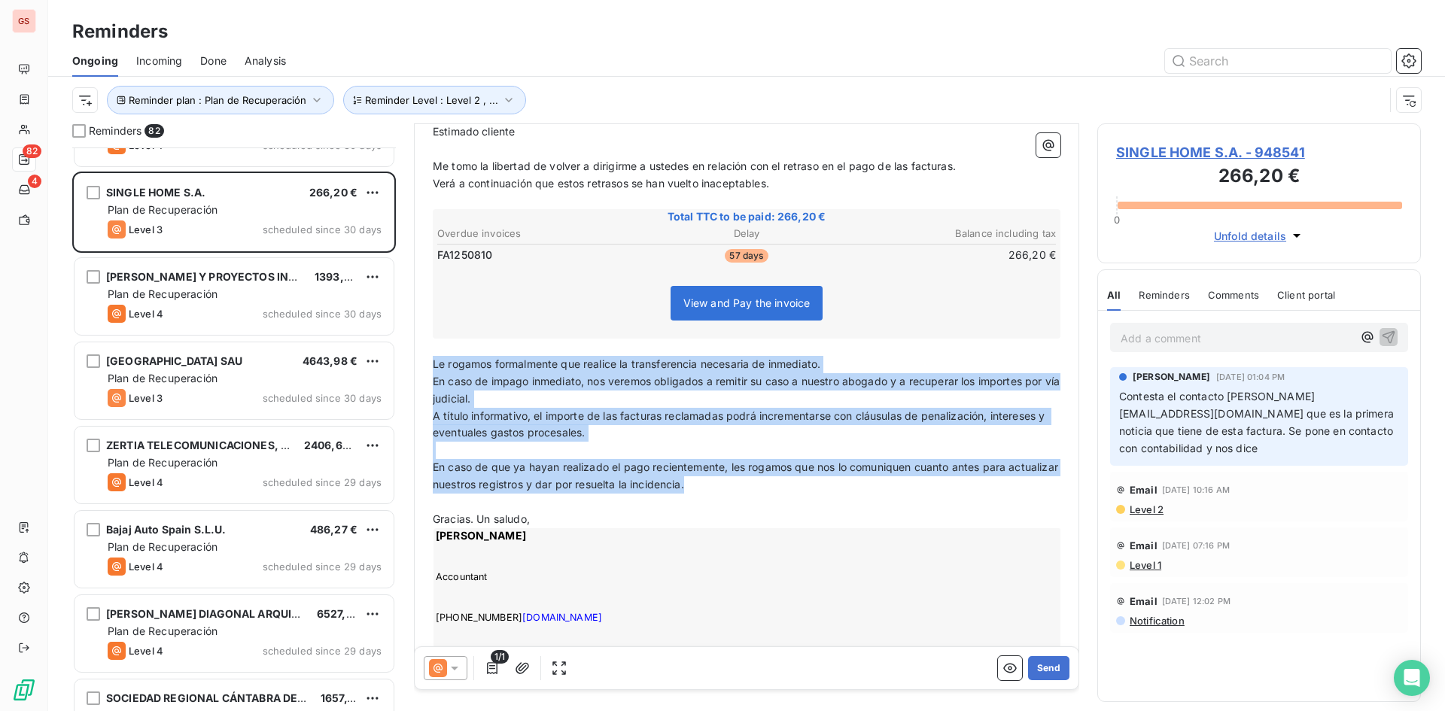
drag, startPoint x: 747, startPoint y: 444, endPoint x: 424, endPoint y: 320, distance: 345.9
click at [424, 320] on div "Estimado cliente ﻿ Me tomo la libertad de volver a dirigirme a ustedes en relac…" at bounding box center [747, 394] width 646 height 560
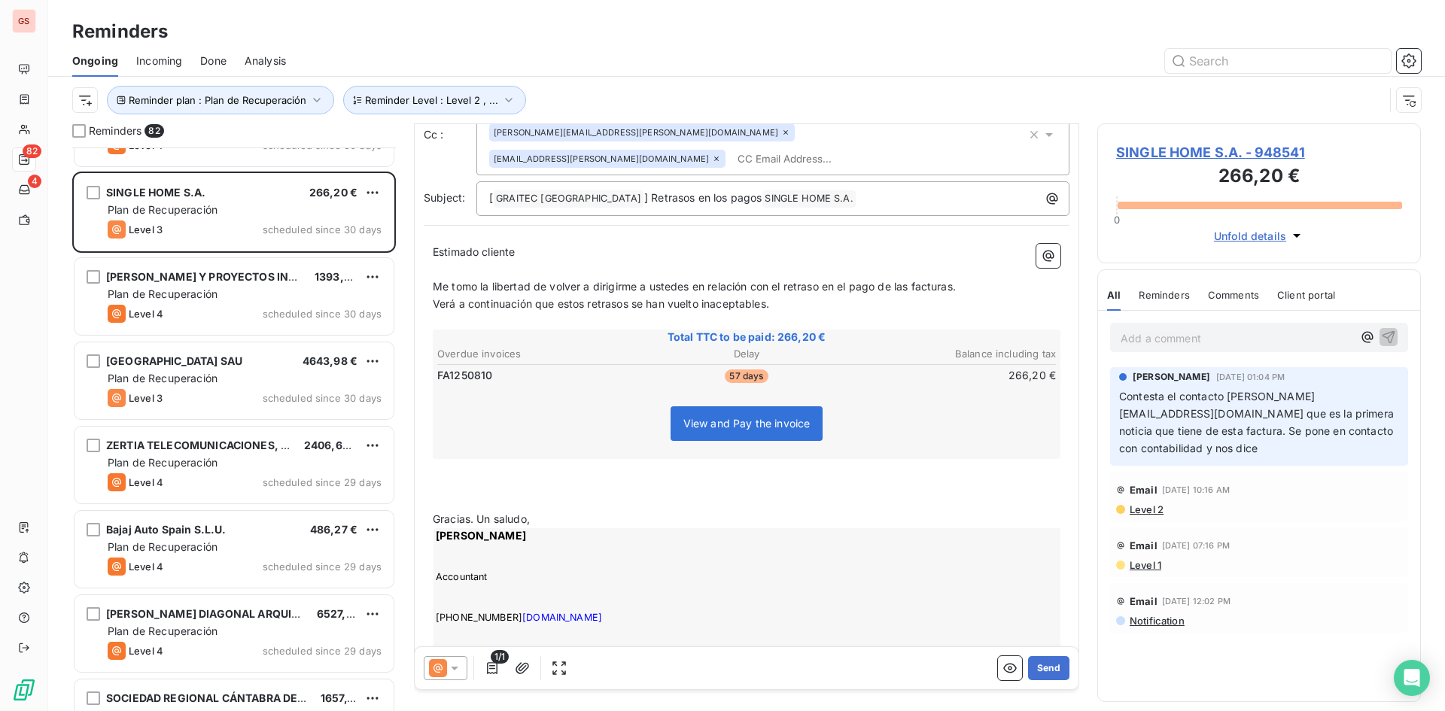
click at [457, 663] on icon at bounding box center [454, 668] width 15 height 15
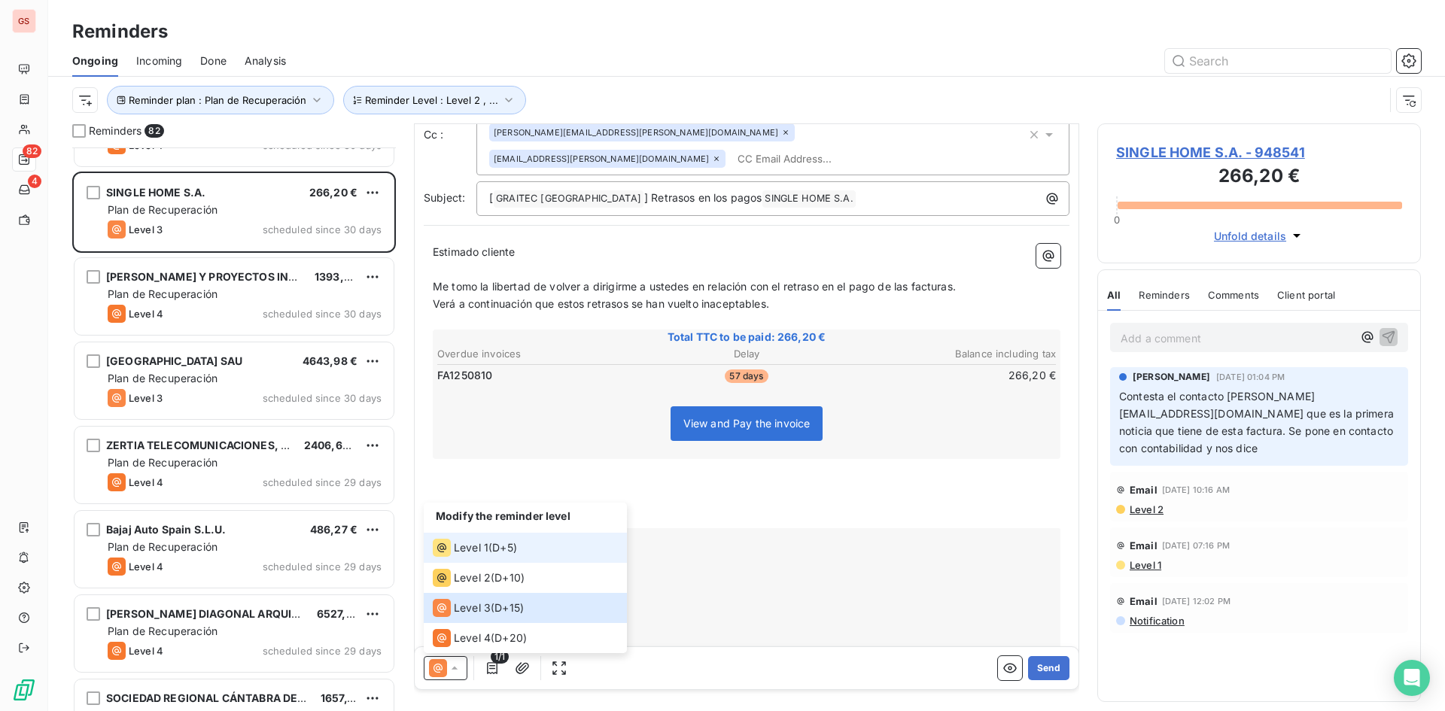
click at [488, 553] on div "Level 1 ( D+5 )" at bounding box center [475, 548] width 84 height 18
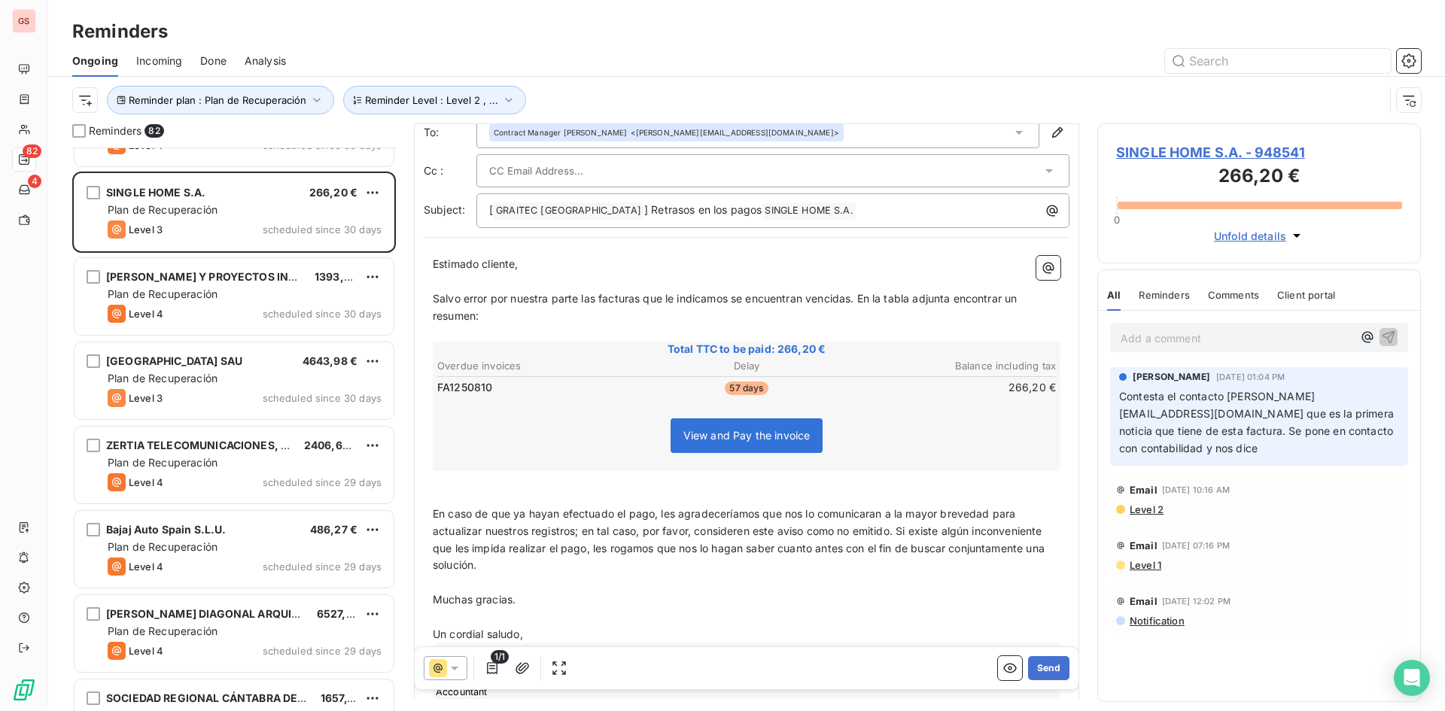
scroll to position [76, 0]
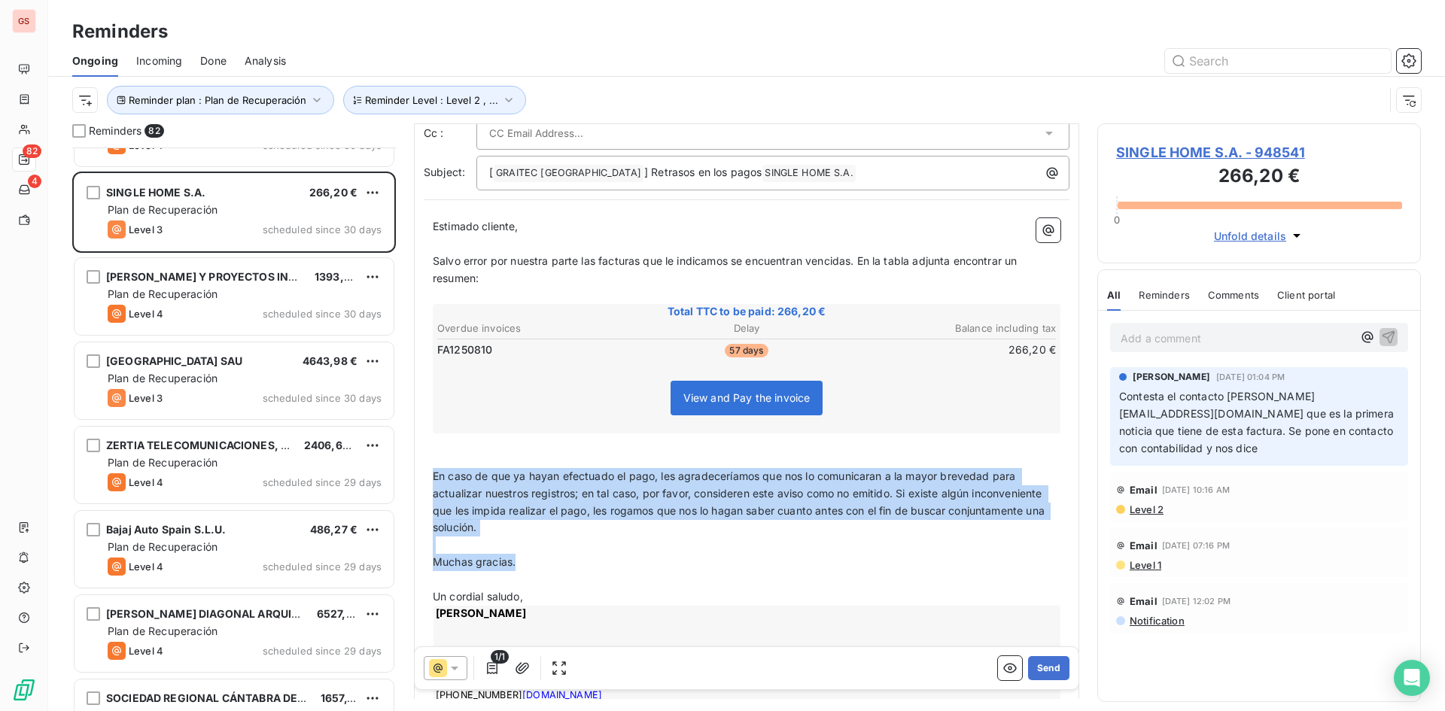
drag, startPoint x: 545, startPoint y: 570, endPoint x: 428, endPoint y: 473, distance: 151.7
click at [428, 473] on div "Estimado cliente, ﻿ Salvo error por nuestra parte las facturas que le indicamos…" at bounding box center [747, 480] width 646 height 543
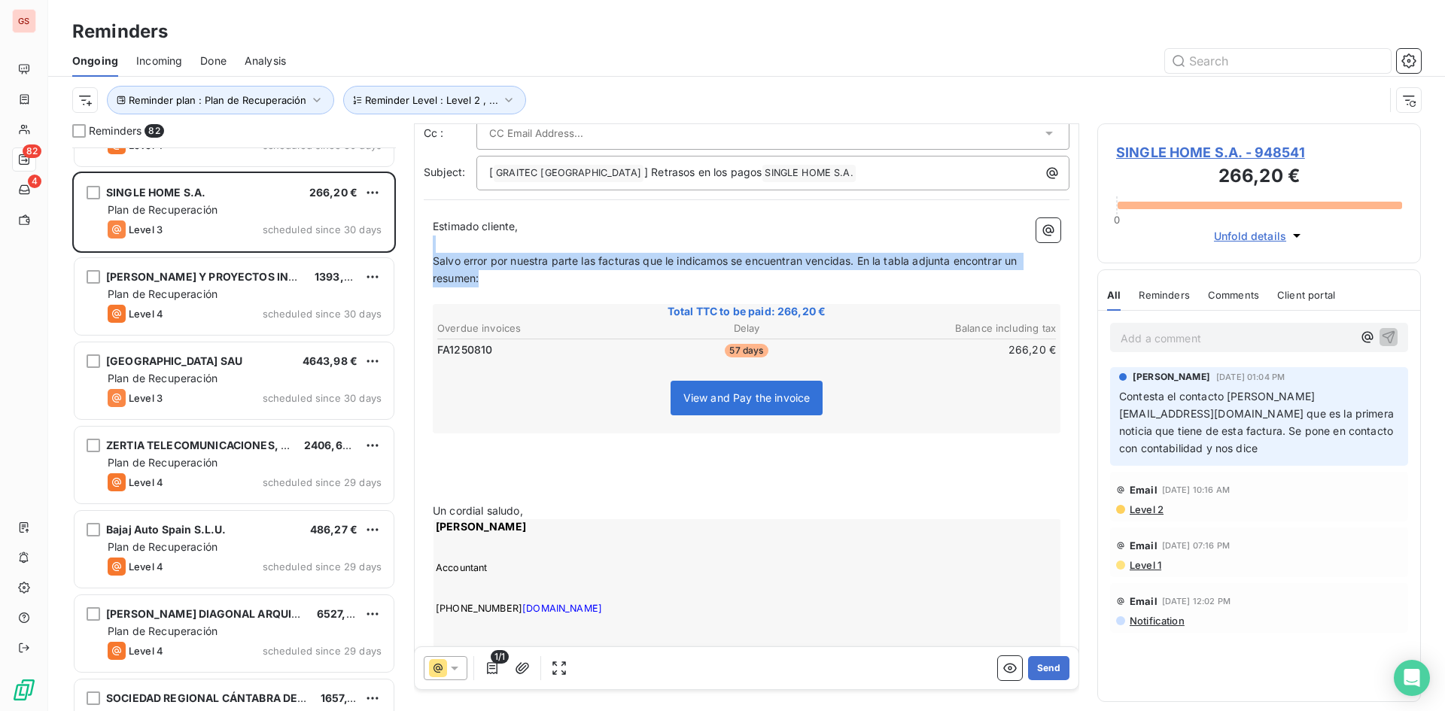
drag, startPoint x: 525, startPoint y: 278, endPoint x: 427, endPoint y: 251, distance: 102.4
click at [427, 251] on div "Estimado cliente, ﻿ Salvo error por nuestra parte las facturas que le indicamos…" at bounding box center [747, 437] width 646 height 456
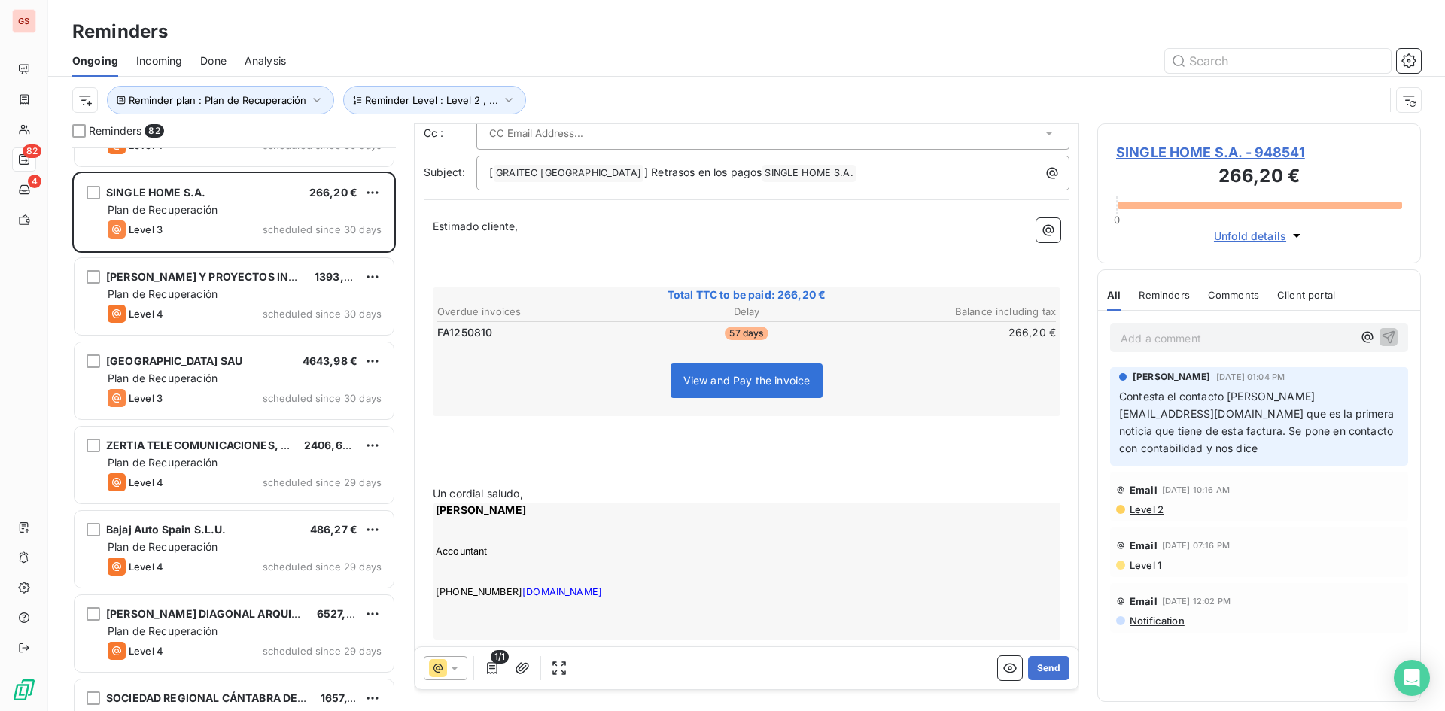
click at [496, 436] on p "﻿" at bounding box center [747, 441] width 628 height 17
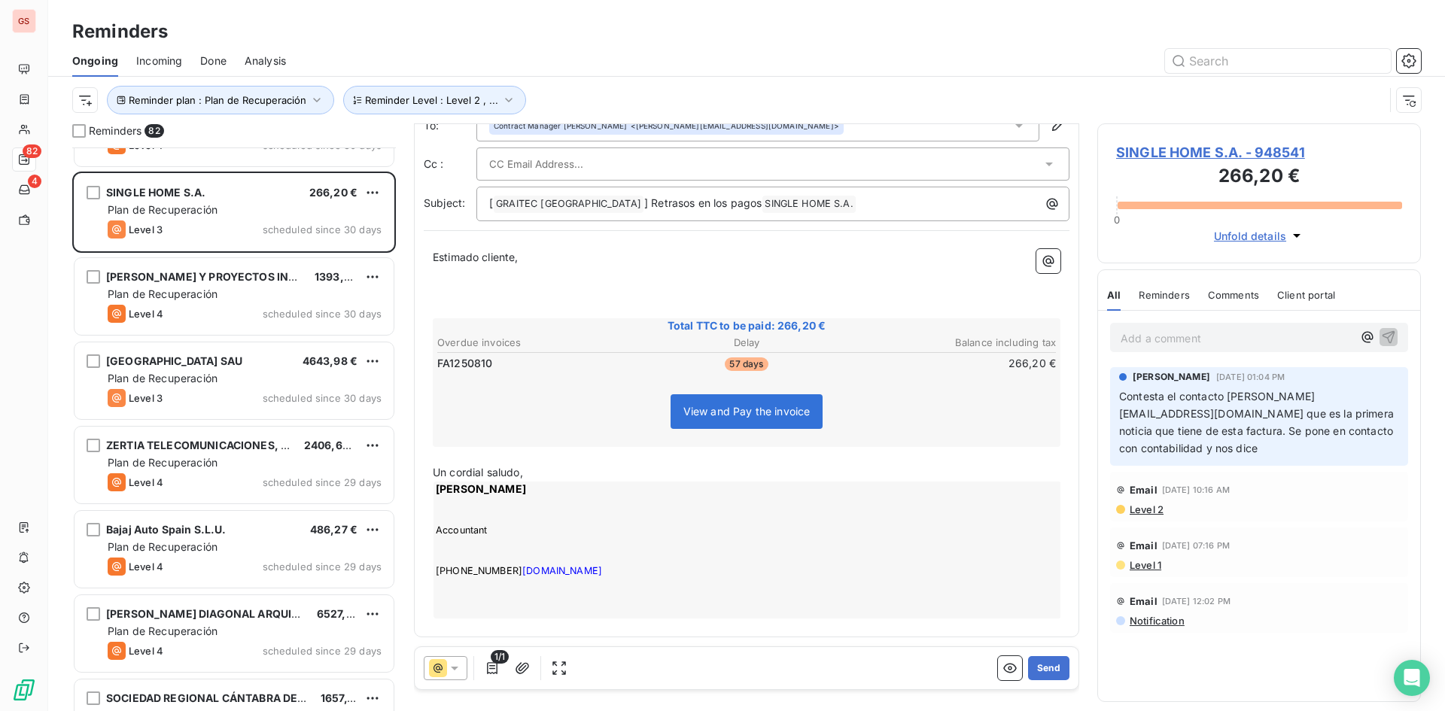
scroll to position [45, 0]
click at [476, 293] on p "﻿" at bounding box center [747, 292] width 628 height 17
click at [510, 166] on input "text" at bounding box center [570, 164] width 162 height 23
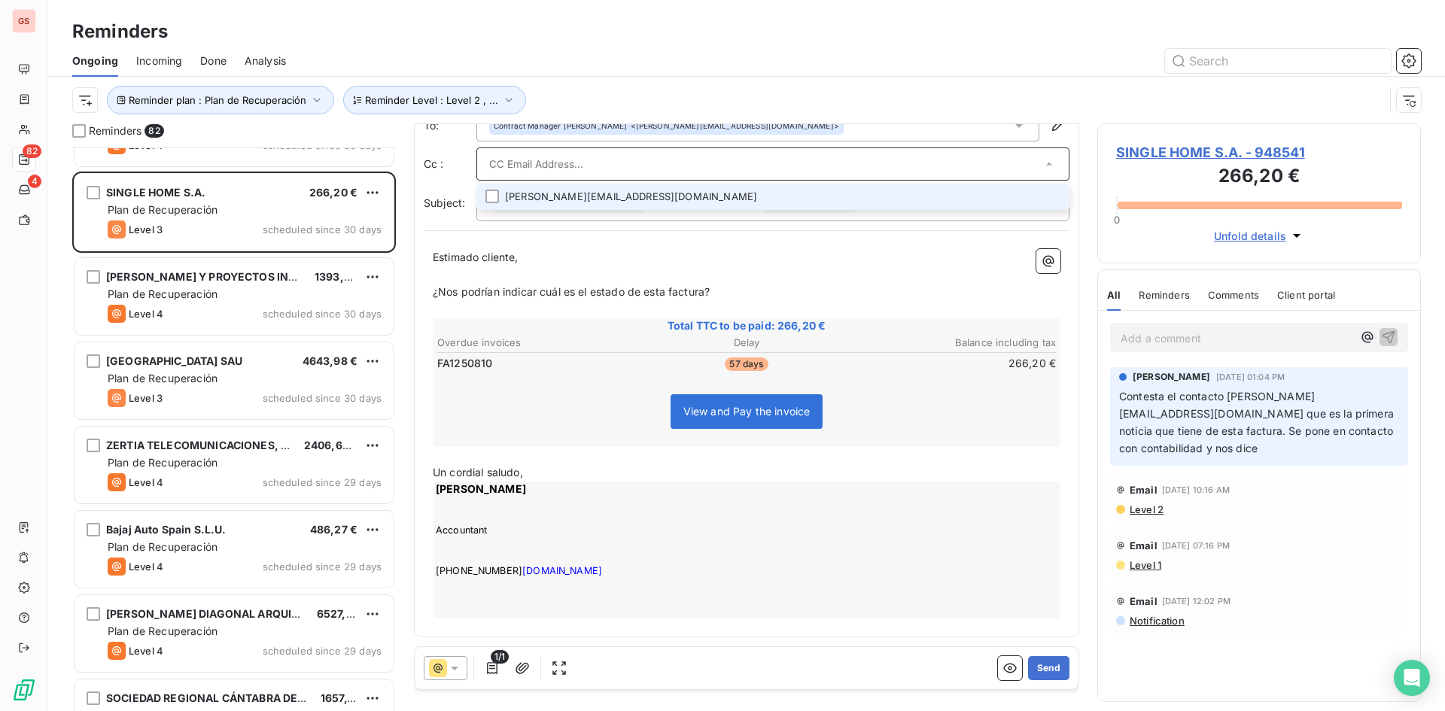
click at [528, 190] on li "[PERSON_NAME][EMAIL_ADDRESS][DOMAIN_NAME]" at bounding box center [772, 197] width 593 height 26
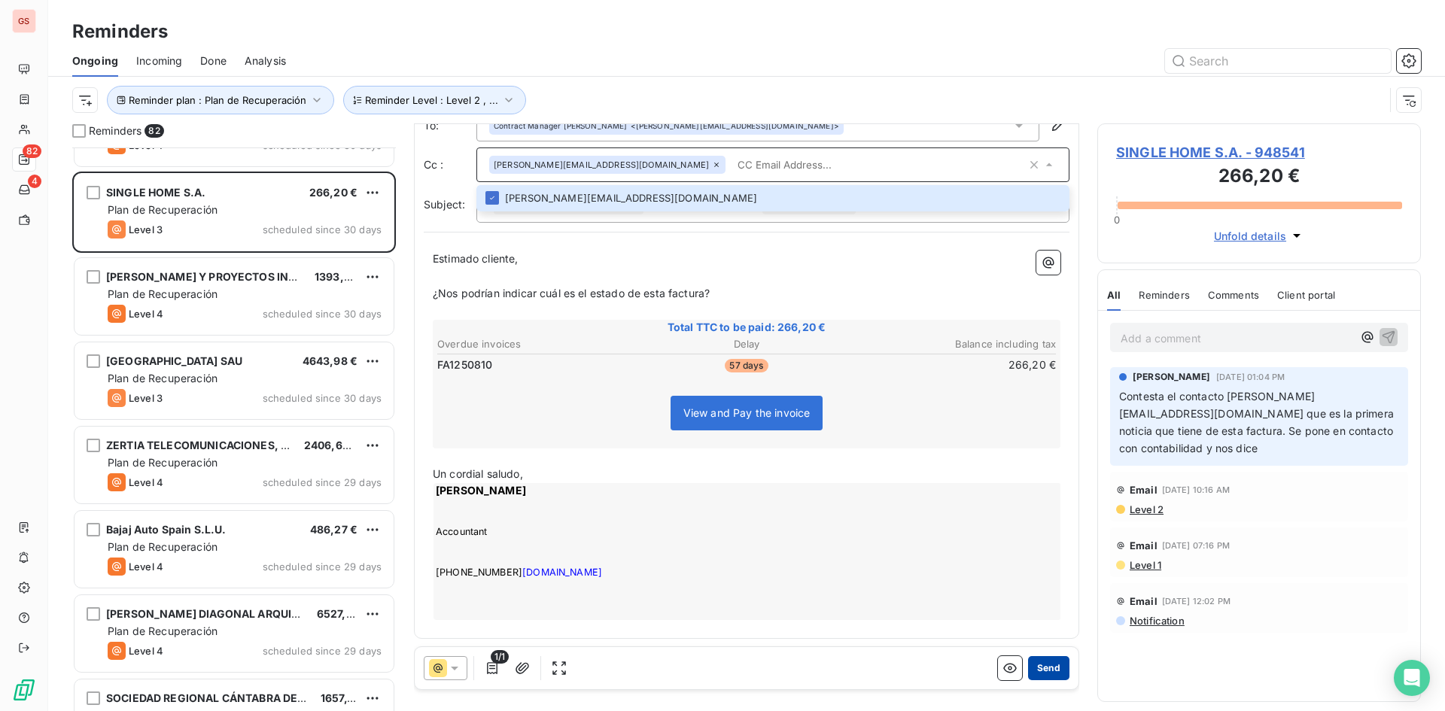
click at [1032, 667] on button "Send" at bounding box center [1048, 668] width 41 height 24
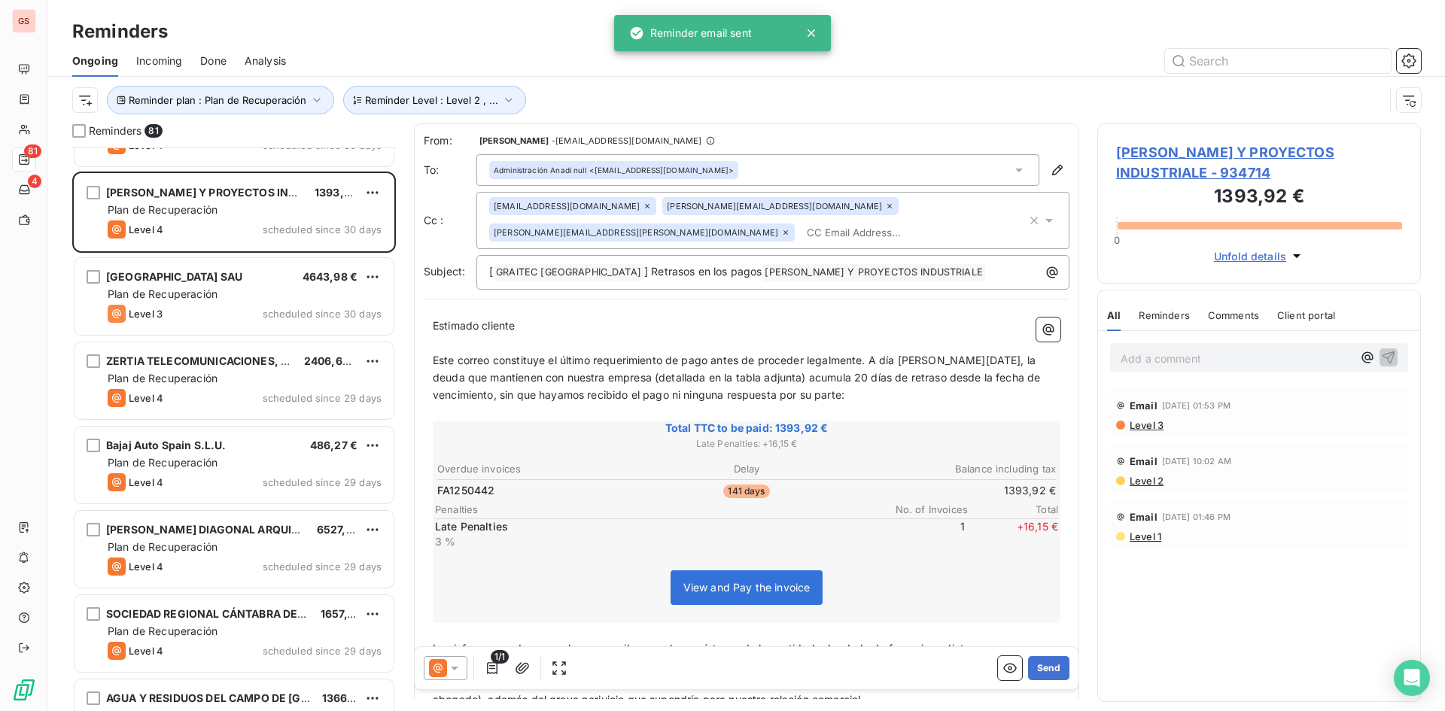
click at [223, 56] on span "Done" at bounding box center [213, 60] width 26 height 15
